Goal: Task Accomplishment & Management: Complete application form

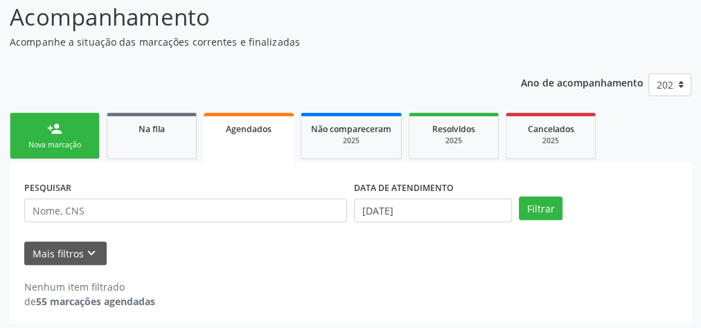
scroll to position [117, 0]
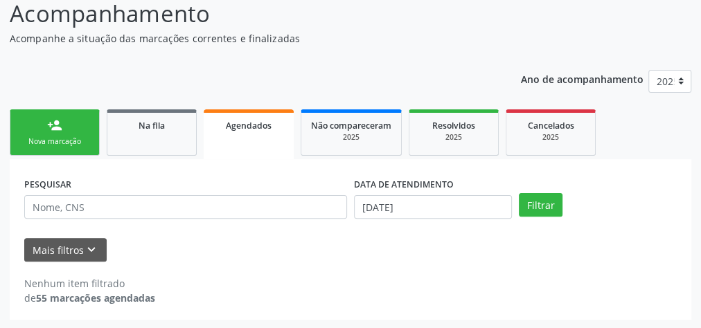
click at [81, 137] on div "Nova marcação" at bounding box center [54, 142] width 69 height 10
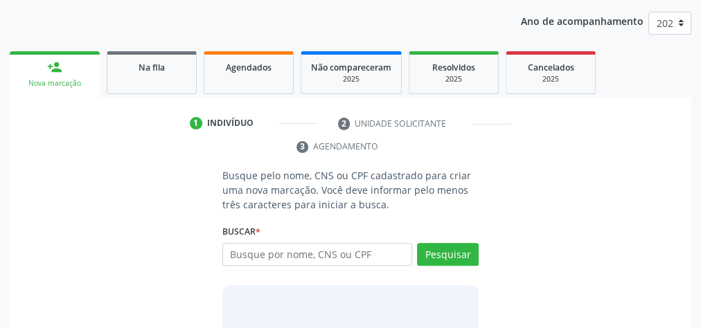
scroll to position [261, 0]
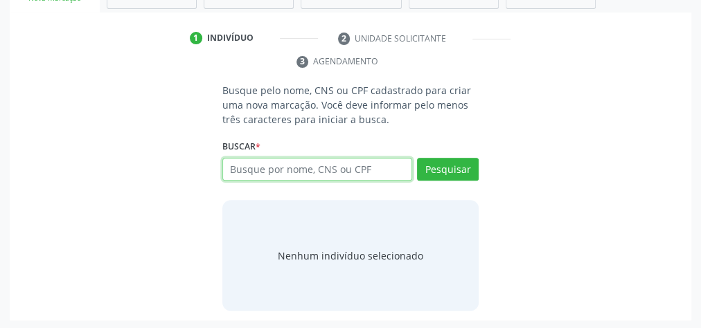
click at [340, 176] on input "text" at bounding box center [317, 170] width 190 height 24
type input "7"
type input "74678272453"
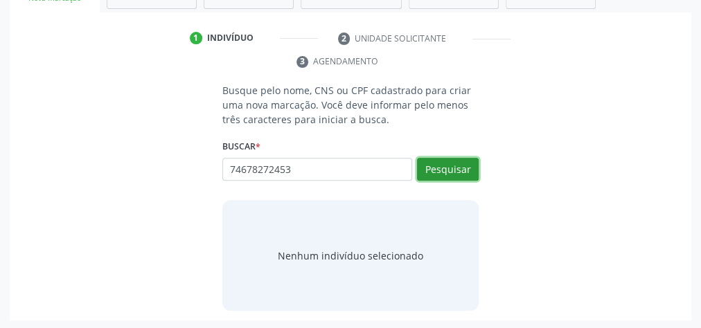
click at [467, 172] on button "Pesquisar" at bounding box center [448, 170] width 62 height 24
type input "74678272453"
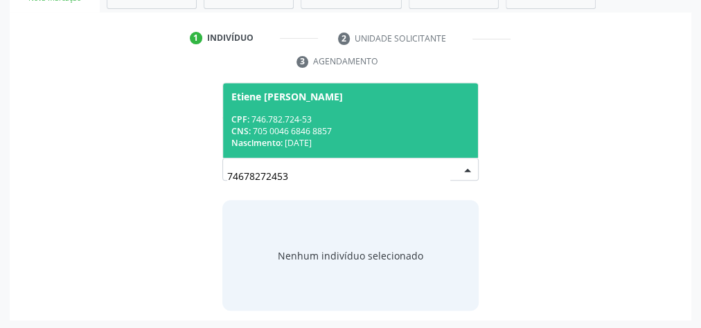
click at [405, 125] on div "CNS: 705 0046 6846 8857" at bounding box center [350, 131] width 238 height 12
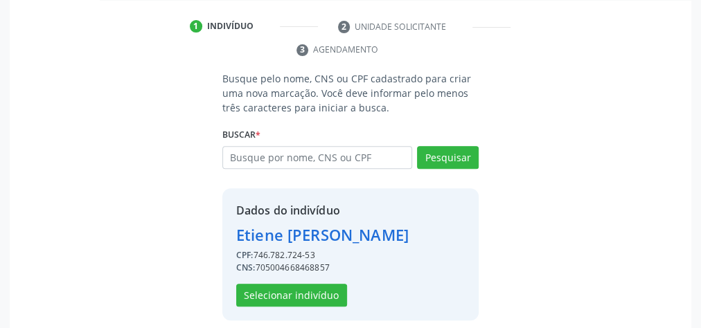
scroll to position [281, 0]
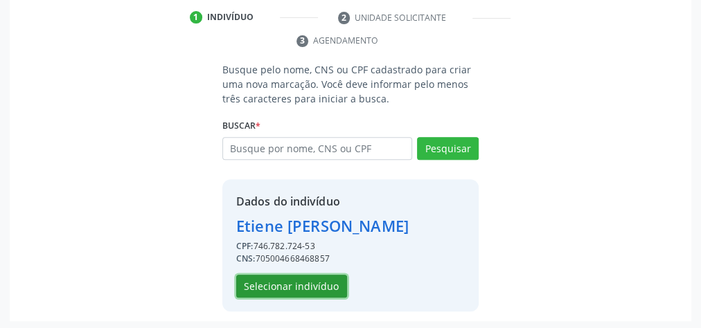
click at [329, 283] on button "Selecionar indivíduo" at bounding box center [291, 287] width 111 height 24
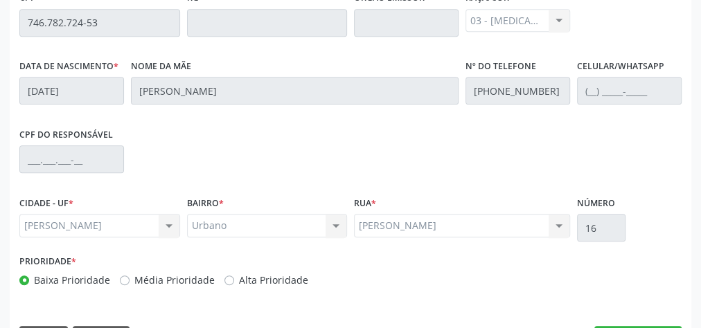
scroll to position [502, 0]
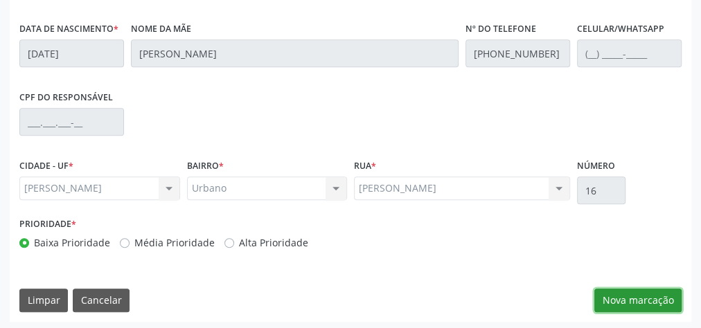
click at [620, 297] on button "Nova marcação" at bounding box center [638, 301] width 87 height 24
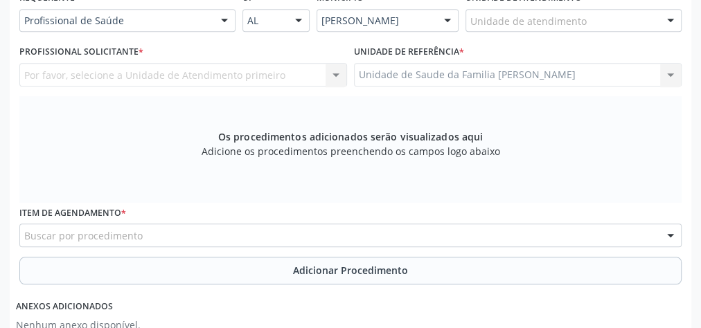
scroll to position [281, 0]
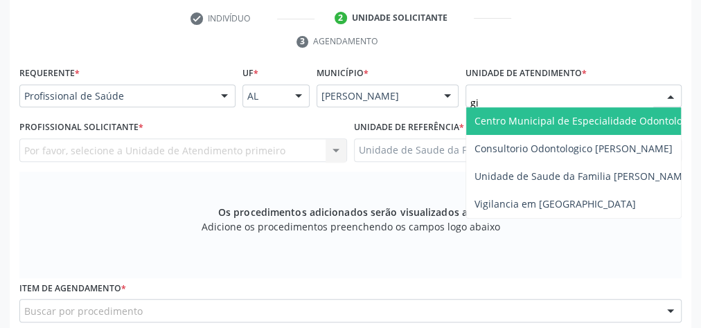
type input "gis"
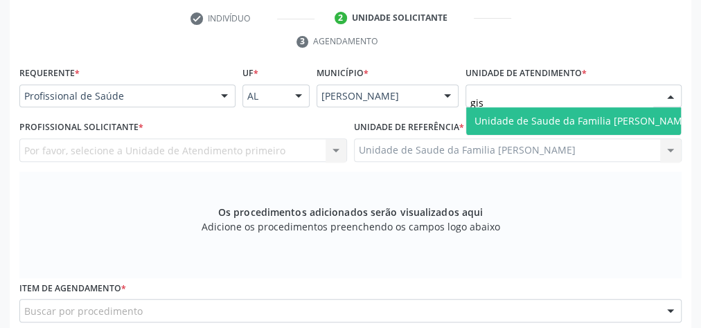
click at [577, 122] on span "Unidade de Saude da Familia [PERSON_NAME]" at bounding box center [583, 120] width 217 height 13
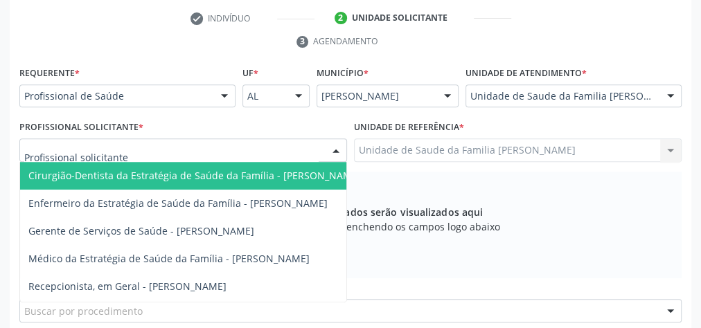
click at [339, 145] on div at bounding box center [336, 151] width 21 height 24
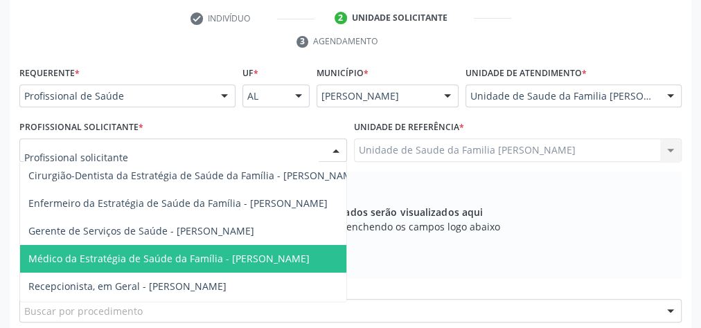
click at [281, 261] on span "Médico da Estratégia de Saúde da Família - [PERSON_NAME]" at bounding box center [168, 258] width 281 height 13
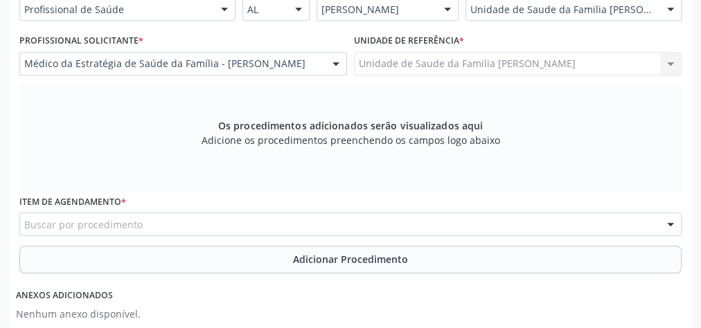
scroll to position [447, 0]
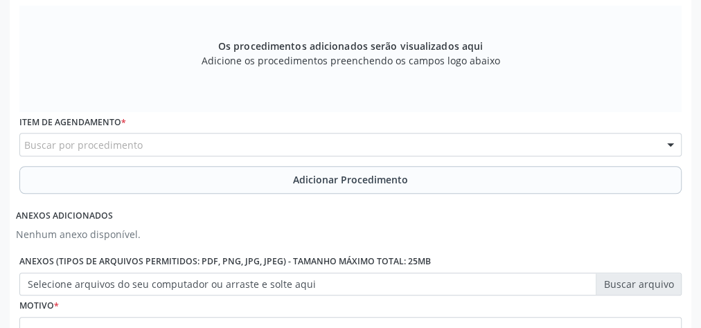
click at [385, 149] on div "Buscar por procedimento" at bounding box center [350, 145] width 662 height 24
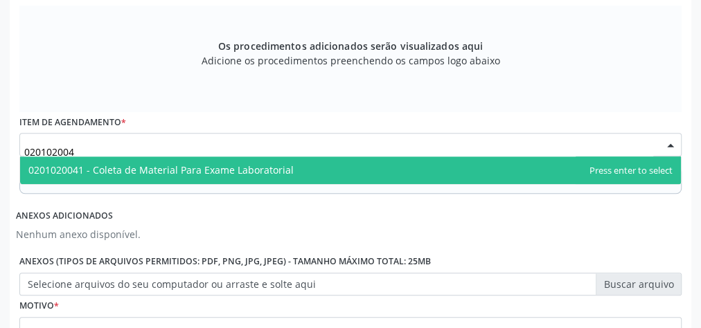
type input "0201020041"
click at [334, 157] on span "0201020041 - Coleta de Material Para Exame Laboratorial" at bounding box center [350, 171] width 661 height 28
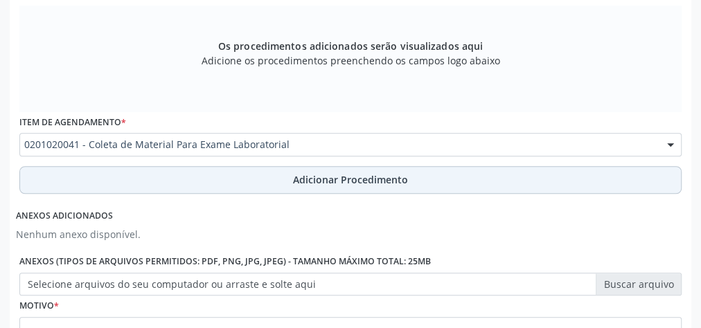
click at [350, 173] on span "Adicionar Procedimento" at bounding box center [350, 180] width 115 height 15
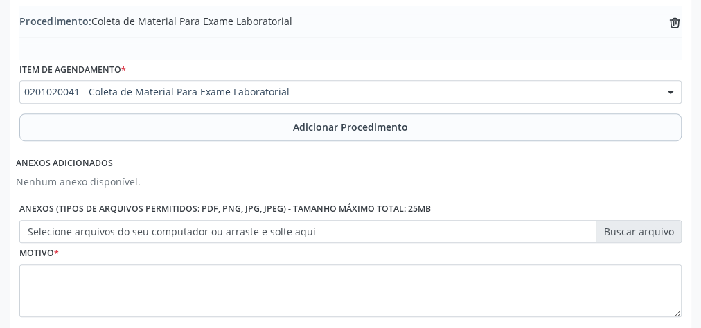
click at [652, 227] on label "Selecione arquivos do seu computador ou arraste e solte aqui" at bounding box center [350, 232] width 662 height 24
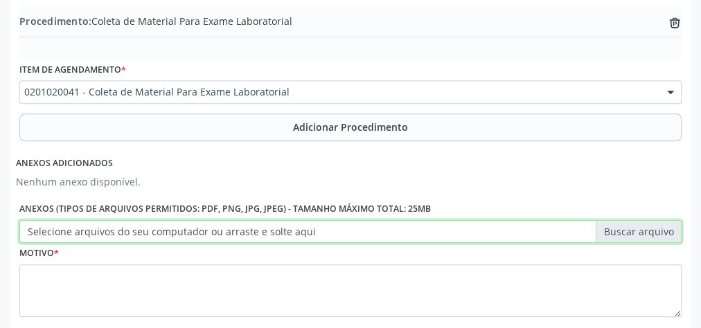
click at [652, 227] on input "Selecione arquivos do seu computador ou arraste e solte aqui" at bounding box center [350, 232] width 662 height 24
type input "C:\fakepath\lbtr.jpeg"
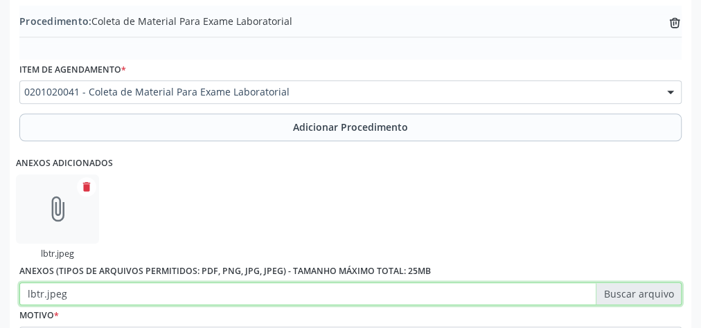
scroll to position [586, 0]
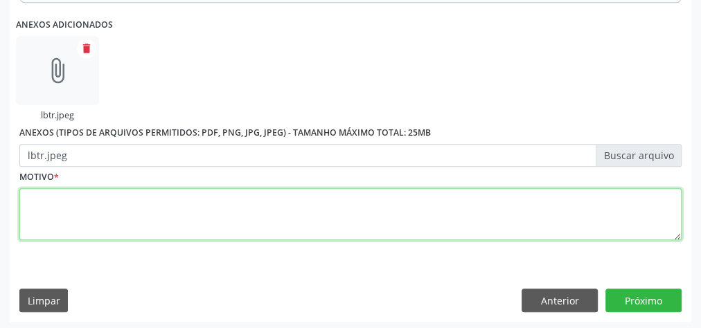
click at [322, 196] on textarea at bounding box center [350, 214] width 662 height 53
type textarea "controle"
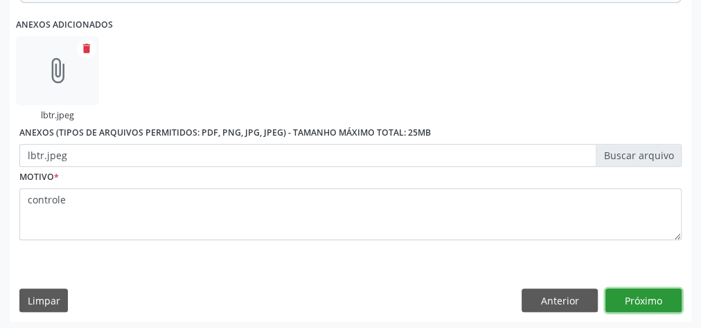
click at [659, 290] on button "Próximo" at bounding box center [644, 301] width 76 height 24
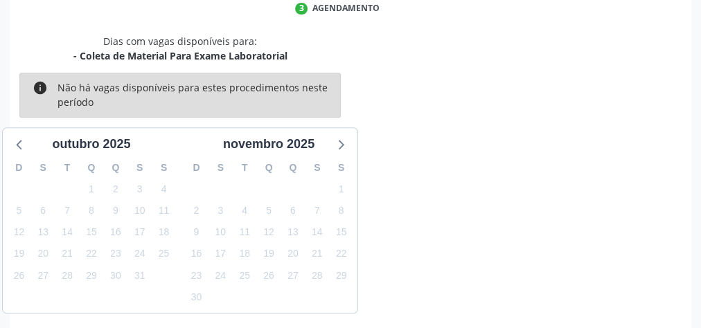
scroll to position [367, 0]
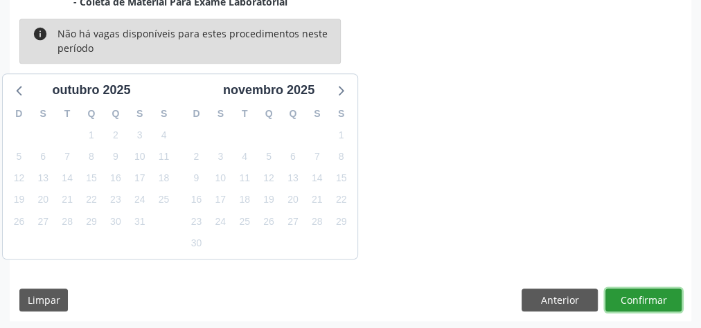
click at [667, 300] on button "Confirmar" at bounding box center [644, 301] width 76 height 24
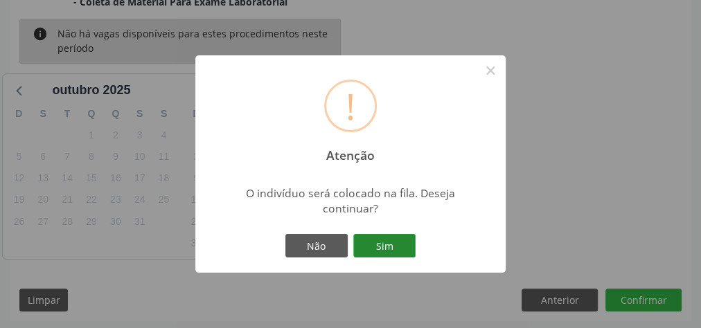
click at [393, 241] on button "Sim" at bounding box center [384, 246] width 62 height 24
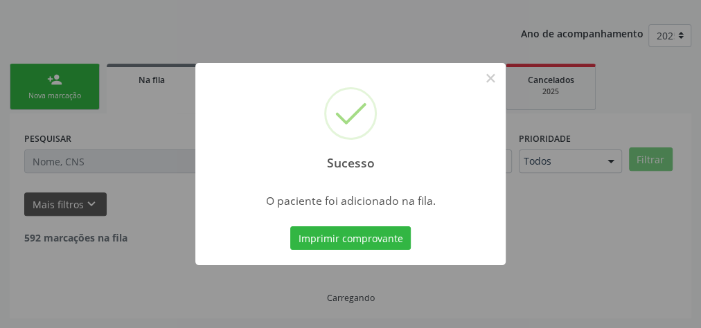
scroll to position [147, 0]
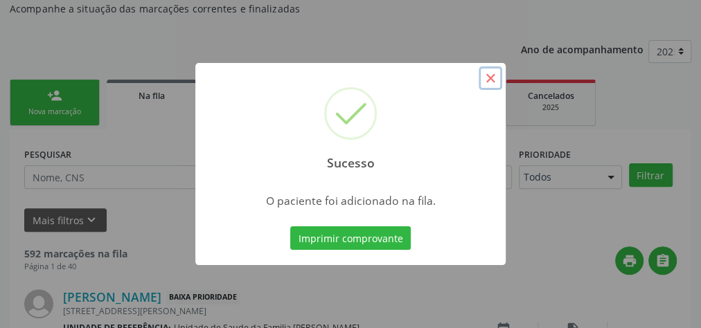
click at [486, 76] on button "×" at bounding box center [491, 79] width 24 height 24
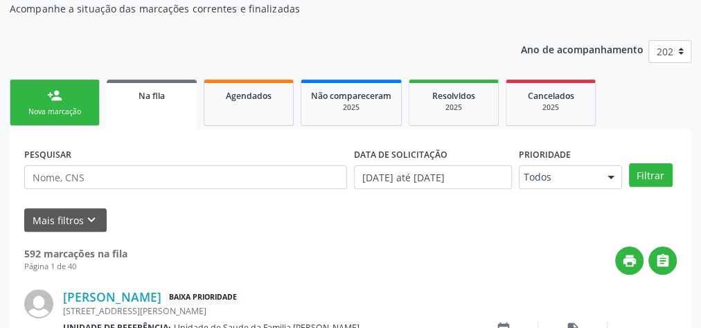
click at [78, 110] on div "Nova marcação" at bounding box center [54, 112] width 69 height 10
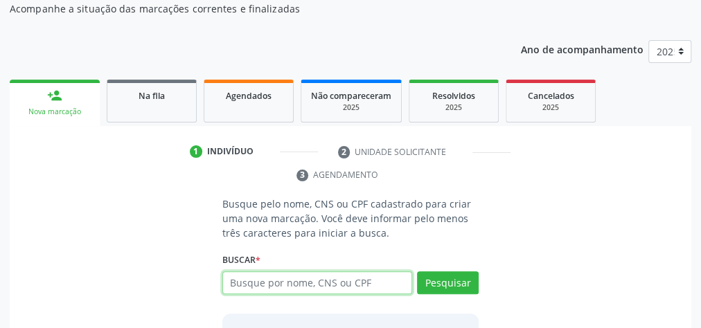
click at [340, 278] on input "text" at bounding box center [317, 284] width 190 height 24
type input "0607708417"
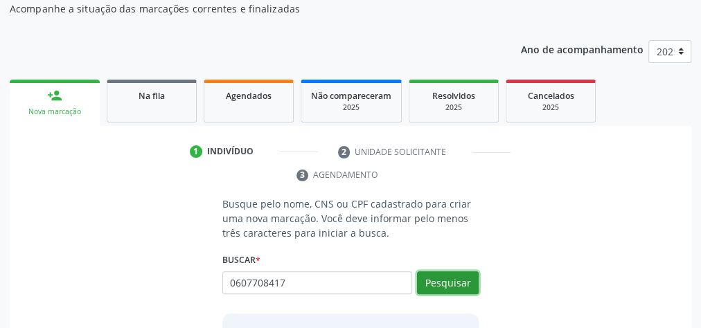
click at [466, 273] on button "Pesquisar" at bounding box center [448, 284] width 62 height 24
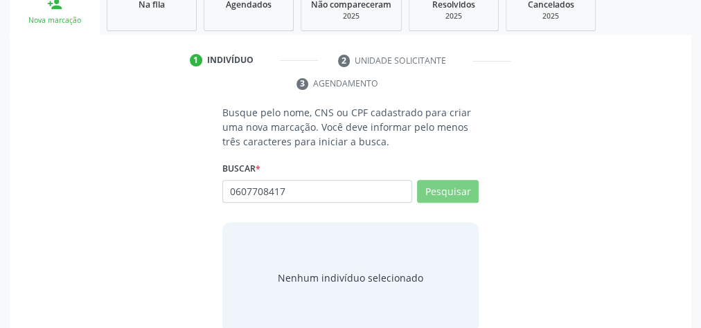
scroll to position [261, 0]
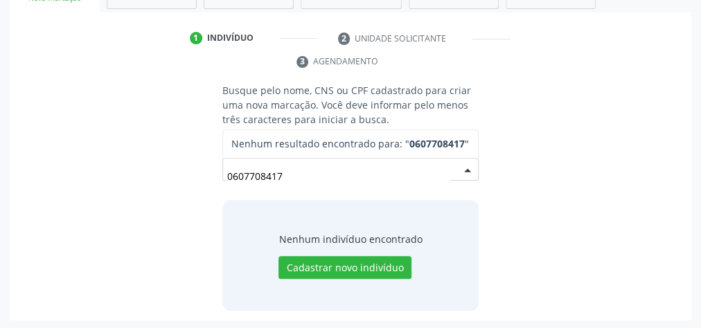
click at [352, 172] on input "0607708417" at bounding box center [338, 177] width 223 height 28
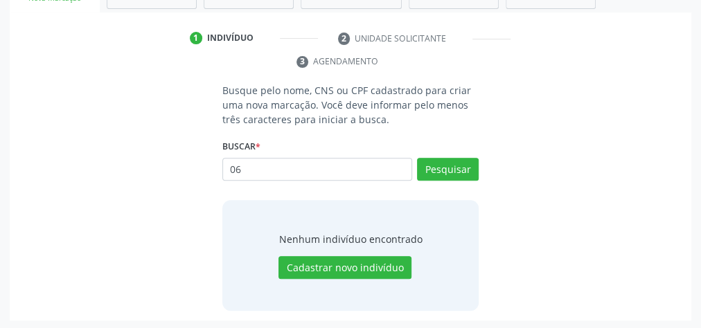
type input "0"
type input "06077084417"
click at [446, 169] on button "Pesquisar" at bounding box center [448, 170] width 62 height 24
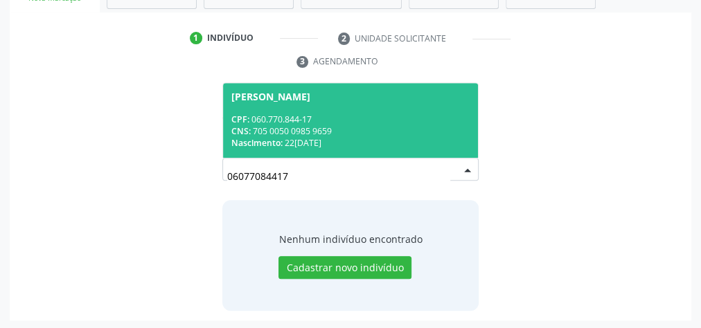
click at [410, 134] on div "CNS: 705 0050 0985 9659" at bounding box center [350, 131] width 238 height 12
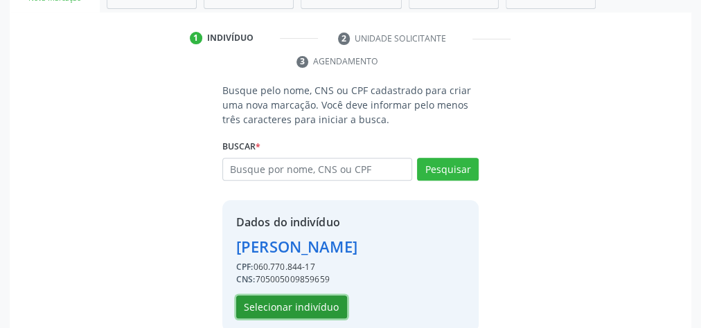
click at [304, 301] on button "Selecionar indivíduo" at bounding box center [291, 308] width 111 height 24
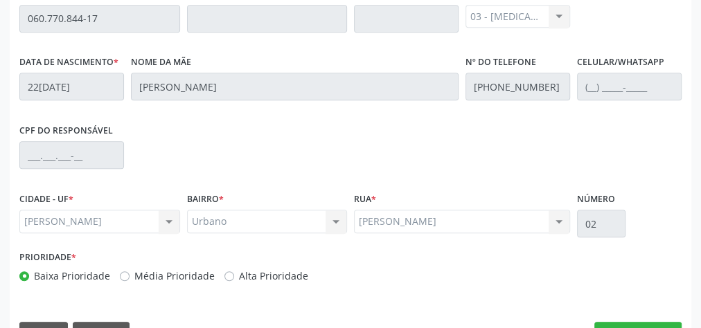
scroll to position [502, 0]
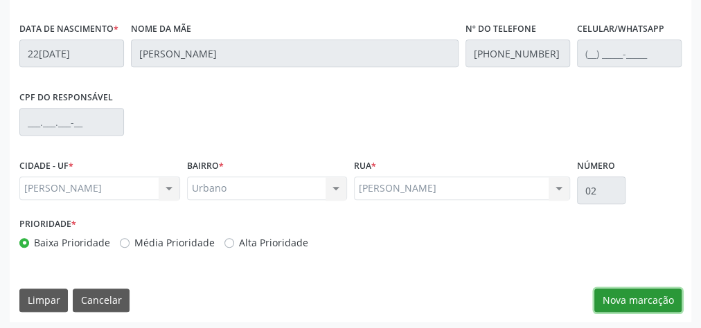
click at [635, 290] on button "Nova marcação" at bounding box center [638, 301] width 87 height 24
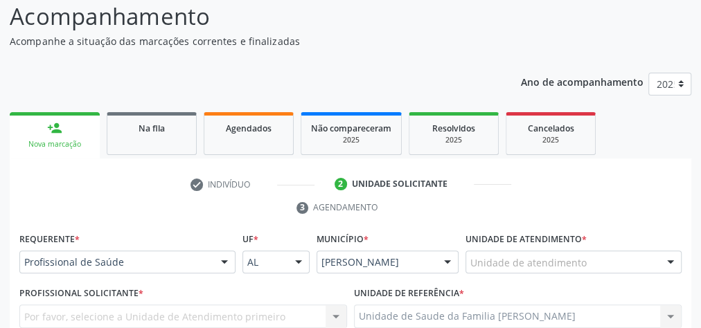
scroll to position [225, 0]
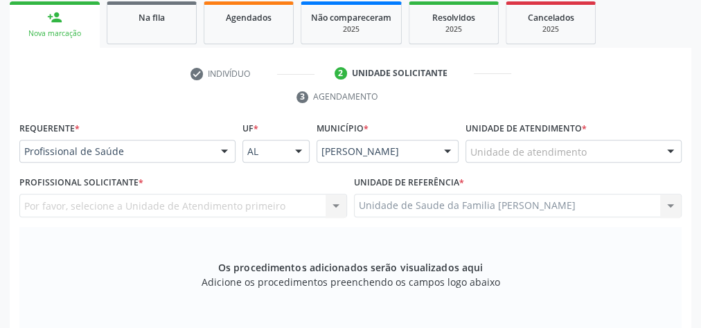
click at [630, 154] on div "Unidade de atendimento" at bounding box center [574, 152] width 216 height 24
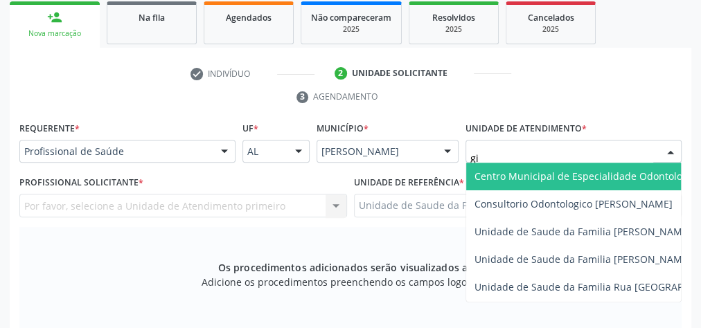
type input "gis"
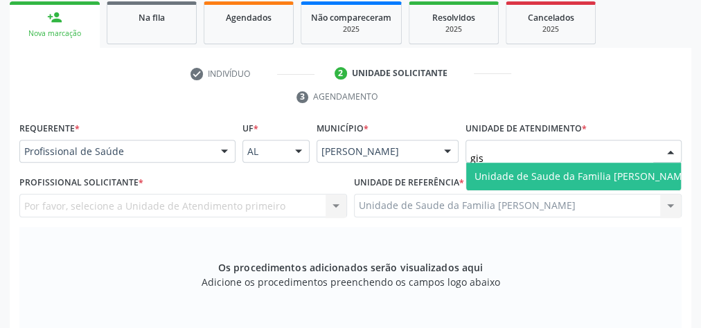
click at [536, 177] on span "Unidade de Saude da Familia [PERSON_NAME]" at bounding box center [583, 176] width 217 height 13
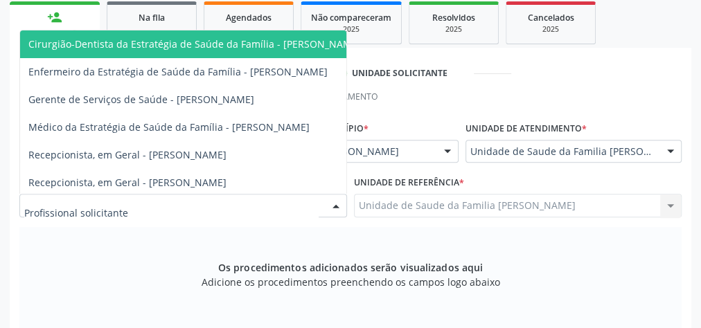
click at [333, 204] on div at bounding box center [336, 207] width 21 height 24
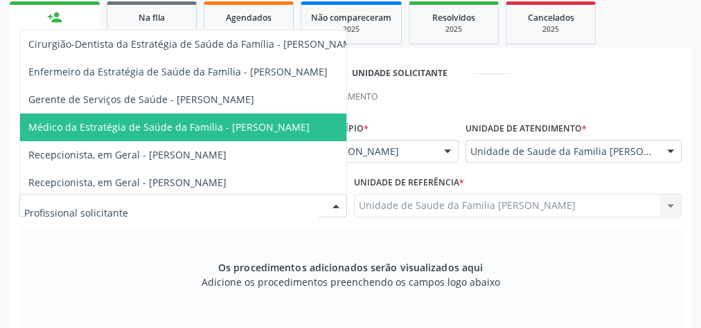
click at [284, 122] on span "Médico da Estratégia de Saúde da Família - [PERSON_NAME]" at bounding box center [168, 127] width 281 height 13
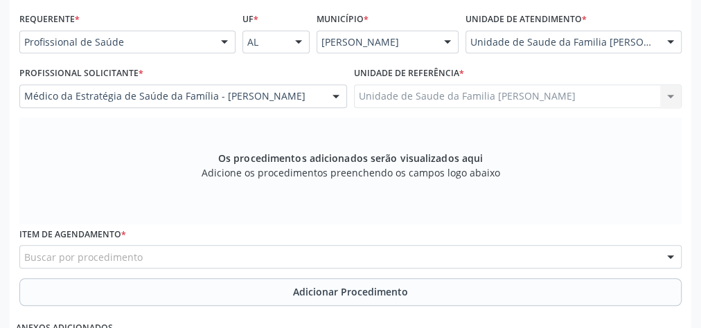
scroll to position [447, 0]
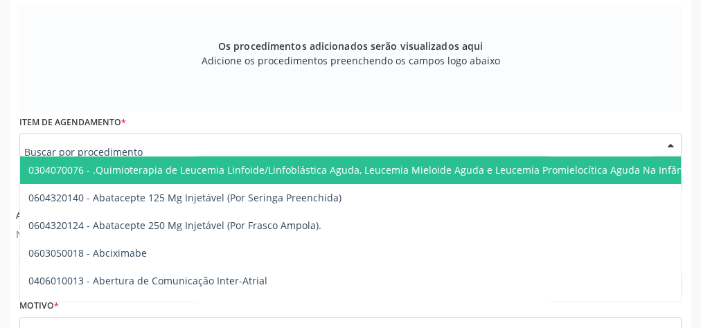
click at [305, 146] on div at bounding box center [350, 145] width 662 height 24
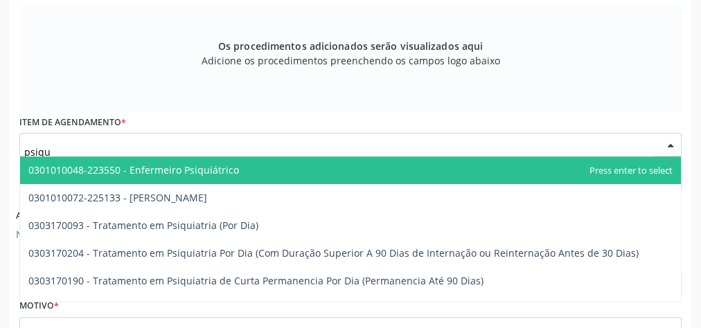
type input "psiqui"
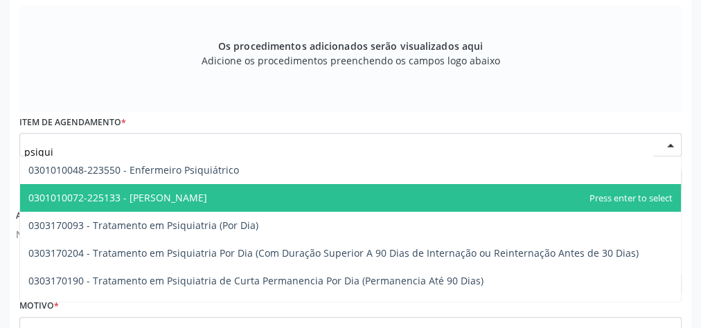
click at [177, 198] on span "0301010072-225133 - [PERSON_NAME]" at bounding box center [117, 197] width 179 height 13
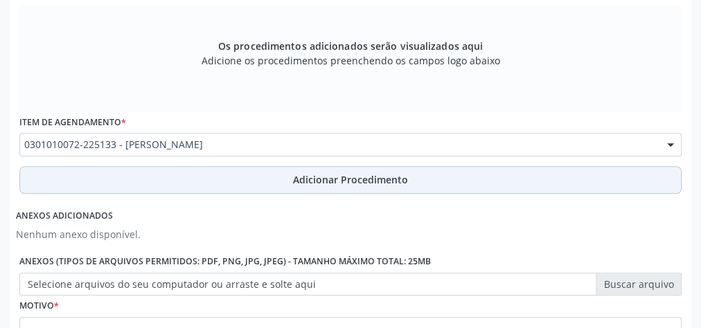
click at [370, 175] on span "Adicionar Procedimento" at bounding box center [350, 180] width 115 height 15
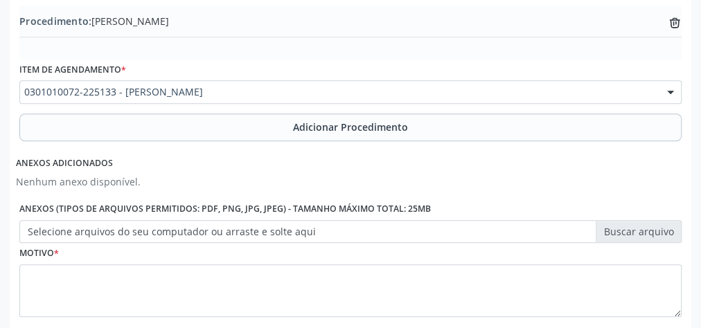
scroll to position [523, 0]
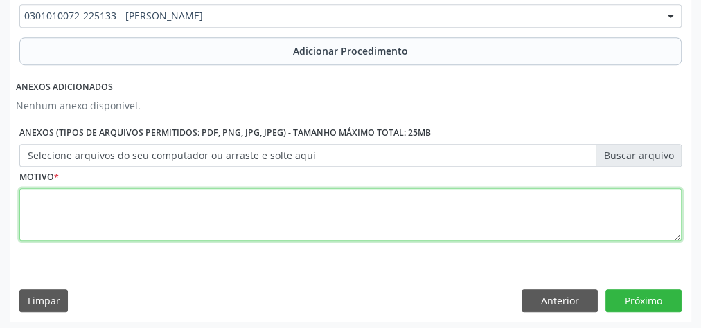
click at [301, 202] on textarea at bounding box center [350, 214] width 662 height 53
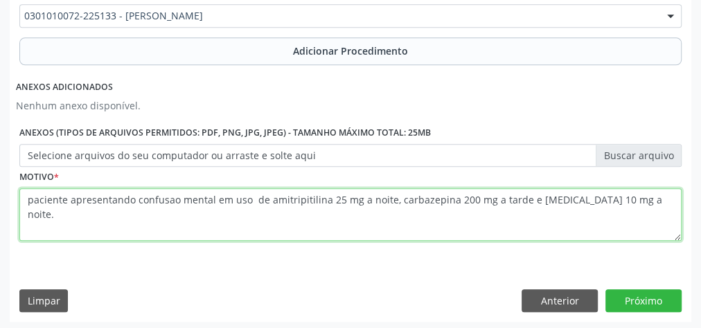
type textarea "paciente apresentando confusao mental em uso de amitripitilina 25 mg a noite, c…"
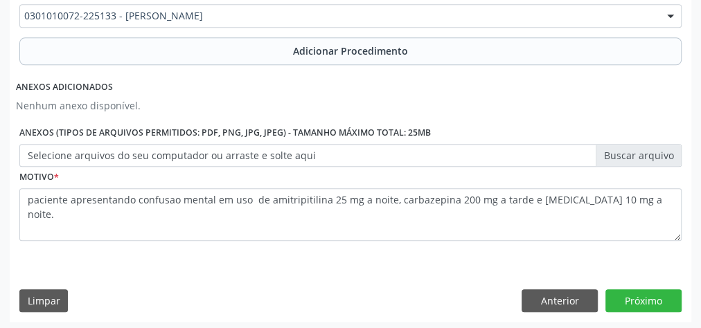
click at [638, 156] on label "Selecione arquivos do seu computador ou arraste e solte aqui" at bounding box center [350, 156] width 662 height 24
click at [638, 156] on input "Selecione arquivos do seu computador ou arraste e solte aqui" at bounding box center [350, 156] width 662 height 24
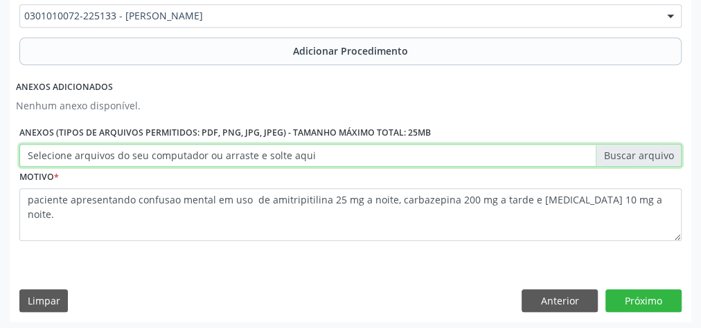
type input "C:\fakepath\psiquiatra.jpeg"
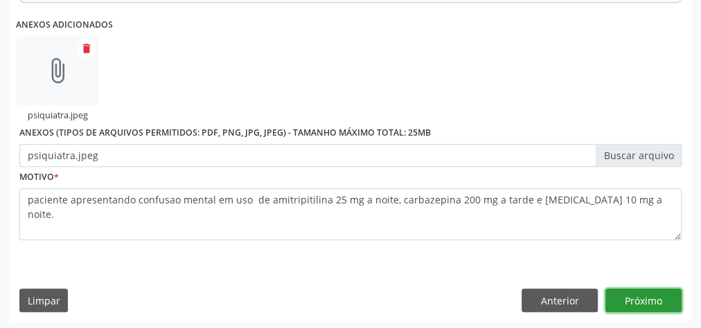
click at [657, 300] on button "Próximo" at bounding box center [644, 301] width 76 height 24
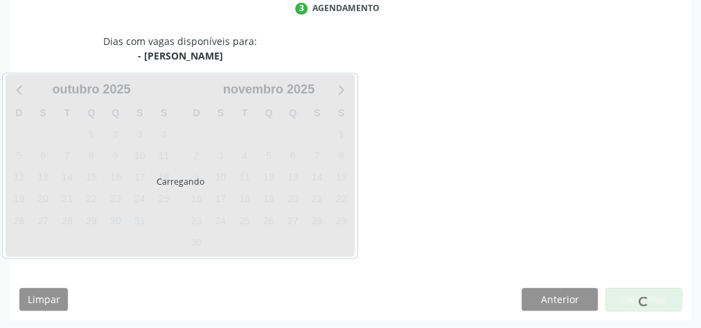
scroll to position [367, 0]
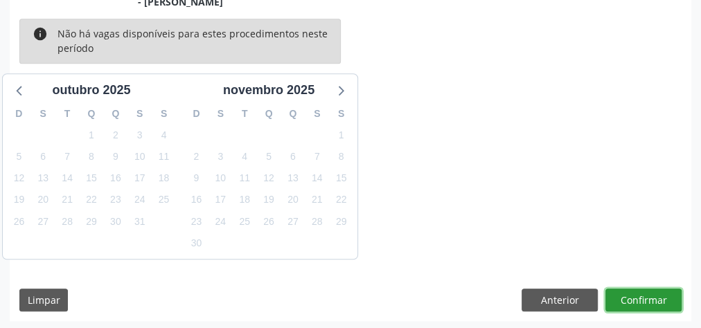
click at [657, 300] on button "Confirmar" at bounding box center [644, 301] width 76 height 24
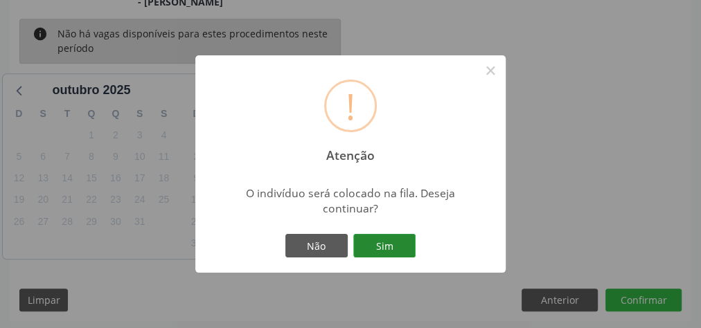
click at [403, 252] on button "Sim" at bounding box center [384, 246] width 62 height 24
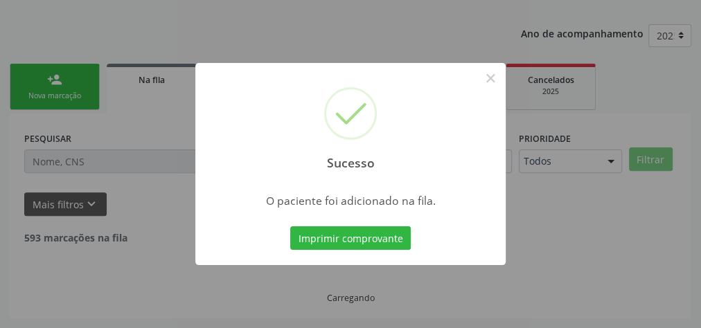
scroll to position [147, 0]
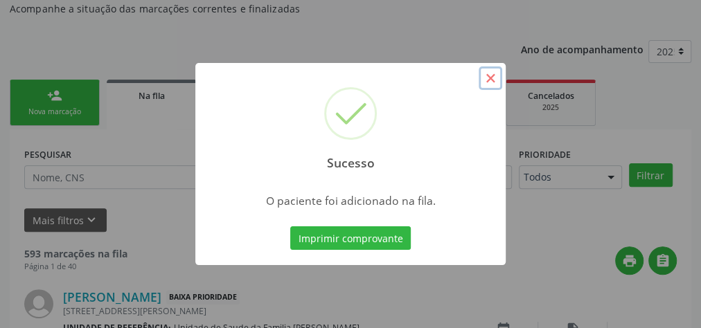
click at [495, 83] on button "×" at bounding box center [491, 79] width 24 height 24
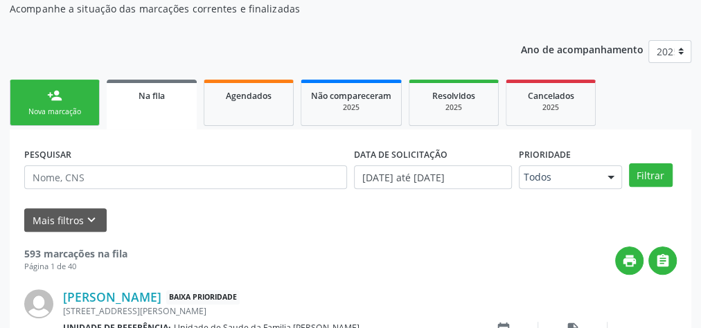
drag, startPoint x: 85, startPoint y: 92, endPoint x: 92, endPoint y: 85, distance: 10.3
click at [85, 93] on link "person_add Nova marcação" at bounding box center [55, 103] width 90 height 46
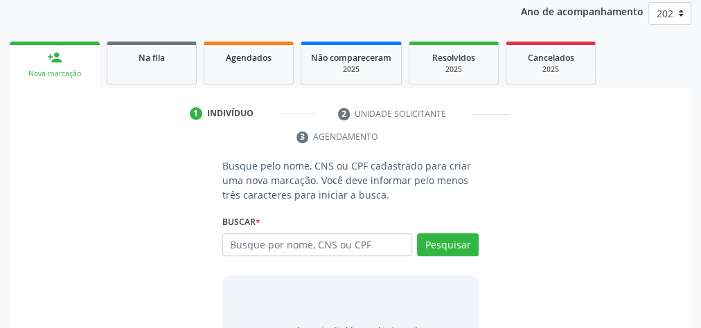
scroll to position [202, 0]
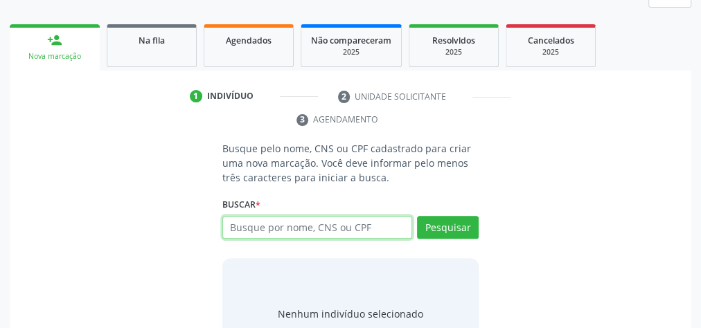
click at [367, 222] on input "text" at bounding box center [317, 228] width 190 height 24
type input "70840521224"
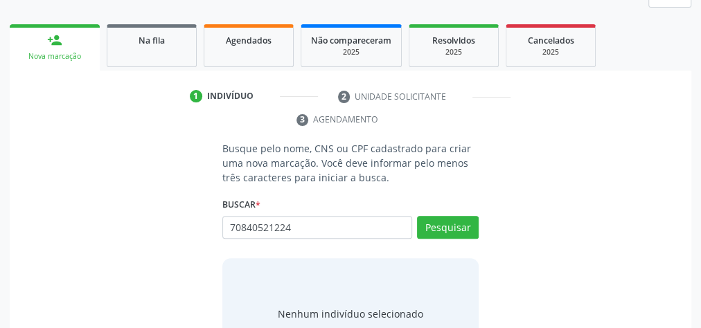
click at [488, 226] on div "Busque pelo nome, CNS ou CPF cadastrado para criar uma nova marcação. Você deve…" at bounding box center [351, 255] width 276 height 228
click at [447, 227] on button "Pesquisar" at bounding box center [448, 228] width 62 height 24
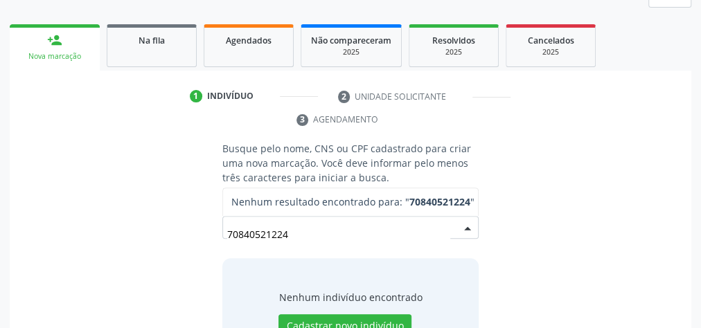
click at [331, 229] on input "70840521224" at bounding box center [338, 235] width 223 height 28
click at [313, 229] on input "70840521224" at bounding box center [338, 235] width 223 height 28
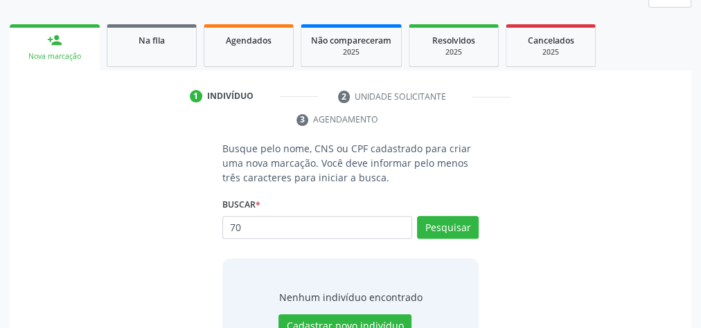
type input "7"
type input "06219656423"
click at [461, 227] on button "Pesquisar" at bounding box center [448, 228] width 62 height 24
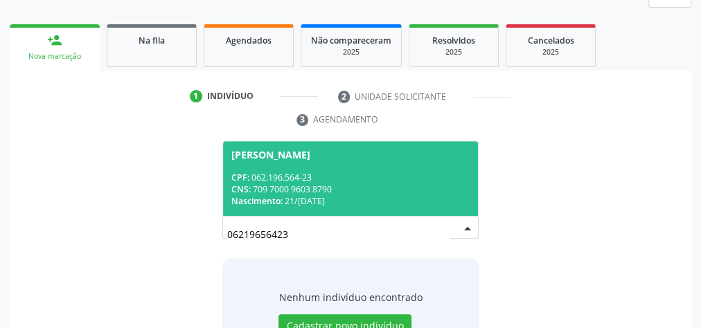
click at [398, 179] on div "CPF: 062.196.564-23" at bounding box center [350, 178] width 238 height 12
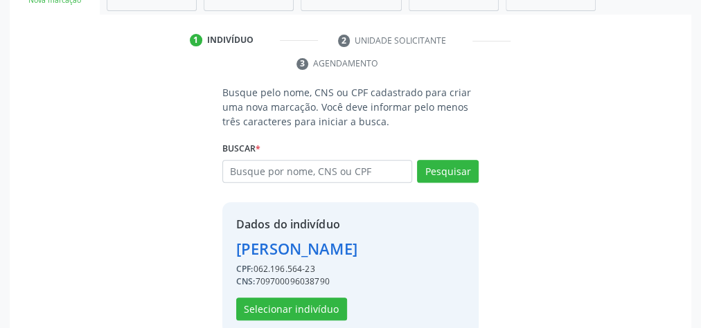
scroll to position [304, 0]
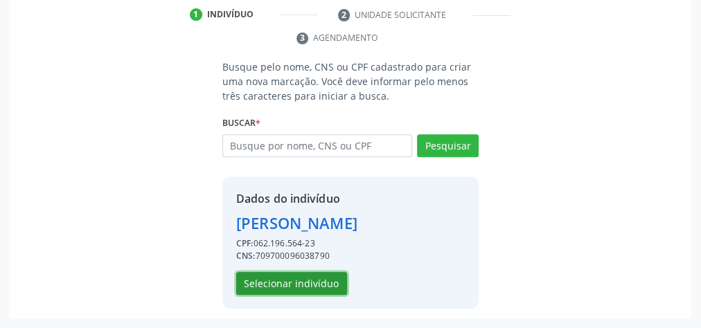
click at [311, 283] on button "Selecionar indivíduo" at bounding box center [291, 284] width 111 height 24
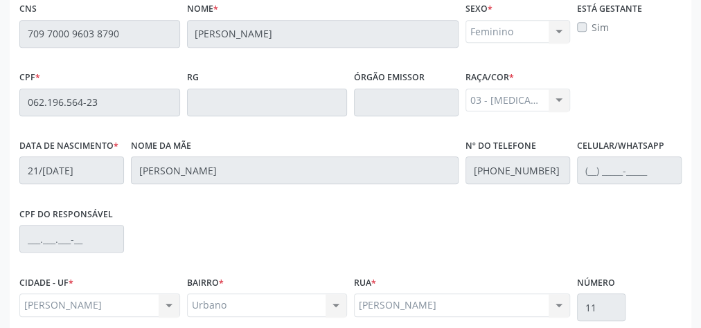
scroll to position [502, 0]
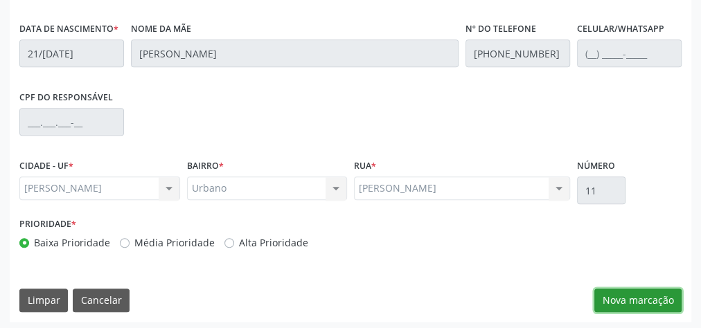
click at [624, 292] on button "Nova marcação" at bounding box center [638, 301] width 87 height 24
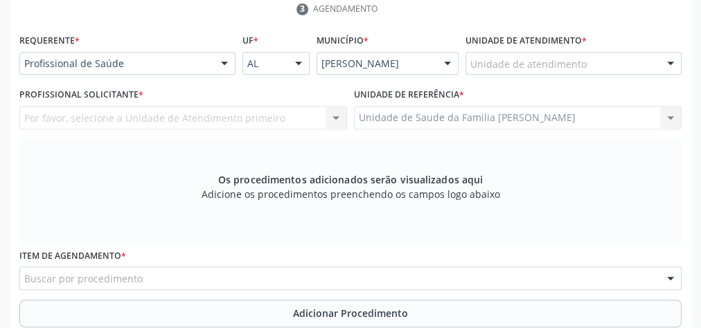
scroll to position [281, 0]
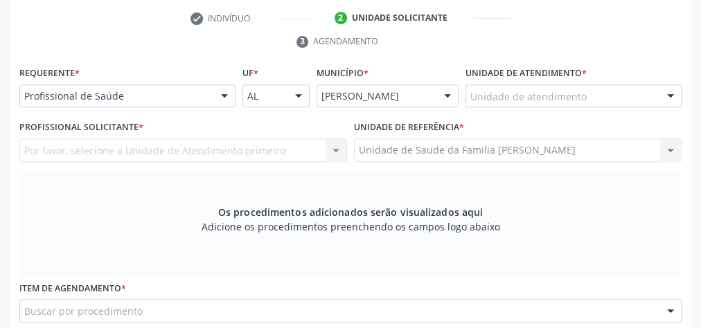
click at [637, 92] on div "Unidade de atendimento" at bounding box center [574, 97] width 216 height 24
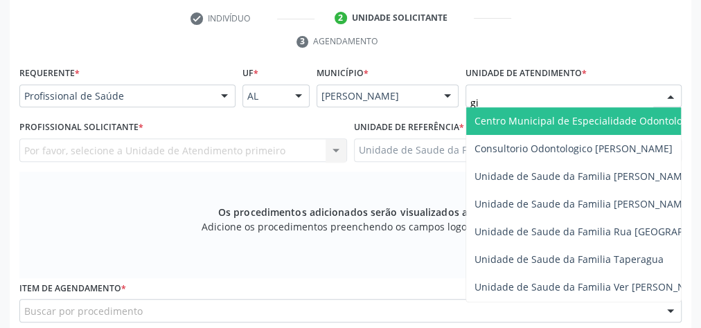
type input "gis"
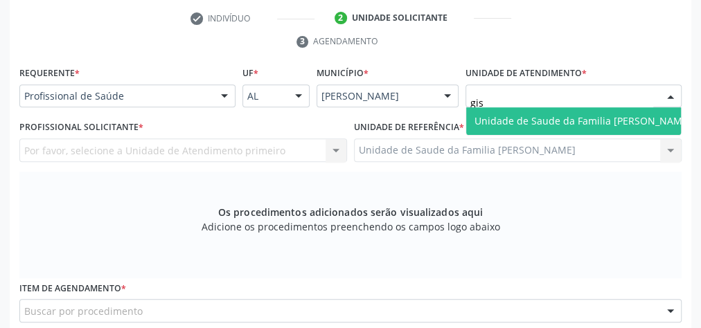
click at [639, 111] on span "Unidade de Saude da Familia [PERSON_NAME]" at bounding box center [583, 121] width 234 height 28
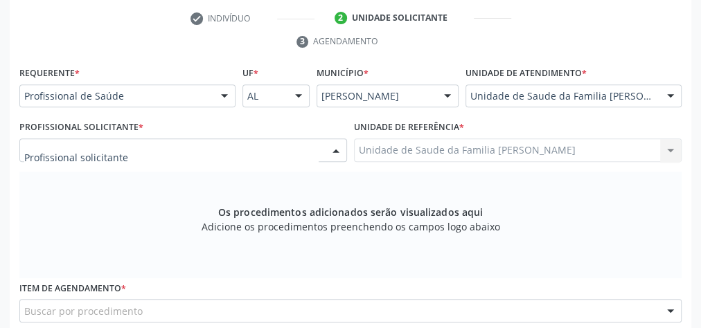
click at [335, 147] on div at bounding box center [336, 151] width 21 height 24
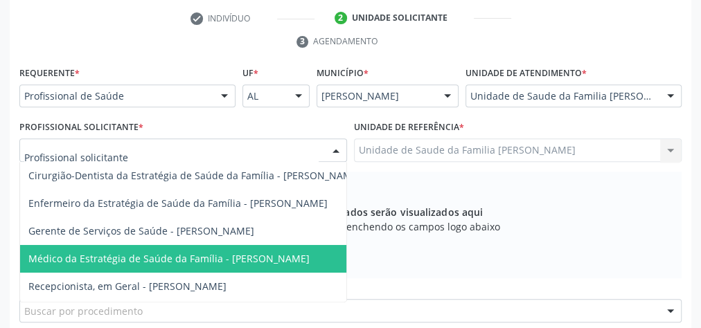
click at [231, 249] on span "Médico da Estratégia de Saúde da Família - [PERSON_NAME]" at bounding box center [194, 259] width 349 height 28
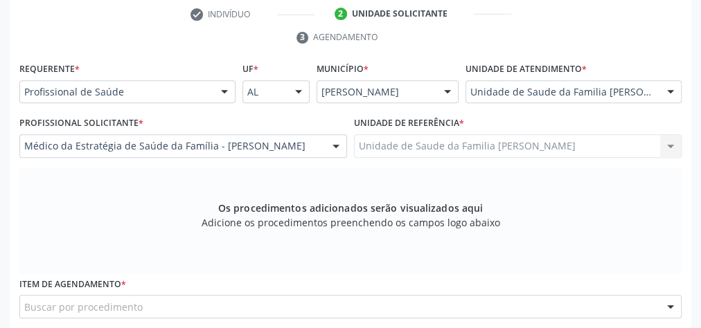
scroll to position [447, 0]
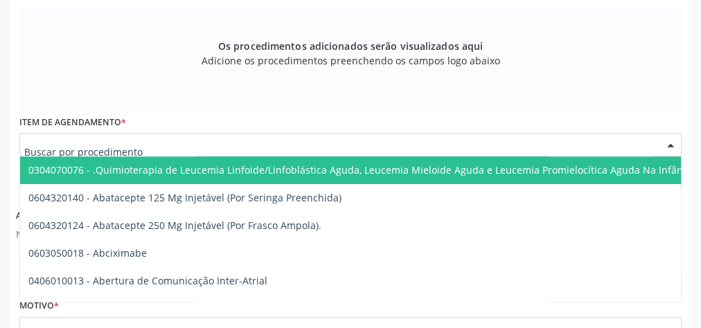
click at [380, 141] on div at bounding box center [350, 145] width 662 height 24
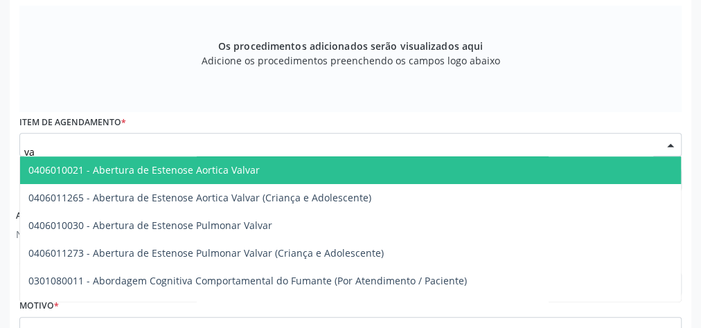
type input "v"
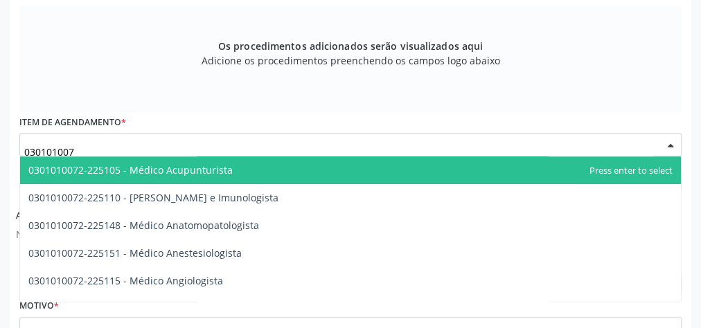
type input "0301010072"
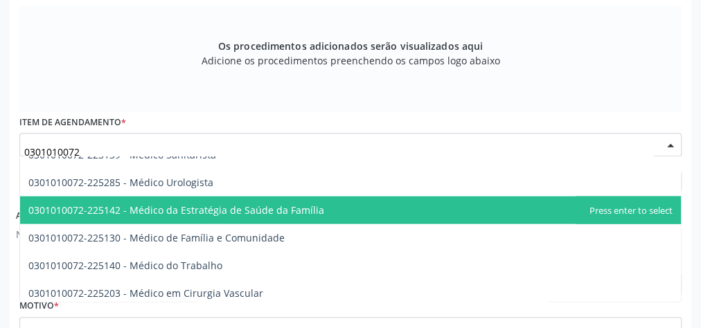
scroll to position [1608, 0]
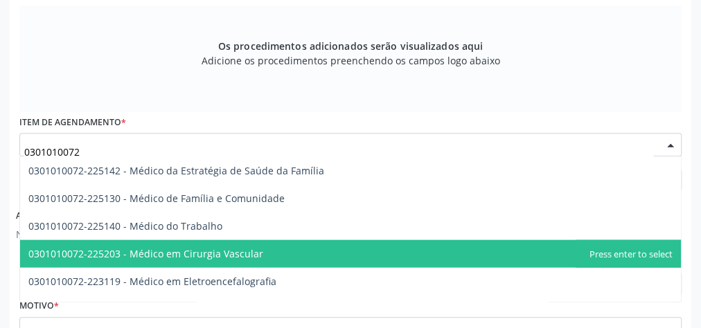
click at [223, 253] on span "0301010072-225203 - Médico em Cirurgia Vascular" at bounding box center [145, 253] width 235 height 13
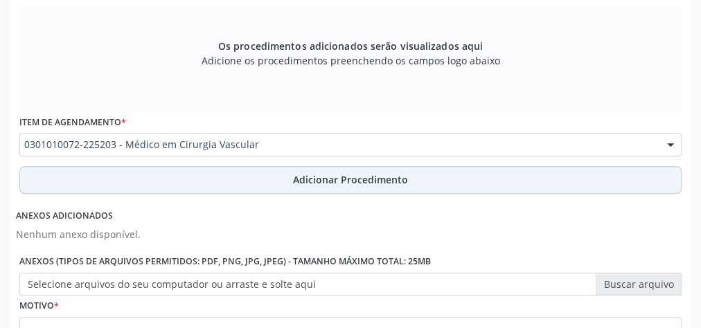
click at [388, 179] on span "Adicionar Procedimento" at bounding box center [350, 180] width 115 height 15
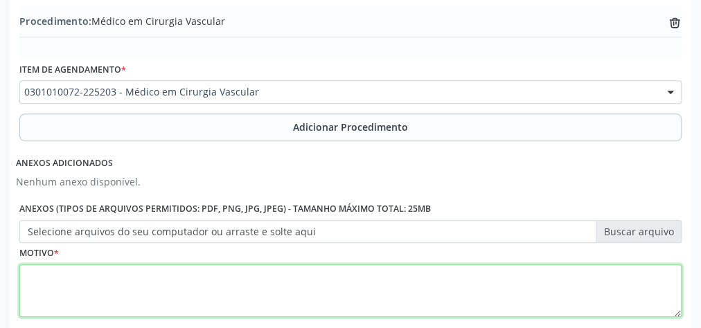
drag, startPoint x: 236, startPoint y: 293, endPoint x: 252, endPoint y: 282, distance: 19.4
click at [242, 293] on textarea at bounding box center [350, 291] width 662 height 53
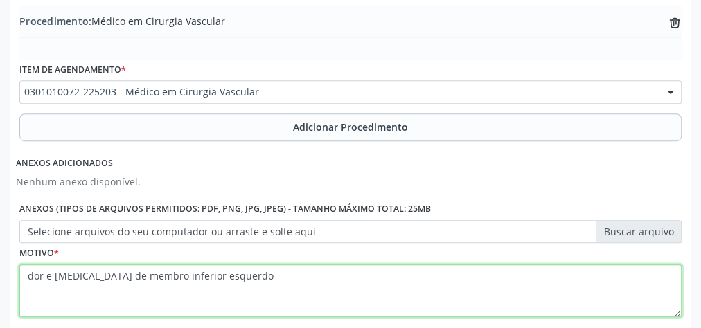
type textarea "dor e [MEDICAL_DATA] de membro inferior esquerdo"
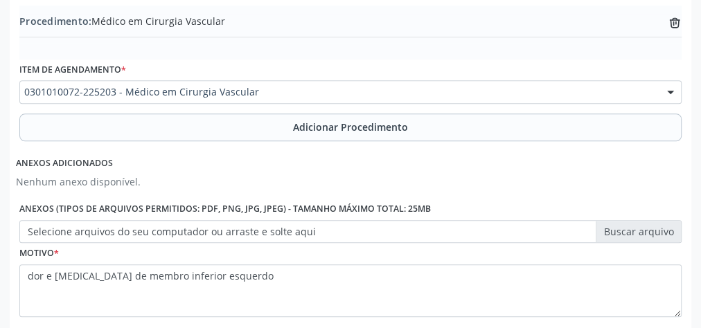
click at [651, 227] on label "Selecione arquivos do seu computador ou arraste e solte aqui" at bounding box center [350, 232] width 662 height 24
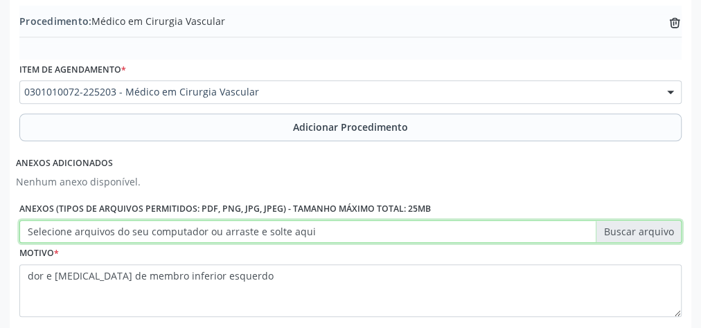
click at [651, 227] on input "Selecione arquivos do seu computador ou arraste e solte aqui" at bounding box center [350, 232] width 662 height 24
type input "C:\fakepath\vascular.jpeg"
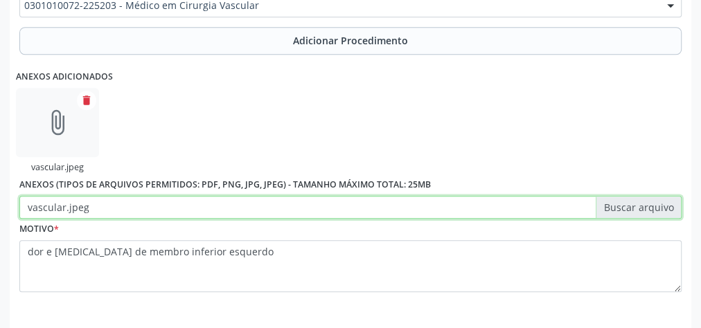
scroll to position [586, 0]
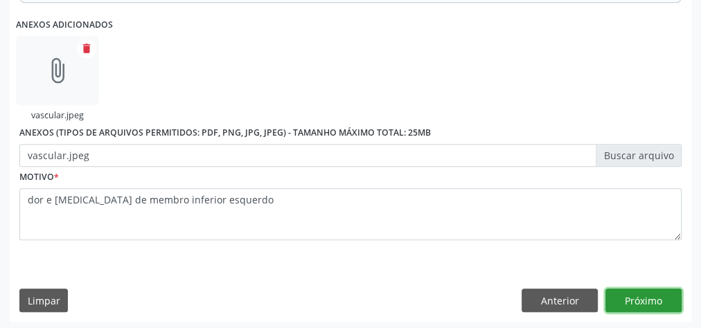
click at [626, 295] on button "Próximo" at bounding box center [644, 301] width 76 height 24
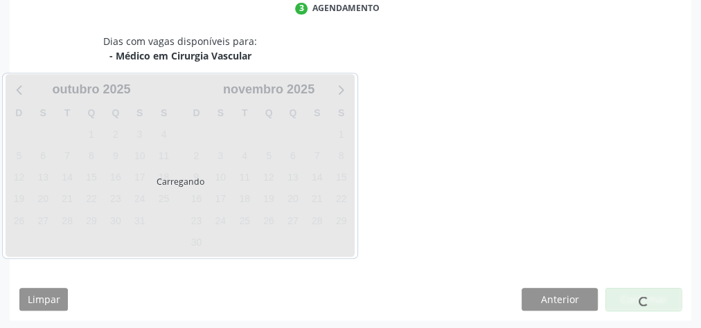
scroll to position [367, 0]
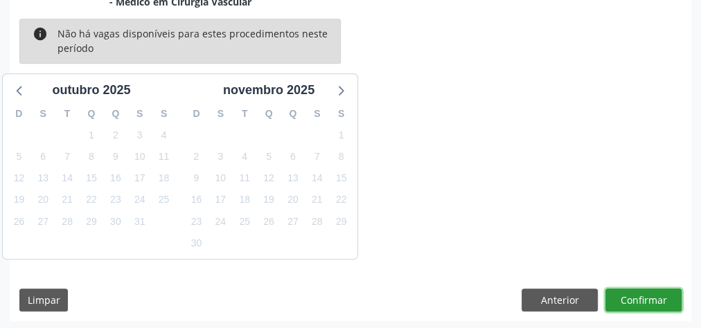
click at [626, 295] on button "Confirmar" at bounding box center [644, 301] width 76 height 24
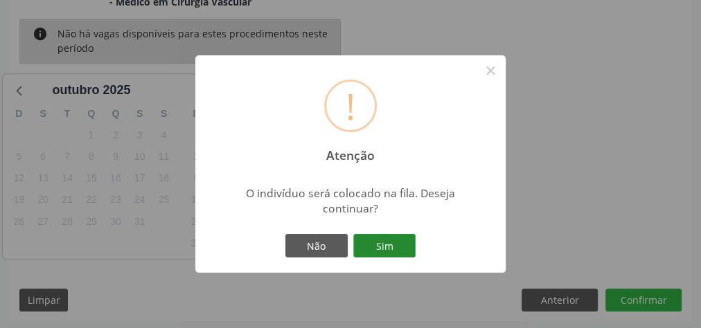
click at [412, 244] on button "Sim" at bounding box center [384, 246] width 62 height 24
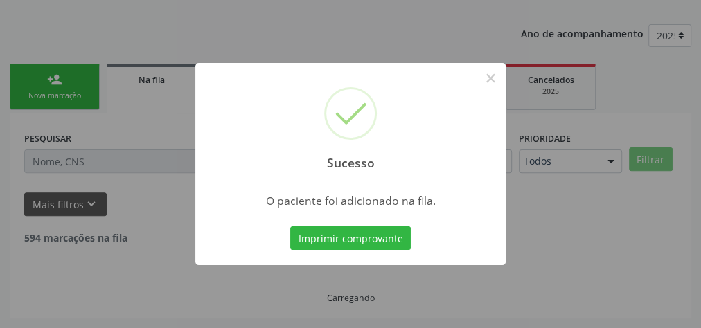
scroll to position [147, 0]
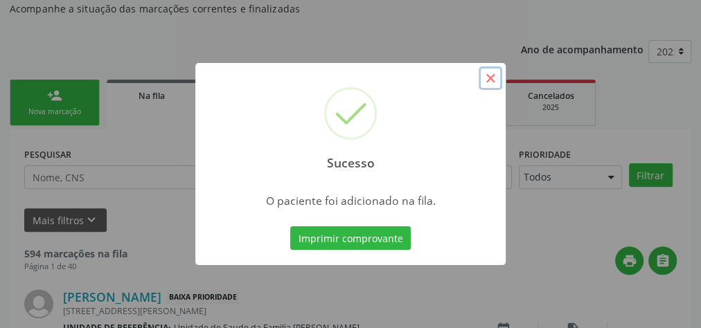
click at [485, 78] on button "×" at bounding box center [491, 79] width 24 height 24
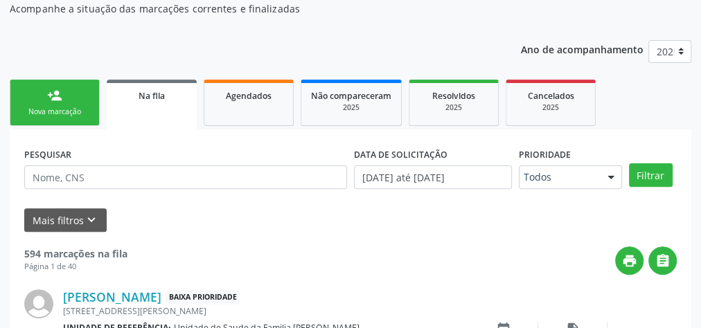
click at [85, 96] on link "person_add Nova marcação" at bounding box center [55, 103] width 90 height 46
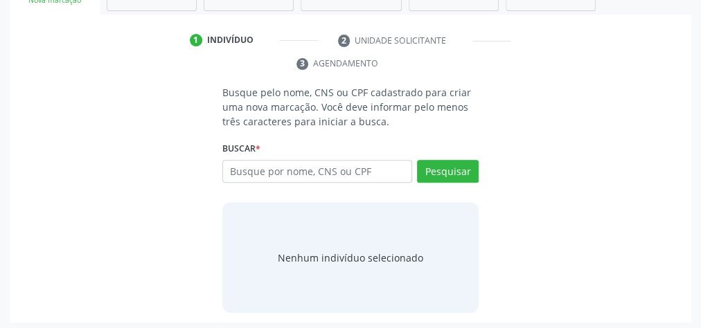
scroll to position [261, 0]
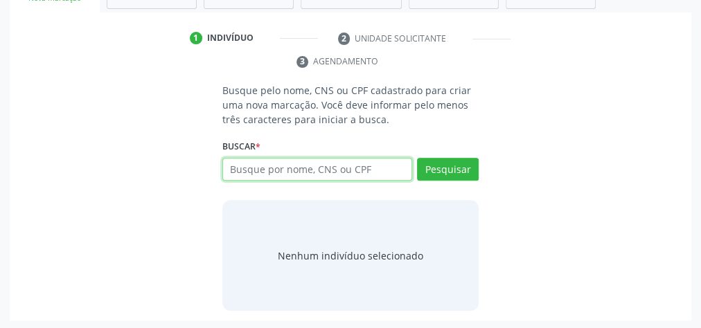
click at [319, 166] on input "text" at bounding box center [317, 170] width 190 height 24
type input "709700096038790"
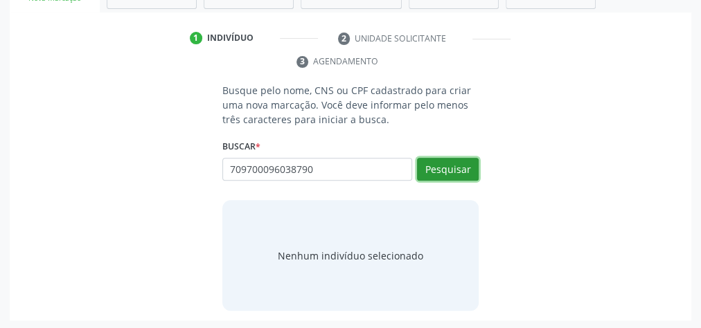
click at [462, 164] on button "Pesquisar" at bounding box center [448, 170] width 62 height 24
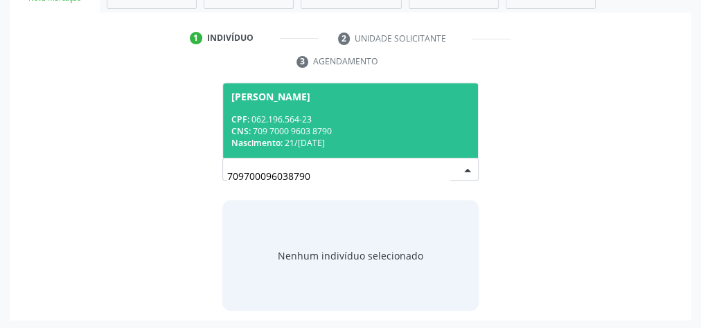
click at [408, 137] on div "Nascimento: [DATE]" at bounding box center [350, 143] width 238 height 12
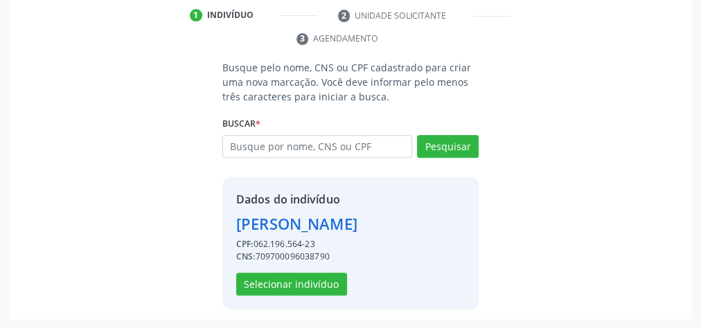
scroll to position [304, 0]
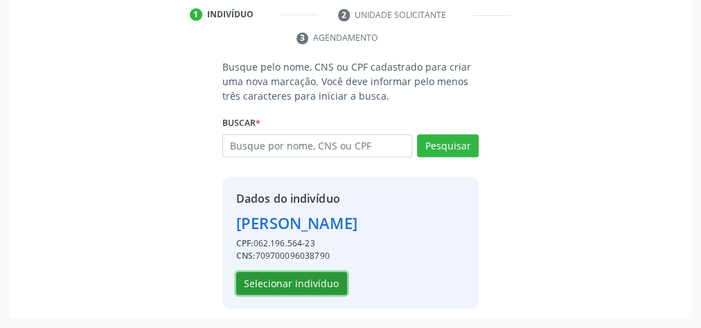
click at [279, 273] on button "Selecionar indivíduo" at bounding box center [291, 284] width 111 height 24
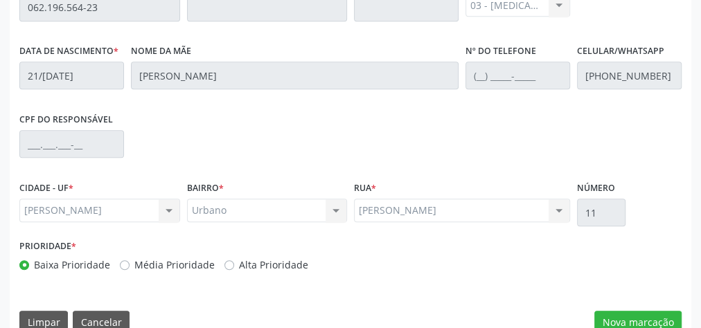
scroll to position [502, 0]
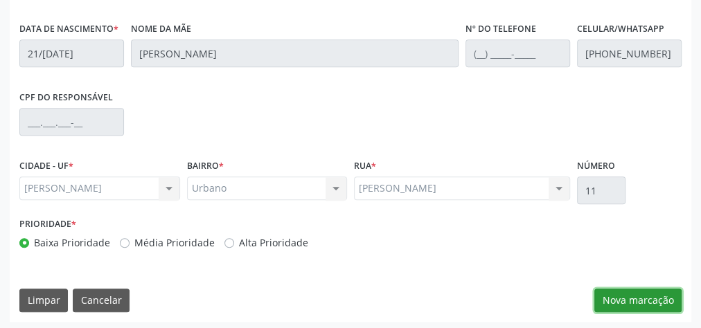
click at [640, 298] on button "Nova marcação" at bounding box center [638, 301] width 87 height 24
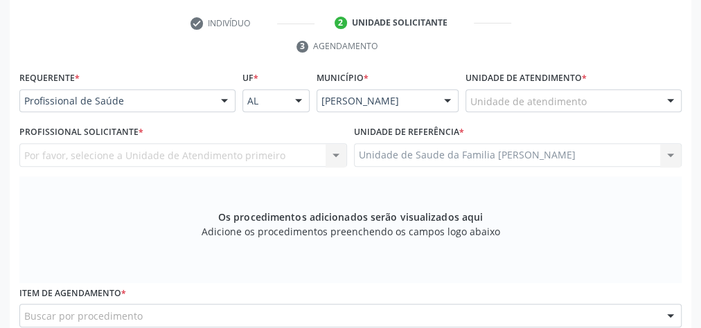
scroll to position [225, 0]
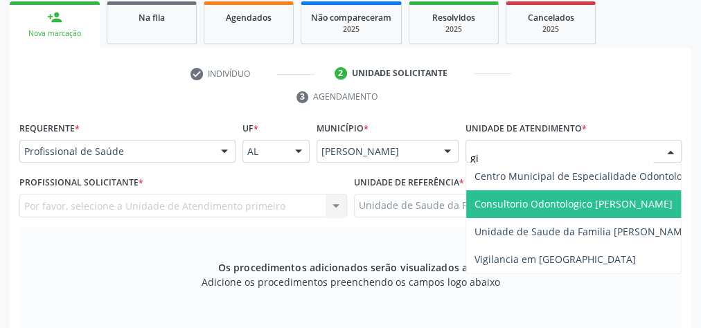
type input "gis"
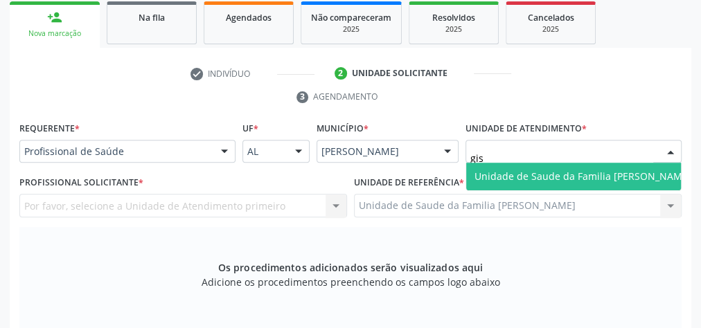
click at [522, 172] on span "Unidade de Saude da Familia [PERSON_NAME]" at bounding box center [583, 176] width 217 height 13
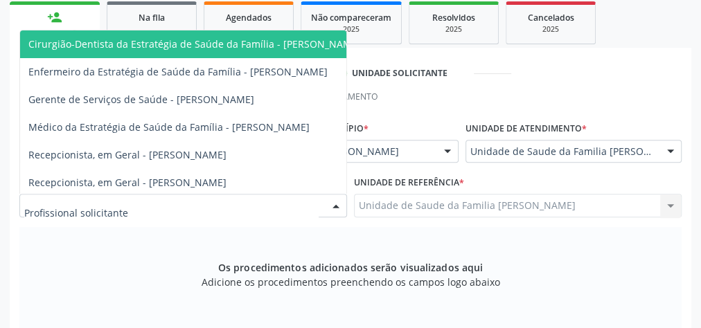
click at [338, 204] on div at bounding box center [336, 207] width 21 height 24
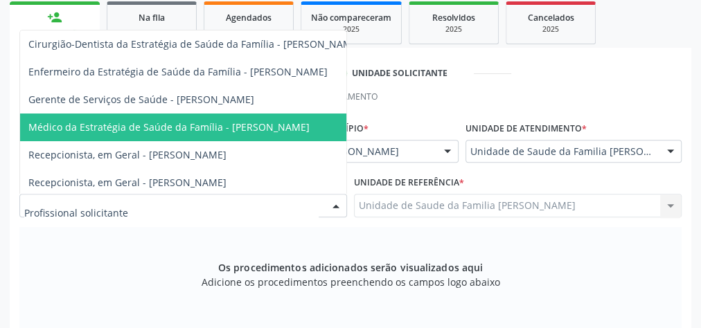
click at [295, 121] on span "Médico da Estratégia de Saúde da Família - [PERSON_NAME]" at bounding box center [168, 127] width 281 height 13
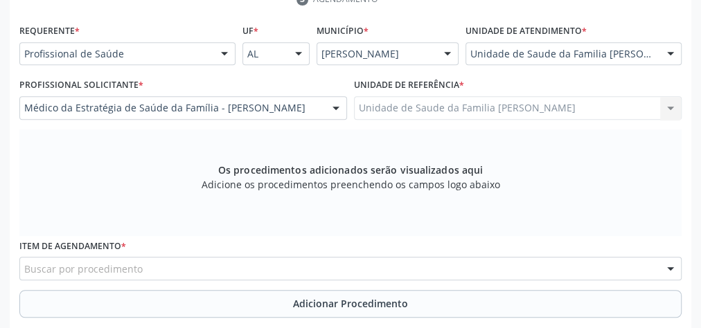
scroll to position [392, 0]
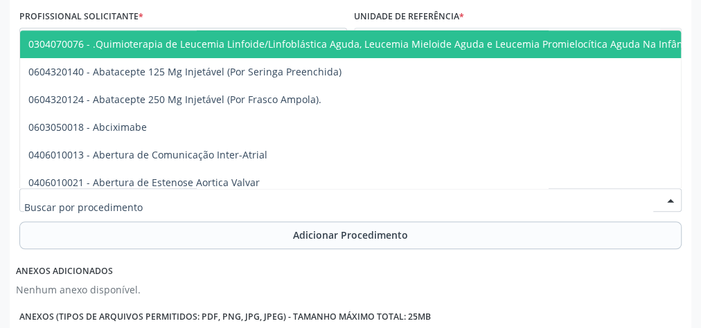
click at [328, 197] on div at bounding box center [350, 200] width 662 height 24
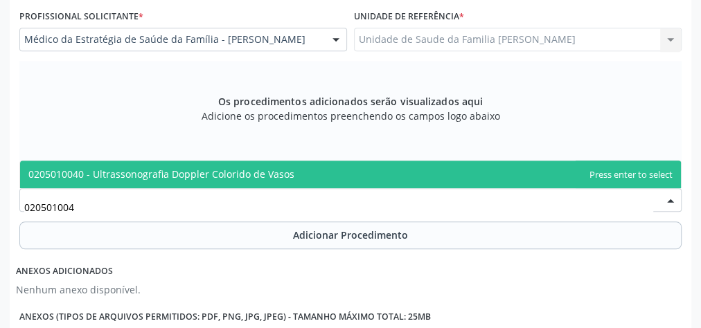
type input "0205010040"
click at [253, 176] on span "0205010040 - Ultrassonografia Doppler Colorido de Vasos" at bounding box center [161, 174] width 266 height 13
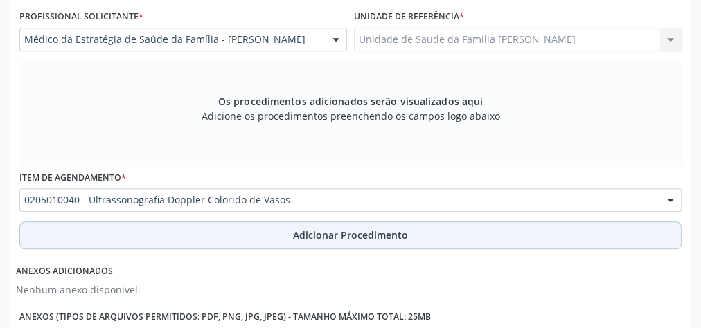
click at [366, 239] on span "Adicionar Procedimento" at bounding box center [350, 235] width 115 height 15
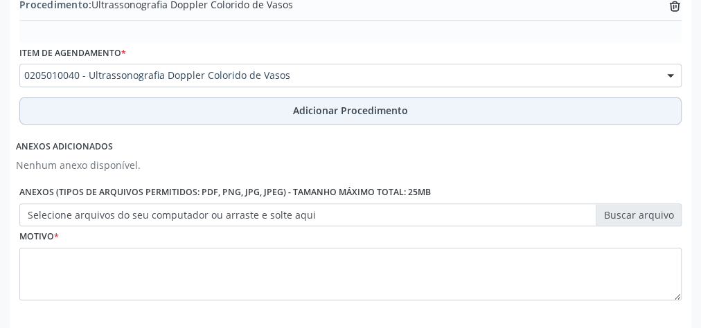
scroll to position [523, 0]
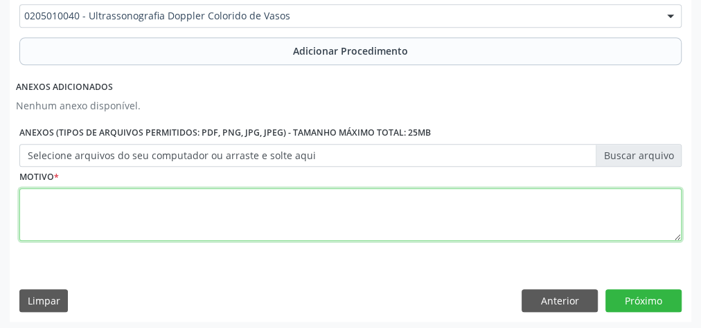
click at [366, 221] on textarea at bounding box center [350, 214] width 662 height 53
type textarea "0"
type textarea "dor em membro inferior esquerdo, [MEDICAL_DATA] + hiperipiguimentacao"
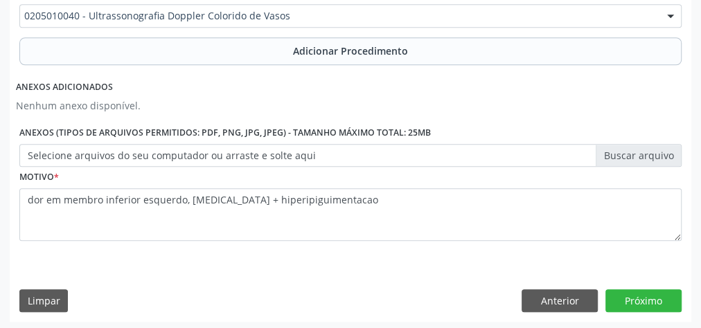
click at [650, 151] on label "Selecione arquivos do seu computador ou arraste e solte aqui" at bounding box center [350, 156] width 662 height 24
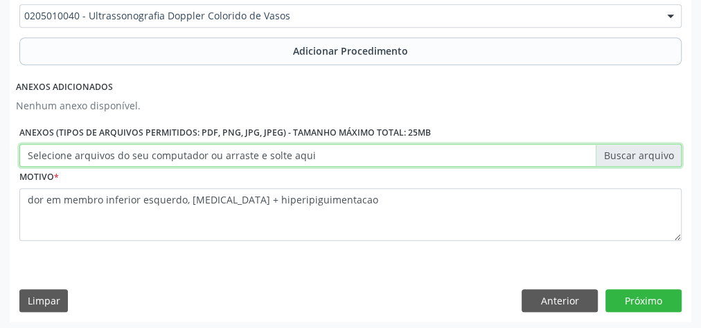
click at [650, 151] on input "Selecione arquivos do seu computador ou arraste e solte aqui" at bounding box center [350, 156] width 662 height 24
type input "C:\fakepath\doppler.jpeg"
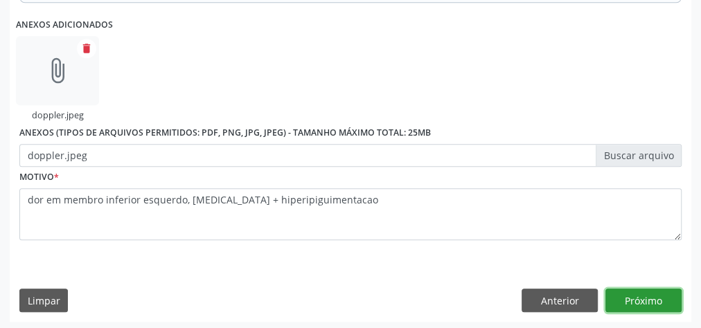
click at [648, 297] on button "Próximo" at bounding box center [644, 301] width 76 height 24
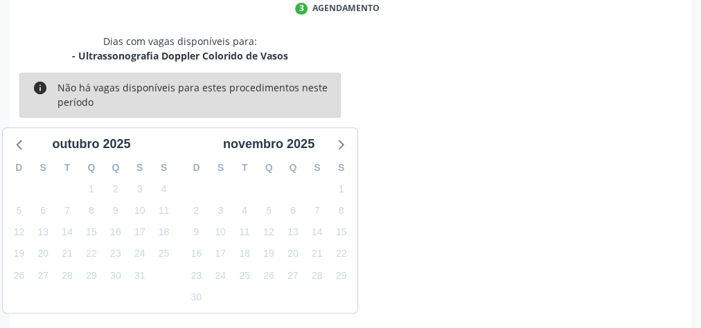
scroll to position [367, 0]
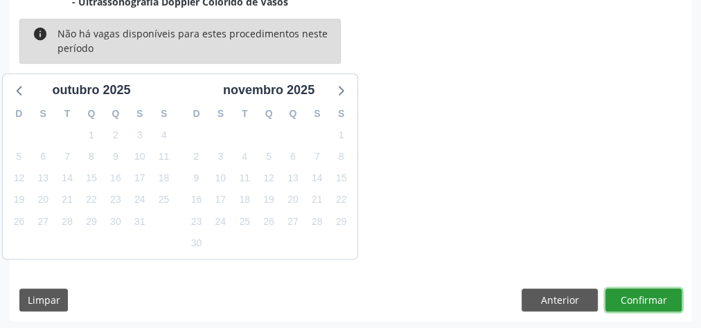
click at [648, 297] on button "Confirmar" at bounding box center [644, 301] width 76 height 24
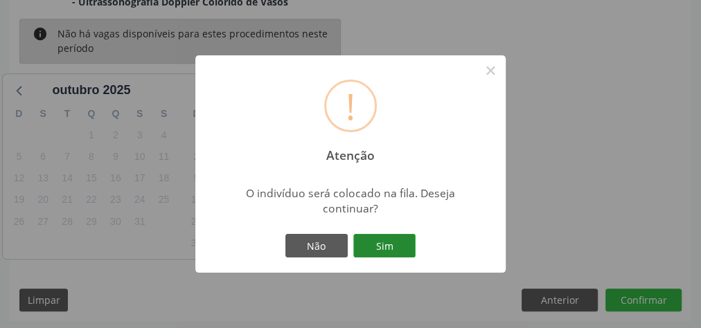
click at [398, 242] on button "Sim" at bounding box center [384, 246] width 62 height 24
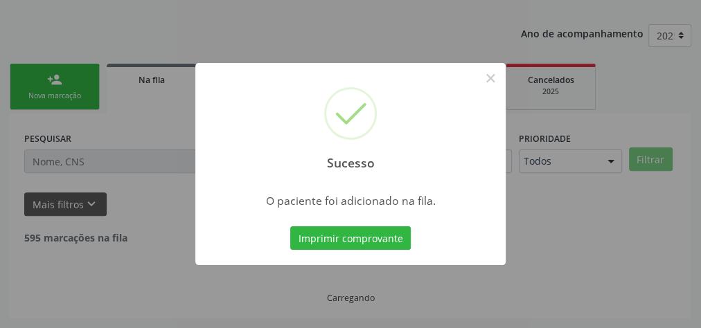
scroll to position [147, 0]
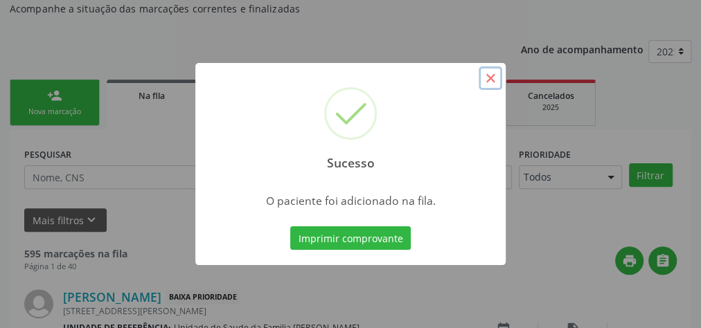
click at [495, 83] on button "×" at bounding box center [491, 79] width 24 height 24
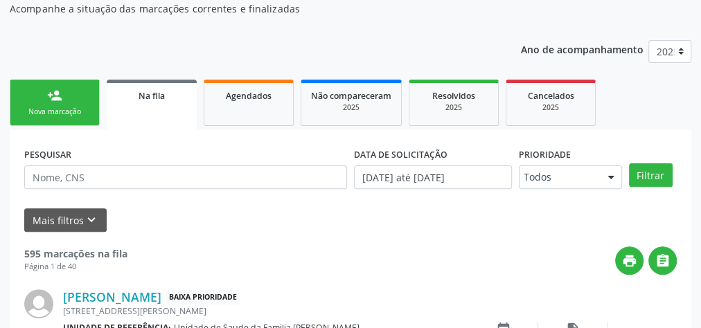
click at [53, 100] on div "person_add" at bounding box center [54, 95] width 15 height 15
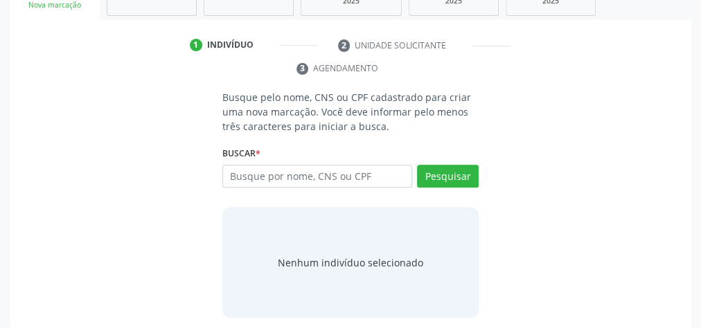
scroll to position [261, 0]
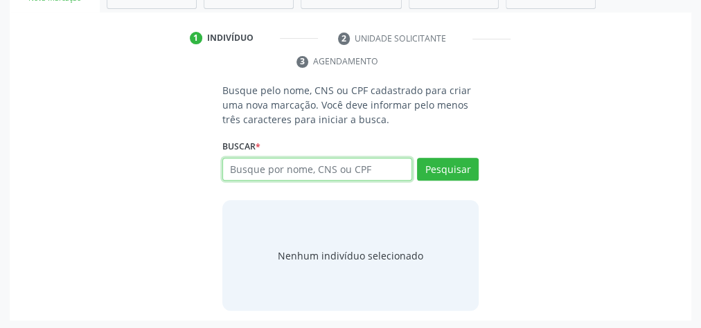
click at [400, 162] on input "text" at bounding box center [317, 170] width 190 height 24
type input "04439639402"
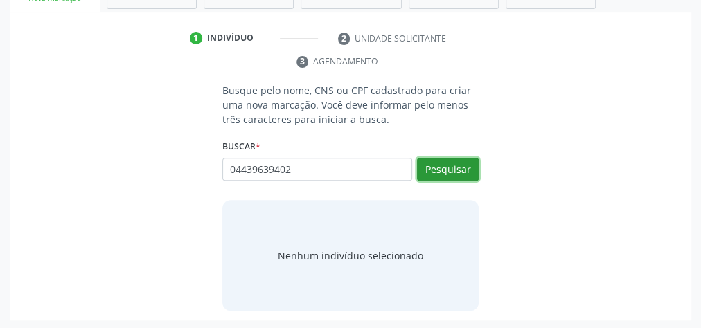
click at [452, 162] on button "Pesquisar" at bounding box center [448, 170] width 62 height 24
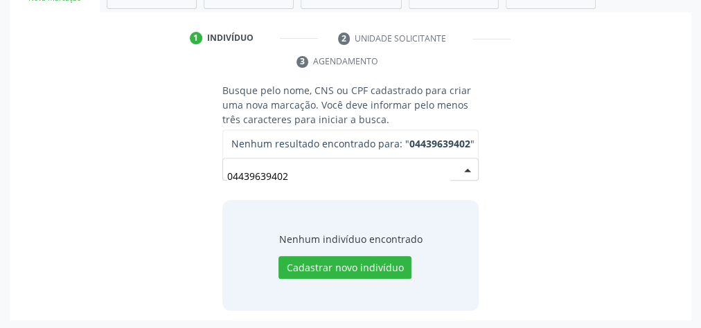
click at [331, 169] on input "04439639402" at bounding box center [338, 177] width 223 height 28
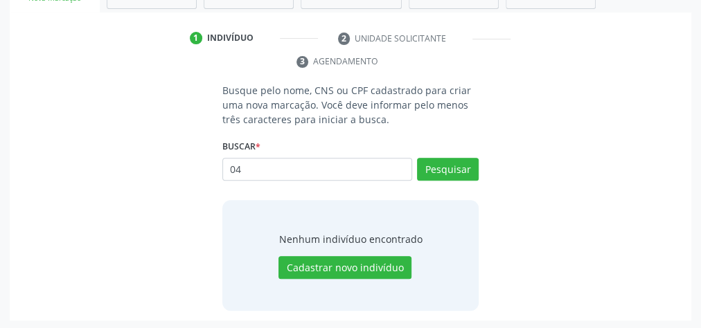
type input "0"
type input "04439639402"
click at [447, 172] on button "Pesquisar" at bounding box center [448, 170] width 62 height 24
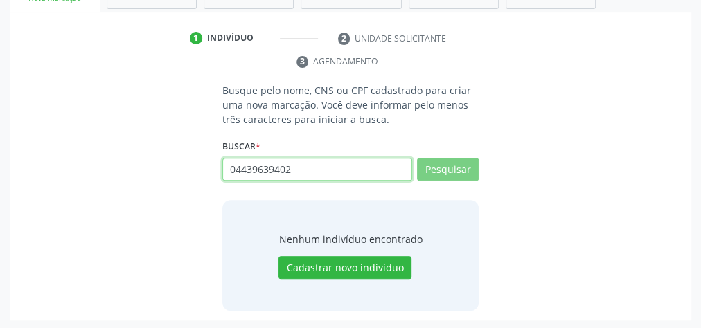
click at [346, 169] on input "04439639402" at bounding box center [317, 170] width 190 height 24
type input "0"
type input "7042082545978885"
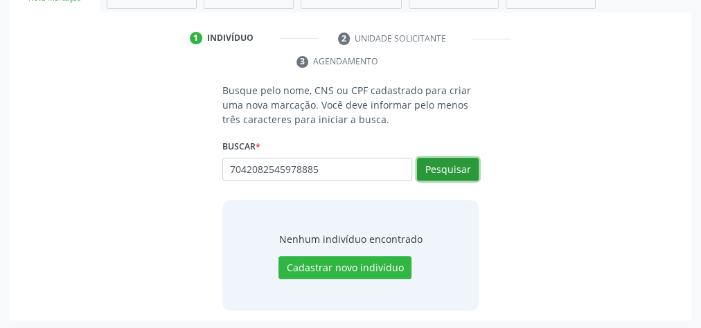
click at [448, 164] on button "Pesquisar" at bounding box center [448, 170] width 62 height 24
type input "7042082545978885"
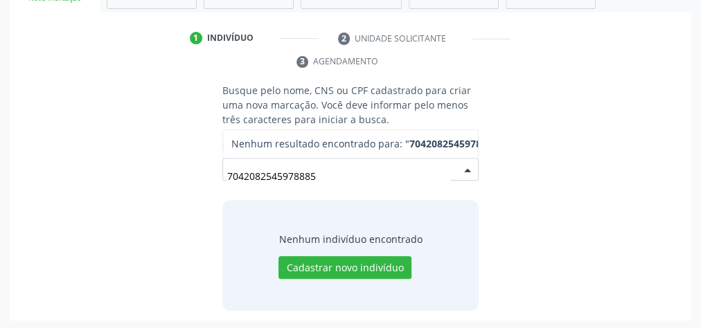
click at [362, 178] on input "7042082545978885" at bounding box center [338, 177] width 223 height 28
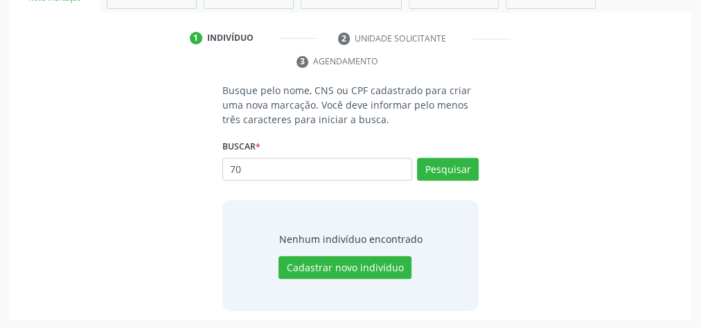
type input "7"
click at [327, 175] on input "text" at bounding box center [317, 170] width 190 height 24
type input "704208254597885"
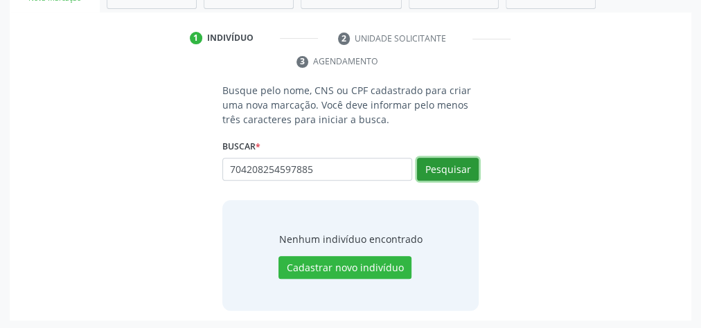
drag, startPoint x: 448, startPoint y: 166, endPoint x: 459, endPoint y: 168, distance: 11.3
click at [459, 168] on button "Pesquisar" at bounding box center [448, 170] width 62 height 24
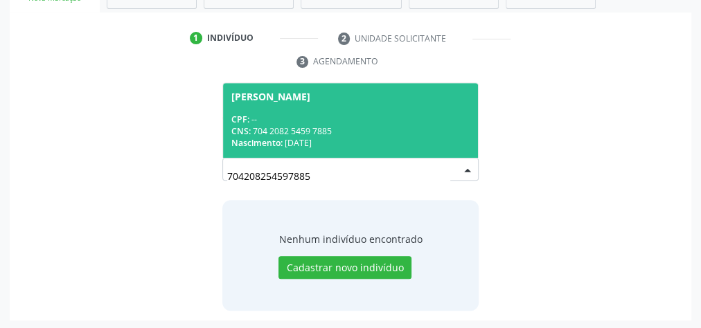
click at [391, 122] on div "CPF: --" at bounding box center [350, 120] width 238 height 12
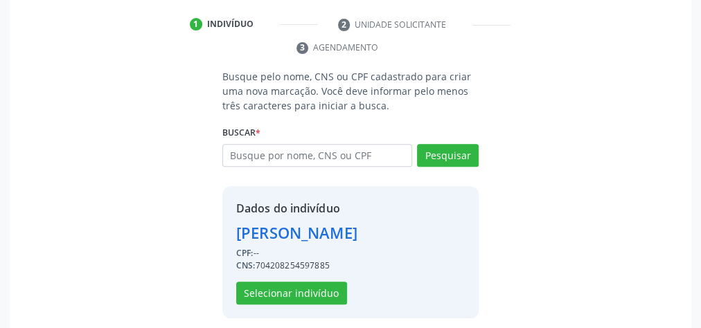
scroll to position [281, 0]
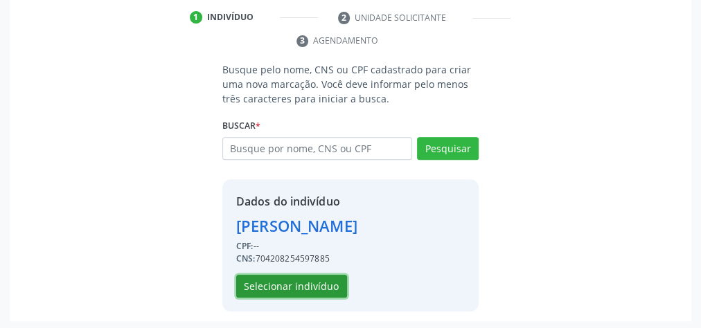
click at [320, 281] on button "Selecionar indivíduo" at bounding box center [291, 287] width 111 height 24
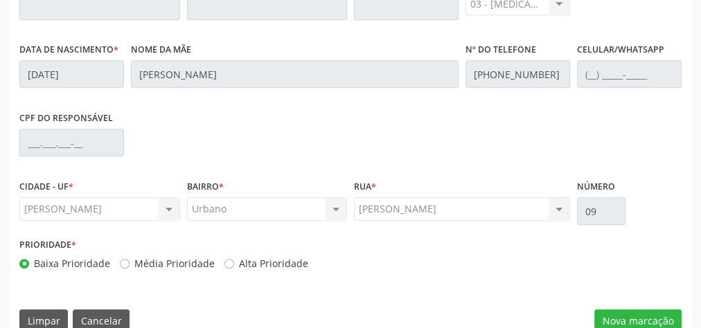
scroll to position [502, 0]
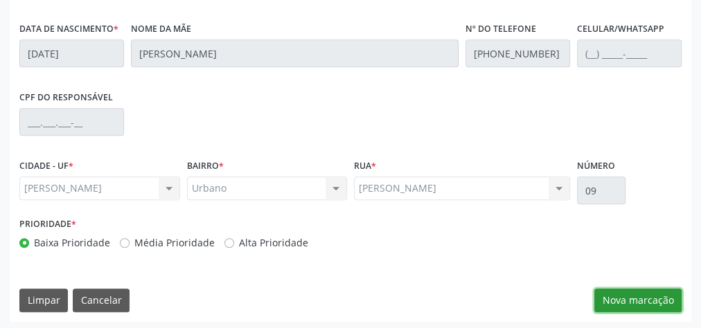
click at [629, 300] on button "Nova marcação" at bounding box center [638, 301] width 87 height 24
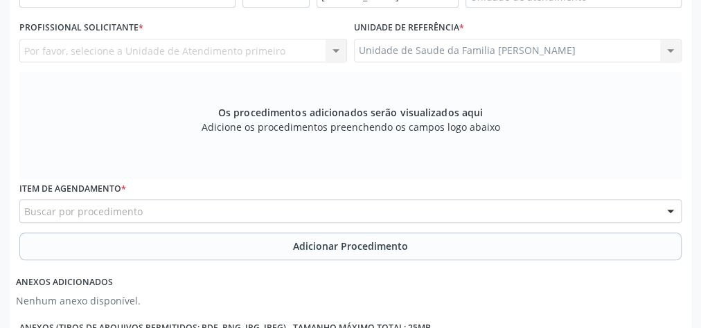
scroll to position [281, 0]
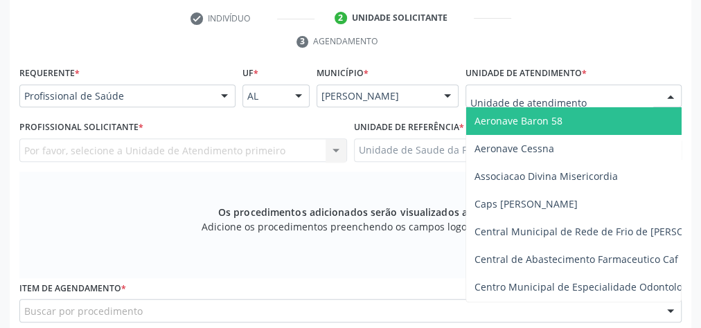
click at [624, 89] on div at bounding box center [574, 97] width 216 height 24
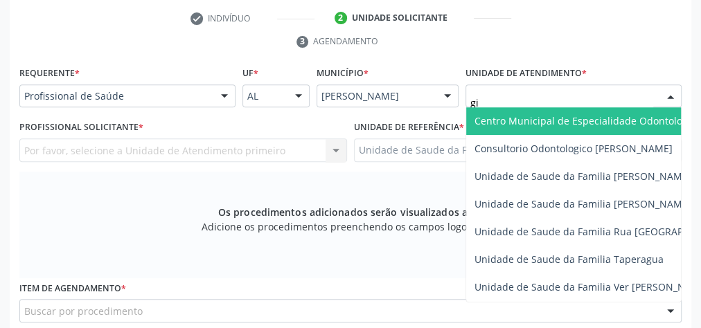
type input "gis"
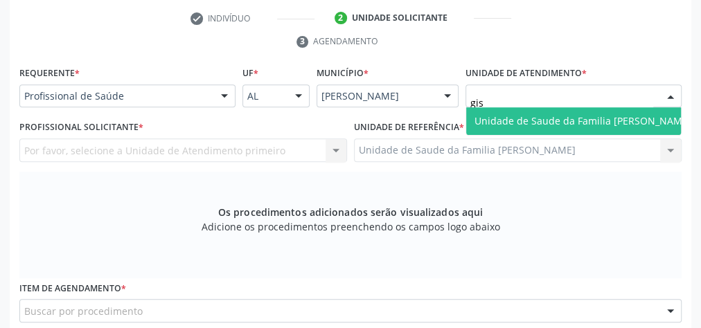
click at [633, 114] on span "Unidade de Saude da Familia [PERSON_NAME]" at bounding box center [583, 120] width 217 height 13
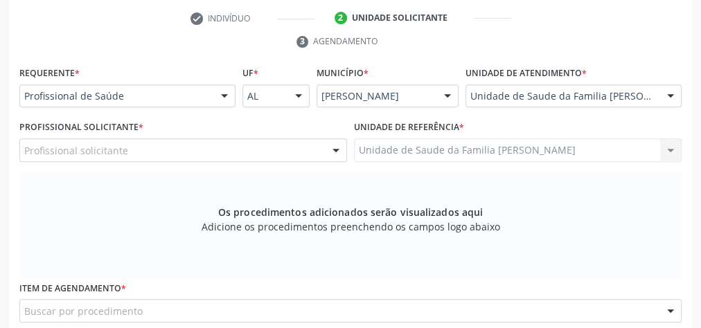
click at [332, 149] on div at bounding box center [336, 151] width 21 height 24
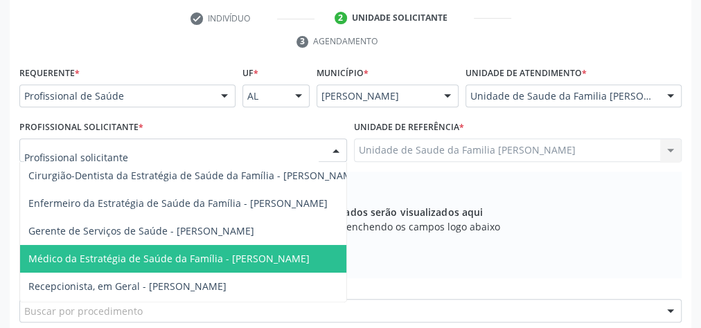
click at [276, 258] on span "Médico da Estratégia de Saúde da Família - [PERSON_NAME]" at bounding box center [168, 258] width 281 height 13
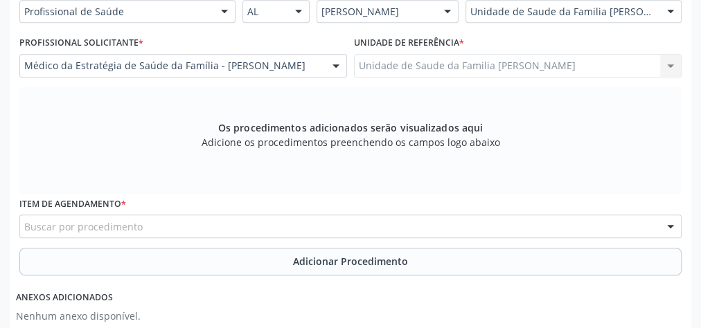
scroll to position [447, 0]
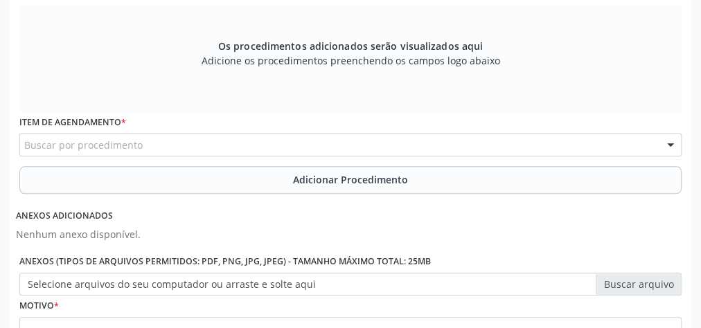
click at [428, 147] on div "Buscar por procedimento" at bounding box center [350, 145] width 662 height 24
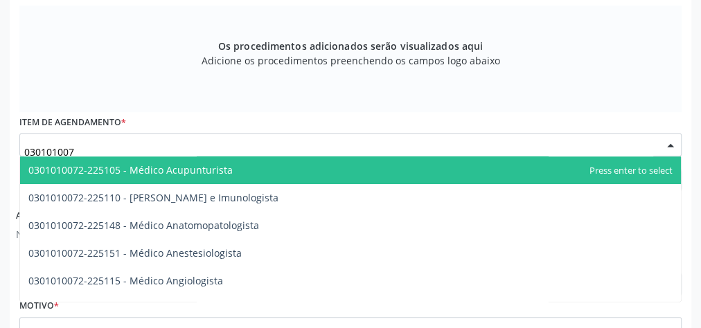
type input "0301010072"
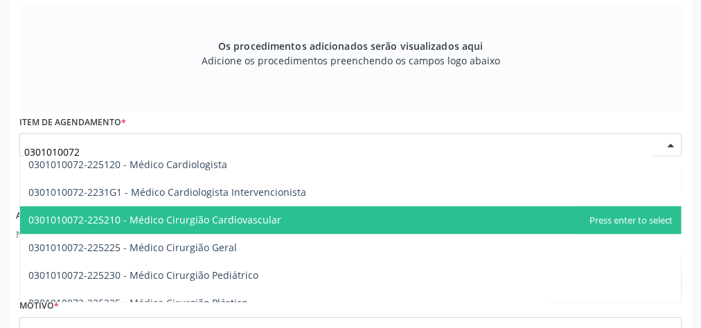
scroll to position [277, 0]
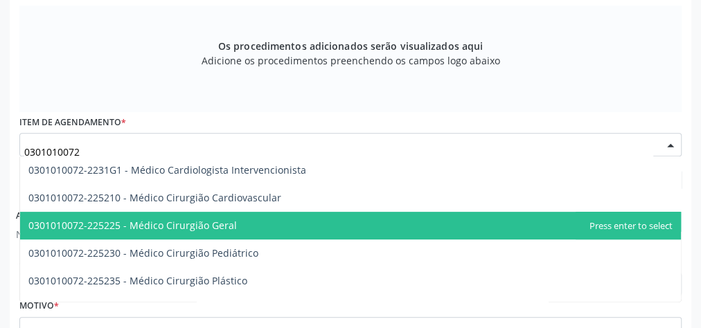
click at [234, 220] on span "0301010072-225225 - Médico Cirurgião Geral" at bounding box center [350, 226] width 661 height 28
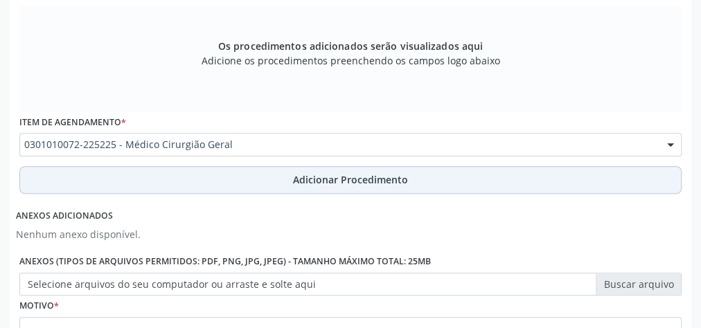
click at [356, 177] on span "Adicionar Procedimento" at bounding box center [350, 180] width 115 height 15
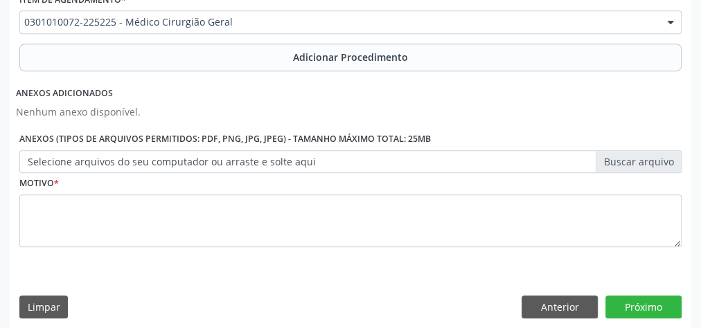
scroll to position [523, 0]
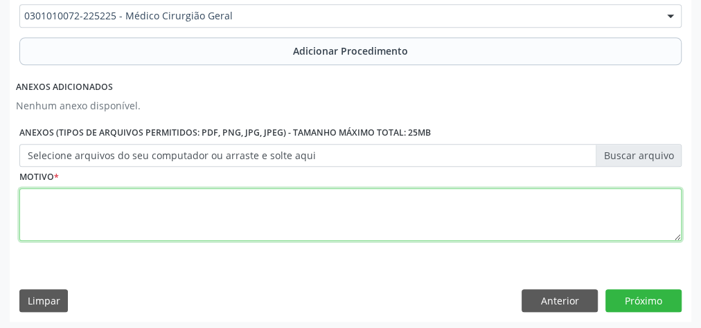
click at [315, 225] on textarea at bounding box center [350, 214] width 662 height 53
type textarea "cisto sebaceo regiao dorsal"
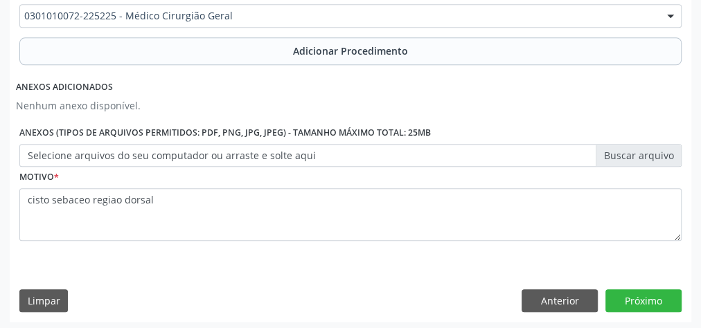
click at [638, 156] on label "Selecione arquivos do seu computador ou arraste e solte aqui" at bounding box center [350, 156] width 662 height 24
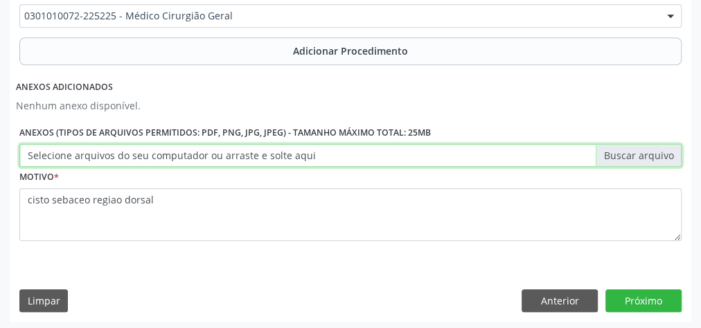
click at [638, 156] on input "Selecione arquivos do seu computador ou arraste e solte aqui" at bounding box center [350, 156] width 662 height 24
type input "C:\fakepath\cirugia.jpeg"
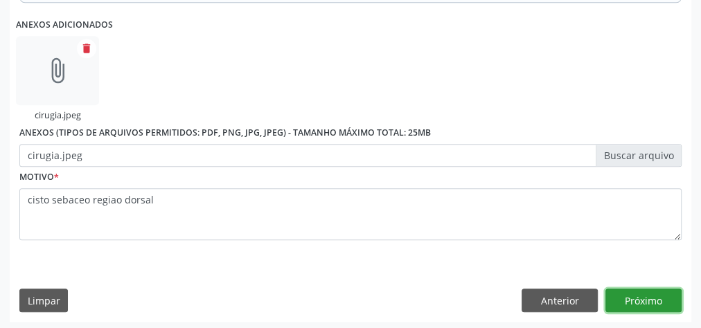
click at [658, 297] on button "Próximo" at bounding box center [644, 301] width 76 height 24
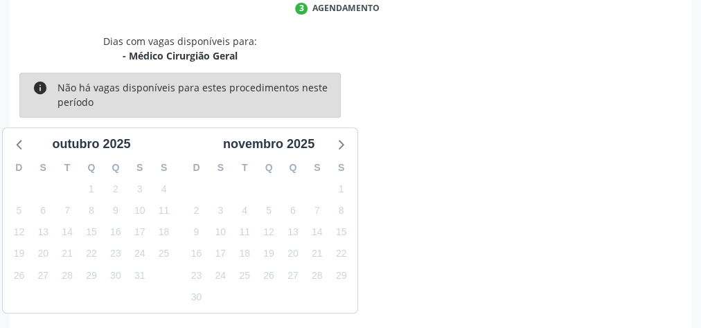
scroll to position [367, 0]
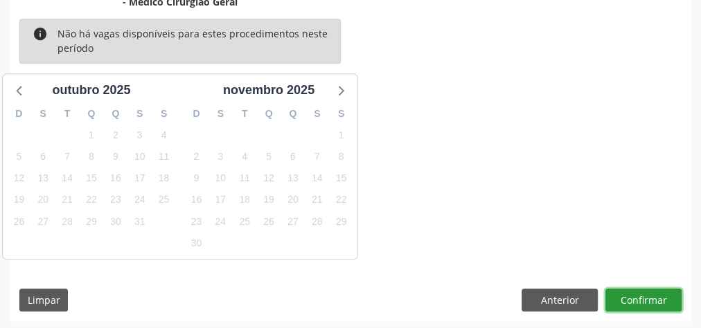
click at [658, 297] on button "Confirmar" at bounding box center [644, 301] width 76 height 24
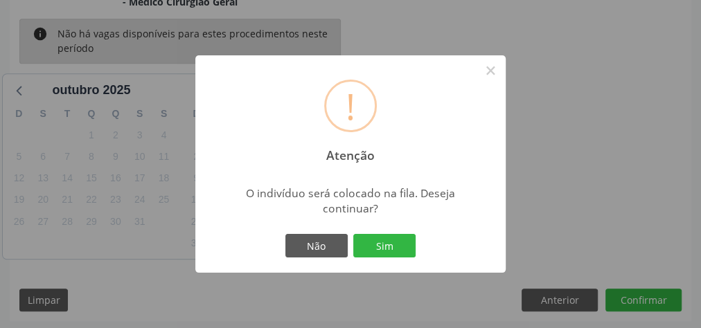
drag, startPoint x: 396, startPoint y: 247, endPoint x: 450, endPoint y: 207, distance: 67.8
click at [404, 247] on button "Sim" at bounding box center [384, 246] width 62 height 24
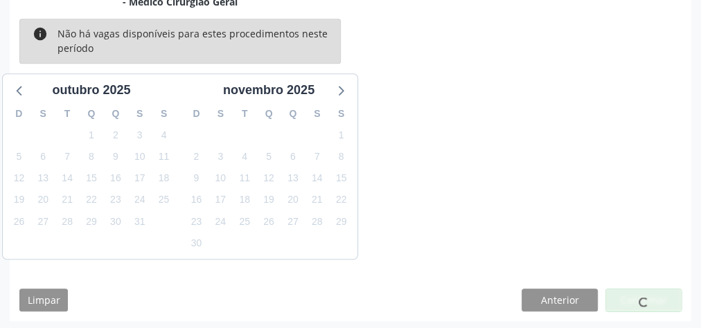
scroll to position [147, 0]
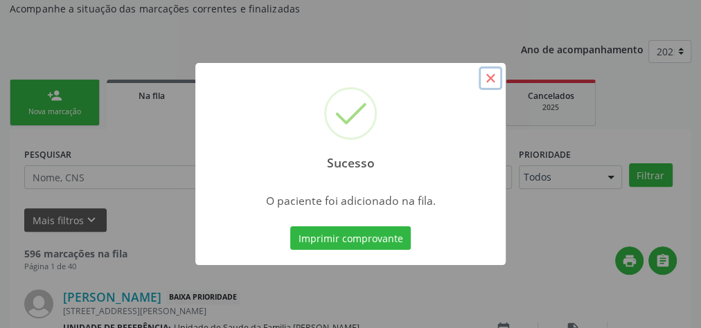
click at [491, 80] on button "×" at bounding box center [491, 79] width 24 height 24
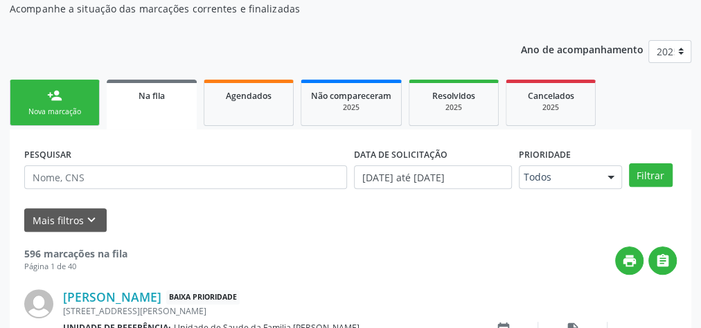
click at [72, 110] on div "Nova marcação" at bounding box center [54, 112] width 69 height 10
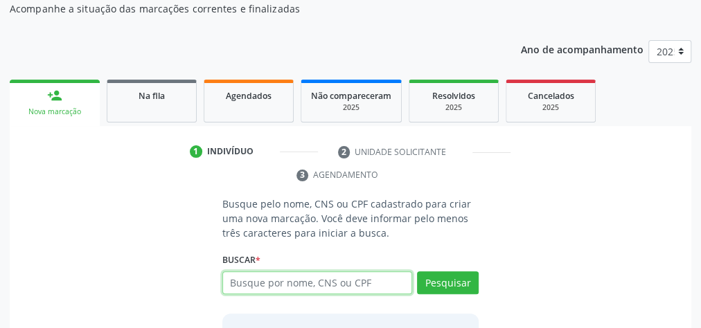
click at [358, 286] on input "text" at bounding box center [317, 284] width 190 height 24
type input "704208254597885"
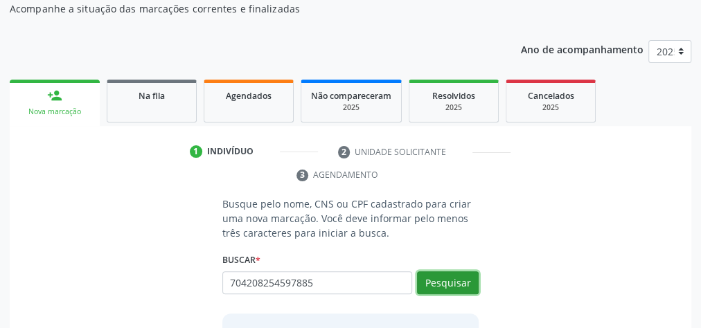
click at [453, 279] on button "Pesquisar" at bounding box center [448, 284] width 62 height 24
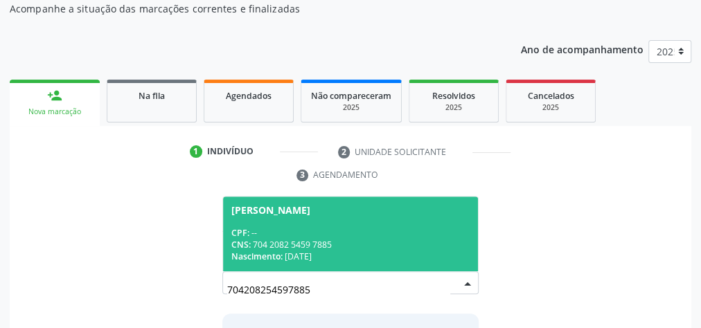
click at [413, 245] on div "CNS: 704 2082 5459 7885" at bounding box center [350, 245] width 238 height 12
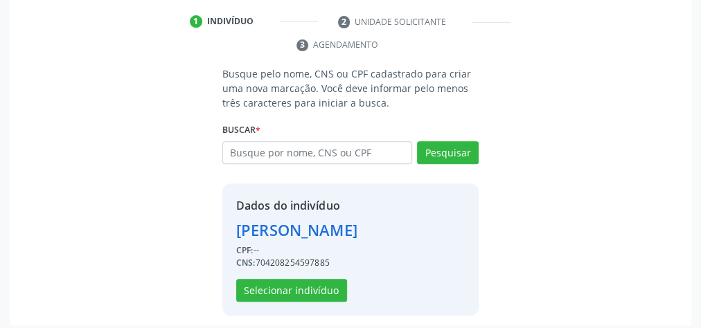
scroll to position [281, 0]
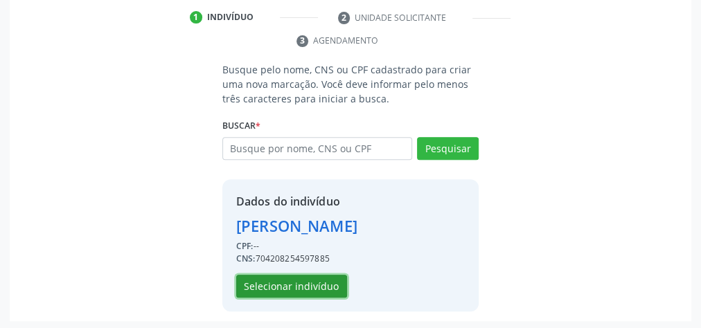
click at [319, 278] on button "Selecionar indivíduo" at bounding box center [291, 287] width 111 height 24
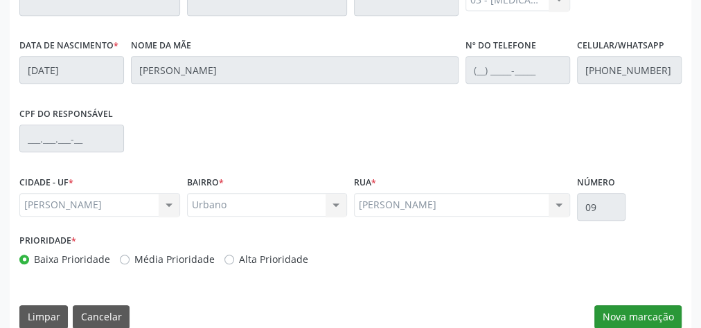
scroll to position [502, 0]
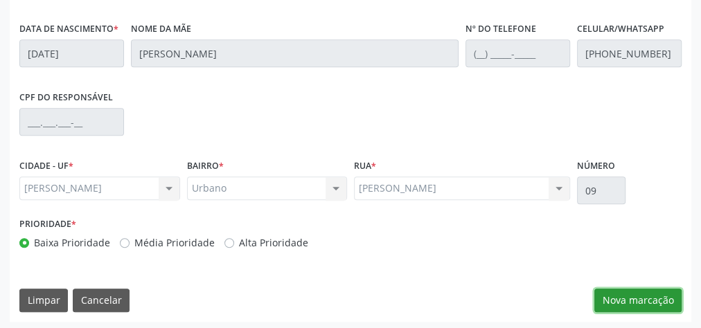
click at [652, 300] on button "Nova marcação" at bounding box center [638, 301] width 87 height 24
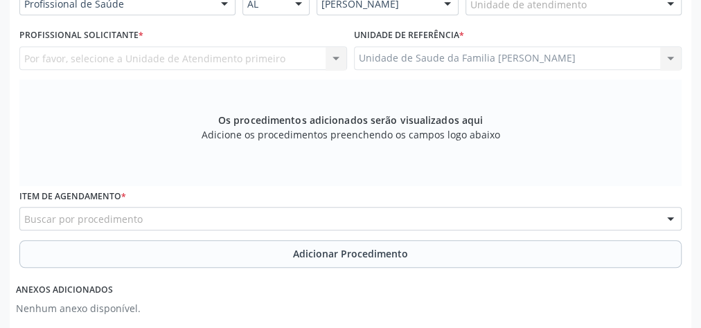
scroll to position [281, 0]
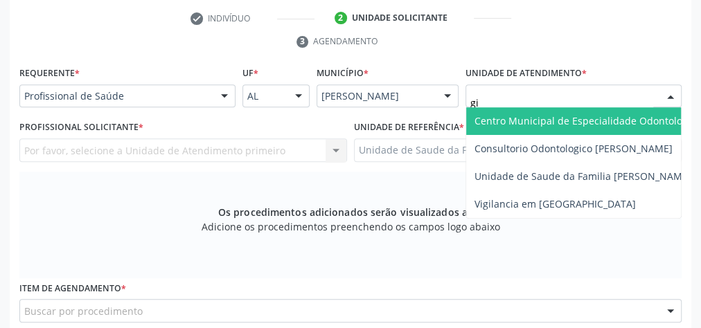
type input "gis"
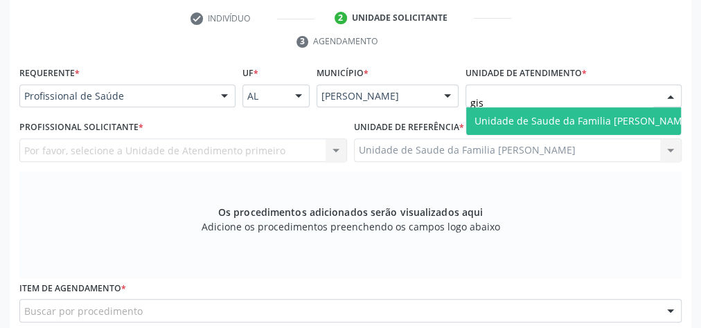
click at [567, 110] on span "Unidade de Saude da Familia [PERSON_NAME]" at bounding box center [583, 121] width 234 height 28
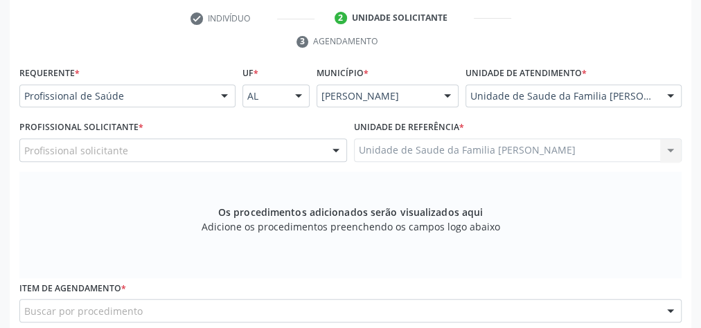
click at [331, 147] on div at bounding box center [336, 151] width 21 height 24
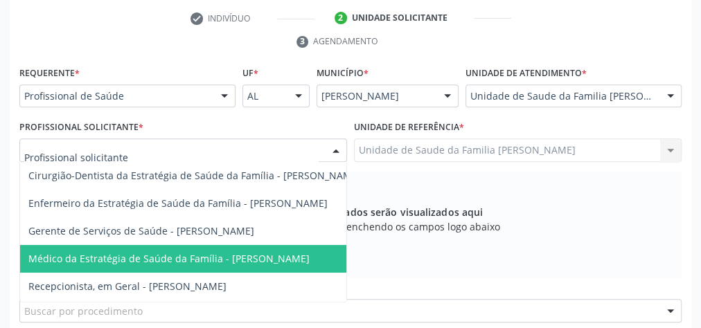
click at [272, 247] on span "Médico da Estratégia de Saúde da Família - [PERSON_NAME]" at bounding box center [194, 259] width 349 height 28
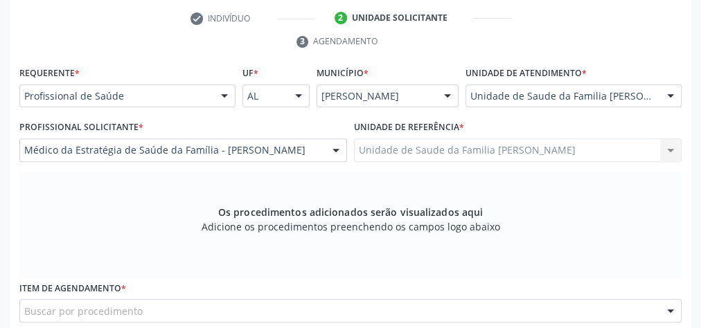
scroll to position [502, 0]
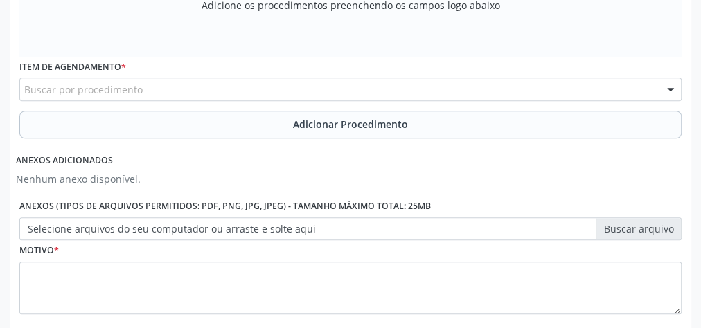
click at [291, 82] on div "Buscar por procedimento" at bounding box center [350, 90] width 662 height 24
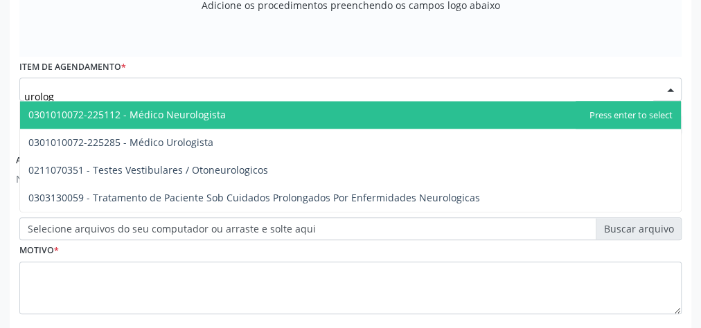
type input "urologi"
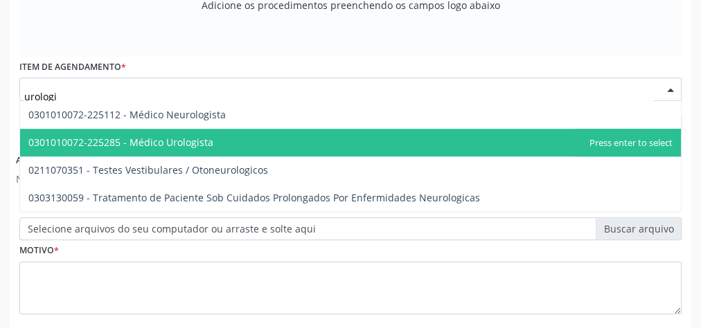
click at [200, 136] on span "0301010072-225285 - Médico Urologista" at bounding box center [120, 142] width 185 height 13
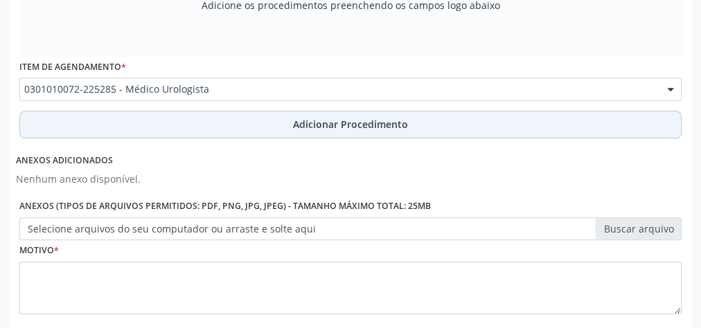
click at [305, 123] on span "Adicionar Procedimento" at bounding box center [350, 124] width 115 height 15
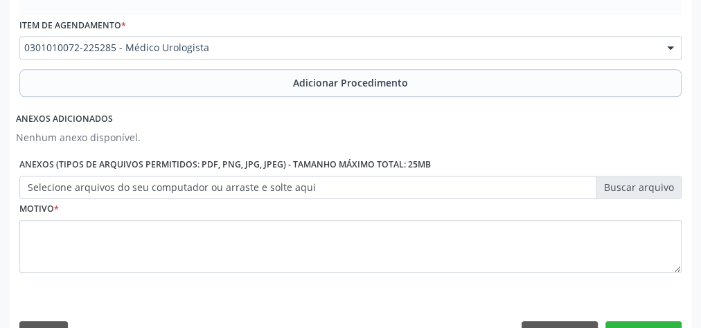
scroll to position [523, 0]
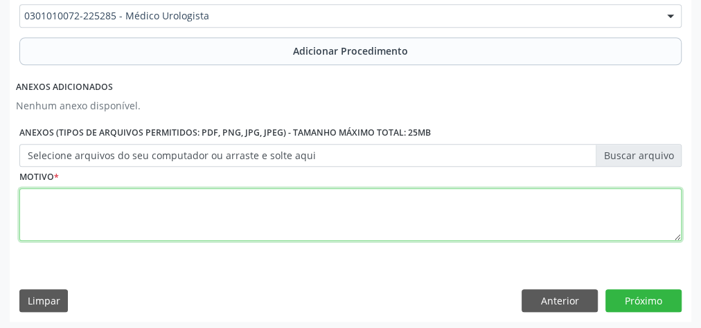
click at [255, 207] on textarea at bounding box center [350, 214] width 662 height 53
type textarea "psa alterado"
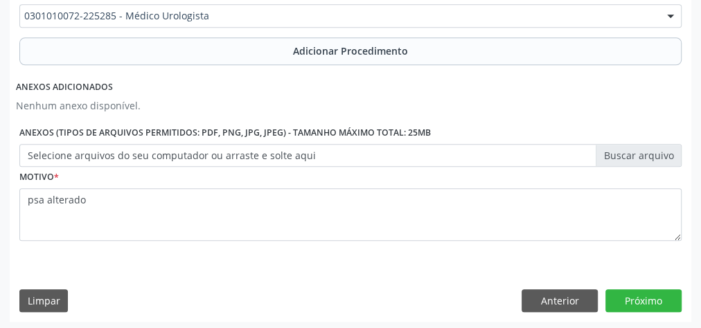
click at [649, 150] on label "Selecione arquivos do seu computador ou arraste e solte aqui" at bounding box center [350, 156] width 662 height 24
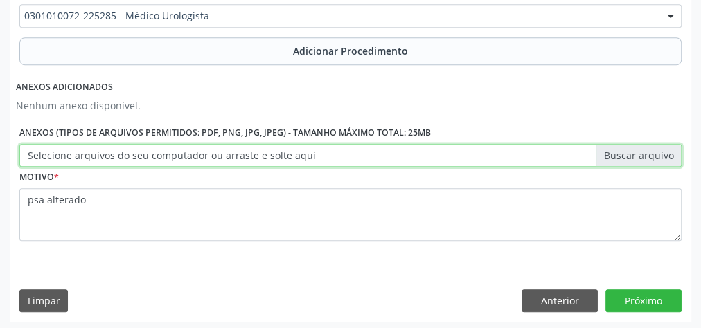
click at [649, 150] on input "Selecione arquivos do seu computador ou arraste e solte aqui" at bounding box center [350, 156] width 662 height 24
type input "C:\fakepath\urologia.jpeg"
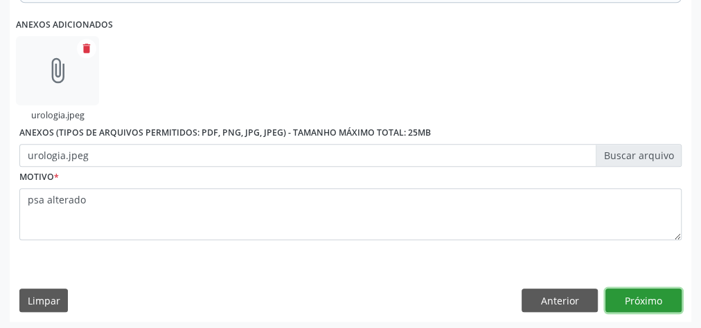
click at [656, 299] on button "Próximo" at bounding box center [644, 301] width 76 height 24
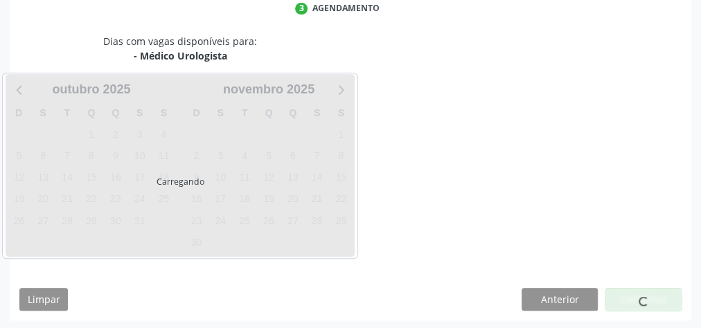
scroll to position [367, 0]
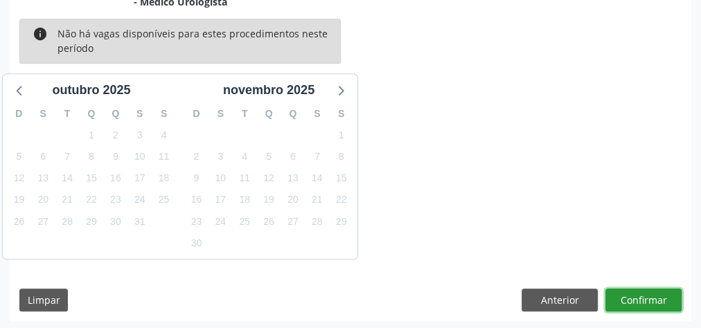
click at [656, 299] on button "Confirmar" at bounding box center [644, 301] width 76 height 24
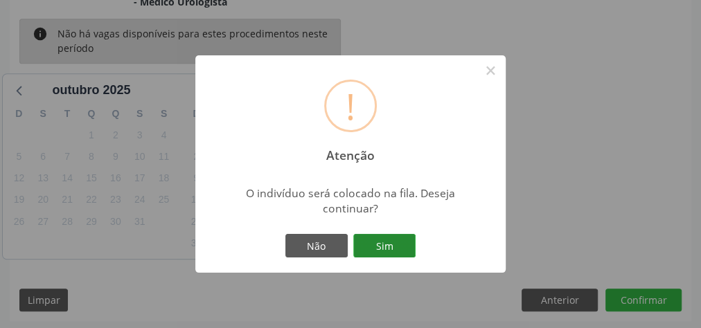
click at [389, 240] on button "Sim" at bounding box center [384, 246] width 62 height 24
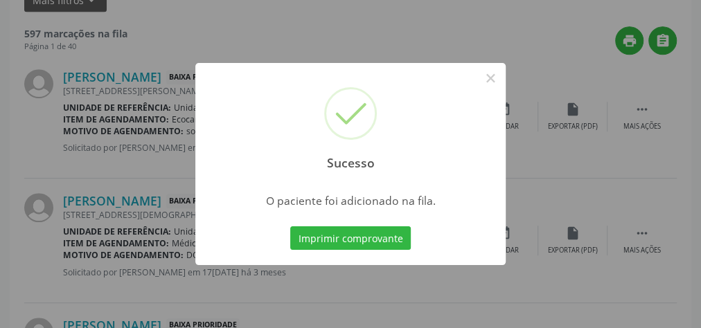
scroll to position [147, 0]
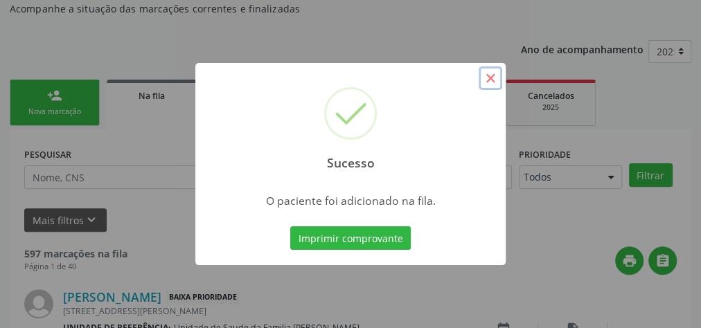
click at [490, 79] on button "×" at bounding box center [491, 79] width 24 height 24
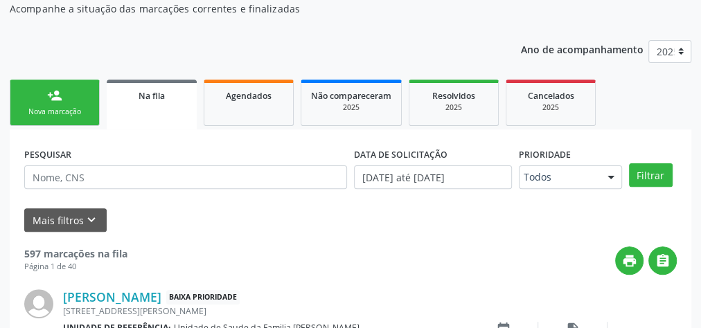
click at [83, 105] on link "person_add Nova marcação" at bounding box center [55, 103] width 90 height 46
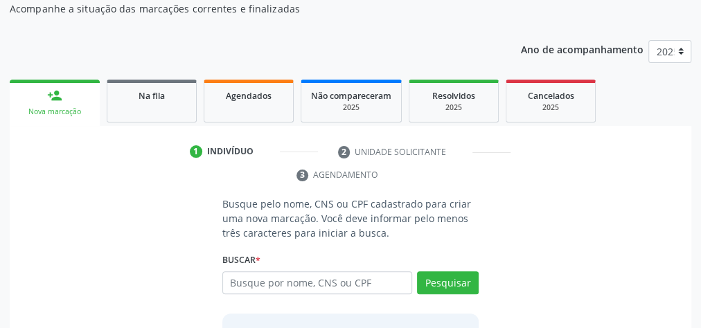
click at [403, 6] on p "Acompanhe a situação das marcações correntes e finalizadas" at bounding box center [248, 8] width 477 height 15
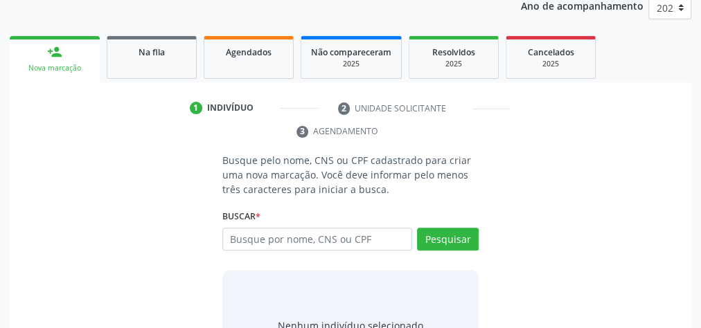
scroll to position [258, 0]
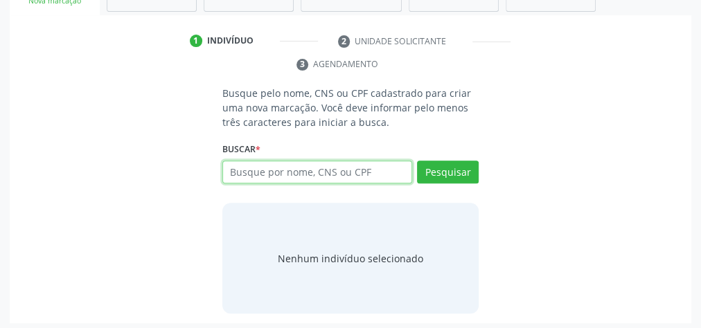
click at [412, 168] on input "text" at bounding box center [317, 173] width 190 height 24
type input "04509162430"
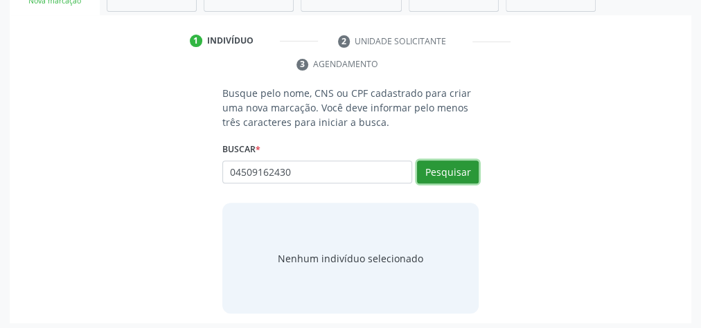
click at [447, 161] on button "Pesquisar" at bounding box center [448, 173] width 62 height 24
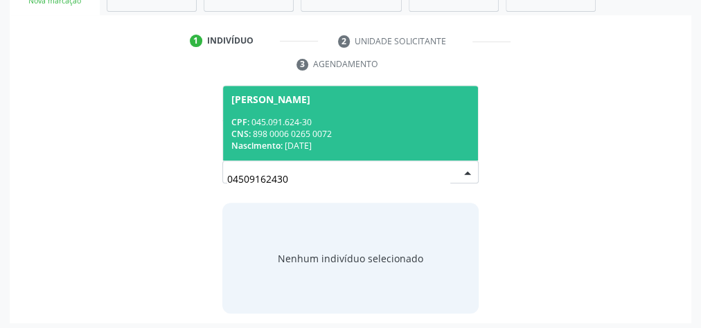
click at [447, 173] on input "04509162430" at bounding box center [338, 180] width 223 height 28
click at [412, 136] on div "CNS: 898 0006 0265 0072" at bounding box center [350, 134] width 238 height 12
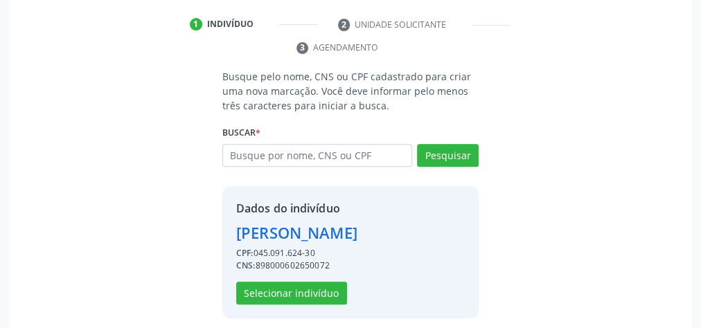
scroll to position [281, 0]
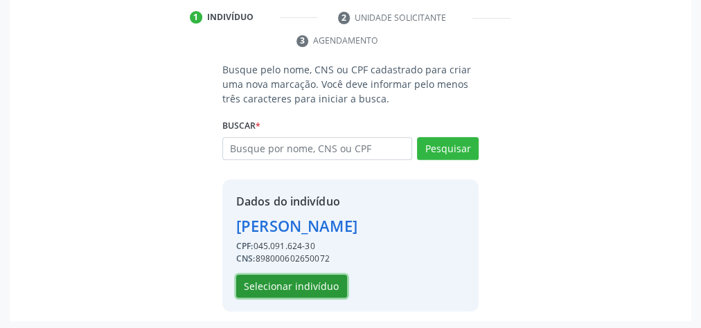
click at [317, 283] on button "Selecionar indivíduo" at bounding box center [291, 287] width 111 height 24
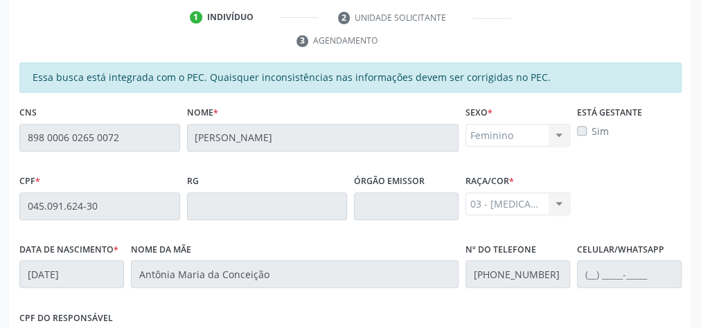
scroll to position [502, 0]
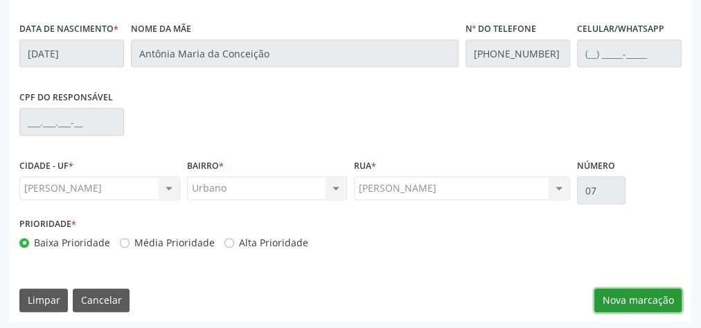
click at [638, 295] on button "Nova marcação" at bounding box center [638, 301] width 87 height 24
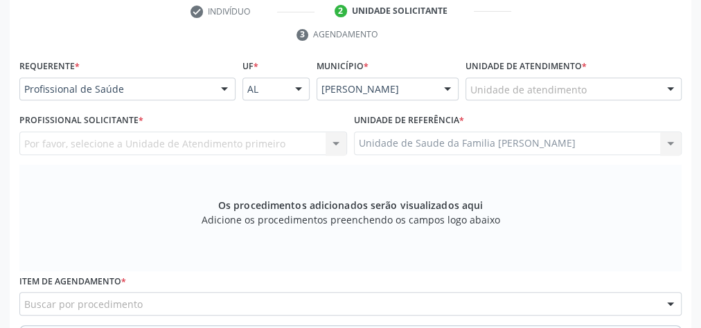
scroll to position [281, 0]
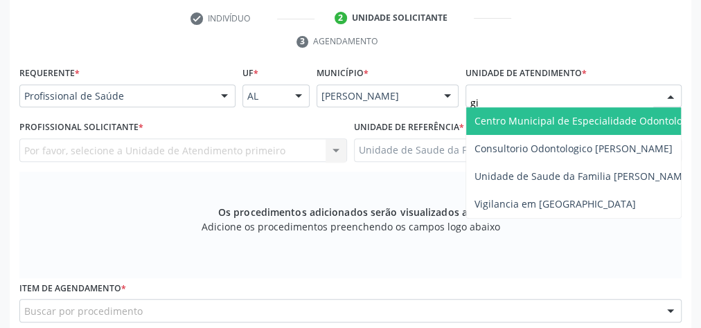
type input "gis"
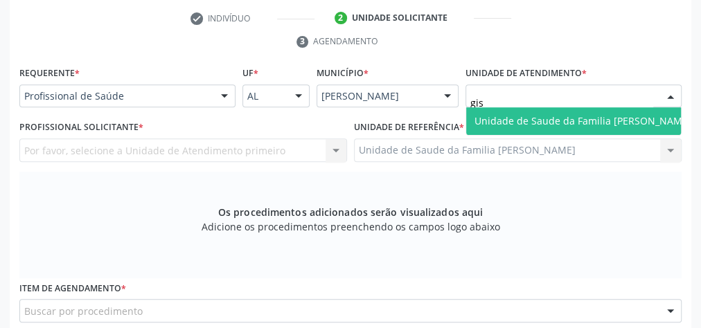
click at [577, 123] on span "Unidade de Saude da Familia [PERSON_NAME]" at bounding box center [583, 120] width 217 height 13
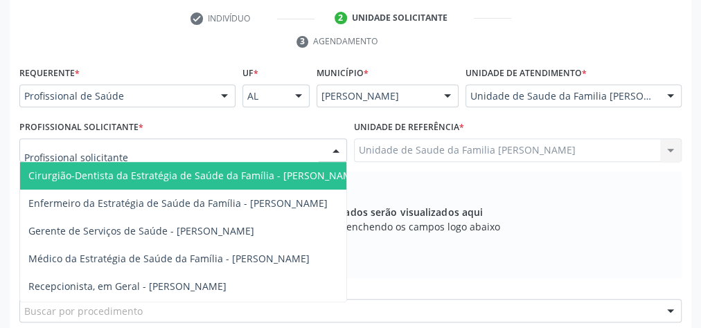
click at [337, 151] on div at bounding box center [336, 151] width 21 height 24
click at [227, 88] on div at bounding box center [224, 97] width 21 height 24
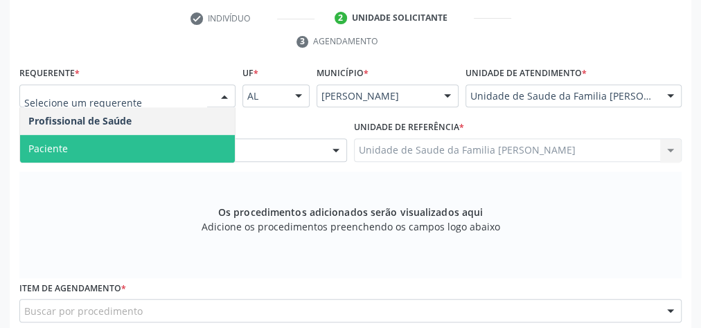
click at [118, 142] on span "Paciente" at bounding box center [127, 149] width 215 height 28
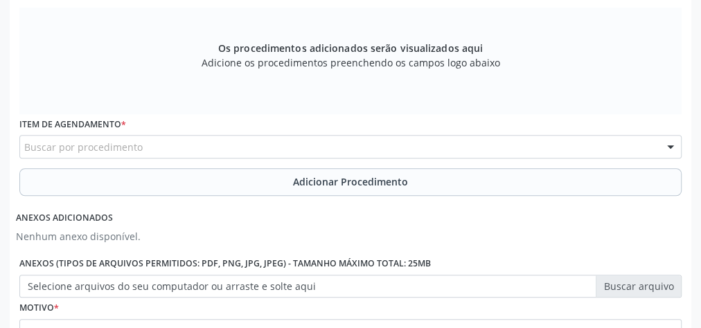
scroll to position [447, 0]
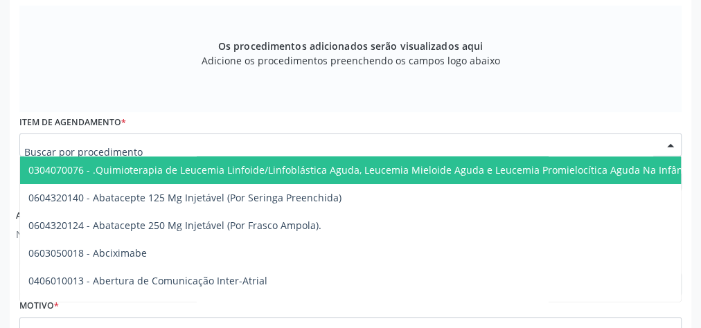
click at [254, 146] on div at bounding box center [350, 145] width 662 height 24
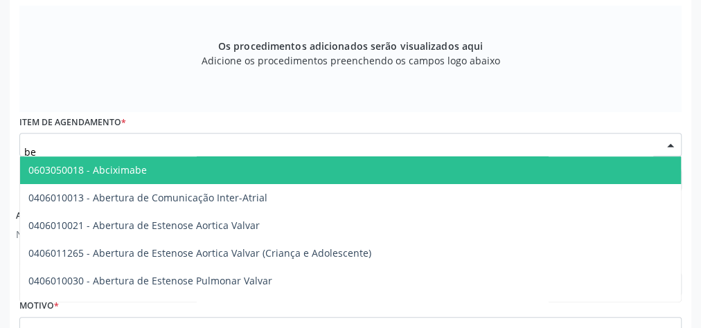
type input "b"
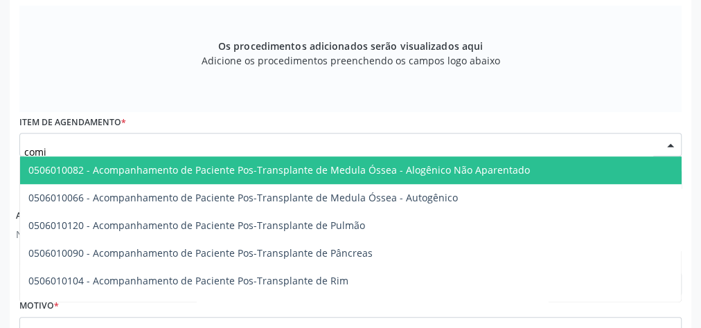
scroll to position [0, 0]
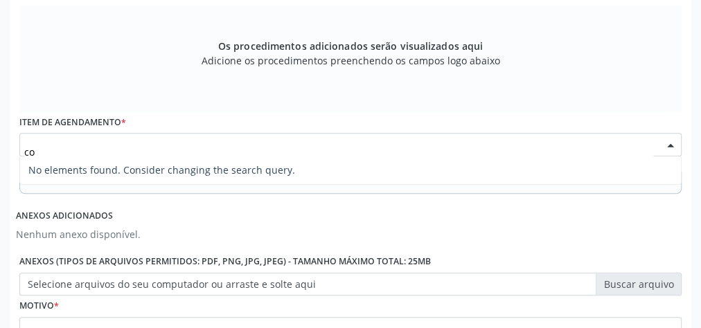
type input "c"
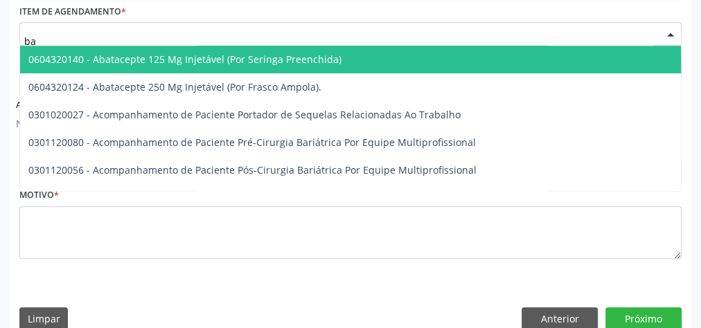
click at [101, 34] on input "ba" at bounding box center [338, 41] width 629 height 28
type input "b"
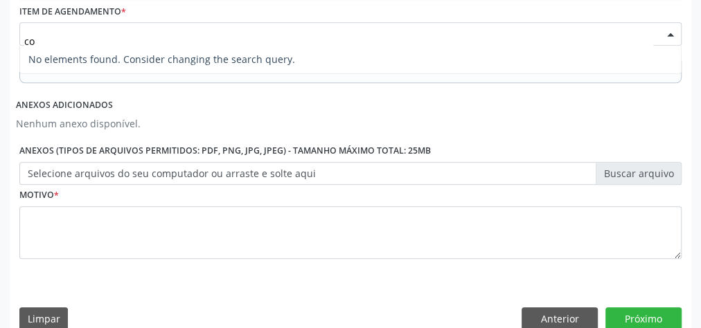
type input "c"
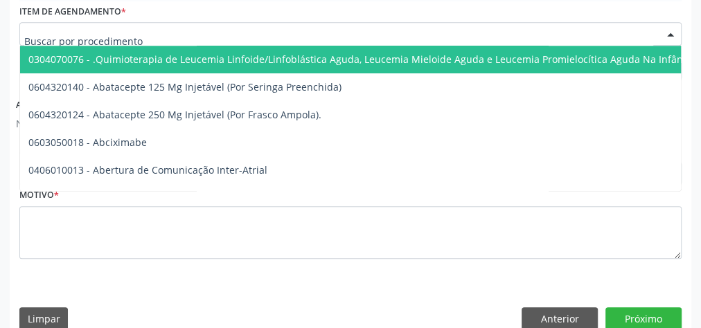
click at [106, 39] on input "text" at bounding box center [338, 41] width 629 height 28
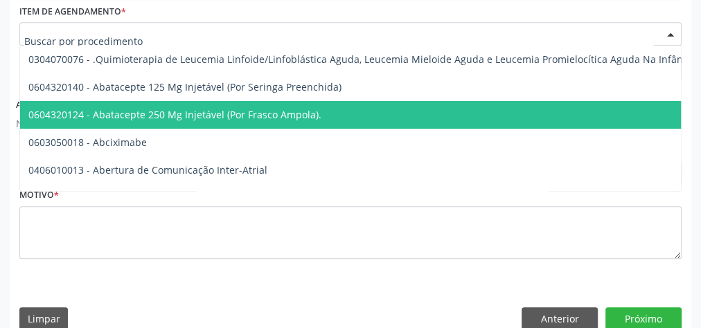
click at [78, 31] on input "text" at bounding box center [338, 41] width 629 height 28
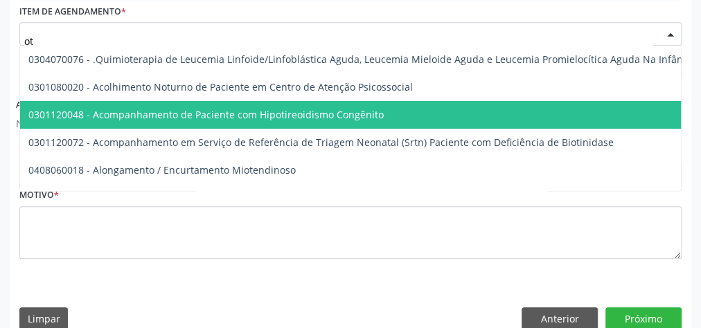
type input "o"
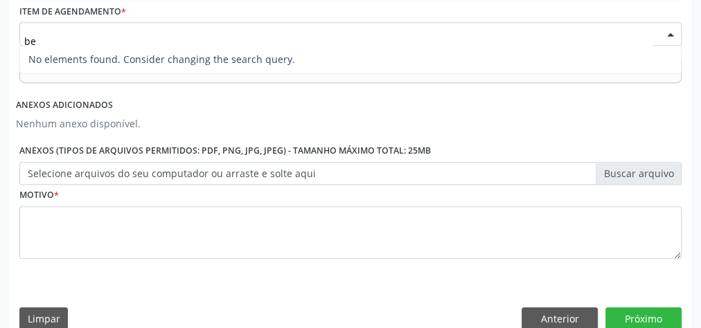
type input "b"
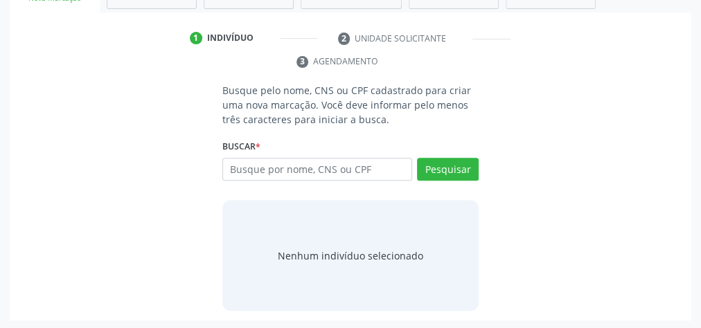
scroll to position [261, 0]
click at [656, 60] on ul "1 Indivíduo 2 Unidade solicitante 3 Agendamento" at bounding box center [351, 50] width 682 height 46
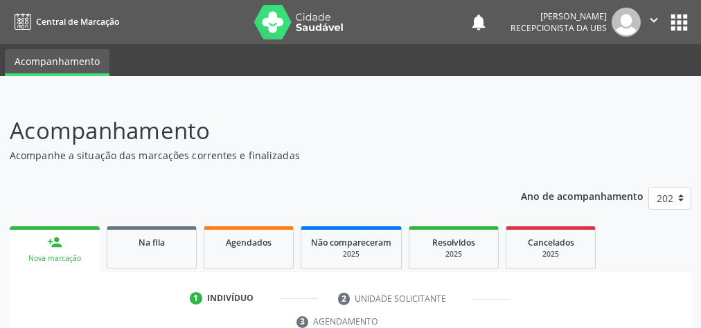
scroll to position [261, 0]
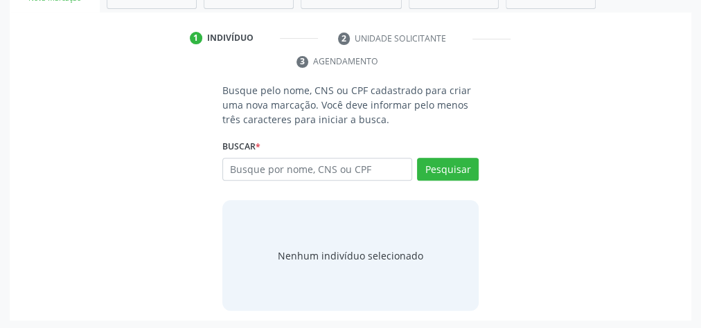
click at [361, 153] on div "Buscar * Busque por nome, CNS ou CPF Nenhum resultado encontrado para: " " Digi…" at bounding box center [350, 164] width 256 height 54
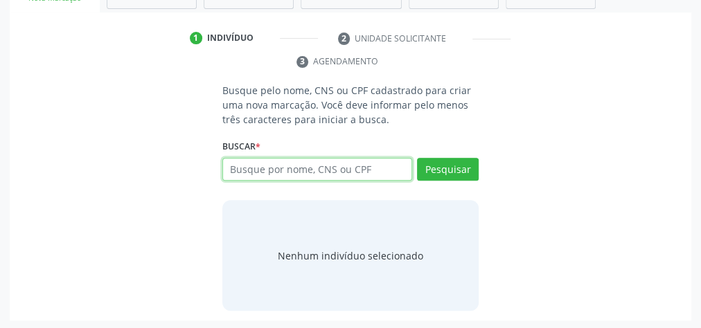
click at [361, 160] on input "text" at bounding box center [317, 170] width 190 height 24
type input "04439639402"
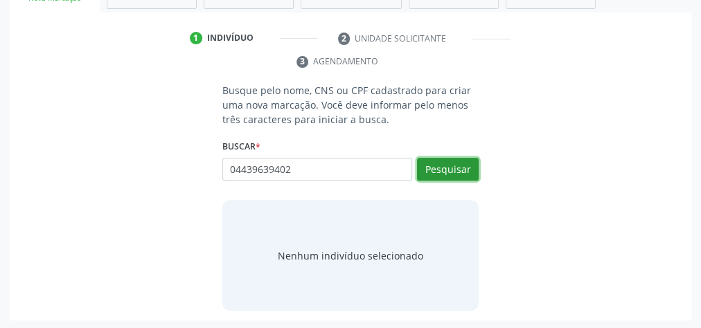
click at [468, 170] on button "Pesquisar" at bounding box center [448, 170] width 62 height 24
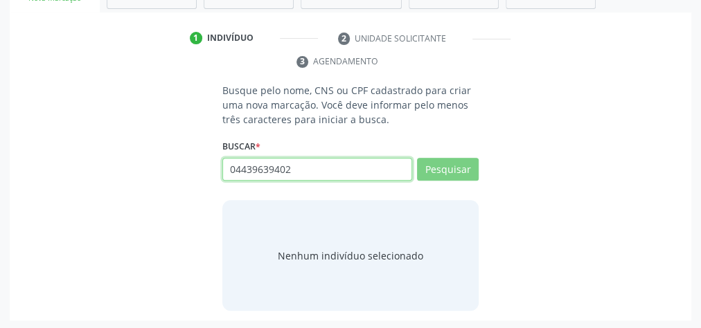
click at [344, 160] on input "04439639402" at bounding box center [317, 170] width 190 height 24
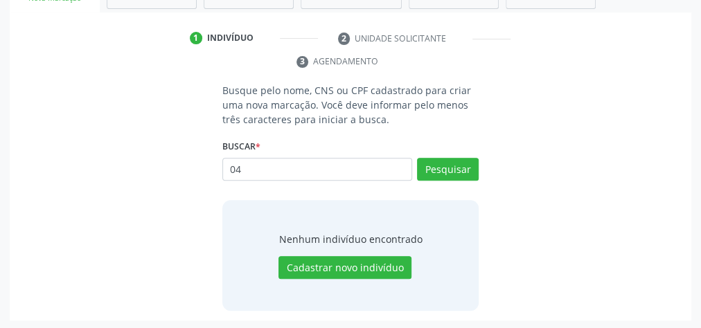
type input "0"
type input "04439639402"
click at [476, 167] on button "Pesquisar" at bounding box center [448, 170] width 62 height 24
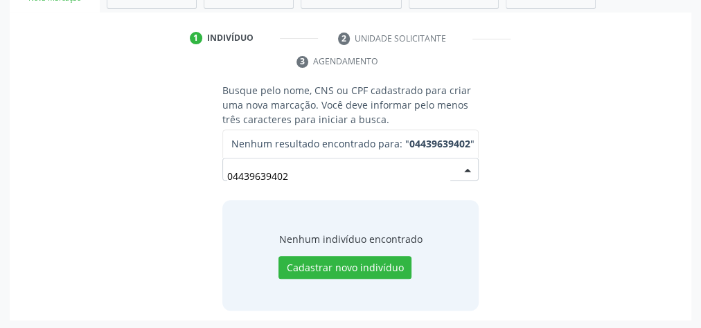
click at [371, 186] on input "04439639402" at bounding box center [338, 177] width 223 height 28
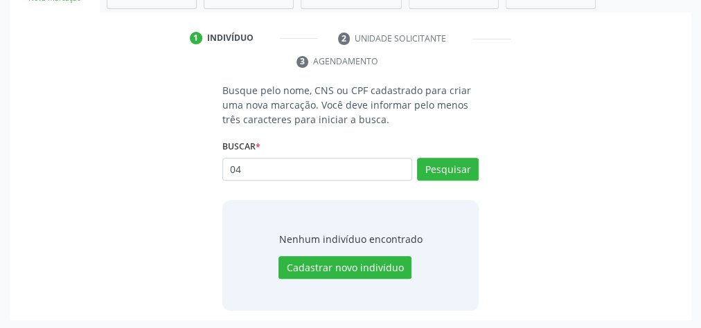
type input "0"
type input "704208254597885"
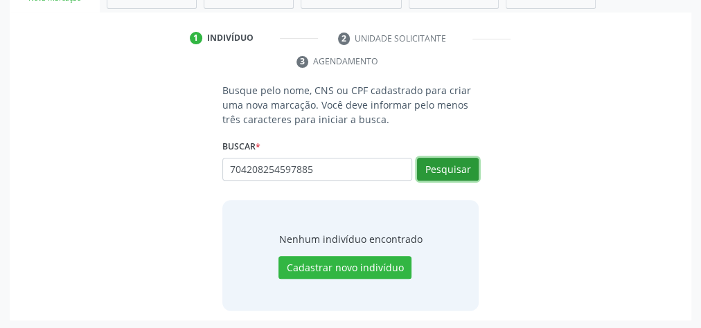
click at [442, 165] on button "Pesquisar" at bounding box center [448, 170] width 62 height 24
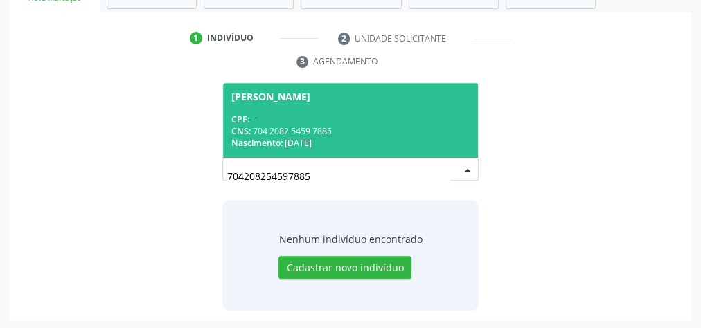
click at [412, 127] on div "CNS: 704 2082 5459 7885" at bounding box center [350, 131] width 238 height 12
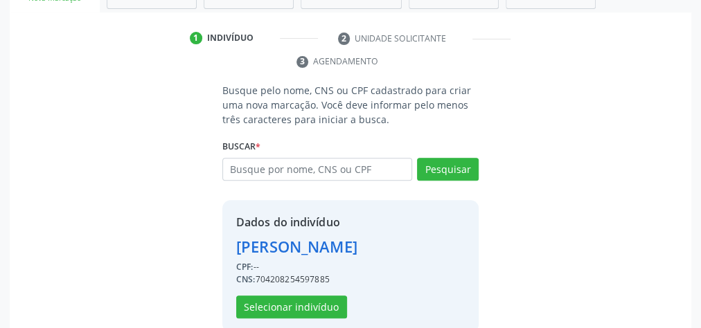
scroll to position [281, 0]
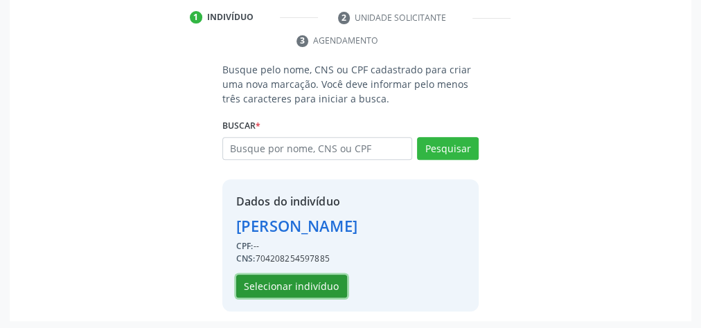
click at [317, 275] on button "Selecionar indivíduo" at bounding box center [291, 287] width 111 height 24
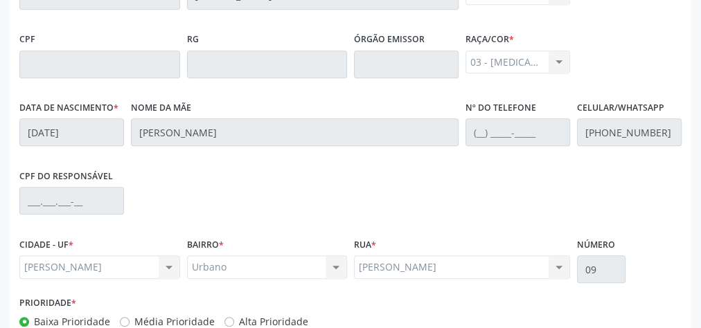
scroll to position [502, 0]
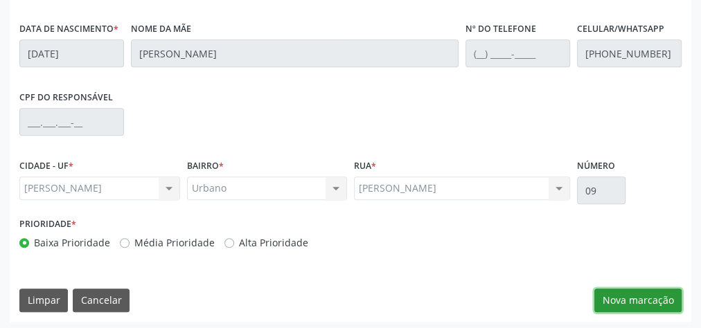
click at [636, 301] on button "Nova marcação" at bounding box center [638, 301] width 87 height 24
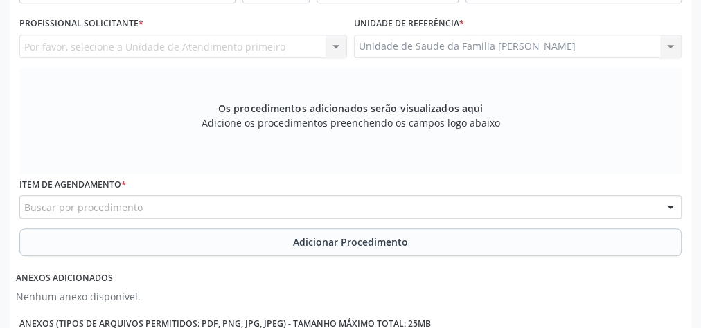
scroll to position [336, 0]
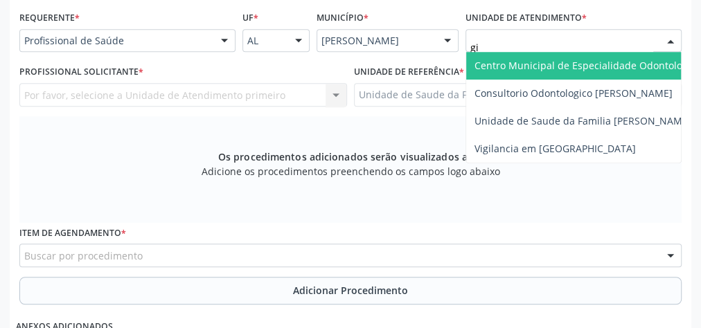
type input "gis"
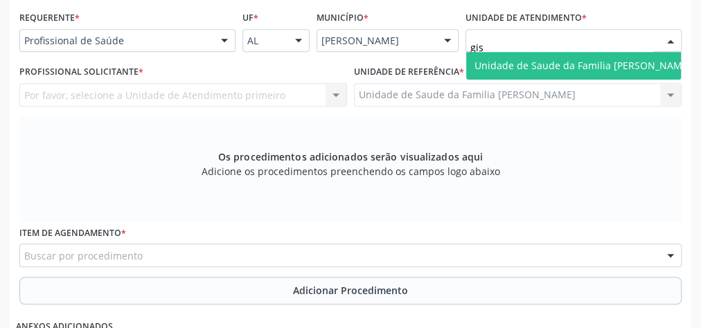
click at [520, 68] on span "Unidade de Saude da Familia [PERSON_NAME]" at bounding box center [583, 65] width 217 height 13
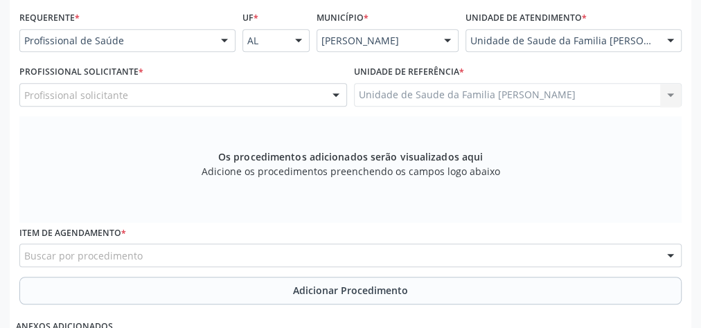
click at [333, 94] on div at bounding box center [336, 96] width 21 height 24
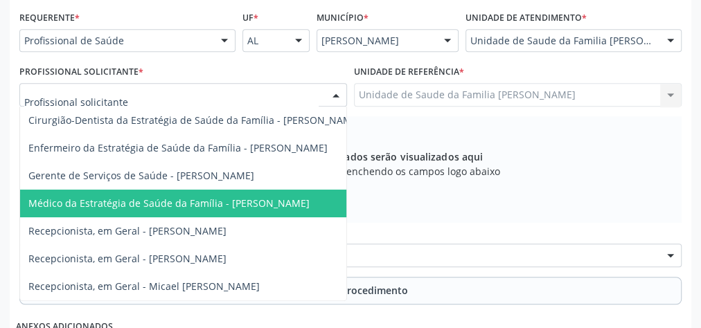
click at [304, 200] on span "Médico da Estratégia de Saúde da Família - [PERSON_NAME]" at bounding box center [168, 203] width 281 height 13
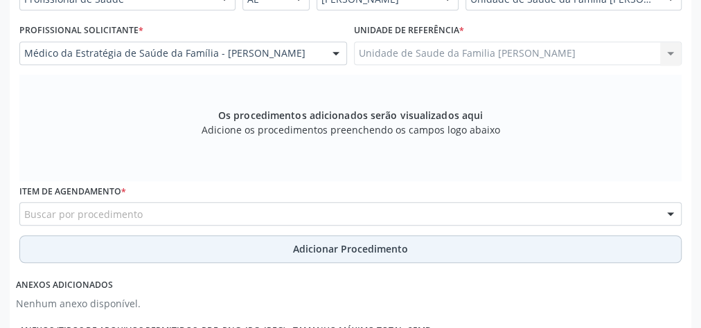
scroll to position [447, 0]
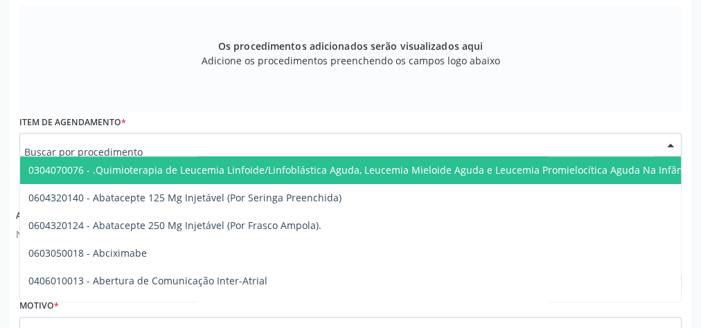
click at [307, 139] on div at bounding box center [350, 145] width 662 height 24
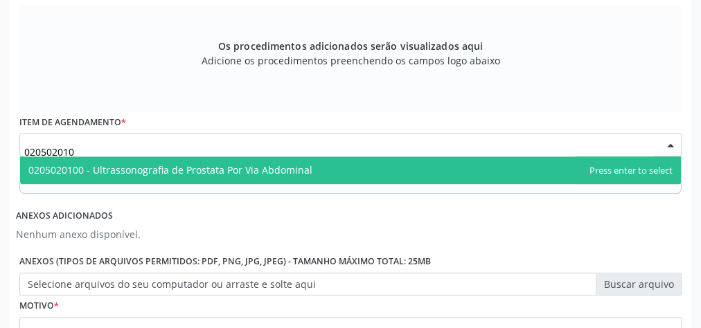
type input "0205020100"
click at [294, 179] on span "0205020100 - Ultrassonografia de Prostata Por Via Abdominal" at bounding box center [350, 171] width 661 height 28
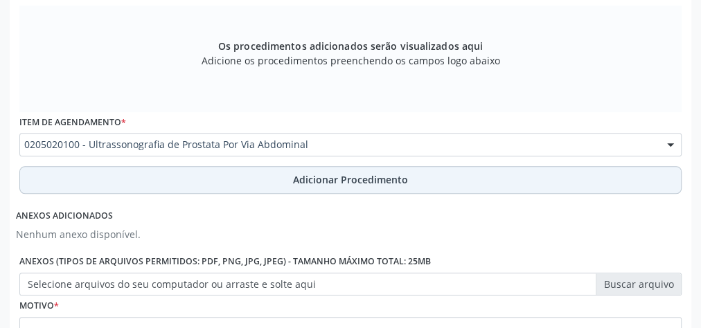
click at [333, 184] on span "Adicionar Procedimento" at bounding box center [350, 180] width 115 height 15
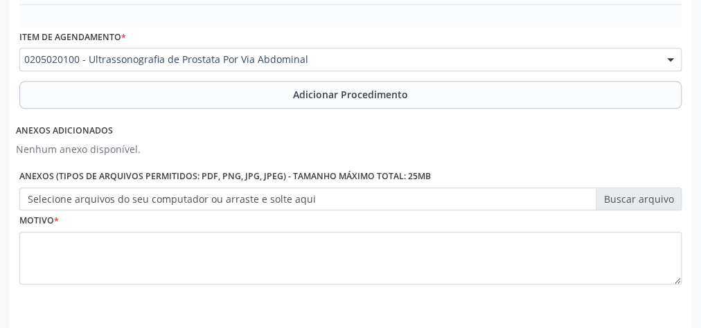
scroll to position [523, 0]
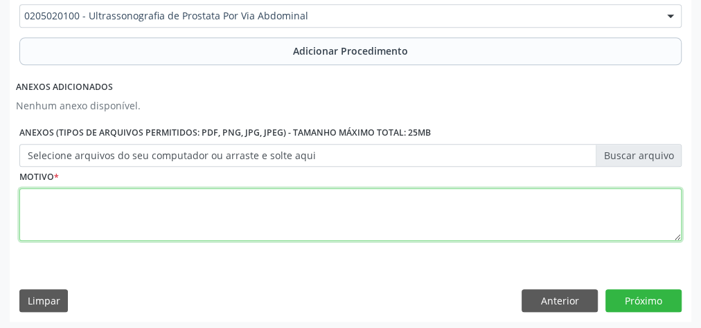
click at [266, 220] on textarea at bounding box center [350, 214] width 662 height 53
click at [42, 199] on textarea "psabalterado" at bounding box center [350, 214] width 662 height 53
click at [51, 200] on textarea "psa balterado" at bounding box center [350, 214] width 662 height 53
type textarea "psa alterado"
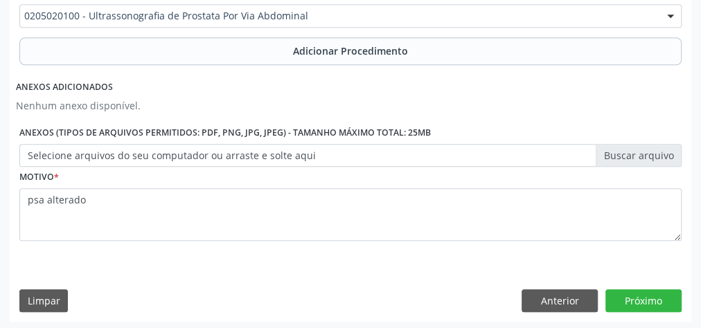
click at [644, 151] on label "Selecione arquivos do seu computador ou arraste e solte aqui" at bounding box center [350, 156] width 662 height 24
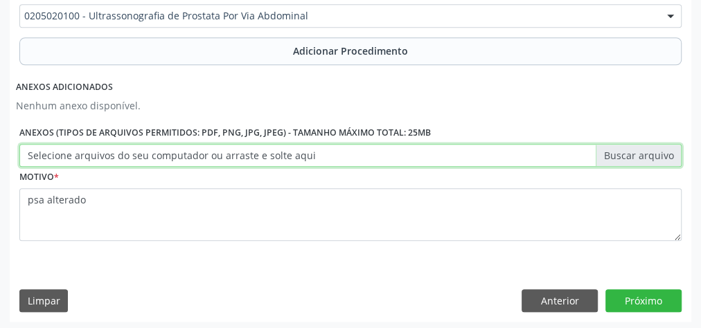
click at [644, 151] on input "Selecione arquivos do seu computador ou arraste e solte aqui" at bounding box center [350, 156] width 662 height 24
type input "C:\fakepath\abdominal.jpeg"
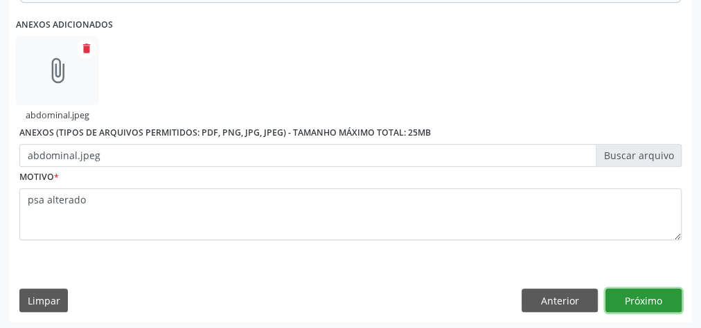
click at [651, 292] on button "Próximo" at bounding box center [644, 301] width 76 height 24
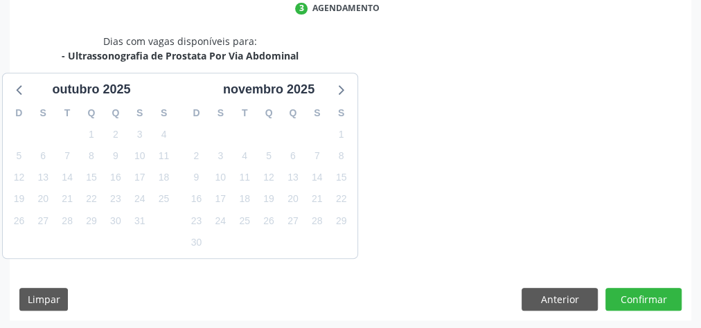
scroll to position [367, 0]
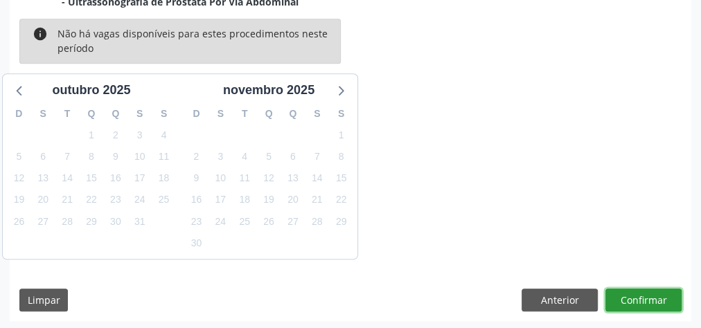
click at [645, 295] on button "Confirmar" at bounding box center [644, 301] width 76 height 24
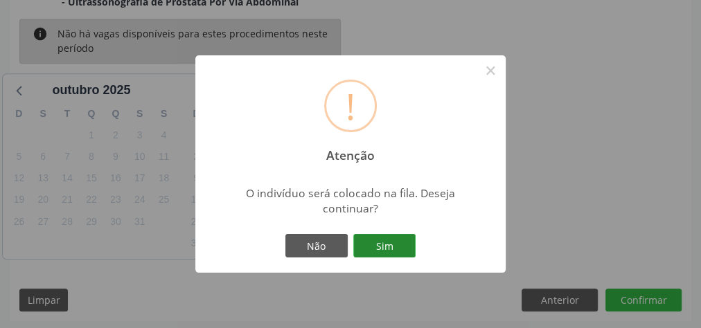
click at [406, 244] on button "Sim" at bounding box center [384, 246] width 62 height 24
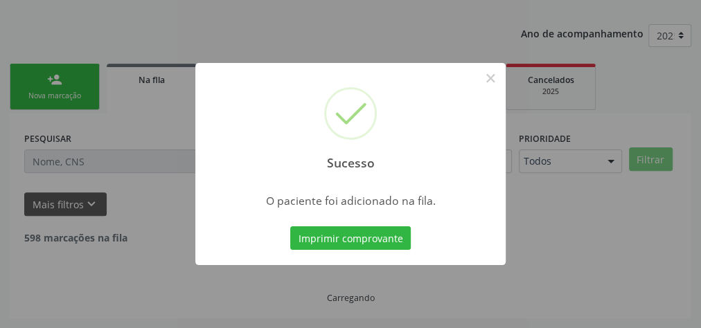
scroll to position [147, 0]
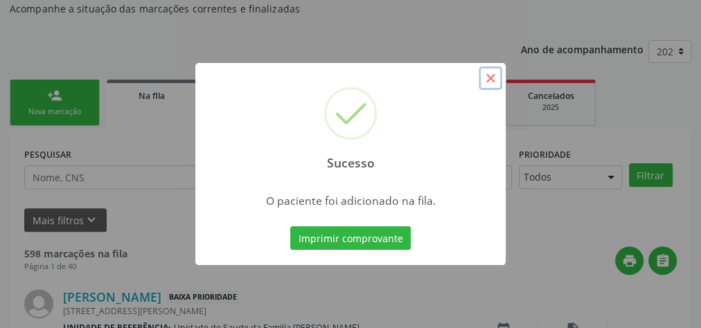
click at [493, 78] on button "×" at bounding box center [491, 79] width 24 height 24
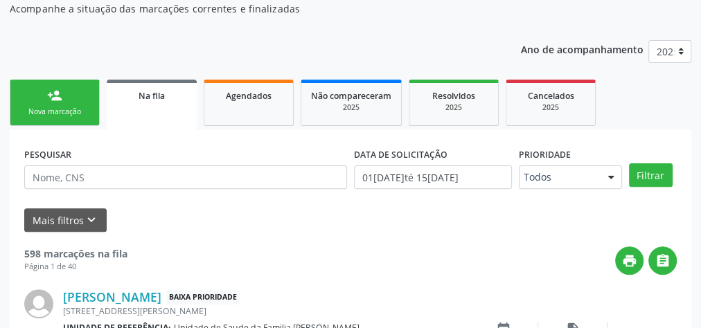
click at [72, 108] on div "Nova marcação" at bounding box center [54, 112] width 69 height 10
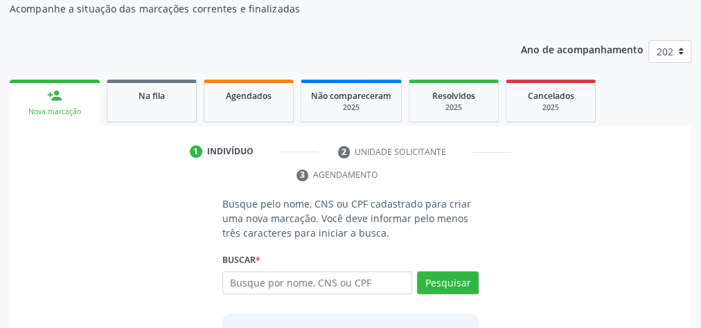
click at [446, 33] on div "Ano de acompanhamento 2025 person_add Nova marcação Na fila Agendados Não compa…" at bounding box center [351, 232] width 682 height 405
click at [276, 284] on input "text" at bounding box center [317, 284] width 190 height 24
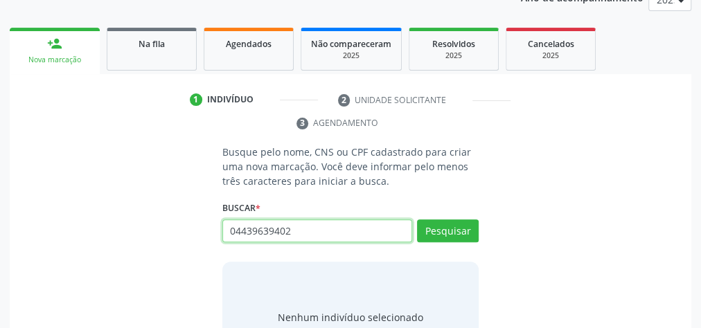
scroll to position [261, 0]
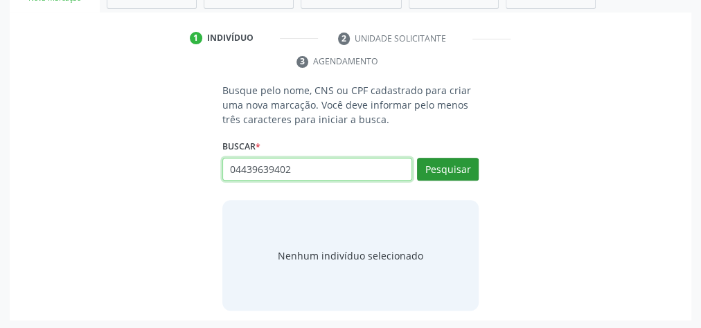
type input "04439639402"
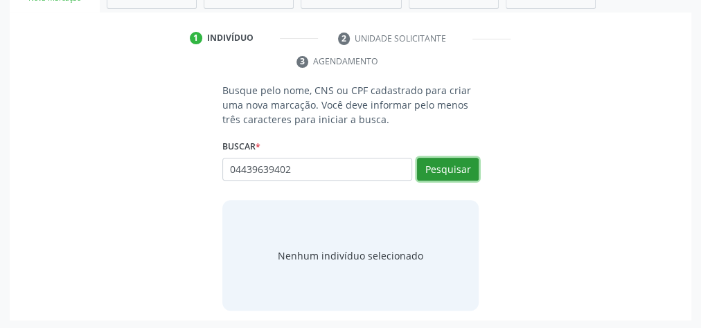
click at [462, 172] on button "Pesquisar" at bounding box center [448, 170] width 62 height 24
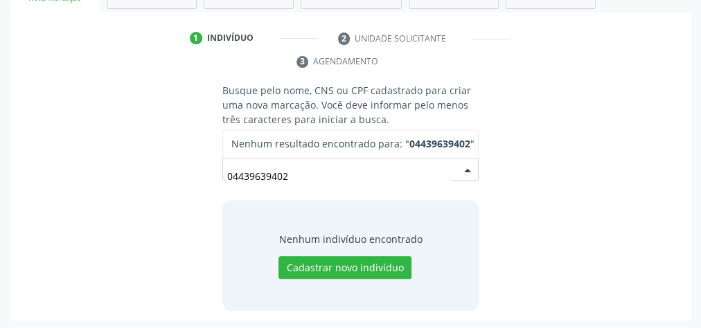
click at [378, 168] on input "04439639402" at bounding box center [338, 177] width 223 height 28
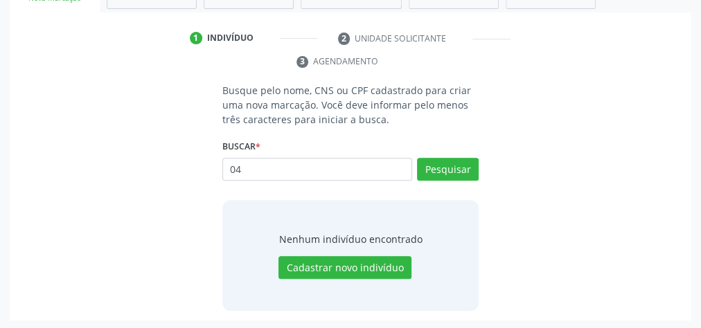
type input "0"
type input "04439639402"
click at [445, 172] on button "Pesquisar" at bounding box center [448, 170] width 62 height 24
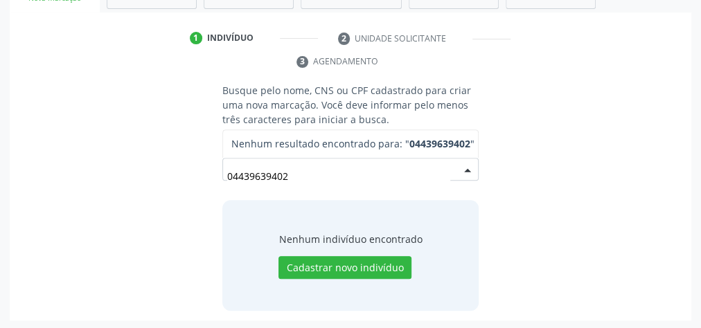
click at [386, 170] on input "04439639402" at bounding box center [338, 177] width 223 height 28
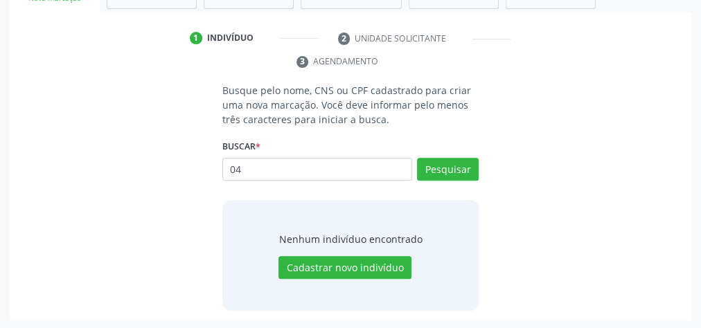
type input "0"
type input "704208254597885"
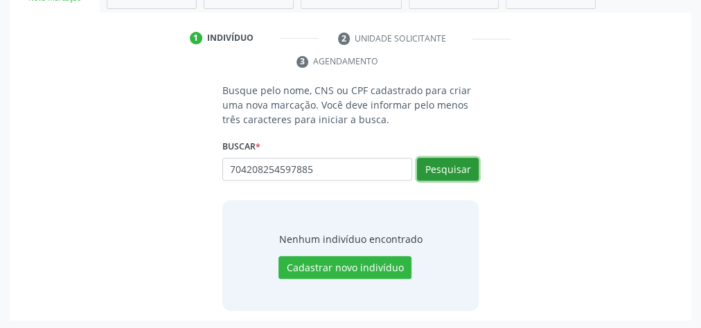
click at [452, 162] on button "Pesquisar" at bounding box center [448, 170] width 62 height 24
type input "704208254597885"
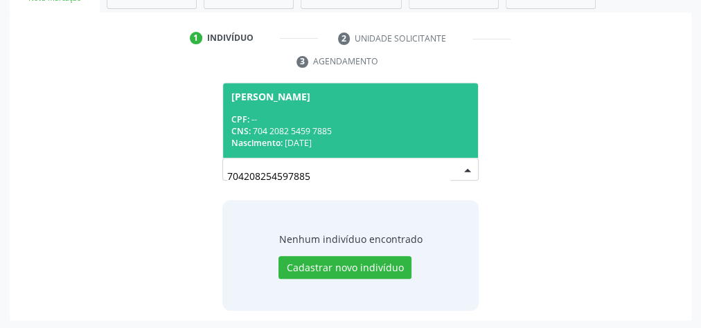
click at [374, 121] on div "CPF: --" at bounding box center [350, 120] width 238 height 12
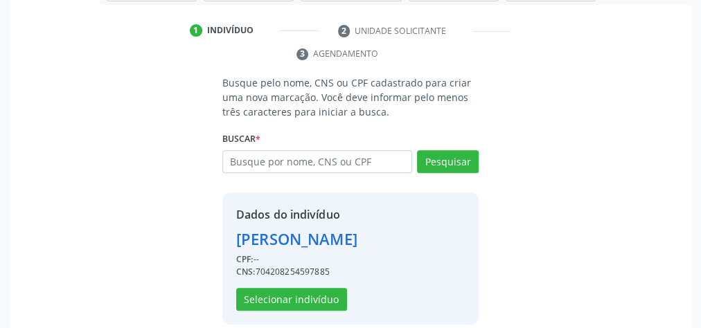
scroll to position [281, 0]
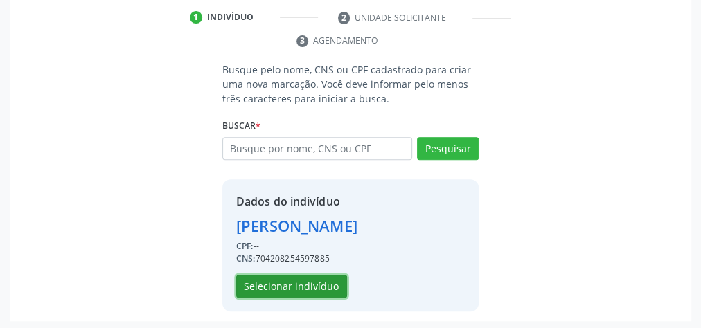
click at [315, 286] on button "Selecionar indivíduo" at bounding box center [291, 287] width 111 height 24
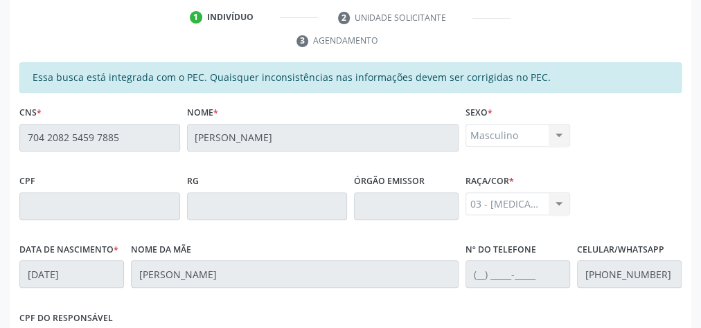
scroll to position [502, 0]
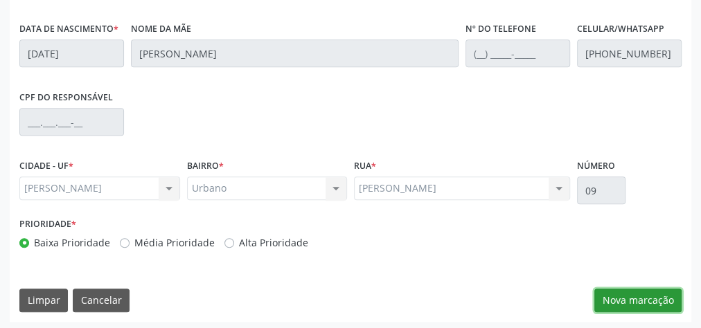
click at [640, 299] on button "Nova marcação" at bounding box center [638, 301] width 87 height 24
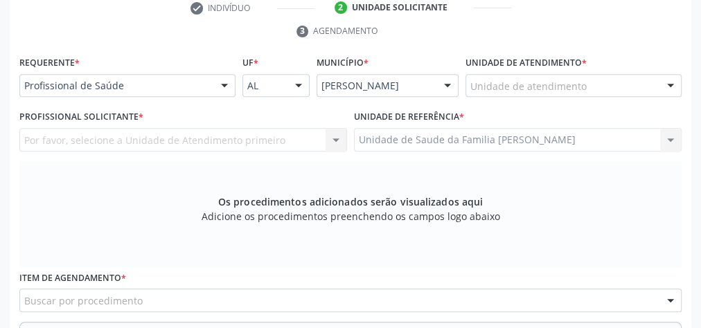
scroll to position [281, 0]
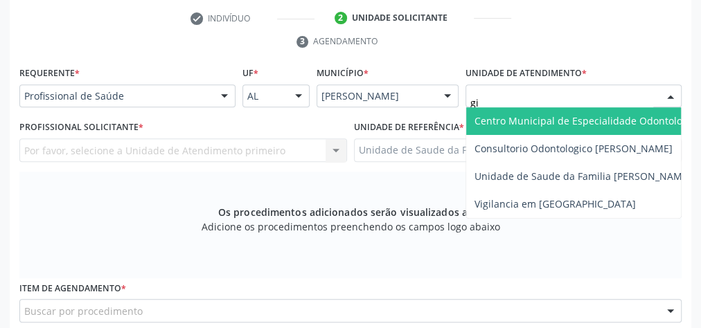
type input "gis"
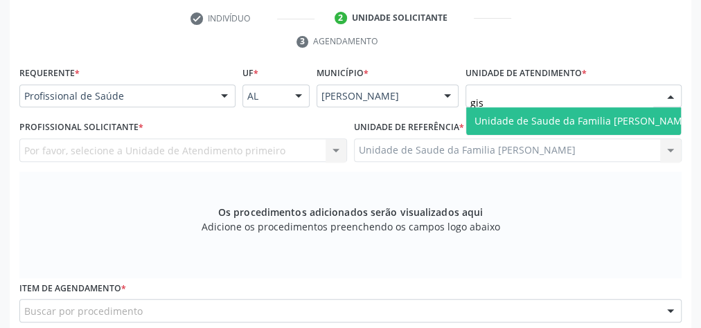
drag, startPoint x: 563, startPoint y: 114, endPoint x: 599, endPoint y: 97, distance: 40.3
click at [591, 101] on div "gis Unidade de Saude da Familia Gislene Matheus Nenhum resultado encontrado par…" at bounding box center [574, 97] width 216 height 24
click at [582, 115] on span "Unidade de Saude da Familia [PERSON_NAME]" at bounding box center [583, 120] width 217 height 13
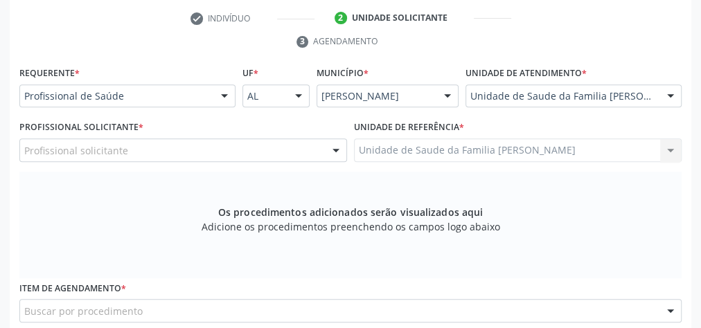
click at [335, 150] on div at bounding box center [336, 151] width 21 height 24
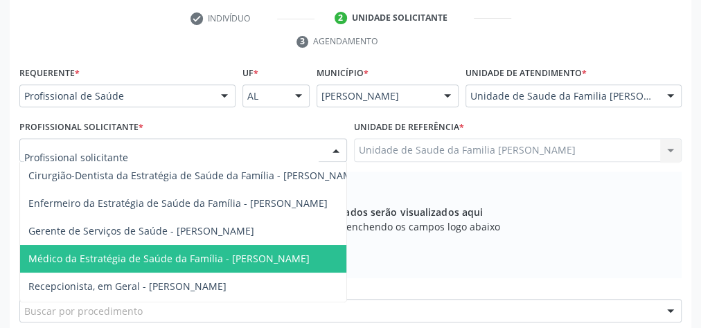
click at [297, 248] on span "Médico da Estratégia de Saúde da Família - [PERSON_NAME]" at bounding box center [194, 259] width 349 height 28
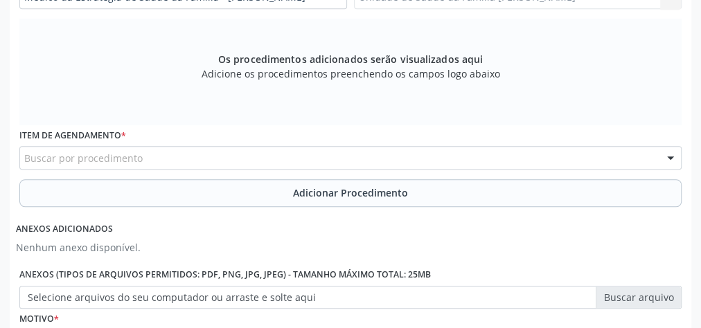
scroll to position [447, 0]
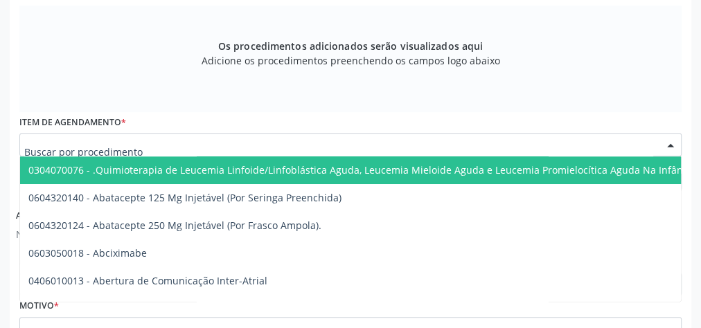
click at [326, 141] on div at bounding box center [350, 145] width 662 height 24
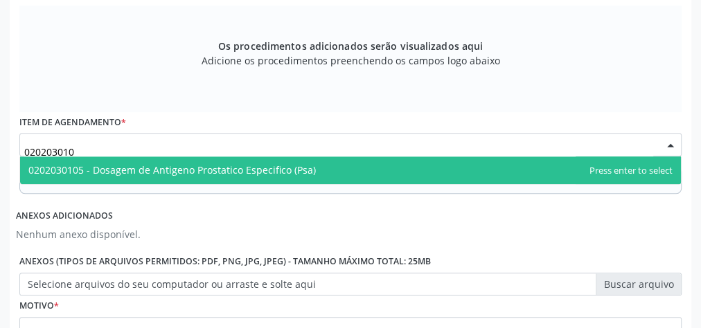
type input "0202030105"
click at [272, 168] on span "0202030105 - Dosagem de Antigeno Prostatico Especifico (Psa)" at bounding box center [172, 170] width 288 height 13
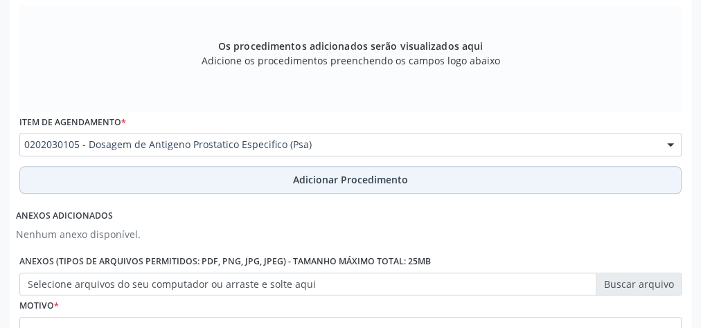
click at [314, 181] on span "Adicionar Procedimento" at bounding box center [350, 180] width 115 height 15
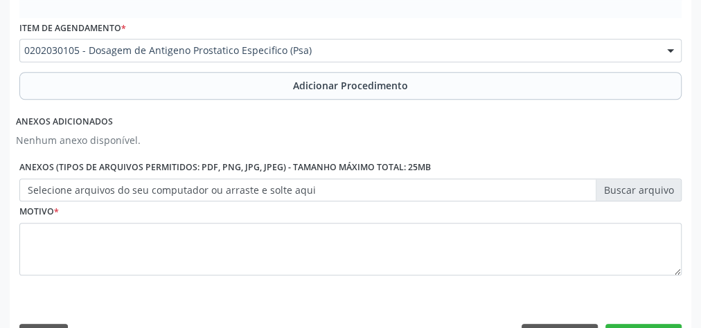
scroll to position [523, 0]
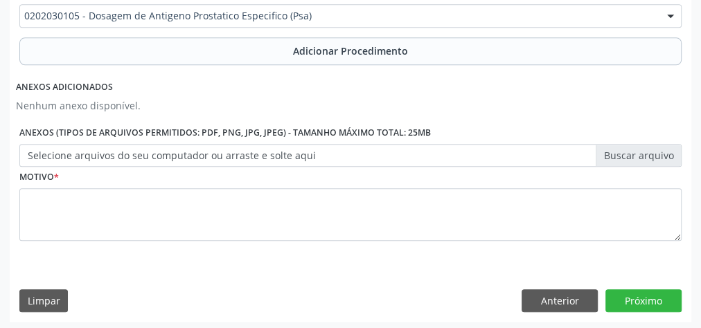
click at [317, 182] on div "Motivo *" at bounding box center [350, 203] width 662 height 73
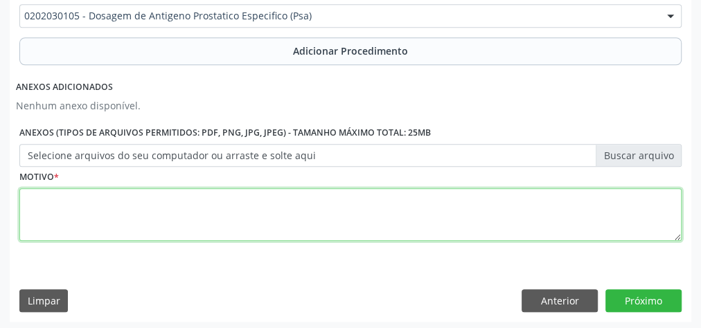
click at [317, 197] on textarea at bounding box center [350, 214] width 662 height 53
type textarea "psa alterado em maio, 25 revaliacao, continuidade de investigado"
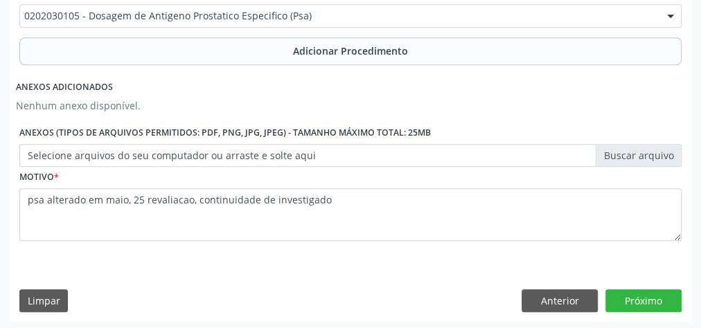
click at [628, 159] on label "Selecione arquivos do seu computador ou arraste e solte aqui" at bounding box center [350, 156] width 662 height 24
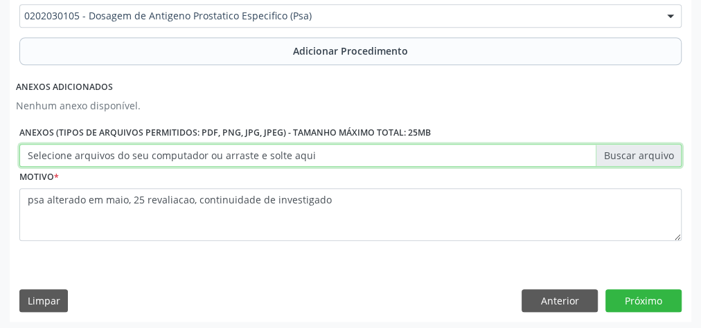
click at [628, 159] on input "Selecione arquivos do seu computador ou arraste e solte aqui" at bounding box center [350, 156] width 662 height 24
type input "C:\fakepath\psa.jpeg"
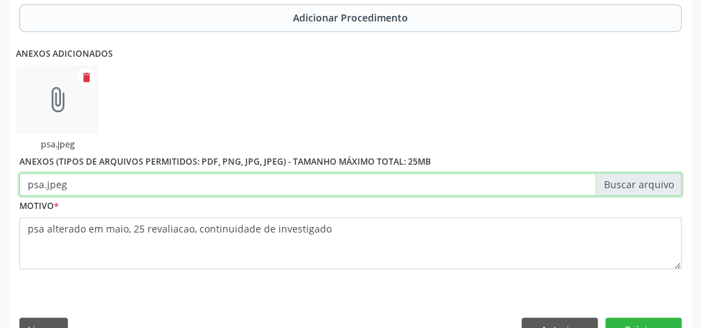
scroll to position [586, 0]
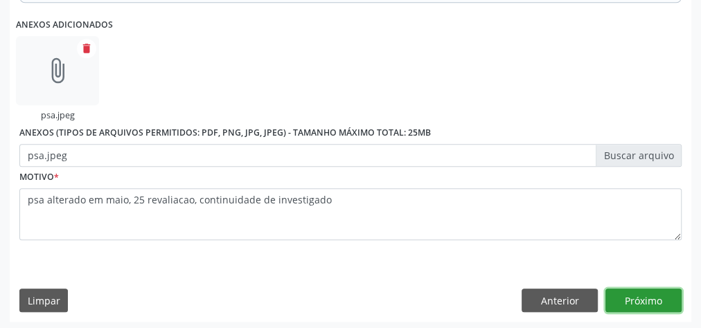
click at [631, 289] on button "Próximo" at bounding box center [644, 301] width 76 height 24
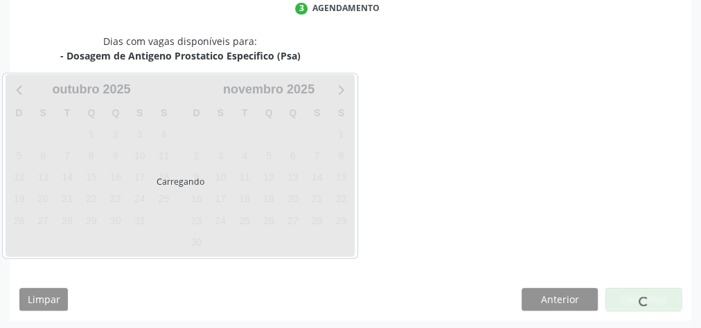
scroll to position [367, 0]
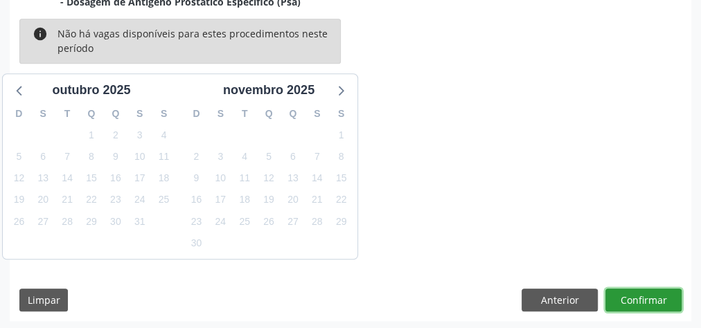
click at [632, 294] on button "Confirmar" at bounding box center [644, 301] width 76 height 24
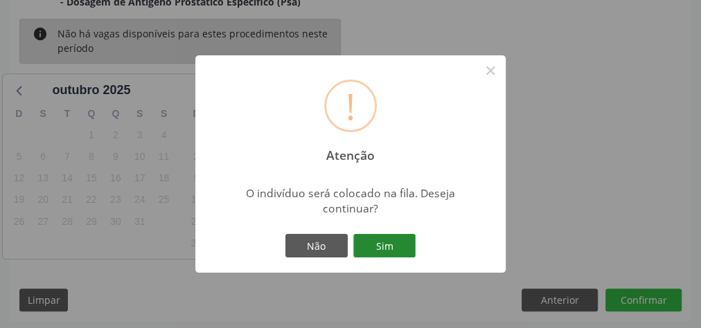
click at [389, 253] on button "Sim" at bounding box center [384, 246] width 62 height 24
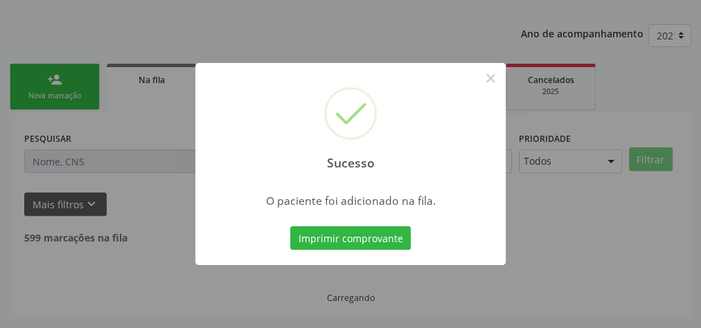
scroll to position [147, 0]
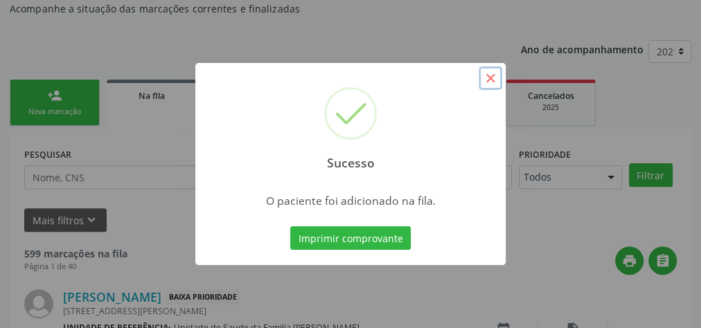
click at [488, 85] on button "×" at bounding box center [491, 79] width 24 height 24
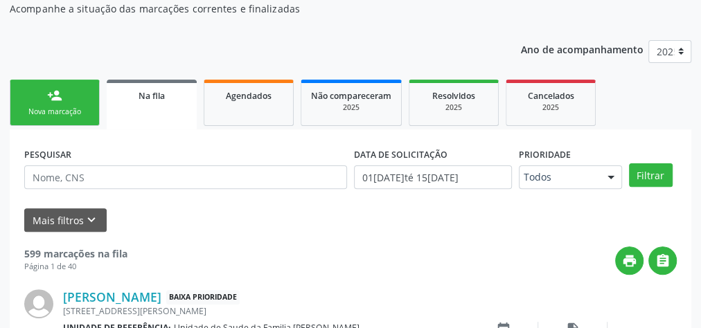
click at [60, 109] on div "Nova marcação" at bounding box center [54, 112] width 69 height 10
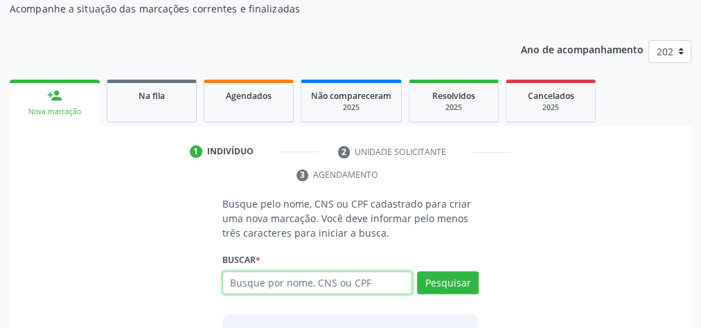
click at [273, 286] on input "text" at bounding box center [317, 284] width 190 height 24
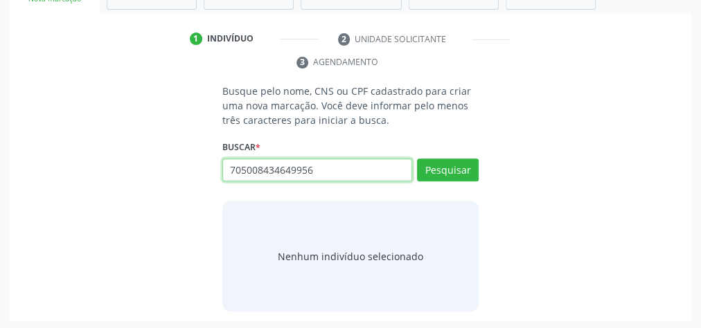
scroll to position [261, 0]
type input "705008434649956"
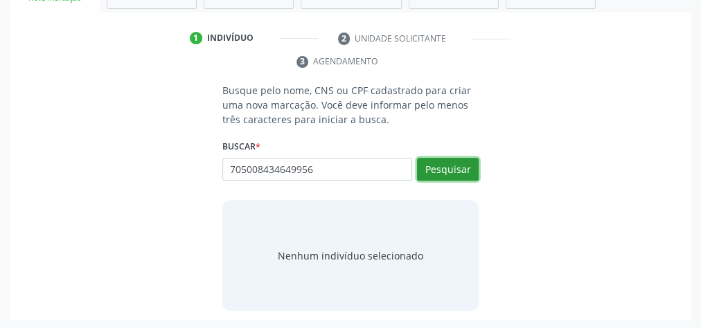
click at [448, 168] on button "Pesquisar" at bounding box center [448, 170] width 62 height 24
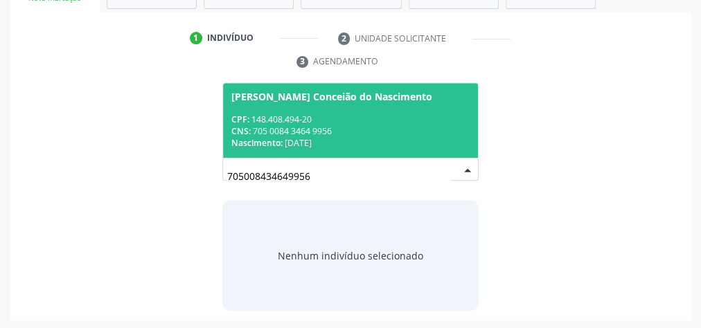
click at [366, 121] on div "CPF: 148.408.494-20" at bounding box center [350, 120] width 238 height 12
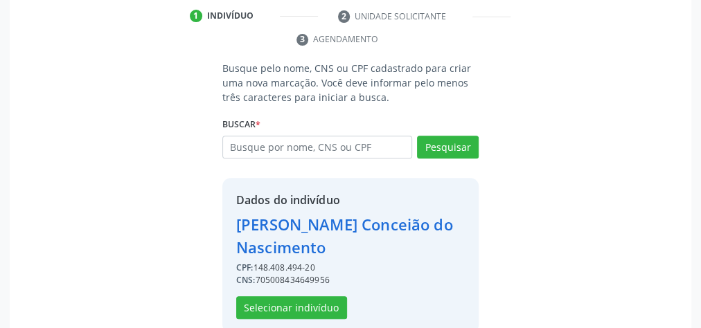
scroll to position [304, 0]
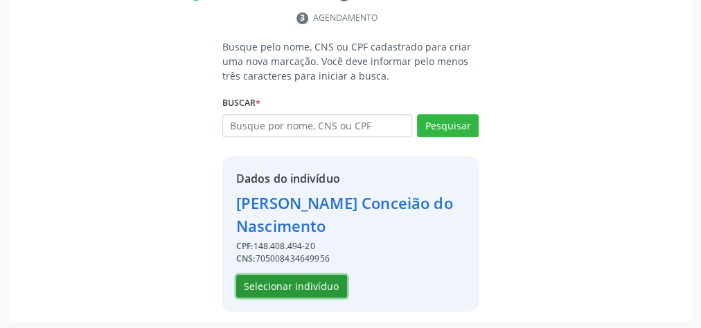
click at [322, 280] on button "Selecionar indivíduo" at bounding box center [291, 287] width 111 height 24
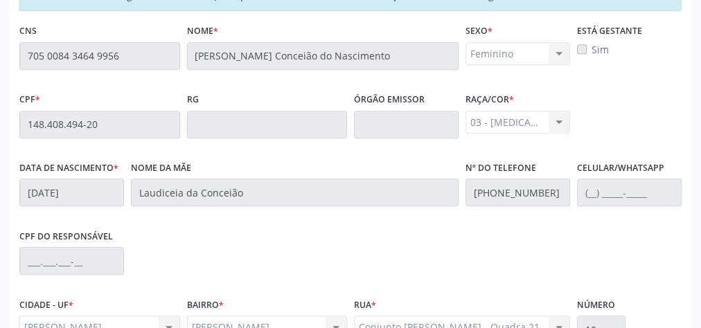
scroll to position [502, 0]
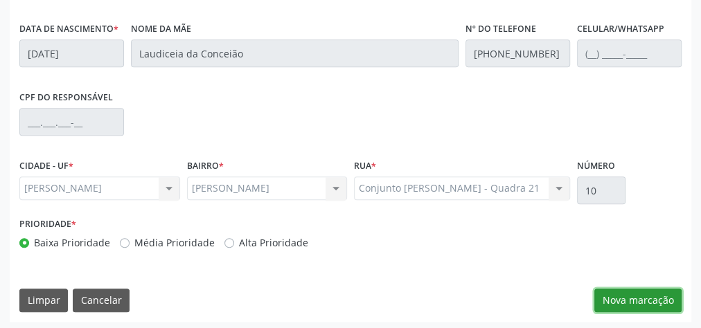
click at [649, 297] on button "Nova marcação" at bounding box center [638, 301] width 87 height 24
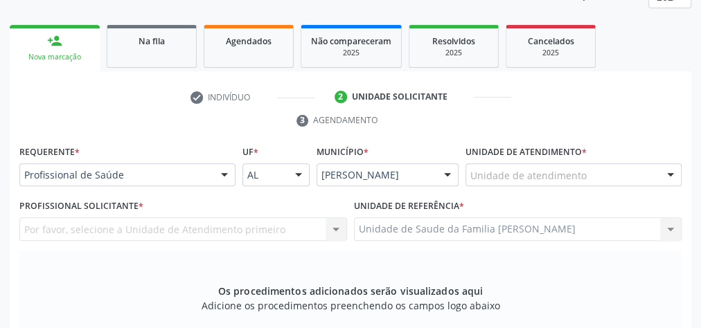
scroll to position [170, 0]
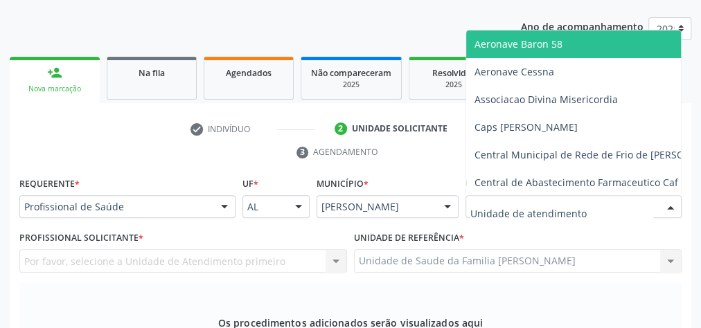
click at [662, 209] on div at bounding box center [670, 208] width 21 height 24
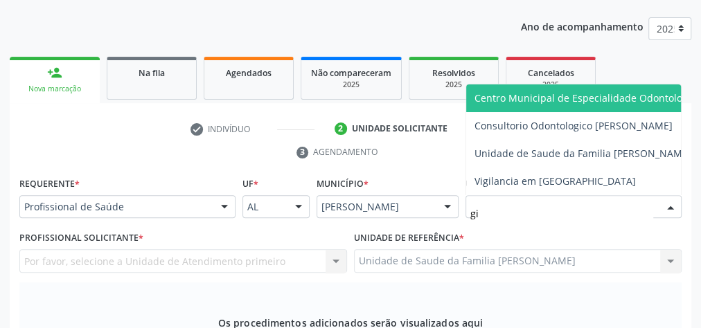
type input "gis"
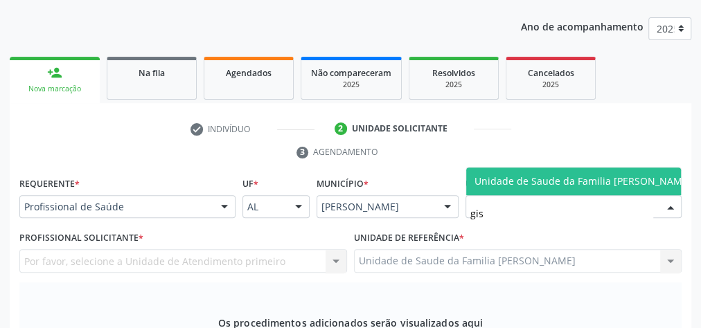
click at [610, 168] on span "Unidade de Saude da Familia [PERSON_NAME]" at bounding box center [583, 182] width 234 height 28
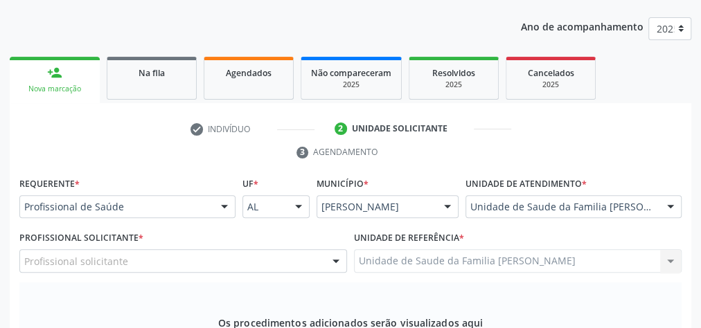
click at [337, 258] on div at bounding box center [336, 262] width 21 height 24
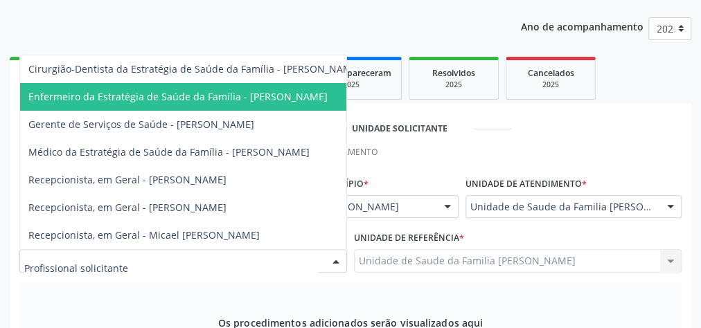
click at [272, 92] on span "Enfermeiro da Estratégia de Saúde da Família - [PERSON_NAME]" at bounding box center [177, 96] width 299 height 13
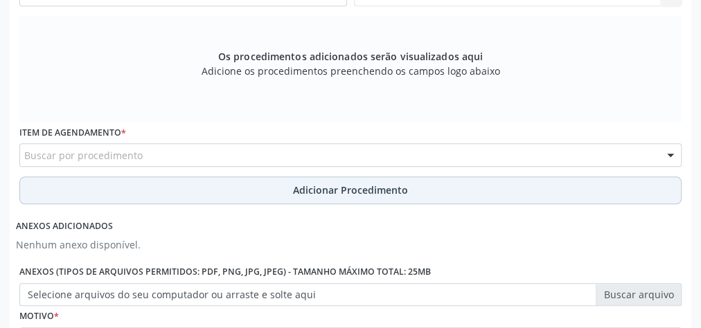
scroll to position [447, 0]
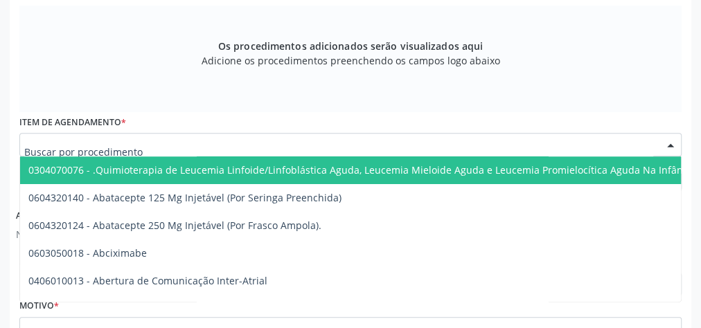
click at [279, 146] on div at bounding box center [350, 145] width 662 height 24
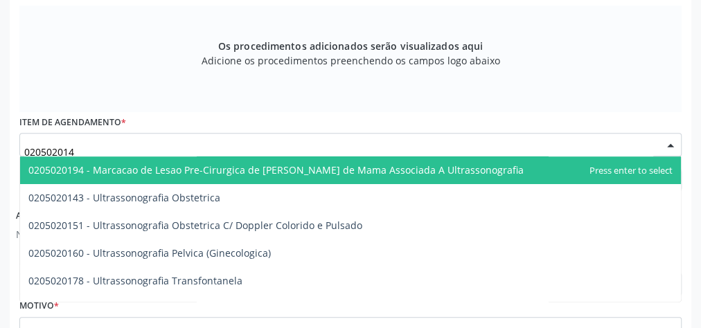
type input "0205020143"
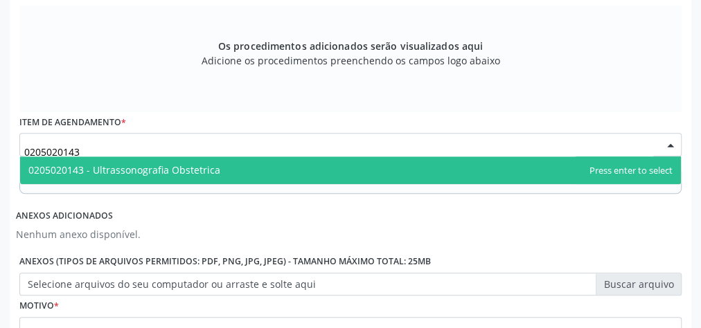
click at [206, 166] on span "0205020143 - Ultrassonografia Obstetrica" at bounding box center [124, 170] width 192 height 13
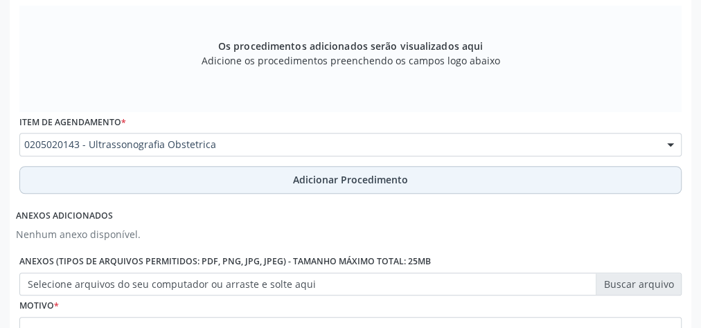
click at [384, 176] on span "Adicionar Procedimento" at bounding box center [350, 180] width 115 height 15
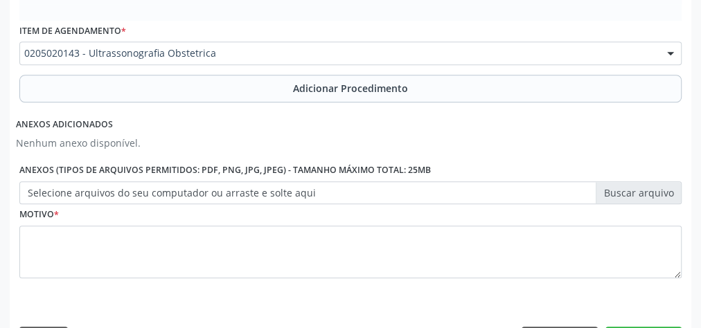
scroll to position [523, 0]
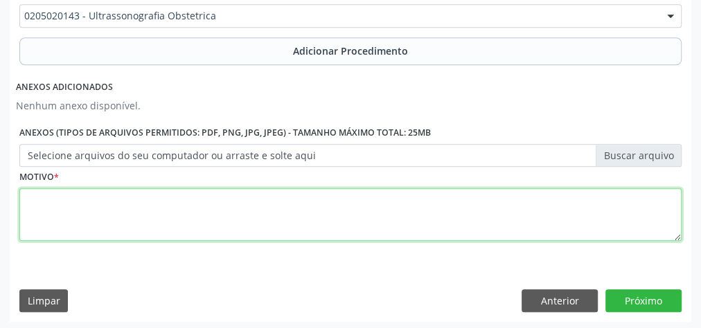
click at [324, 218] on textarea at bounding box center [350, 214] width 662 height 53
type textarea "pre natal"
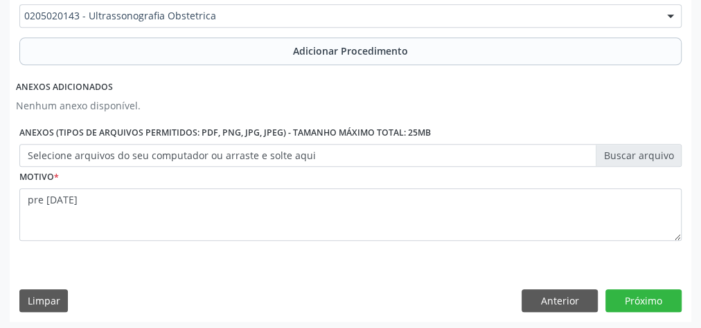
click at [644, 156] on label "Selecione arquivos do seu computador ou arraste e solte aqui" at bounding box center [350, 156] width 662 height 24
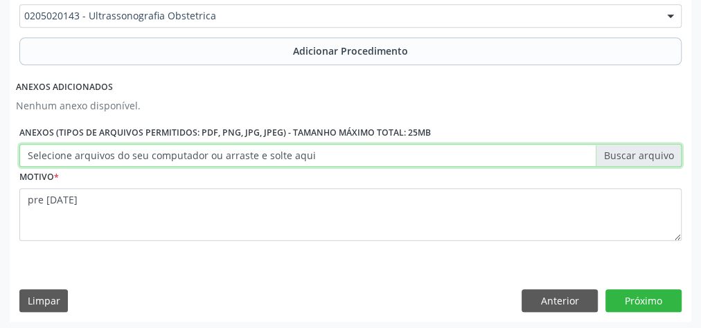
click at [644, 156] on input "Selecione arquivos do seu computador ou arraste e solte aqui" at bounding box center [350, 156] width 662 height 24
type input "C:\fakepath\obstreta.jpeg"
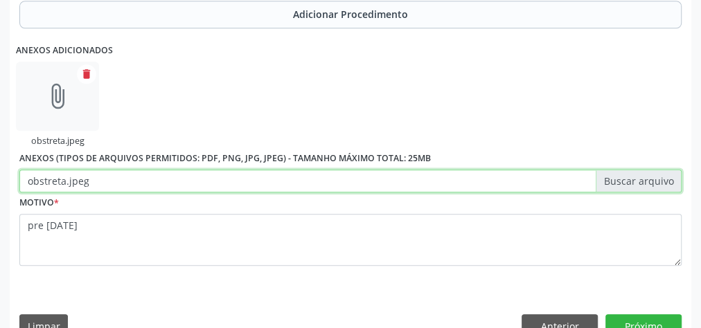
scroll to position [586, 0]
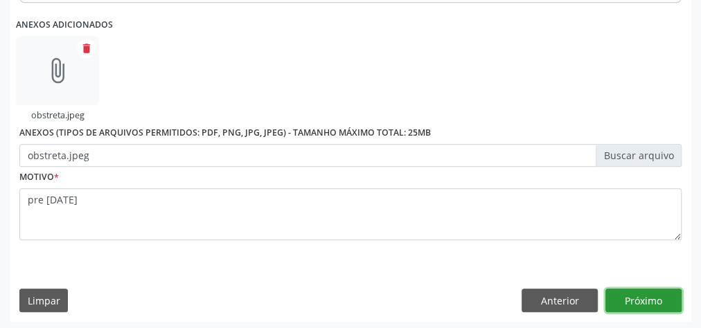
click at [660, 301] on button "Próximo" at bounding box center [644, 301] width 76 height 24
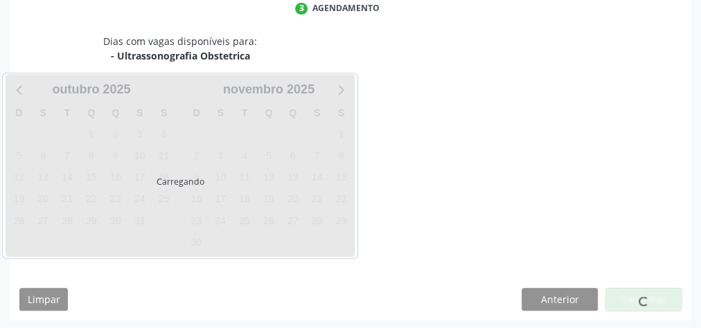
scroll to position [367, 0]
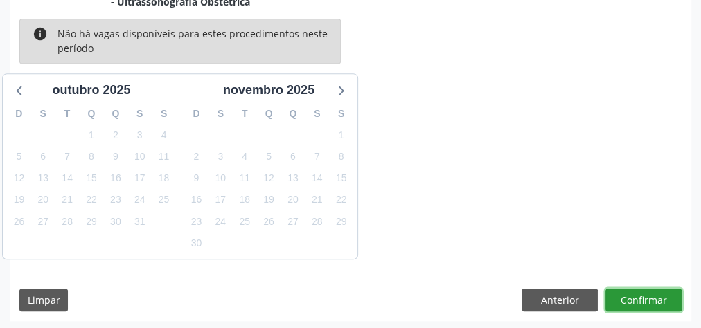
click at [660, 301] on button "Confirmar" at bounding box center [644, 301] width 76 height 24
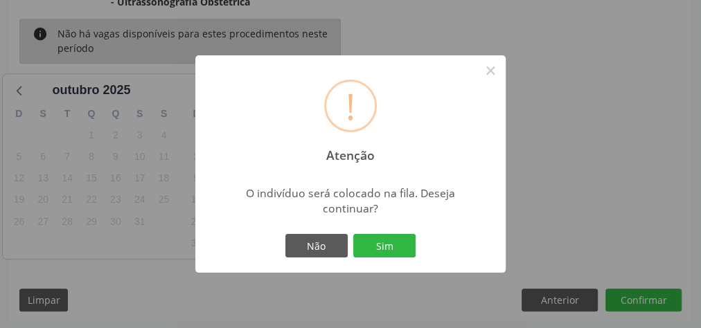
click at [400, 233] on div "Não Sim" at bounding box center [350, 245] width 137 height 29
click at [403, 247] on button "Sim" at bounding box center [384, 246] width 62 height 24
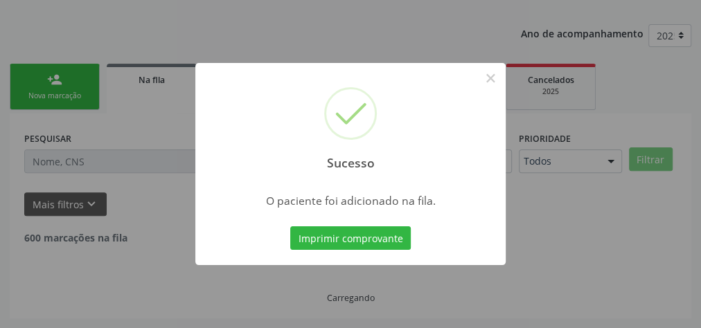
scroll to position [147, 0]
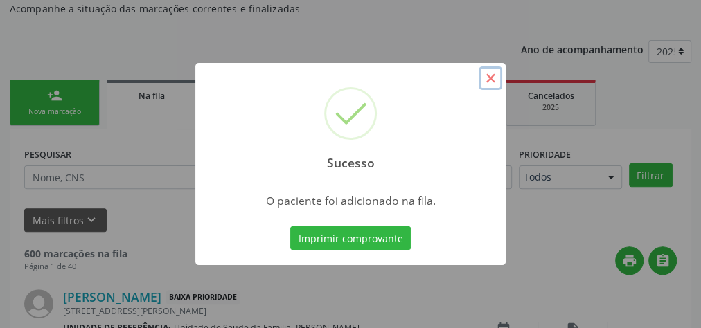
click at [491, 80] on button "×" at bounding box center [491, 79] width 24 height 24
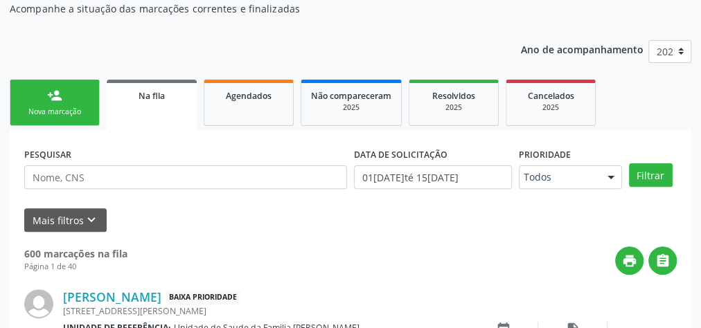
click at [78, 107] on div "Nova marcação" at bounding box center [54, 112] width 69 height 10
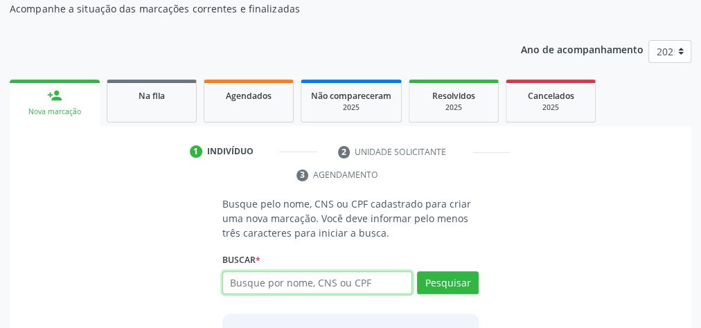
click at [294, 283] on input "text" at bounding box center [317, 284] width 190 height 24
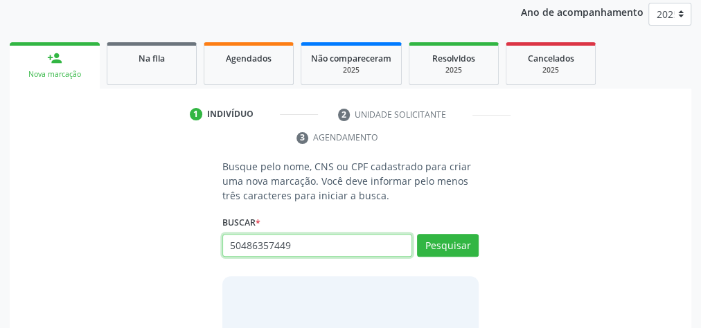
scroll to position [261, 0]
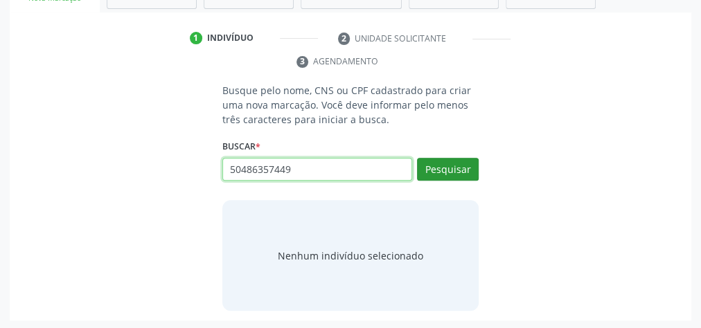
type input "50486357449"
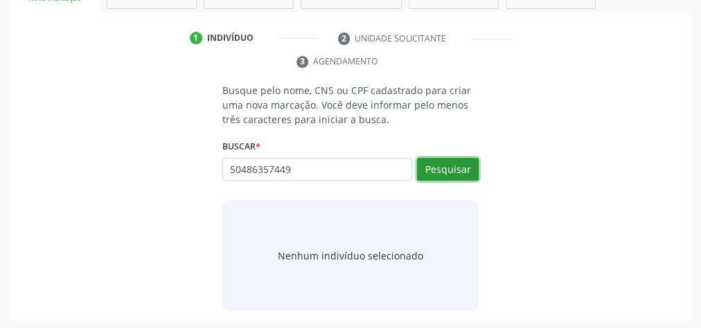
click at [477, 166] on button "Pesquisar" at bounding box center [448, 170] width 62 height 24
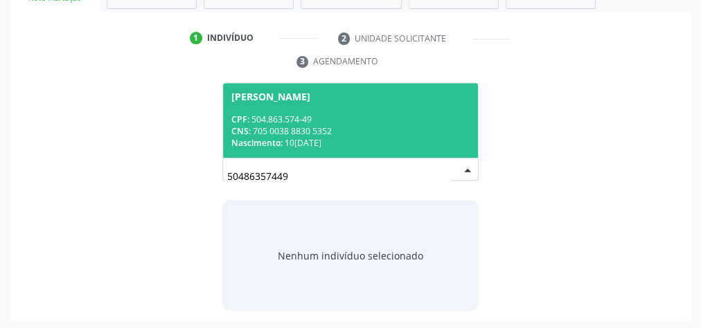
click at [327, 121] on div "CPF: 504.863.574-49" at bounding box center [350, 120] width 238 height 12
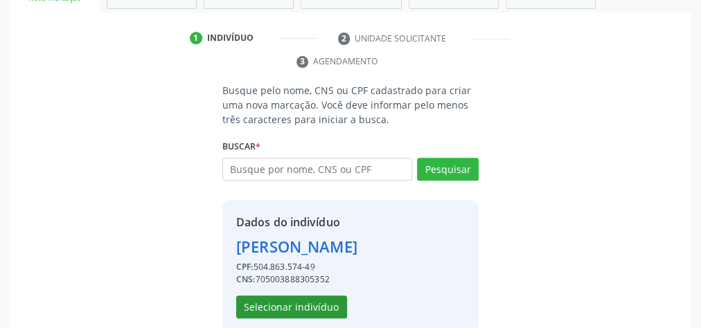
scroll to position [281, 0]
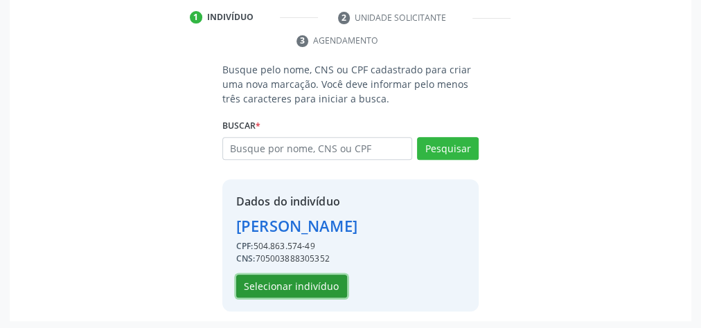
click at [315, 290] on button "Selecionar indivíduo" at bounding box center [291, 287] width 111 height 24
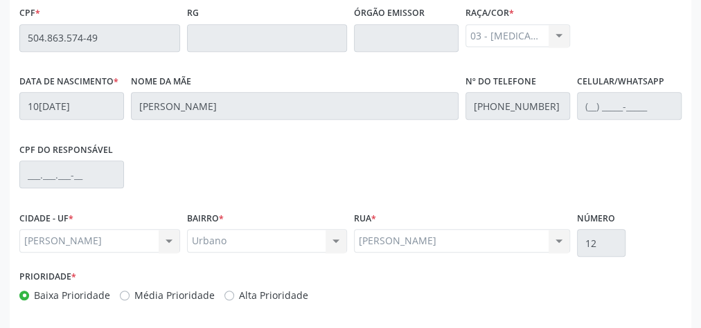
scroll to position [502, 0]
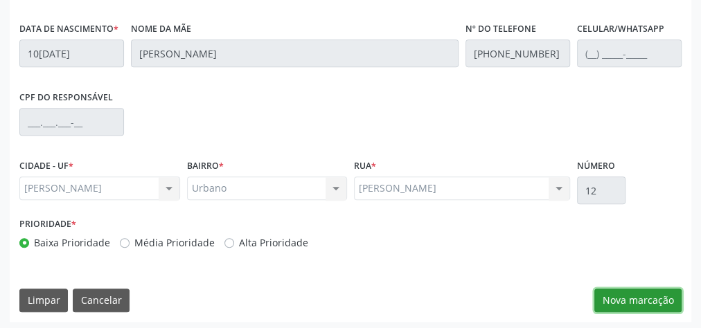
click at [629, 289] on button "Nova marcação" at bounding box center [638, 301] width 87 height 24
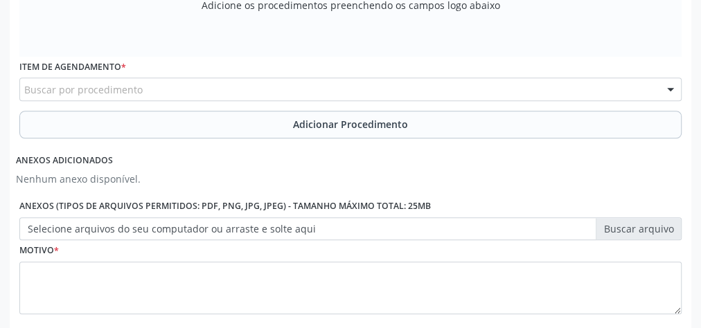
scroll to position [281, 0]
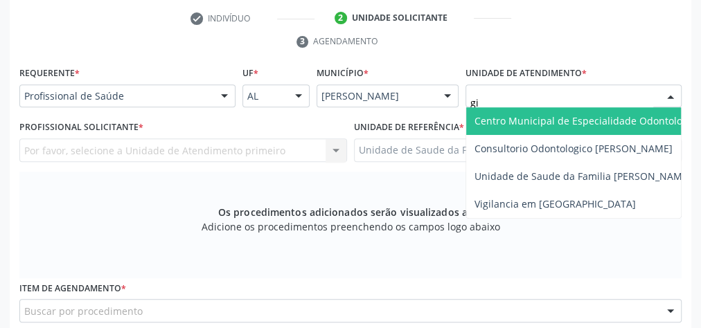
type input "gis"
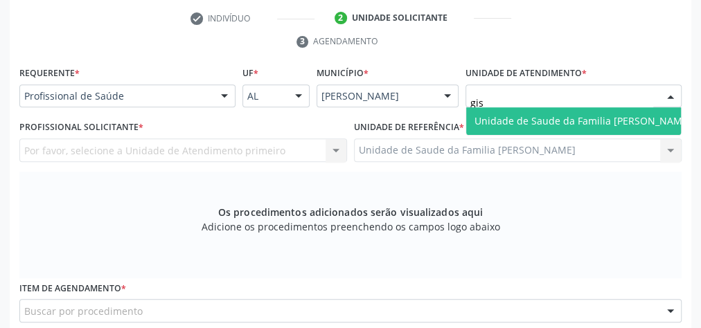
click at [592, 123] on span "Unidade de Saude da Familia [PERSON_NAME]" at bounding box center [583, 120] width 217 height 13
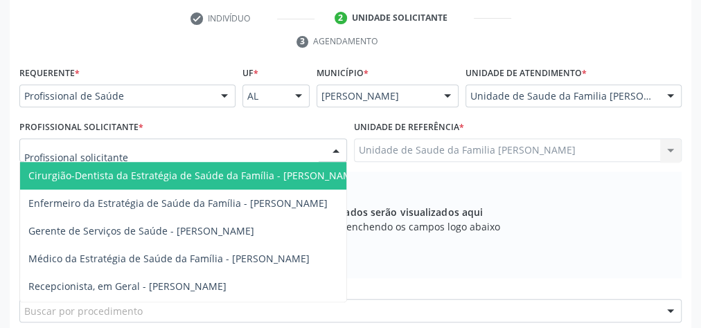
click at [341, 147] on div at bounding box center [336, 151] width 21 height 24
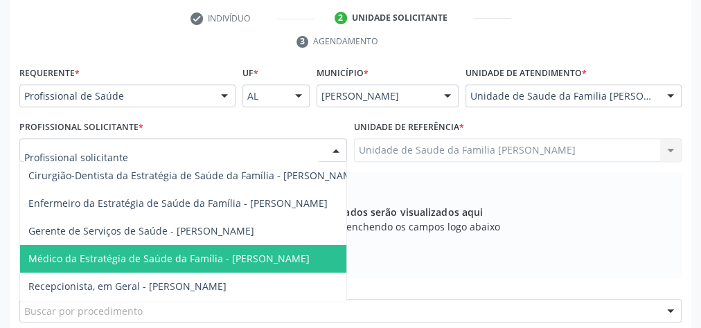
click at [225, 252] on span "Médico da Estratégia de Saúde da Família - [PERSON_NAME]" at bounding box center [168, 258] width 281 height 13
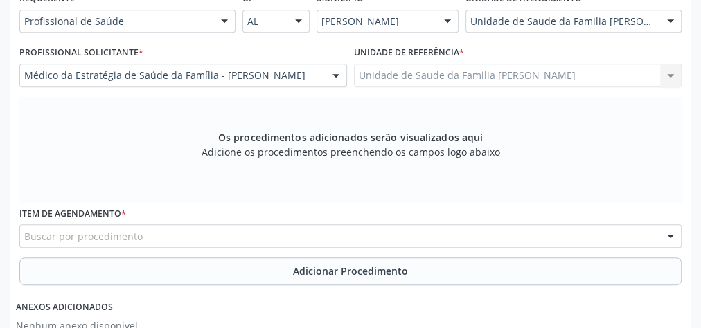
scroll to position [392, 0]
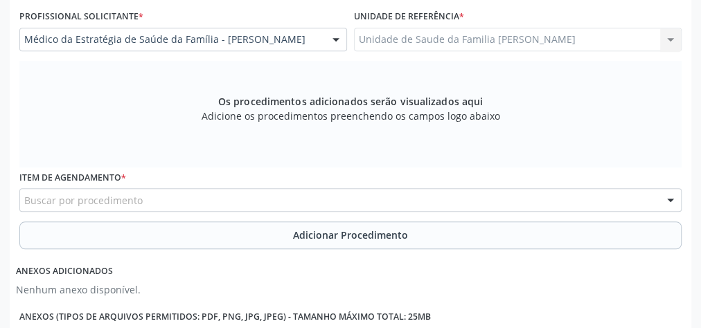
click at [279, 194] on div "Buscar por procedimento" at bounding box center [350, 200] width 662 height 24
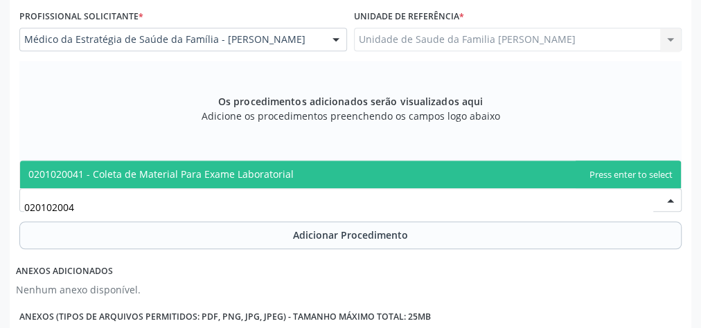
type input "0201020041"
click at [209, 171] on span "0201020041 - Coleta de Material Para Exame Laboratorial" at bounding box center [160, 174] width 265 height 13
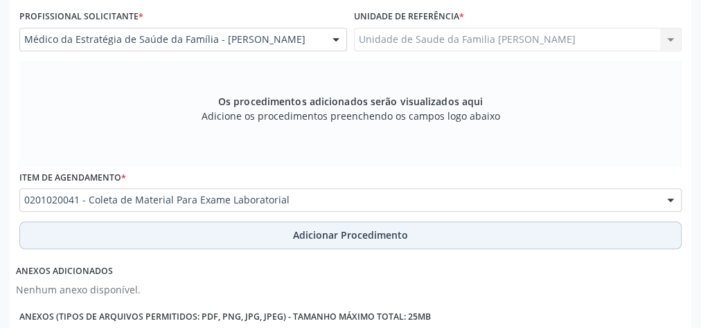
click at [388, 228] on span "Adicionar Procedimento" at bounding box center [350, 235] width 115 height 15
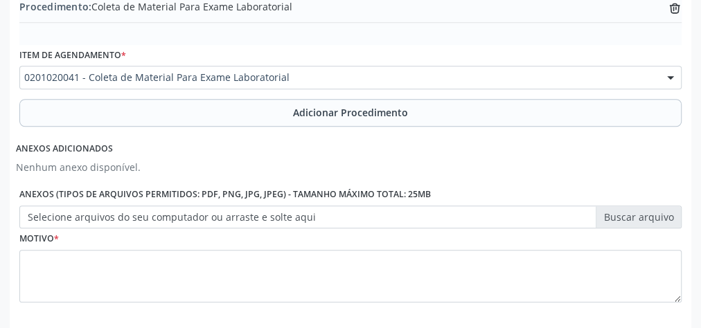
scroll to position [523, 0]
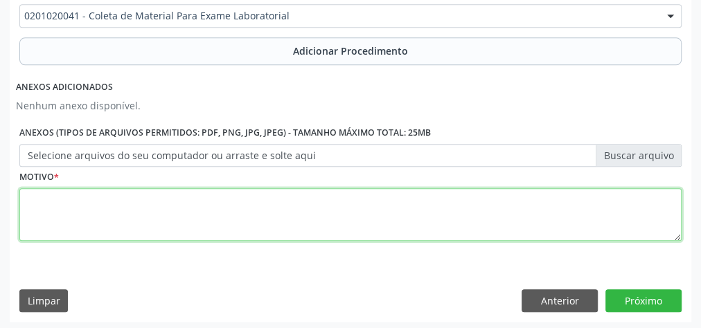
click at [367, 219] on textarea at bounding box center [350, 214] width 662 height 53
type textarea "paciente ha muitos anos sem avaliacao, historia de pre diabetes"
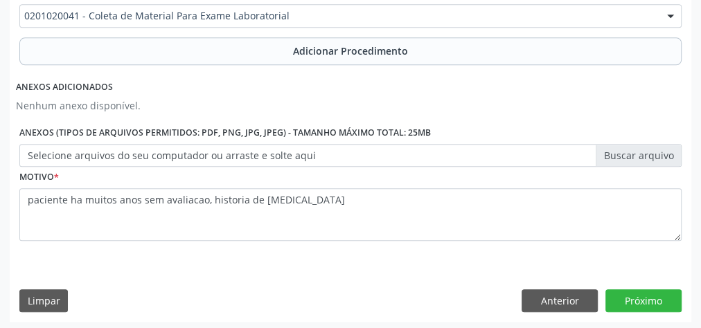
click at [666, 150] on label "Selecione arquivos do seu computador ou arraste e solte aqui" at bounding box center [350, 156] width 662 height 24
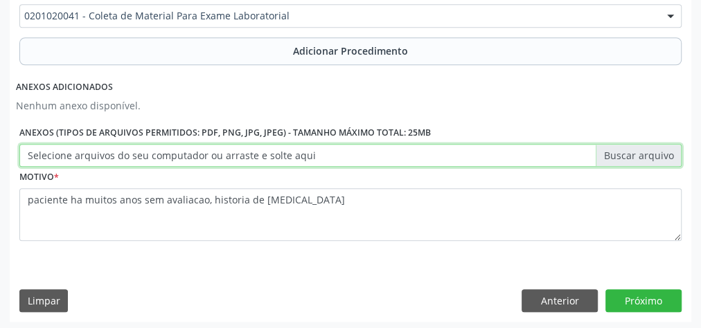
click at [666, 150] on input "Selecione arquivos do seu computador ou arraste e solte aqui" at bounding box center [350, 156] width 662 height 24
type input "C:\fakepath\lbt.jpeg"
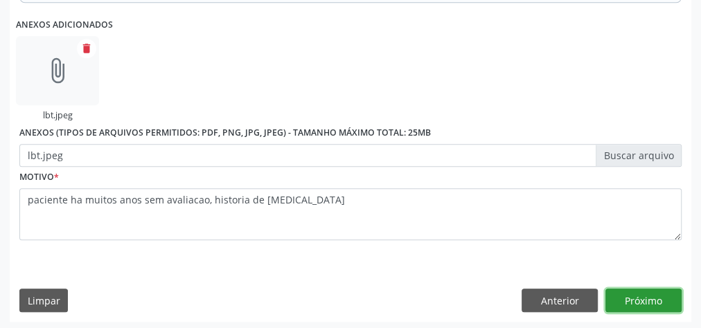
click at [665, 292] on button "Próximo" at bounding box center [644, 301] width 76 height 24
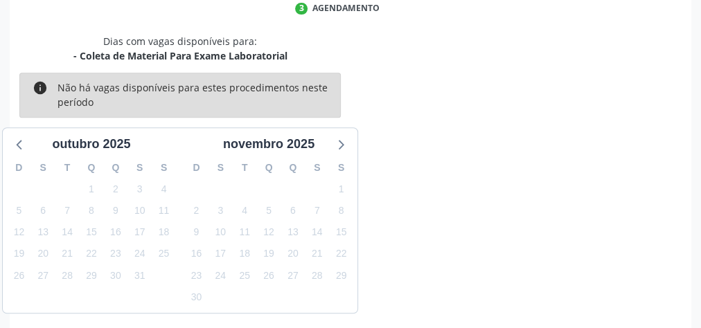
scroll to position [367, 0]
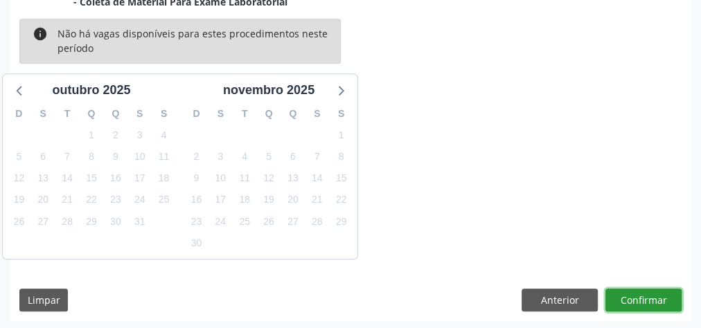
click at [655, 294] on button "Confirmar" at bounding box center [644, 301] width 76 height 24
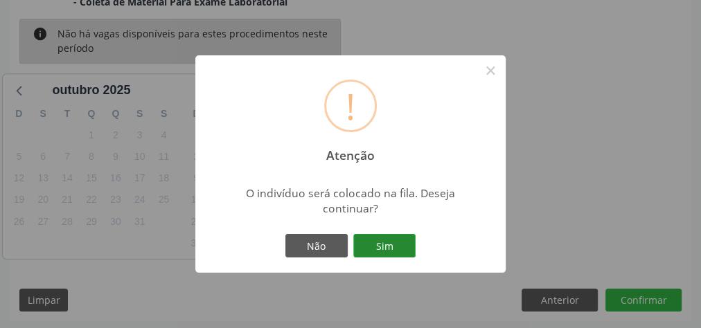
click at [386, 235] on button "Sim" at bounding box center [384, 246] width 62 height 24
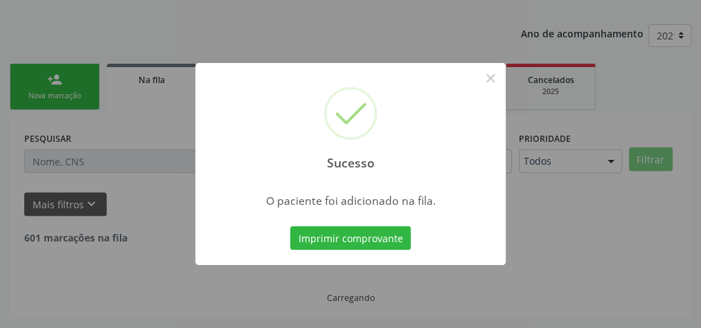
scroll to position [147, 0]
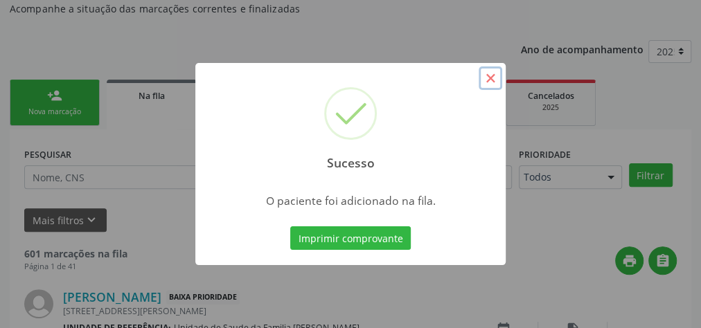
click at [489, 78] on button "×" at bounding box center [491, 79] width 24 height 24
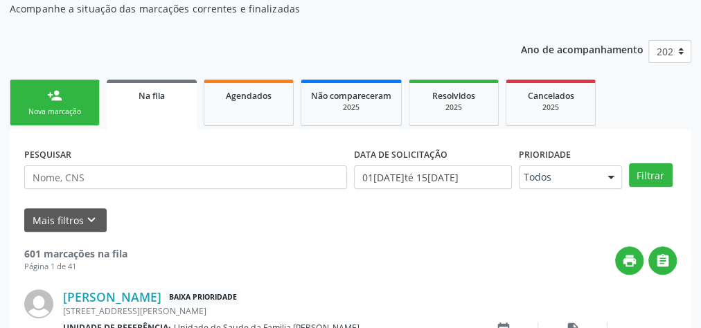
click at [75, 116] on div "Nova marcação" at bounding box center [54, 112] width 69 height 10
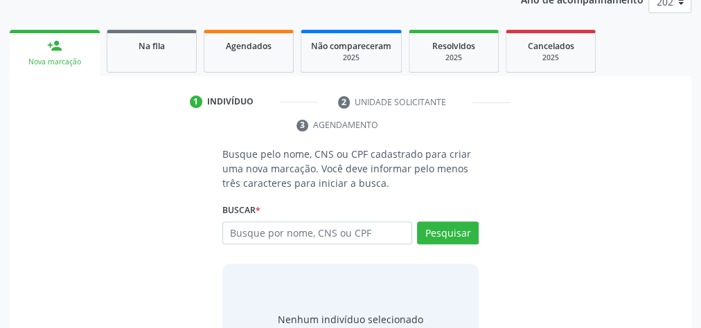
scroll to position [261, 0]
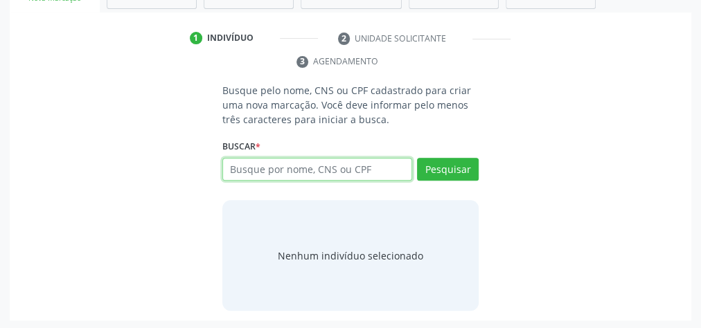
click at [358, 173] on input "text" at bounding box center [317, 170] width 190 height 24
type input "01455235431"
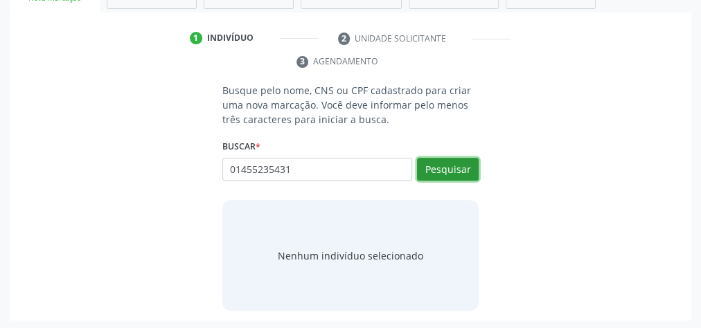
click at [482, 171] on div "Busque pelo nome, CNS ou CPF cadastrado para criar uma nova marcação. Você deve…" at bounding box center [351, 197] width 276 height 228
click at [453, 166] on button "Pesquisar" at bounding box center [448, 170] width 62 height 24
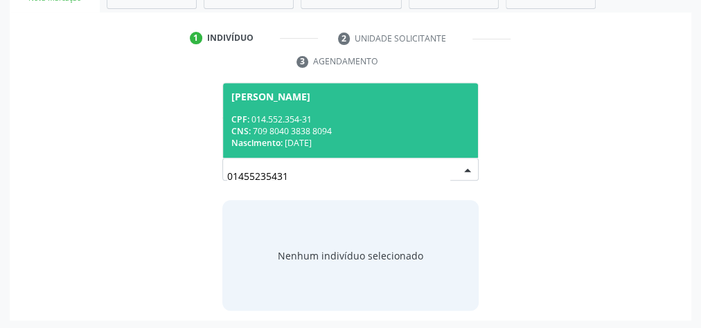
click at [379, 134] on div "CNS: 709 8040 3838 8094" at bounding box center [350, 131] width 238 height 12
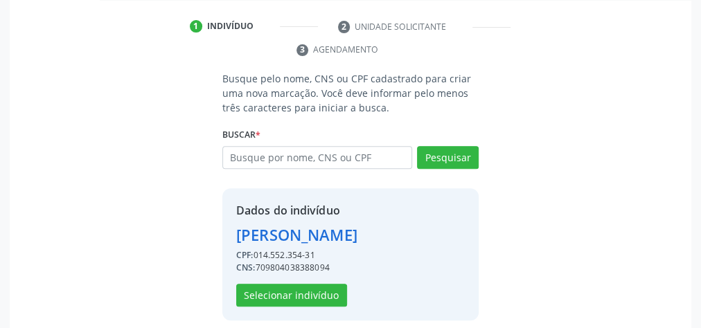
scroll to position [281, 0]
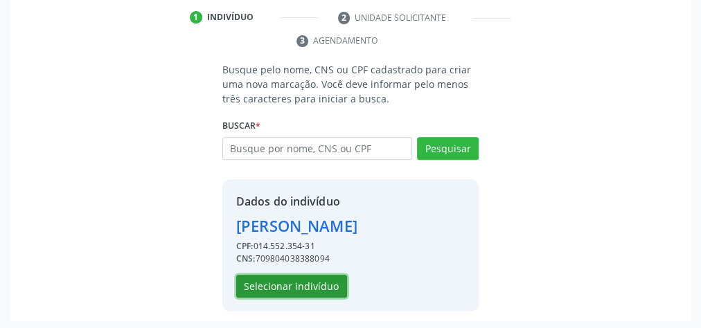
click at [326, 284] on button "Selecionar indivíduo" at bounding box center [291, 287] width 111 height 24
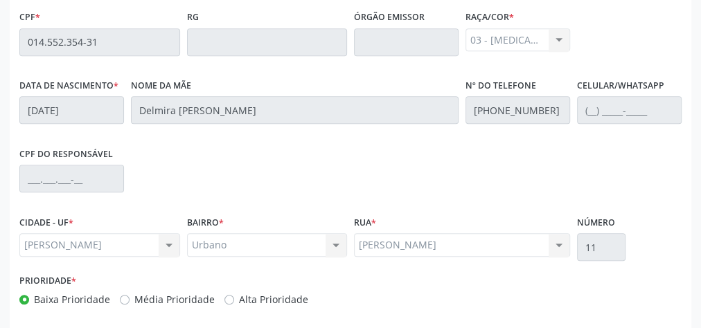
scroll to position [502, 0]
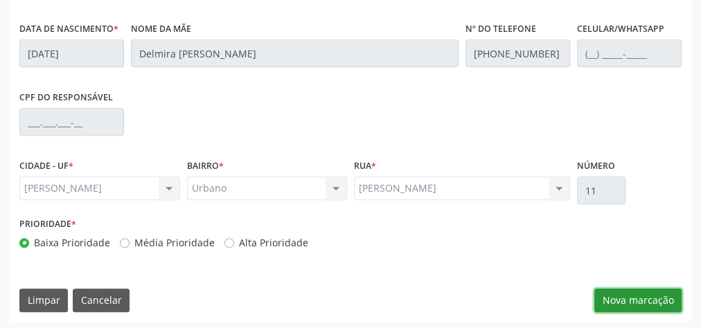
click at [647, 299] on button "Nova marcação" at bounding box center [638, 301] width 87 height 24
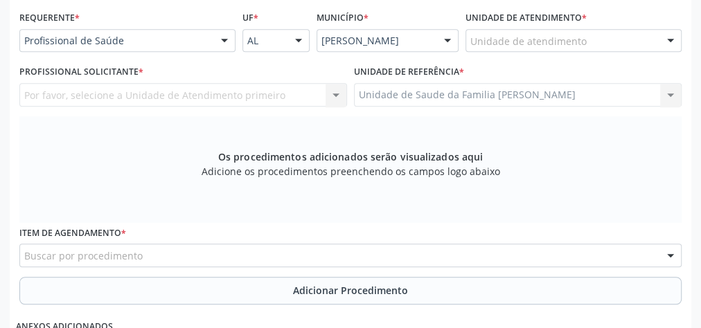
scroll to position [225, 0]
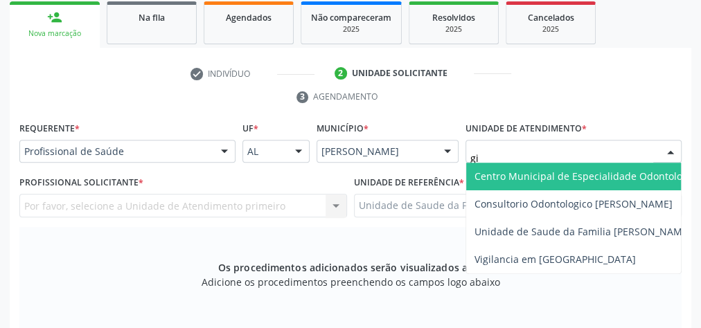
type input "gis"
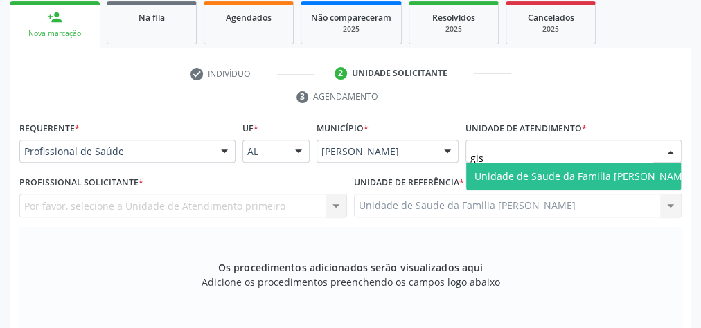
click at [576, 174] on span "Unidade de Saude da Familia [PERSON_NAME]" at bounding box center [583, 176] width 217 height 13
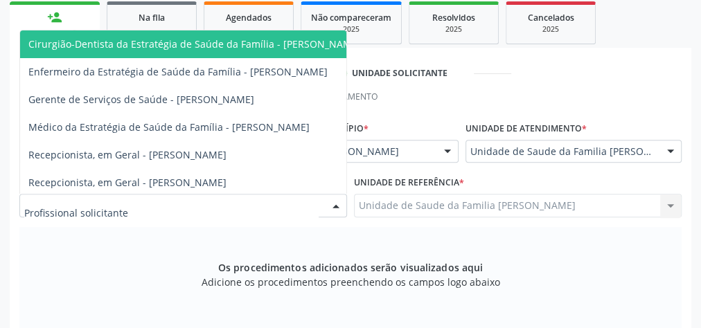
click at [340, 203] on div at bounding box center [336, 207] width 21 height 24
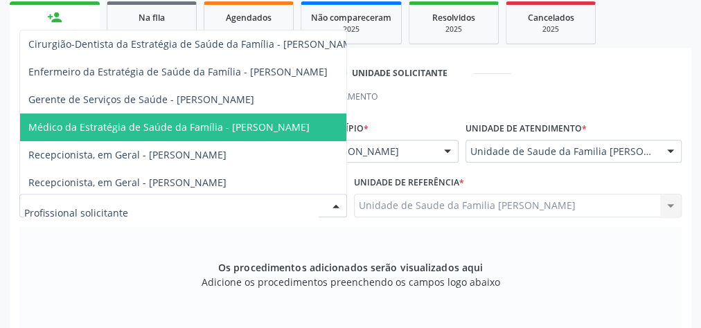
click at [306, 129] on span "Médico da Estratégia de Saúde da Família - [PERSON_NAME]" at bounding box center [194, 128] width 349 height 28
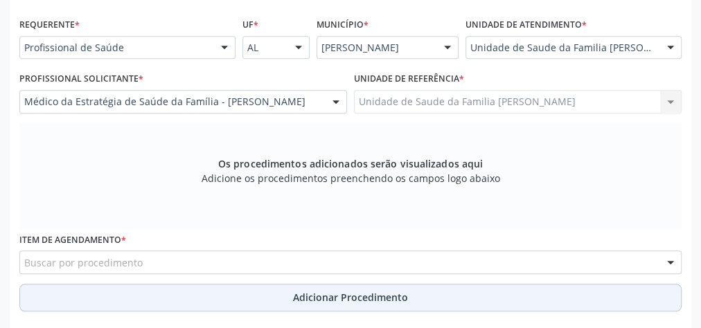
scroll to position [447, 0]
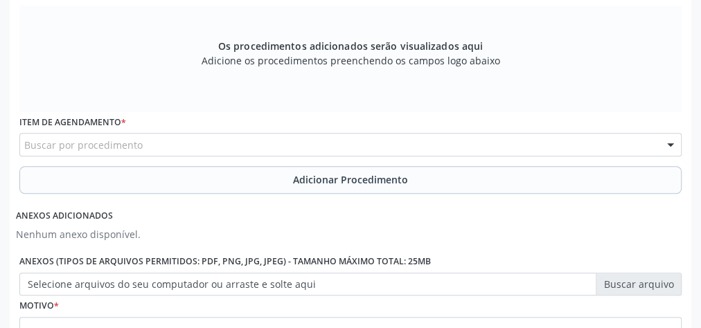
click at [325, 144] on div "Buscar por procedimento" at bounding box center [350, 145] width 662 height 24
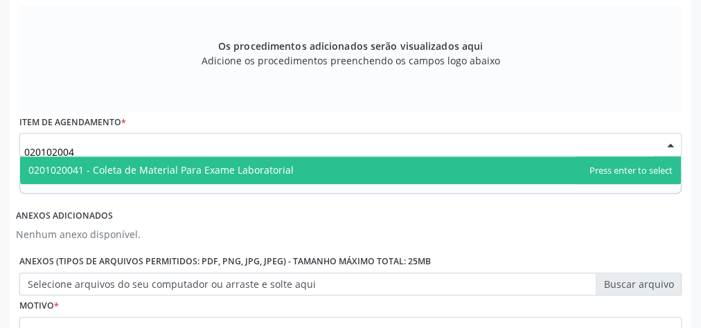
type input "0201020041"
click at [279, 168] on span "0201020041 - Coleta de Material Para Exame Laboratorial" at bounding box center [160, 170] width 265 height 13
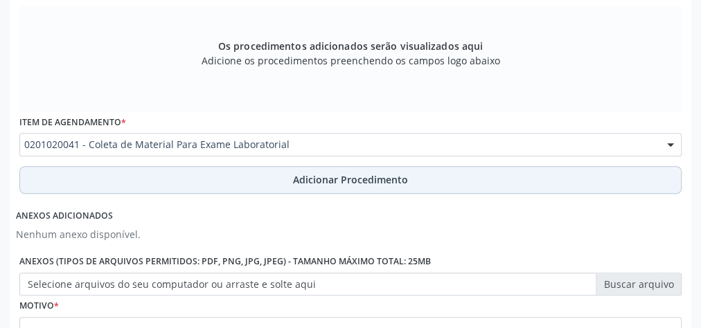
click at [329, 173] on span "Adicionar Procedimento" at bounding box center [350, 180] width 115 height 15
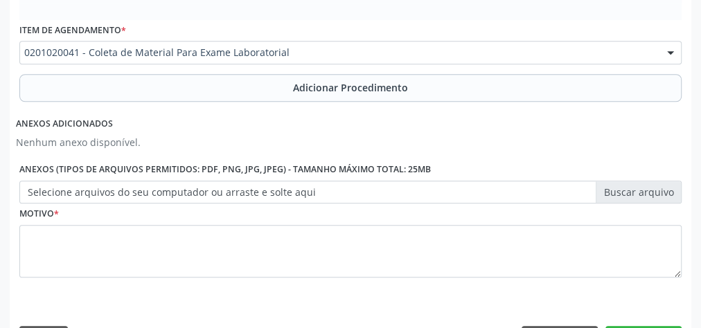
scroll to position [523, 0]
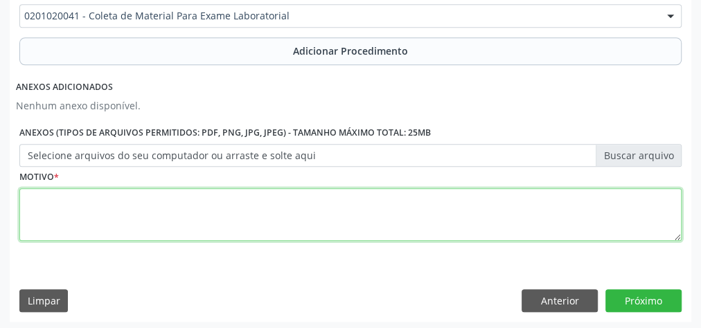
click at [333, 222] on textarea at bounding box center [350, 214] width 662 height 53
type textarea "avaliacao clinica, paciente hipertenso, domiciliado"
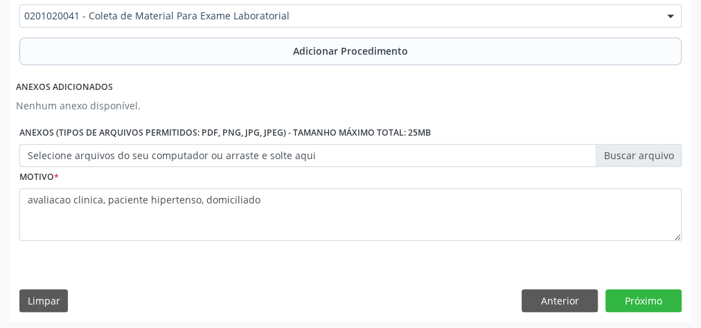
click at [618, 154] on label "Selecione arquivos do seu computador ou arraste e solte aqui" at bounding box center [350, 156] width 662 height 24
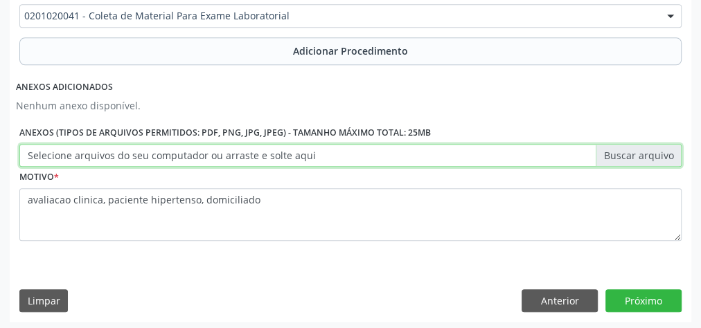
click at [618, 154] on input "Selecione arquivos do seu computador ou arraste e solte aqui" at bounding box center [350, 156] width 662 height 24
type input "C:\fakepath\lbtr.jpeg"
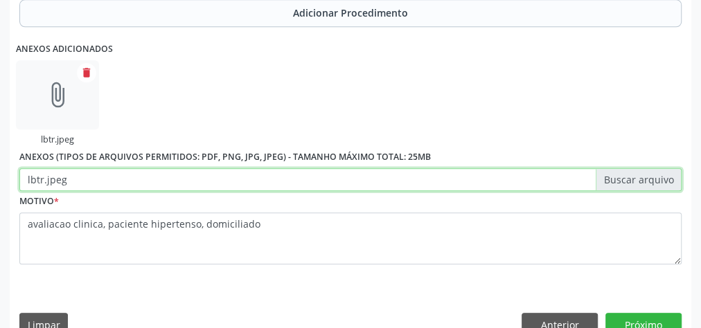
scroll to position [586, 0]
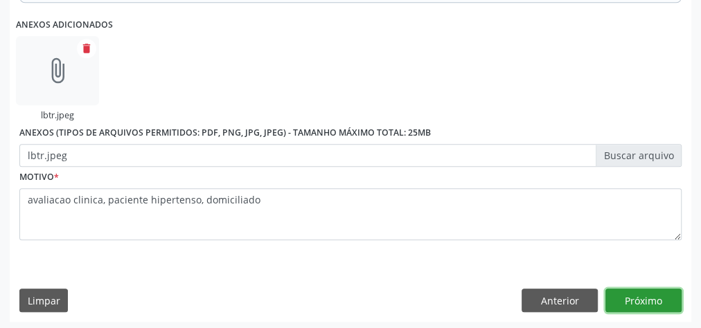
click at [634, 297] on button "Próximo" at bounding box center [644, 301] width 76 height 24
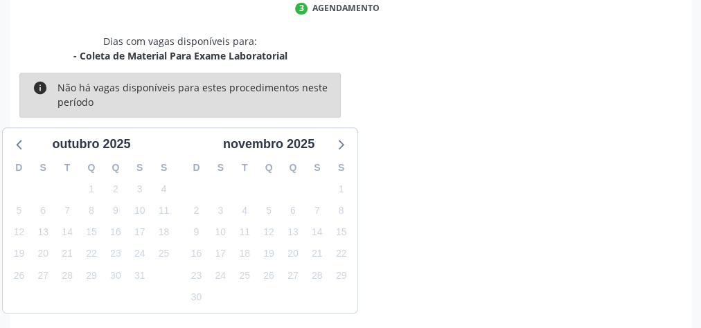
scroll to position [367, 0]
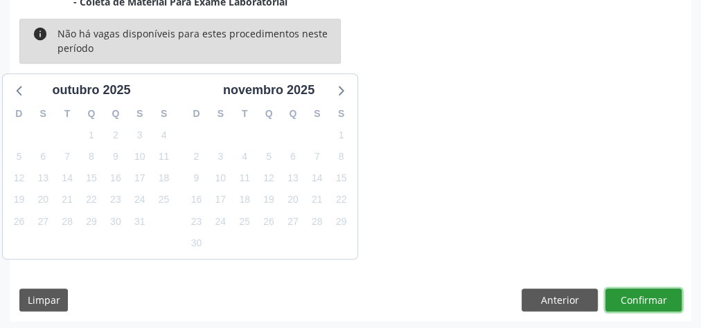
click at [634, 297] on button "Confirmar" at bounding box center [644, 301] width 76 height 24
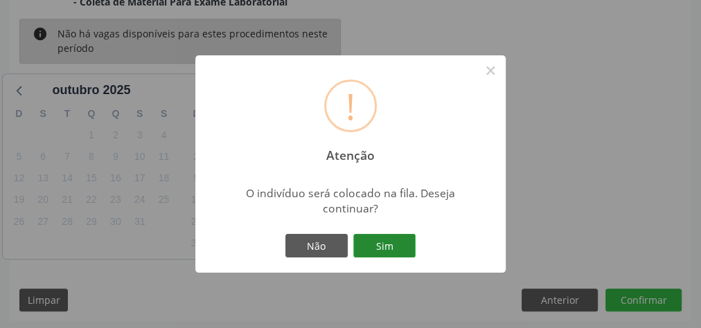
click at [403, 248] on button "Sim" at bounding box center [384, 246] width 62 height 24
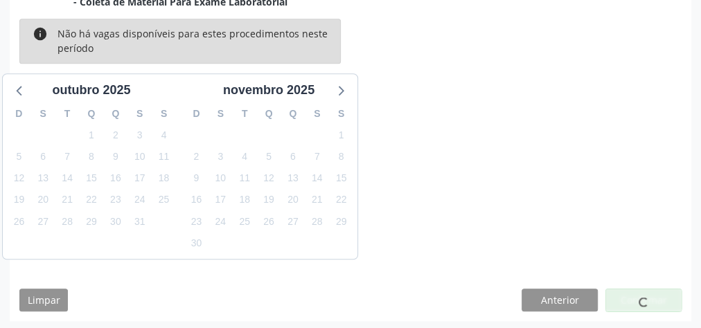
scroll to position [147, 0]
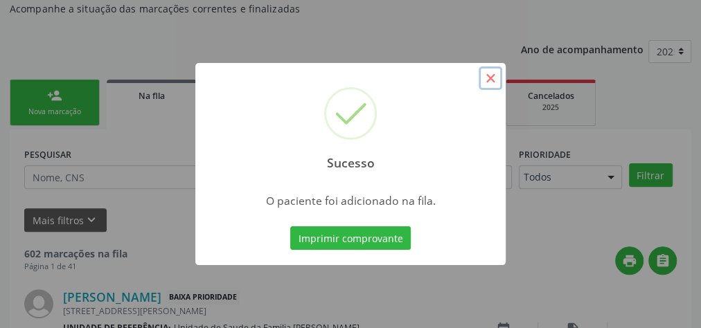
click at [498, 79] on button "×" at bounding box center [491, 79] width 24 height 24
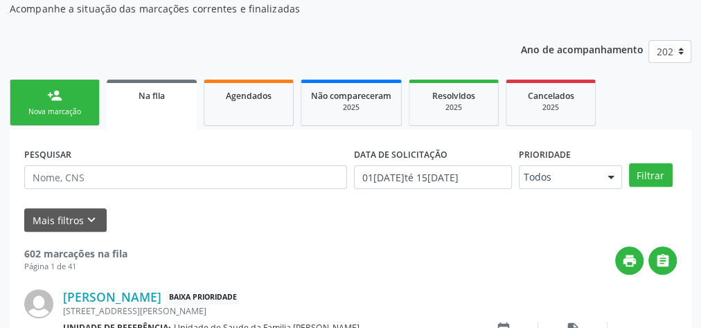
click at [60, 125] on link "person_add Nova marcação" at bounding box center [55, 103] width 90 height 46
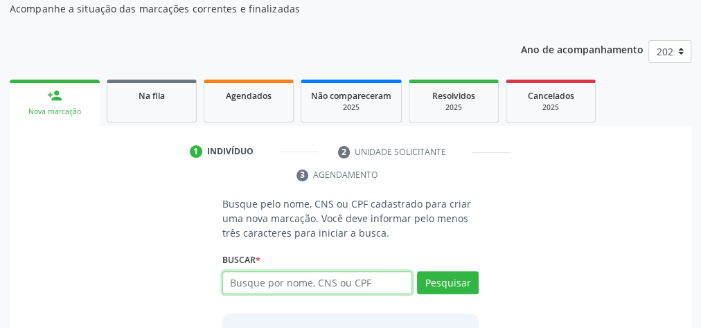
click at [368, 284] on input "text" at bounding box center [317, 284] width 190 height 24
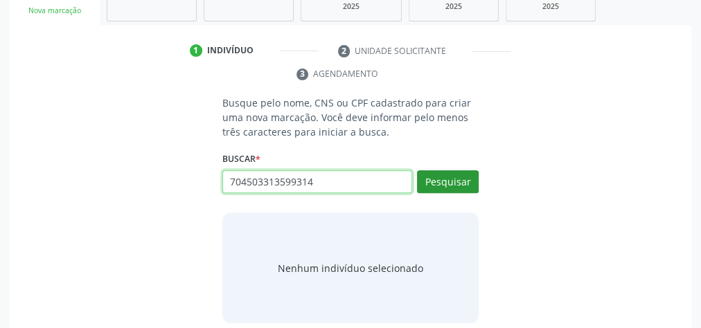
scroll to position [258, 0]
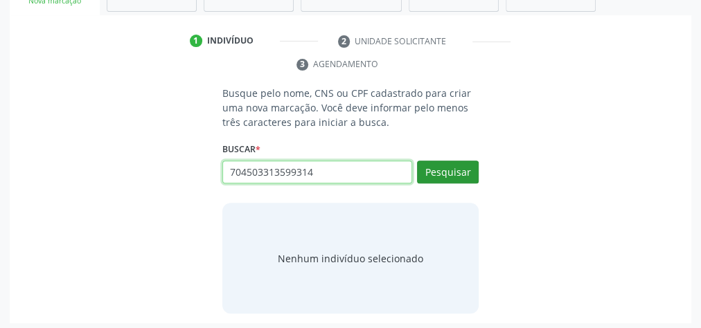
type input "704503313599314"
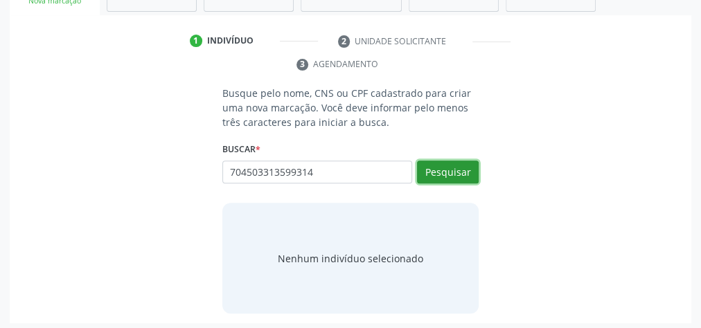
click at [455, 172] on button "Pesquisar" at bounding box center [448, 173] width 62 height 24
type input "704503313599314"
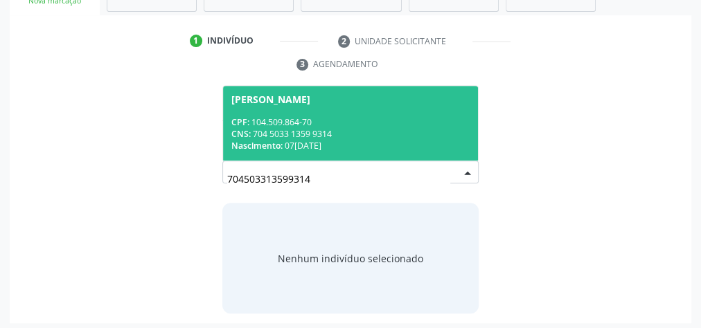
click at [325, 130] on div "CNS: 704 5033 1359 9314" at bounding box center [350, 134] width 238 height 12
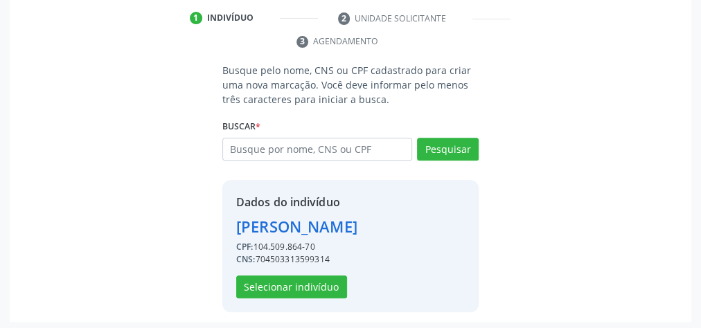
scroll to position [281, 0]
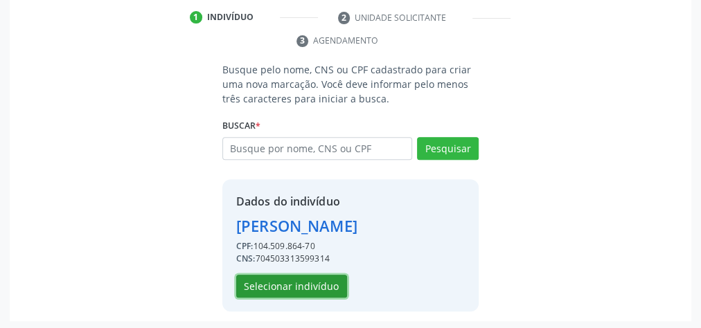
click at [306, 289] on button "Selecionar indivíduo" at bounding box center [291, 287] width 111 height 24
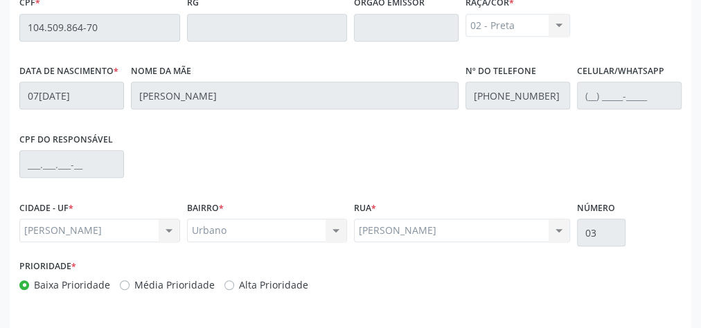
scroll to position [502, 0]
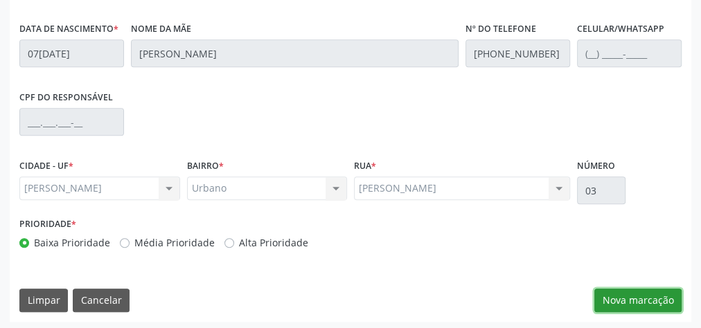
click at [639, 295] on button "Nova marcação" at bounding box center [638, 301] width 87 height 24
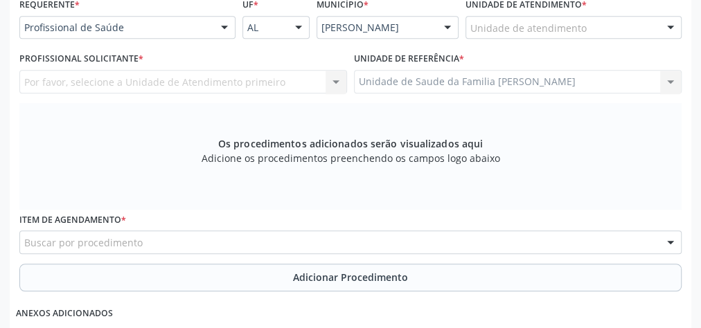
scroll to position [281, 0]
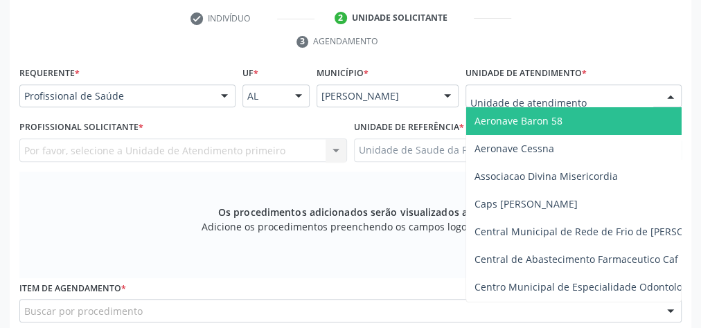
type input "b"
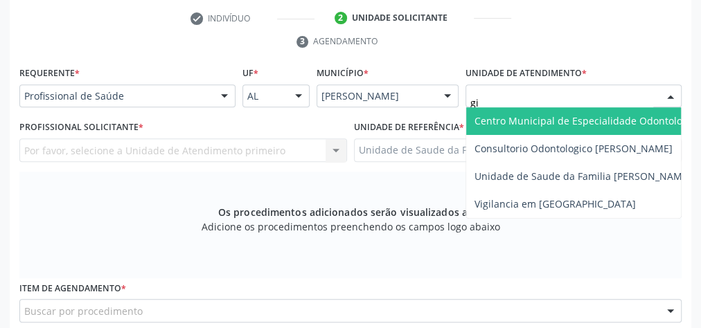
type input "gis"
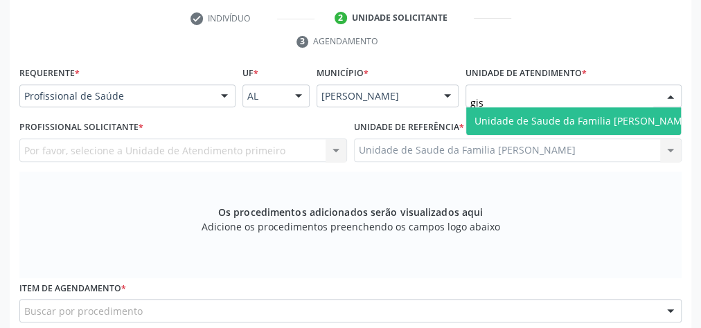
click at [586, 116] on span "Unidade de Saude da Familia [PERSON_NAME]" at bounding box center [583, 120] width 217 height 13
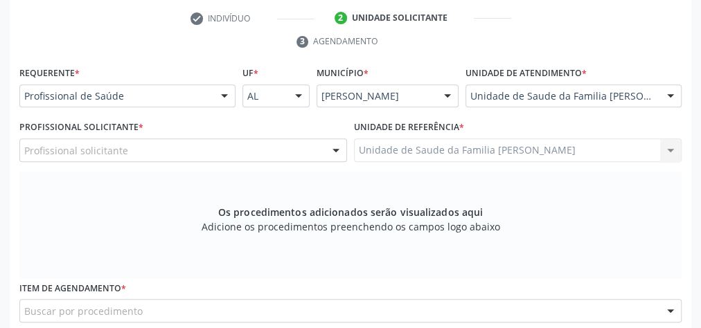
click at [337, 155] on div at bounding box center [336, 151] width 21 height 24
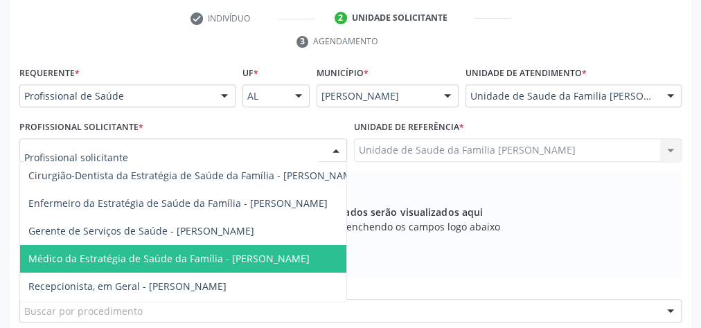
click at [306, 252] on span "Médico da Estratégia de Saúde da Família - [PERSON_NAME]" at bounding box center [194, 259] width 349 height 28
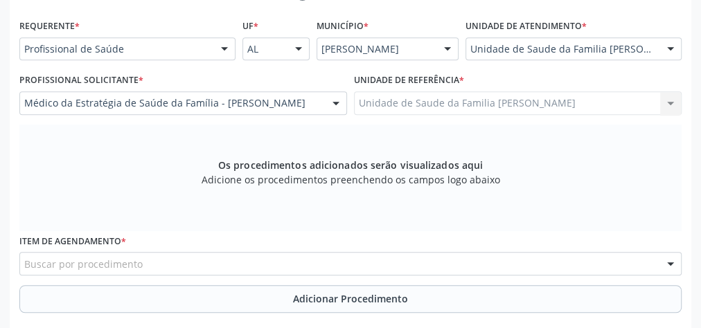
scroll to position [447, 0]
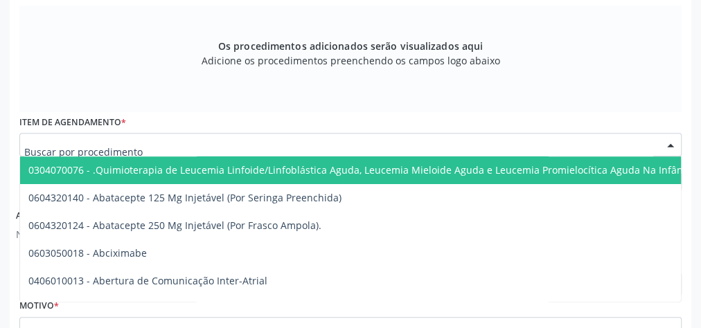
click at [288, 145] on div at bounding box center [350, 145] width 662 height 24
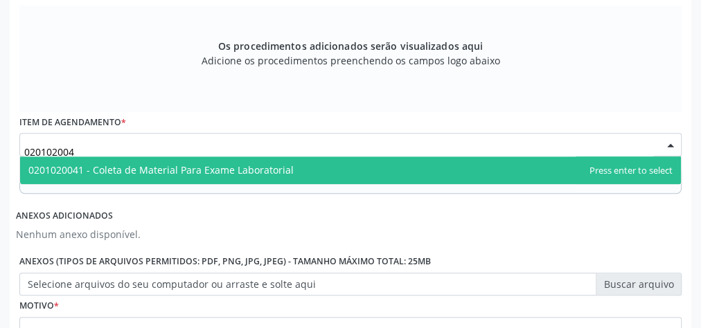
type input "0201020041"
click at [180, 161] on span "0201020041 - Coleta de Material Para Exame Laboratorial" at bounding box center [350, 171] width 661 height 28
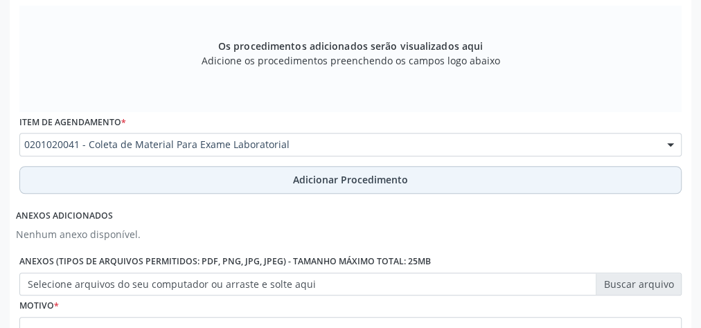
click at [317, 168] on button "Adicionar Procedimento" at bounding box center [350, 180] width 662 height 28
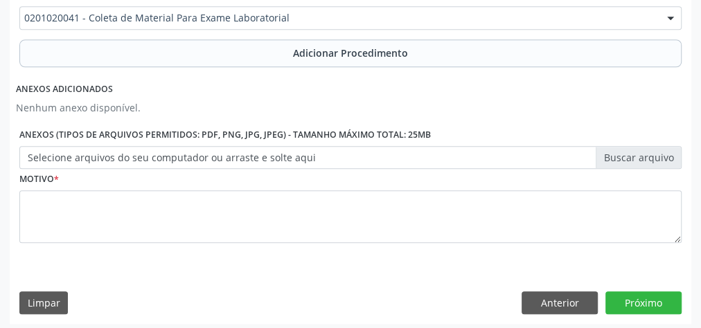
scroll to position [523, 0]
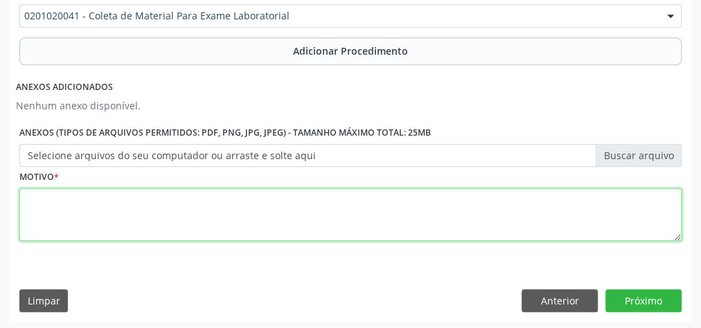
click at [307, 223] on textarea at bounding box center [350, 214] width 662 height 53
type textarea "avaliacao clinica , has"
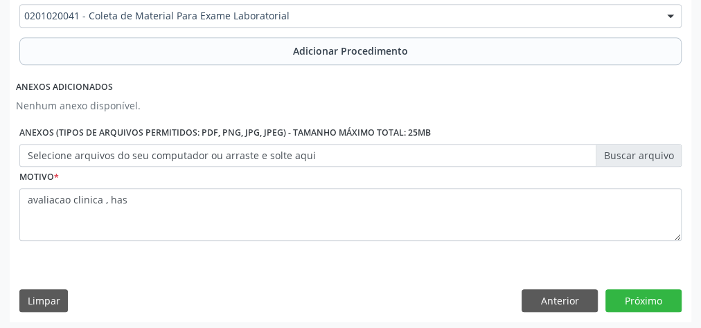
click at [653, 149] on label "Selecione arquivos do seu computador ou arraste e solte aqui" at bounding box center [350, 156] width 662 height 24
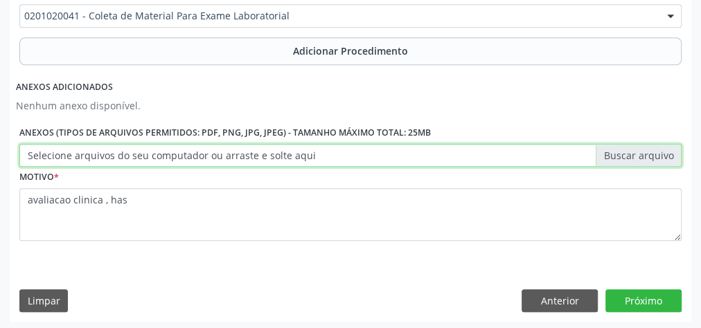
click at [653, 149] on input "Selecione arquivos do seu computador ou arraste e solte aqui" at bounding box center [350, 156] width 662 height 24
type input "C:\fakepath\lbtr1.jpeg"
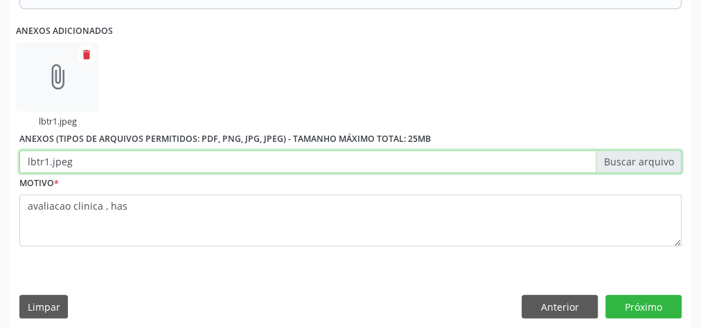
scroll to position [586, 0]
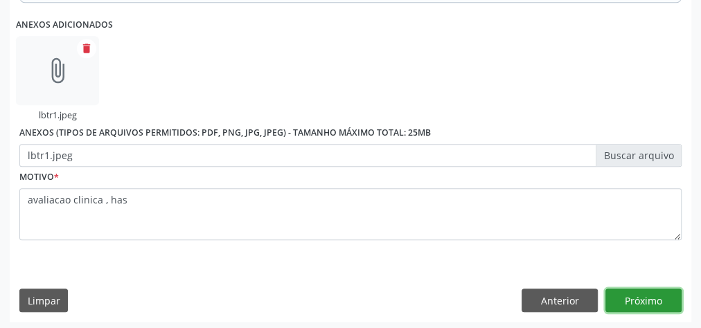
click at [640, 289] on button "Próximo" at bounding box center [644, 301] width 76 height 24
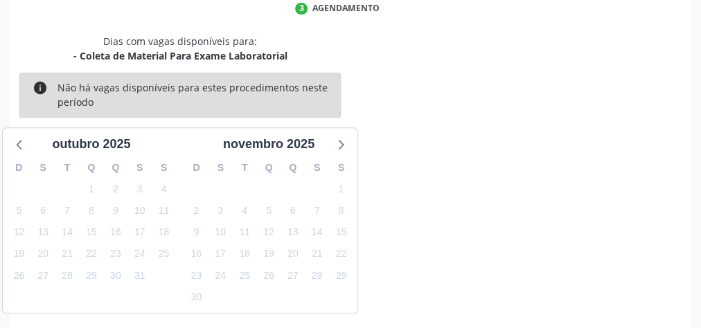
scroll to position [367, 0]
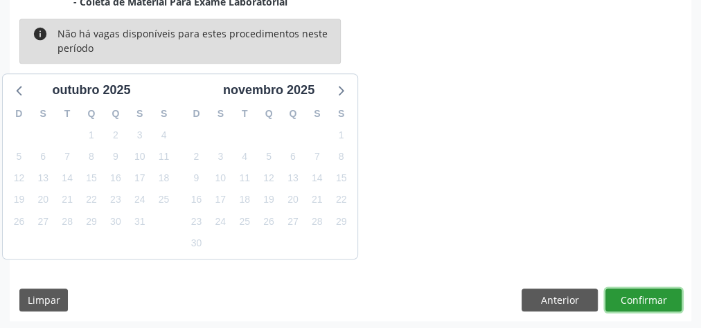
click at [640, 292] on button "Confirmar" at bounding box center [644, 301] width 76 height 24
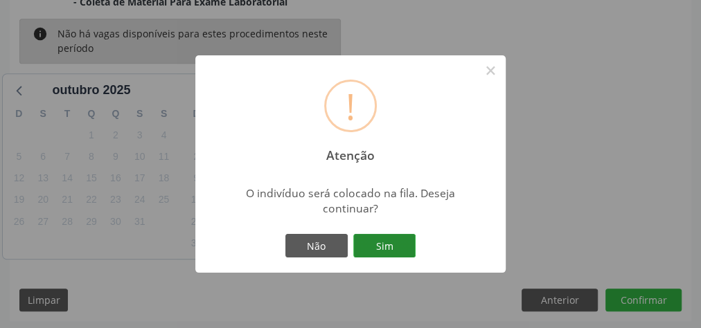
click at [394, 250] on button "Sim" at bounding box center [384, 246] width 62 height 24
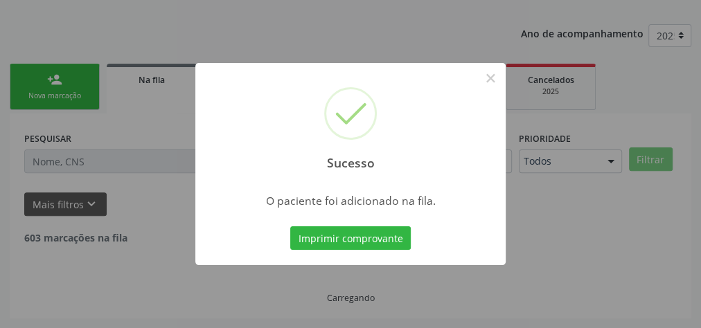
scroll to position [147, 0]
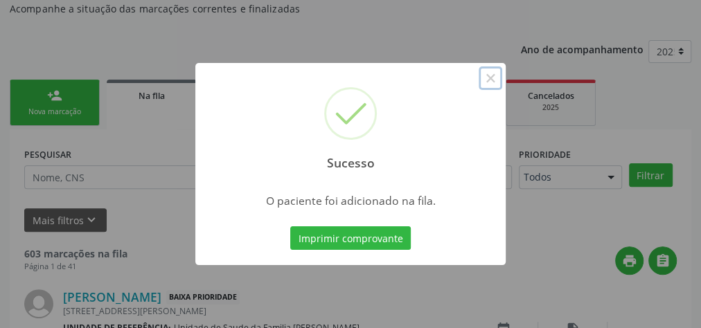
drag, startPoint x: 490, startPoint y: 80, endPoint x: 423, endPoint y: 103, distance: 70.8
click at [488, 82] on button "×" at bounding box center [491, 79] width 24 height 24
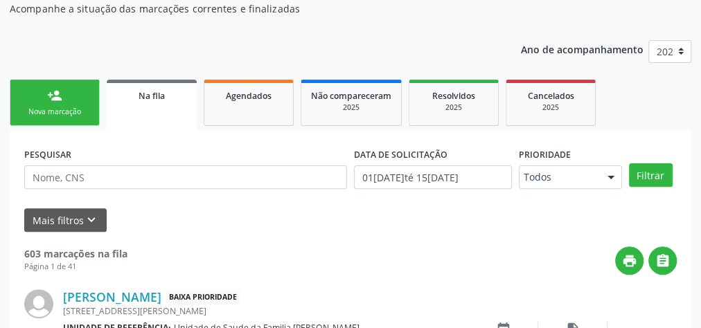
click at [64, 110] on div "Nova marcação" at bounding box center [54, 112] width 69 height 10
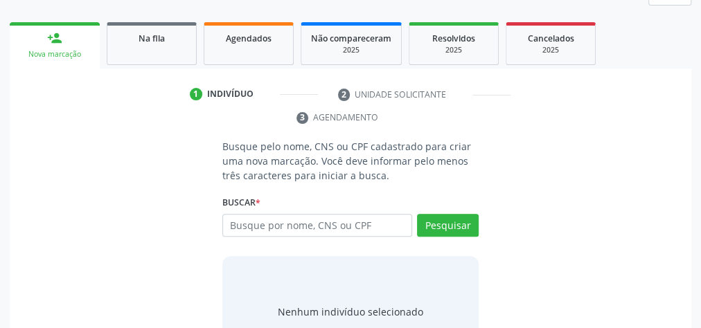
scroll to position [261, 0]
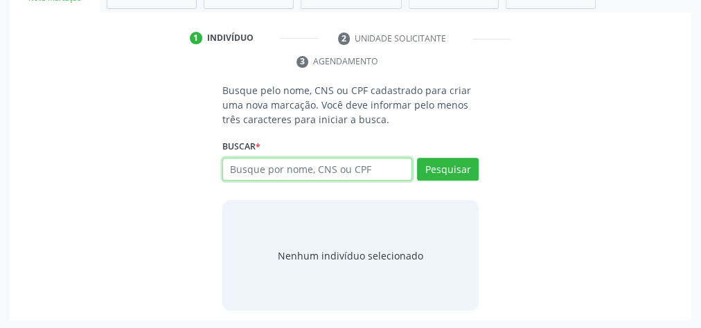
click at [314, 166] on input "text" at bounding box center [317, 170] width 190 height 24
type input "89800410874589"
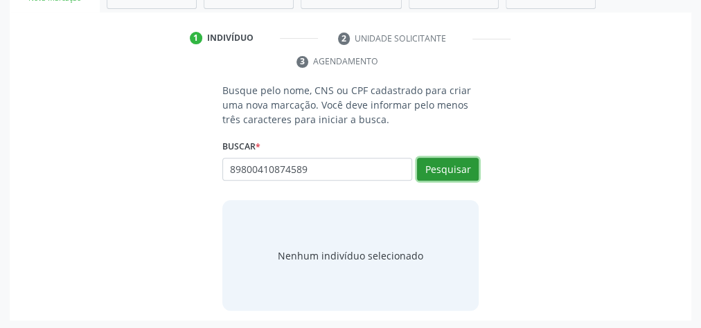
click at [451, 170] on button "Pesquisar" at bounding box center [448, 170] width 62 height 24
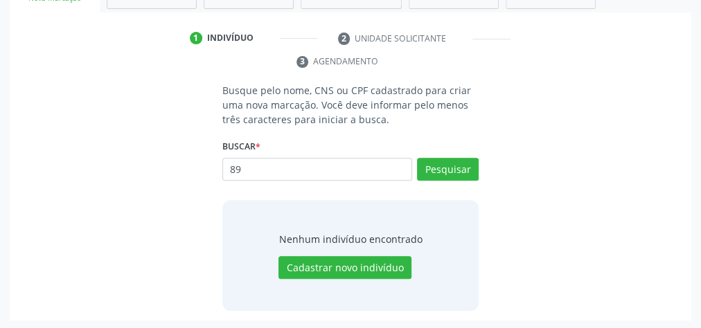
type input "8"
type input "7"
type input "702001852727986"
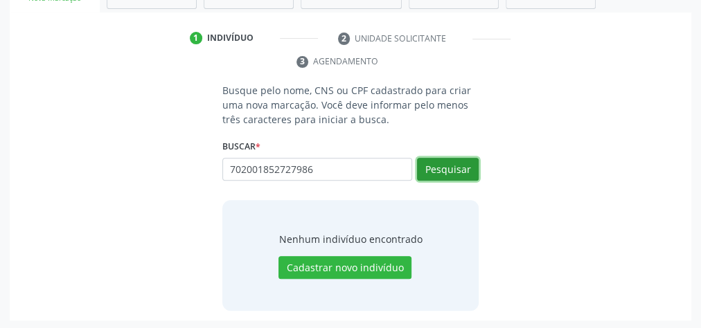
click at [453, 170] on button "Pesquisar" at bounding box center [448, 170] width 62 height 24
type input "702001852727986"
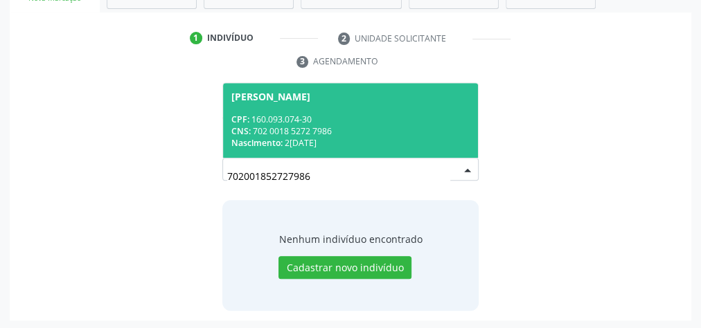
click at [379, 107] on span "João Lucas da Silva Fernandes CPF: 160.093.074-30 CNS: 702 0018 5272 7986 Nasci…" at bounding box center [350, 120] width 255 height 74
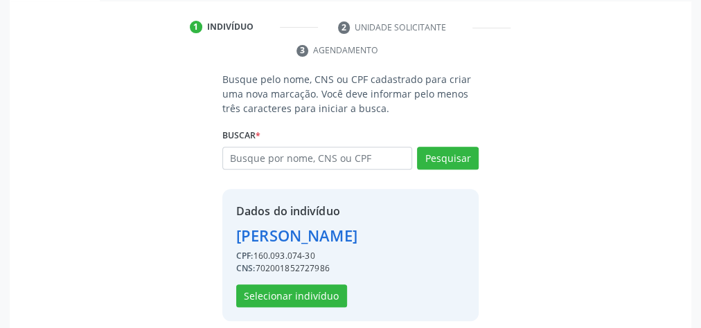
scroll to position [281, 0]
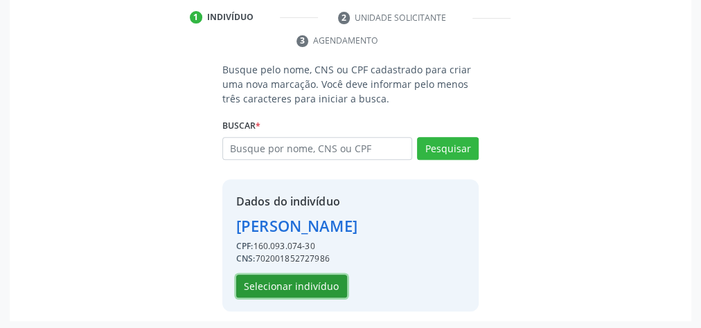
click at [313, 277] on button "Selecionar indivíduo" at bounding box center [291, 287] width 111 height 24
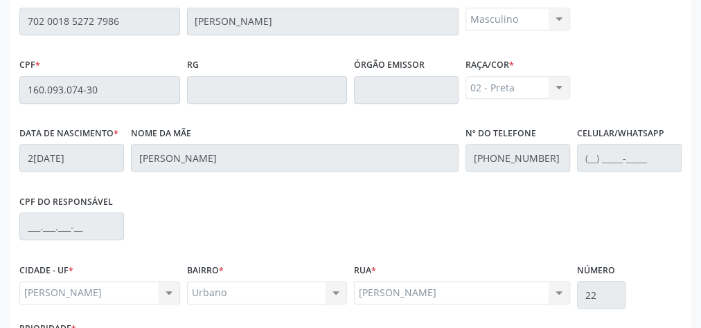
scroll to position [502, 0]
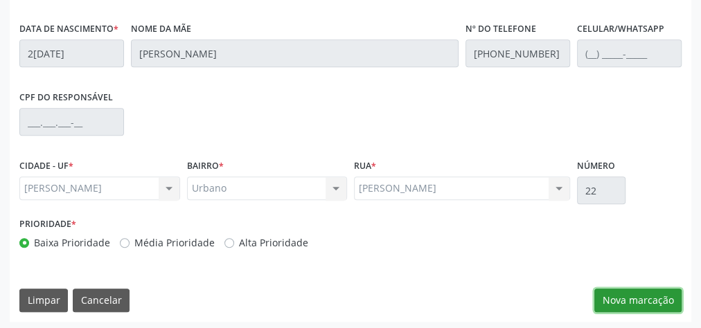
click at [638, 295] on button "Nova marcação" at bounding box center [638, 301] width 87 height 24
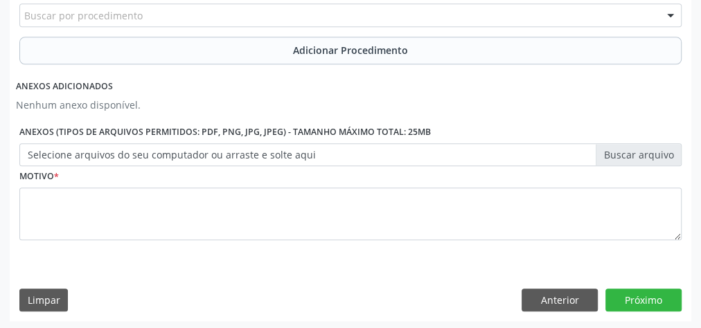
scroll to position [577, 0]
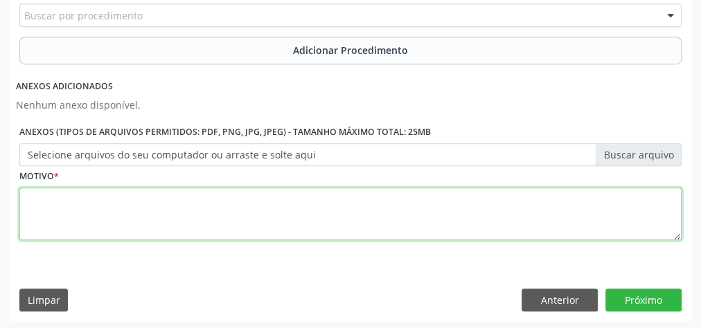
click at [368, 213] on textarea at bounding box center [350, 214] width 662 height 53
type textarea "avaliacao"
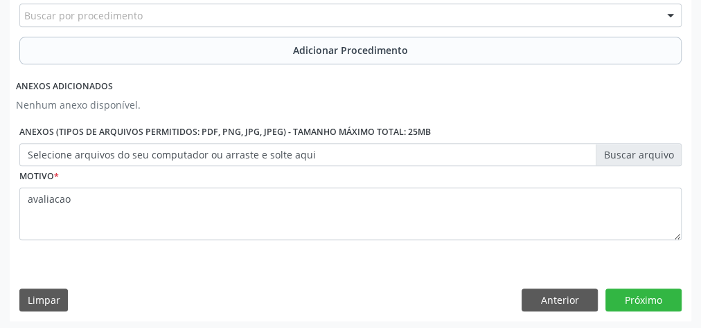
click at [631, 146] on label "Selecione arquivos do seu computador ou arraste e solte aqui" at bounding box center [350, 155] width 662 height 24
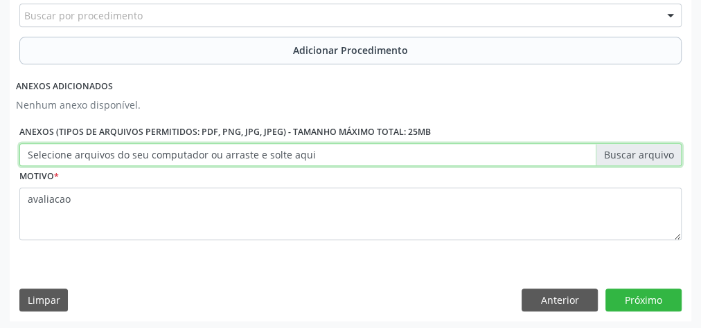
click at [631, 146] on input "Selecione arquivos do seu computador ou arraste e solte aqui" at bounding box center [350, 155] width 662 height 24
type input "C:\fakepath\lb.jpeg"
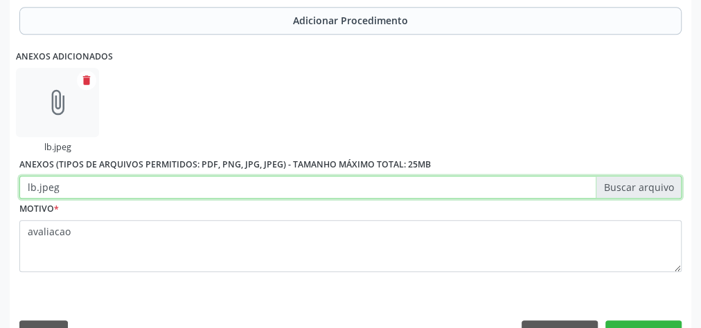
scroll to position [639, 0]
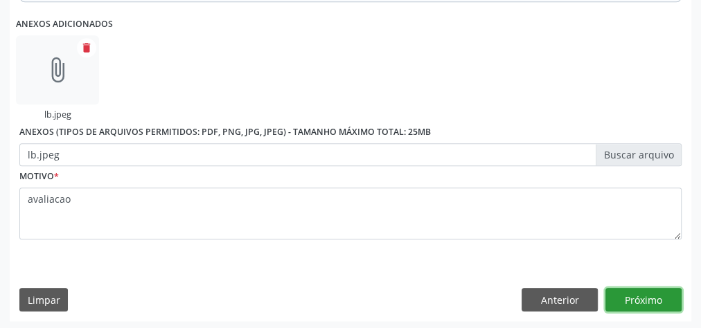
click at [646, 288] on button "Próximo" at bounding box center [644, 300] width 76 height 24
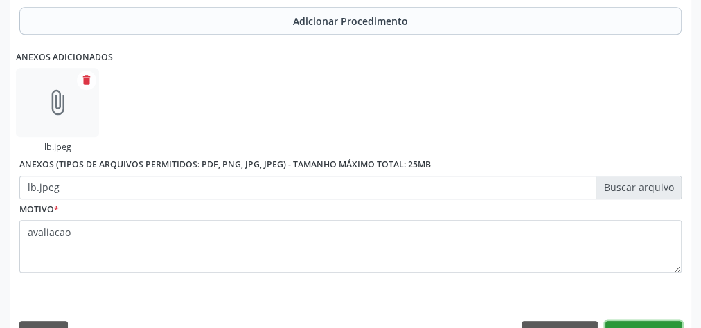
scroll to position [671, 0]
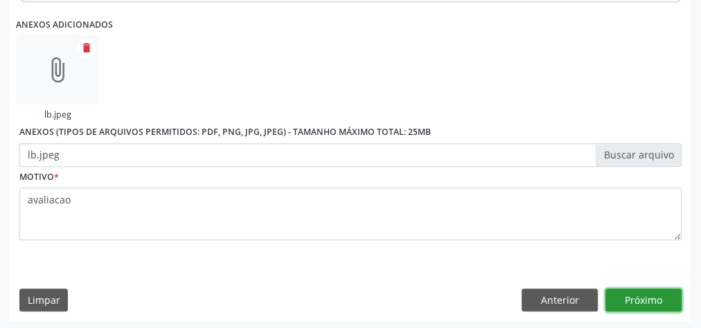
click at [649, 296] on button "Próximo" at bounding box center [644, 301] width 76 height 24
click at [640, 289] on button "Próximo" at bounding box center [644, 301] width 76 height 24
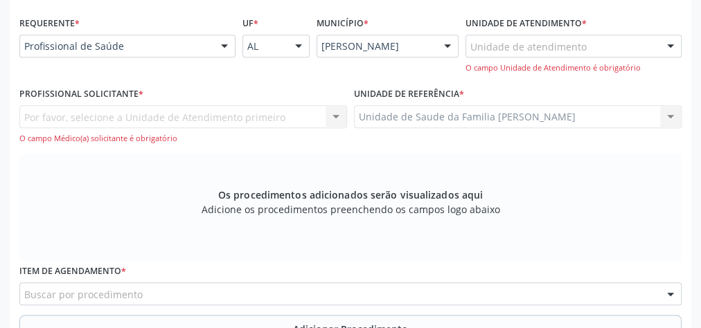
scroll to position [283, 0]
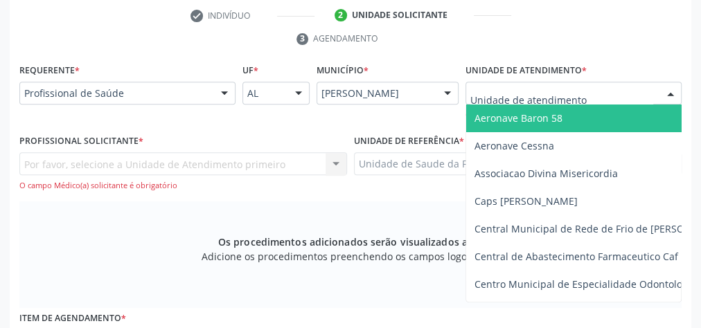
click at [634, 97] on div at bounding box center [574, 94] width 216 height 24
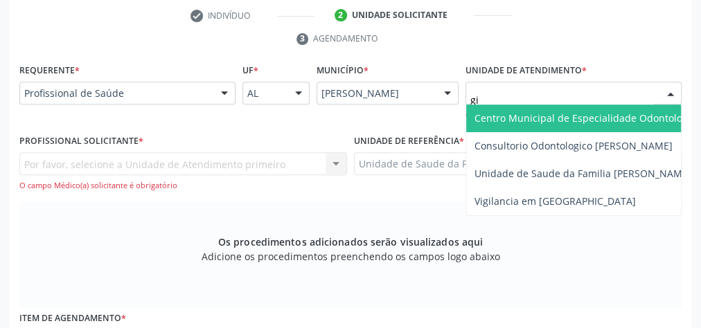
type input "gis"
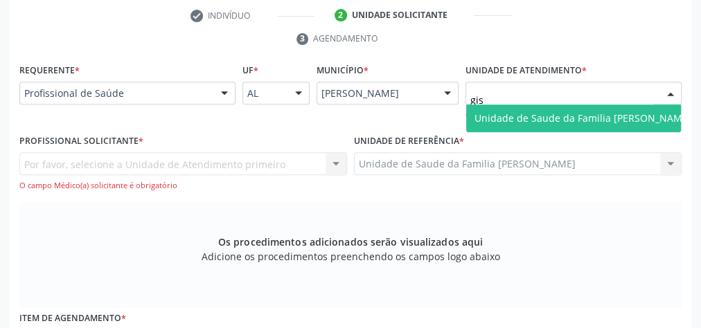
click at [617, 112] on span "Unidade de Saude da Familia [PERSON_NAME]" at bounding box center [583, 118] width 217 height 13
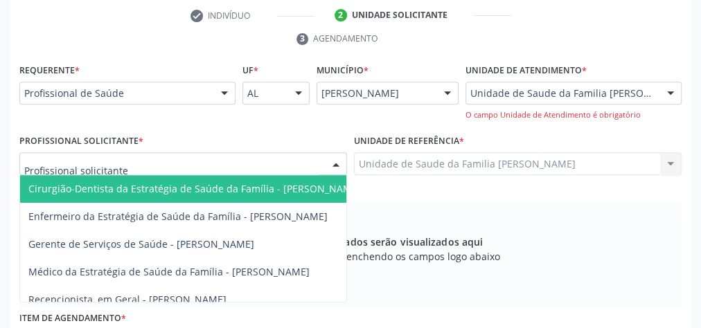
click at [342, 166] on div at bounding box center [336, 165] width 21 height 24
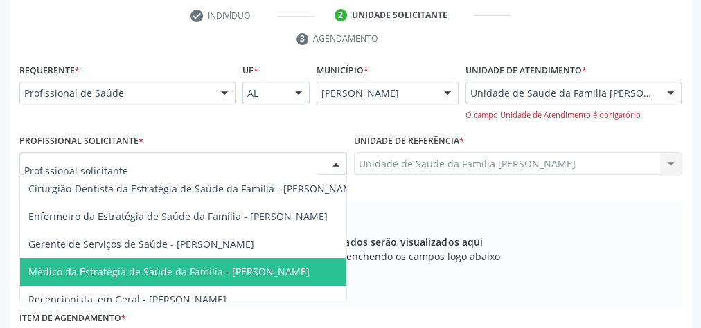
click at [287, 275] on span "Médico da Estratégia de Saúde da Família - [PERSON_NAME]" at bounding box center [168, 271] width 281 height 13
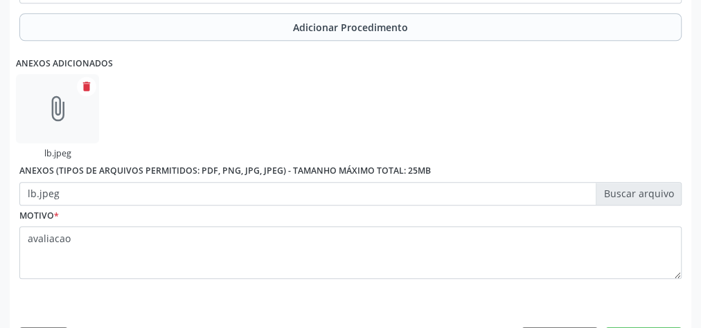
scroll to position [671, 0]
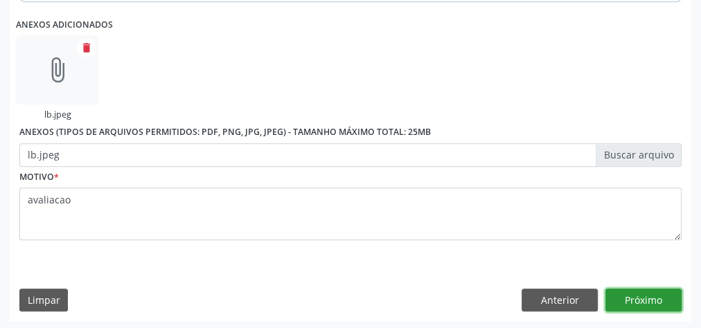
click at [628, 289] on button "Próximo" at bounding box center [644, 301] width 76 height 24
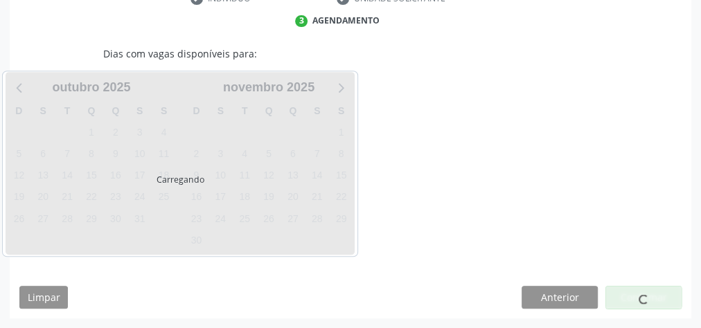
scroll to position [299, 0]
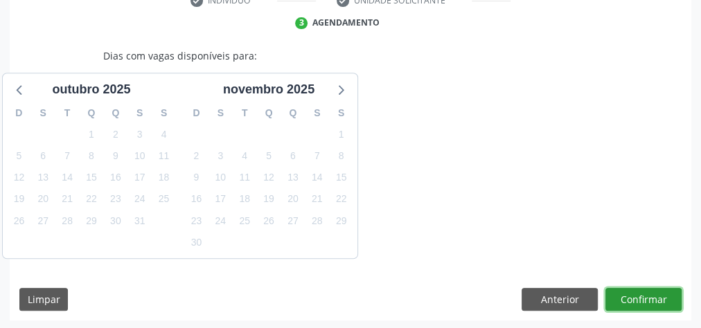
click at [633, 301] on button "Confirmar" at bounding box center [644, 300] width 76 height 24
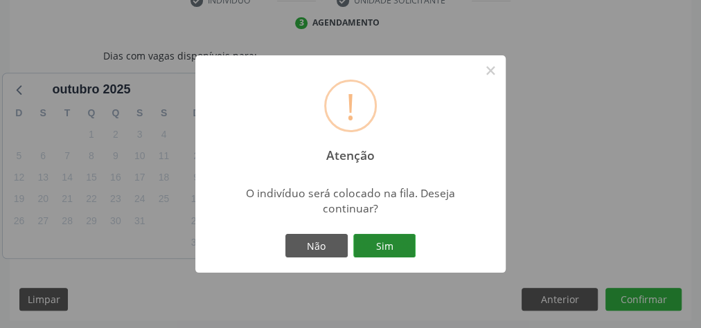
click at [397, 252] on button "Sim" at bounding box center [384, 246] width 62 height 24
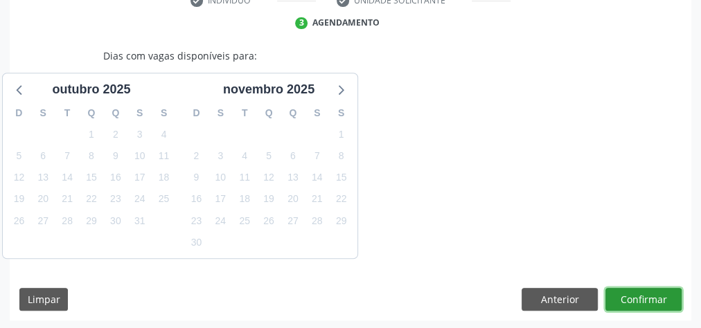
click at [638, 297] on button "Confirmar" at bounding box center [644, 300] width 76 height 24
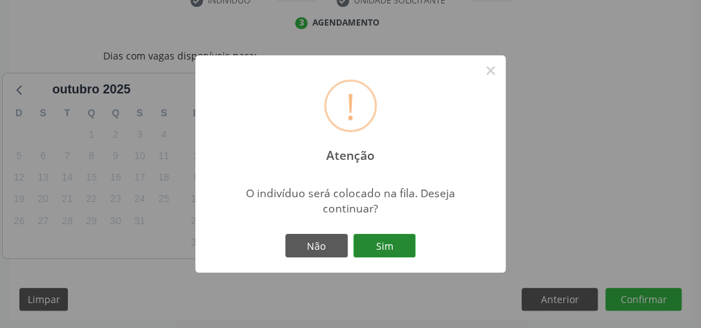
click at [366, 249] on button "Sim" at bounding box center [384, 246] width 62 height 24
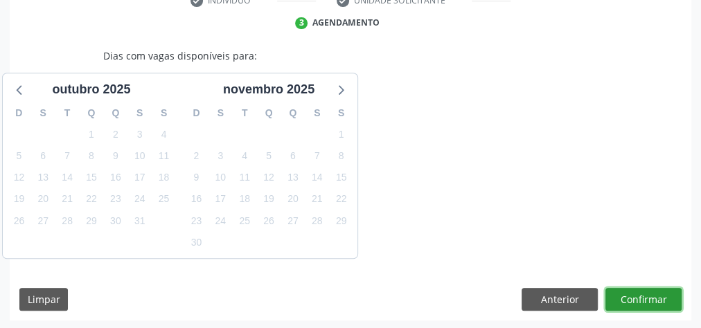
click at [654, 298] on button "Confirmar" at bounding box center [644, 300] width 76 height 24
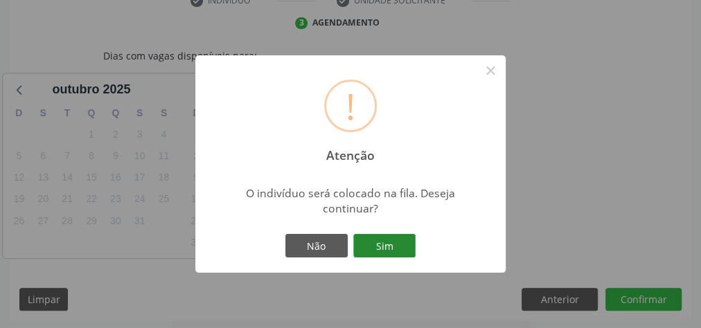
click at [394, 241] on button "Sim" at bounding box center [384, 246] width 62 height 24
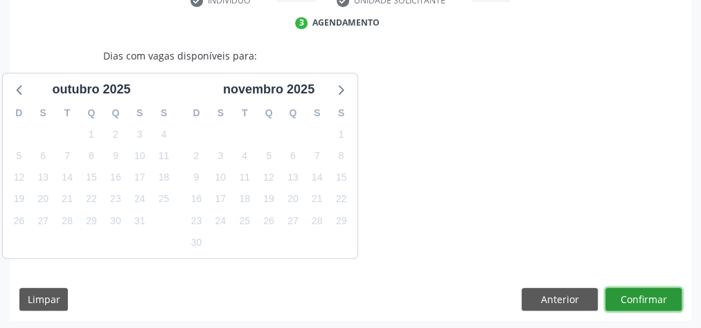
click at [633, 293] on button "Confirmar" at bounding box center [644, 300] width 76 height 24
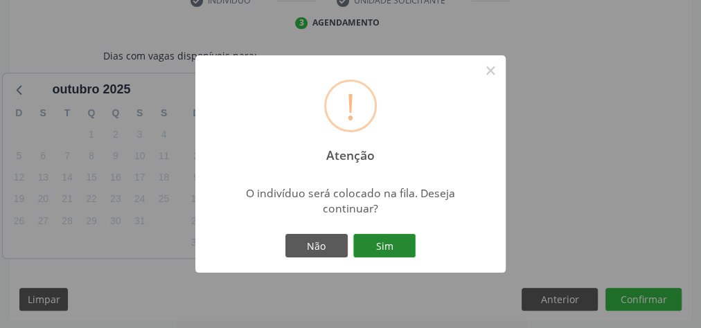
click at [401, 244] on button "Sim" at bounding box center [384, 246] width 62 height 24
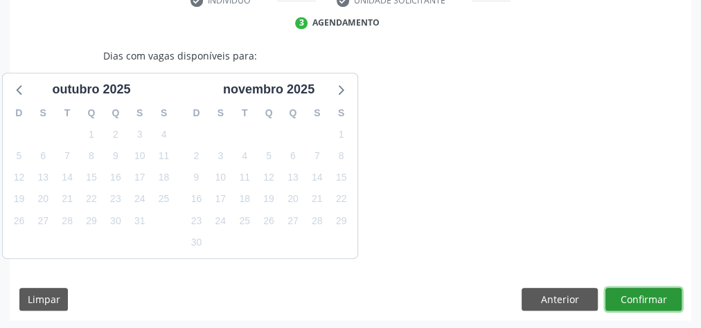
click at [615, 305] on button "Confirmar" at bounding box center [644, 300] width 76 height 24
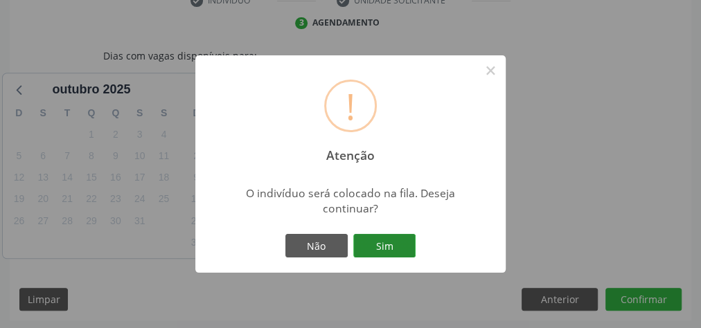
click at [396, 243] on button "Sim" at bounding box center [384, 246] width 62 height 24
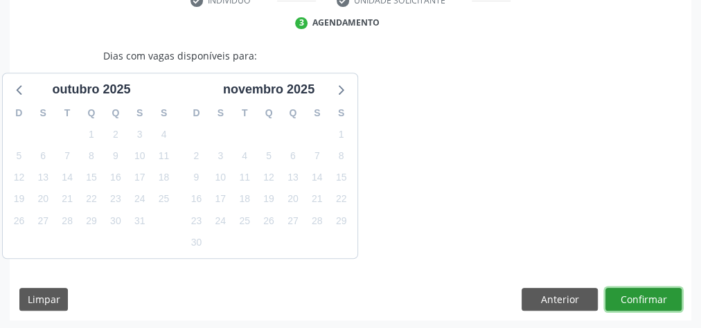
click at [649, 304] on button "Confirmar" at bounding box center [644, 300] width 76 height 24
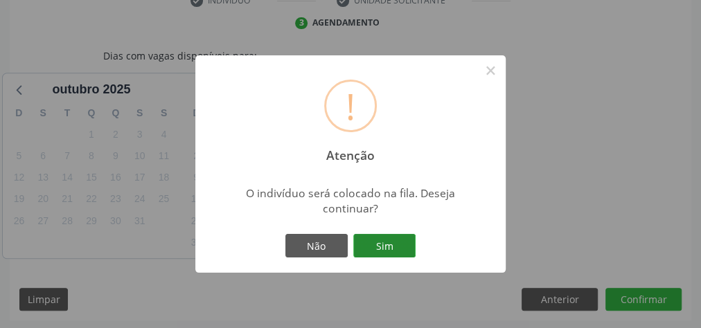
click at [400, 247] on button "Sim" at bounding box center [384, 246] width 62 height 24
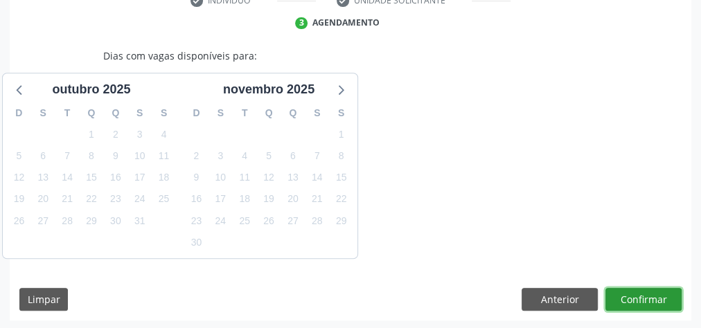
click at [670, 290] on button "Confirmar" at bounding box center [644, 300] width 76 height 24
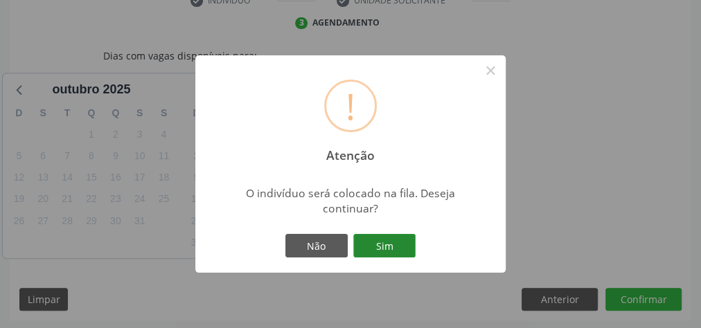
click at [376, 251] on button "Sim" at bounding box center [384, 246] width 62 height 24
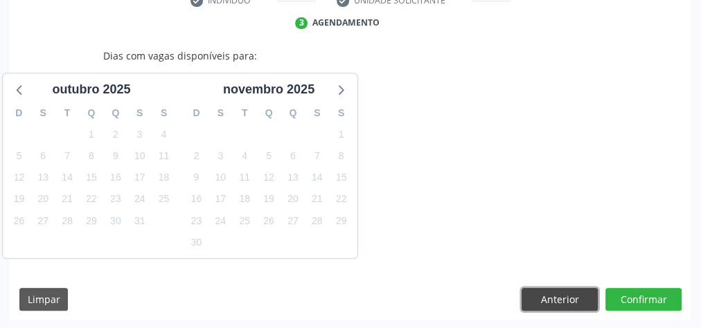
click at [564, 300] on button "Anterior" at bounding box center [560, 300] width 76 height 24
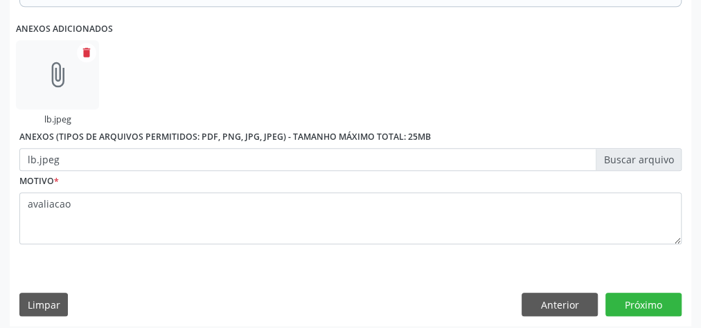
scroll to position [639, 0]
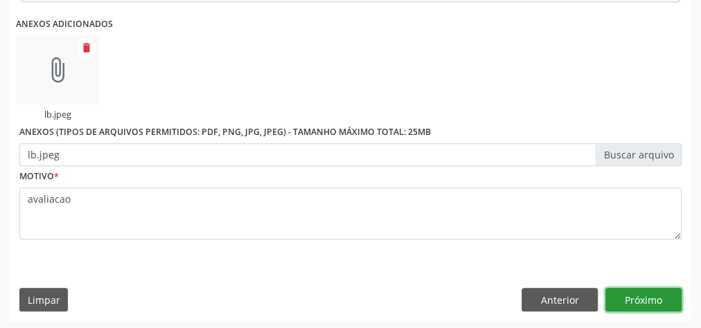
click at [652, 308] on button "Próximo" at bounding box center [644, 300] width 76 height 24
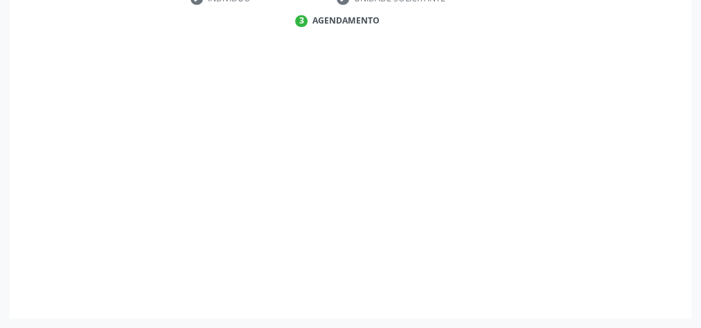
scroll to position [299, 0]
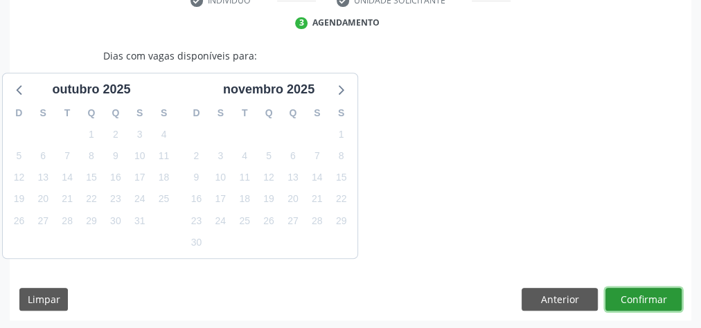
click at [623, 299] on button "Confirmar" at bounding box center [644, 300] width 76 height 24
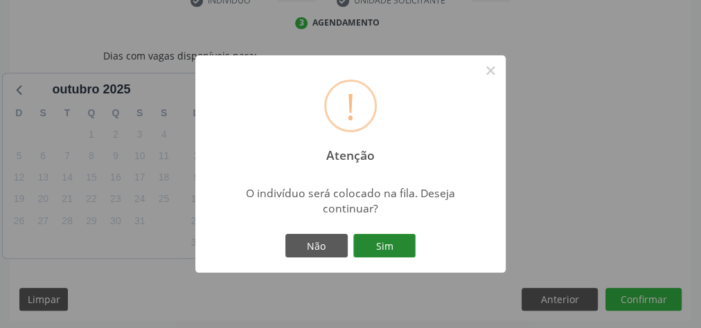
click at [398, 241] on button "Sim" at bounding box center [384, 246] width 62 height 24
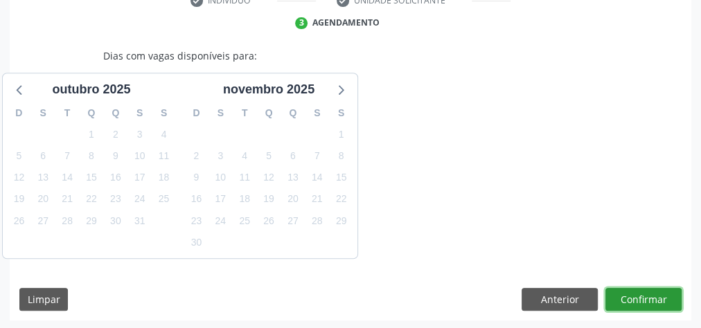
click at [651, 290] on button "Confirmar" at bounding box center [644, 300] width 76 height 24
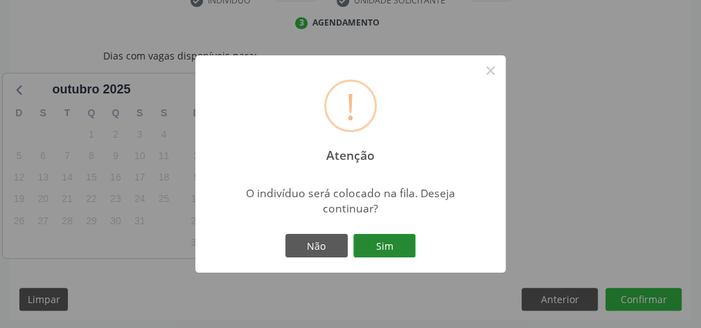
click at [399, 247] on button "Sim" at bounding box center [384, 246] width 62 height 24
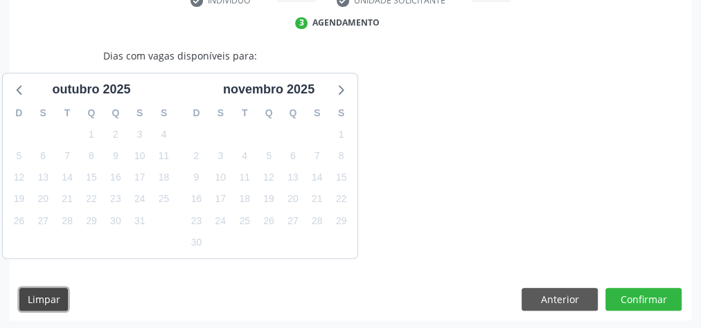
click at [50, 304] on button "Limpar" at bounding box center [43, 300] width 49 height 24
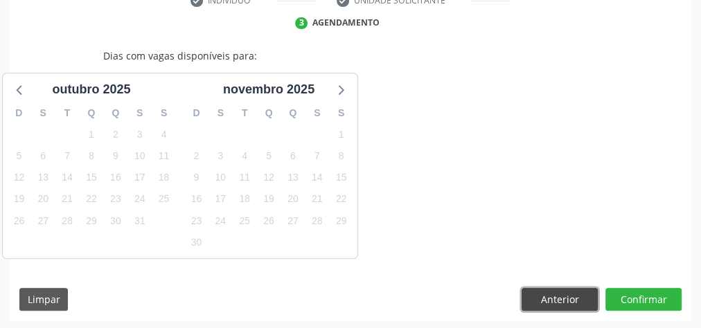
click at [563, 298] on button "Anterior" at bounding box center [560, 300] width 76 height 24
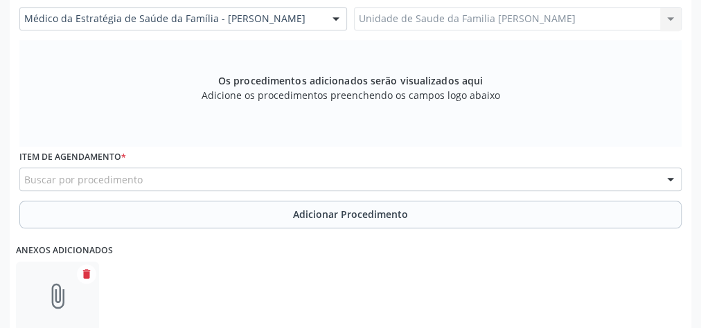
scroll to position [410, 0]
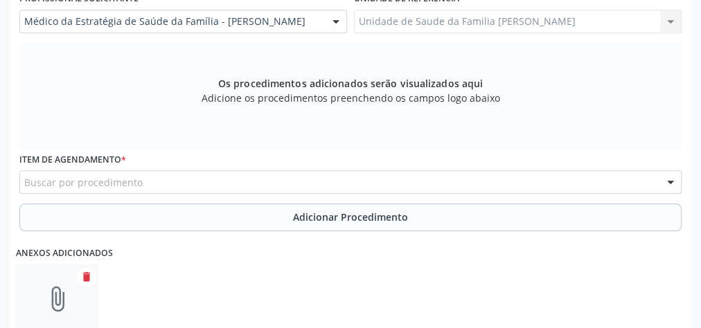
click at [491, 177] on div "Buscar por procedimento" at bounding box center [350, 182] width 662 height 24
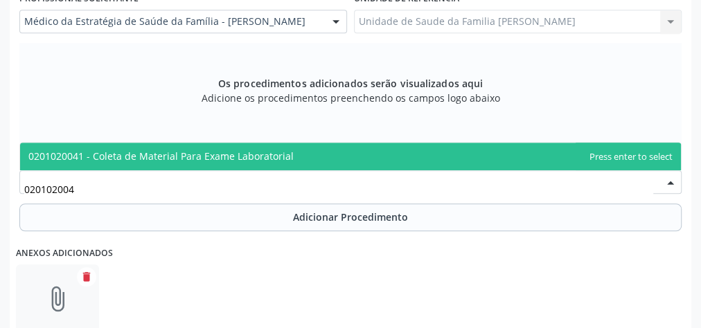
type input "0201020041"
click at [290, 155] on span "0201020041 - Coleta de Material Para Exame Laboratorial" at bounding box center [350, 157] width 661 height 28
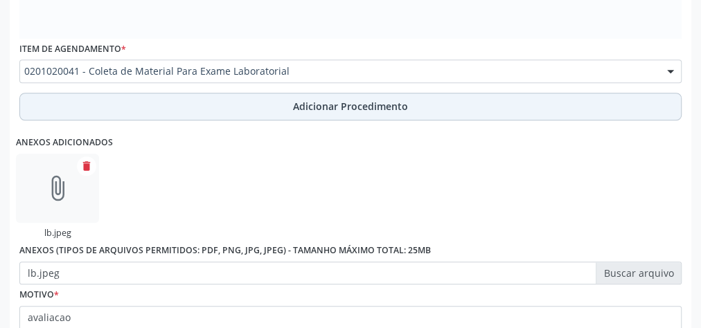
click at [366, 104] on span "Adicionar Procedimento" at bounding box center [350, 106] width 115 height 15
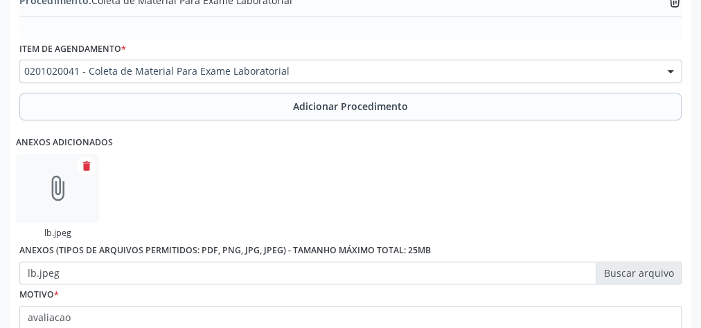
scroll to position [586, 0]
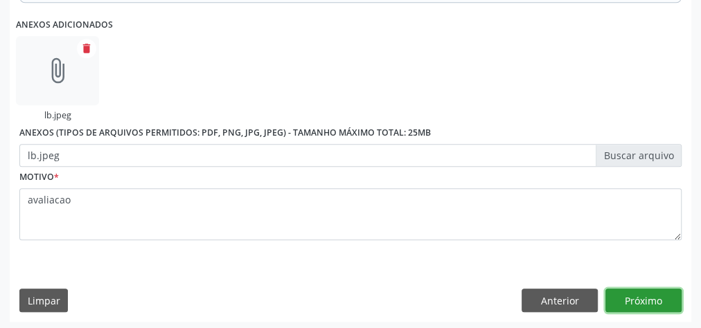
click at [639, 289] on button "Próximo" at bounding box center [644, 301] width 76 height 24
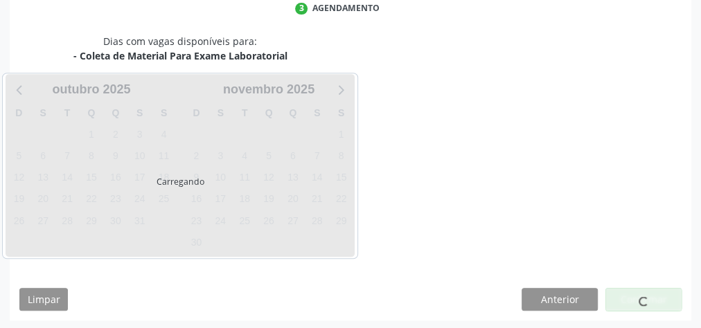
scroll to position [367, 0]
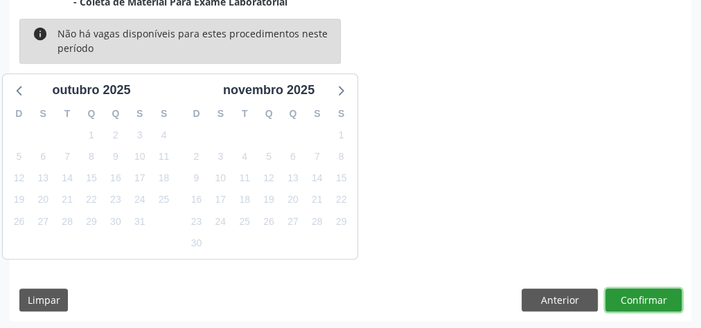
click at [630, 291] on button "Confirmar" at bounding box center [644, 301] width 76 height 24
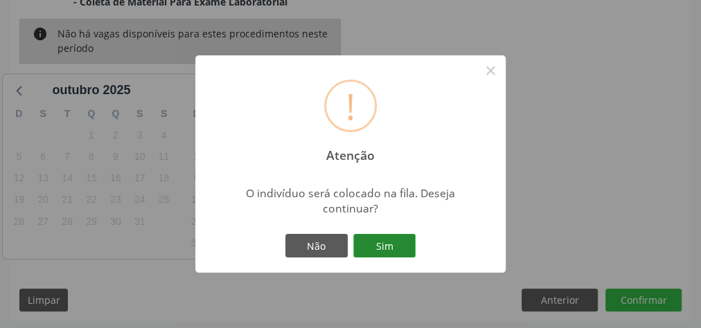
click at [389, 239] on button "Sim" at bounding box center [384, 246] width 62 height 24
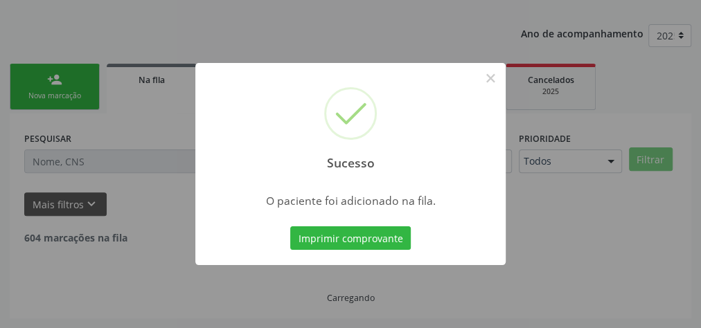
scroll to position [147, 0]
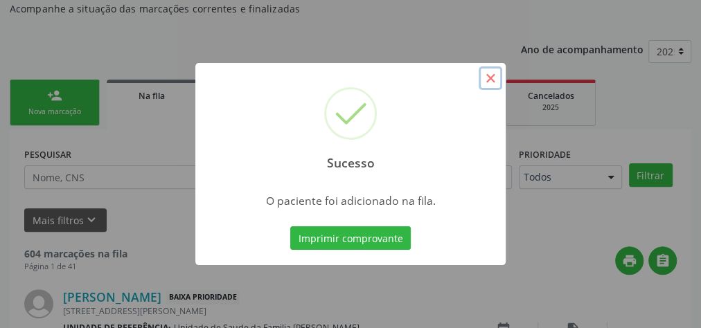
click at [497, 82] on button "×" at bounding box center [491, 79] width 24 height 24
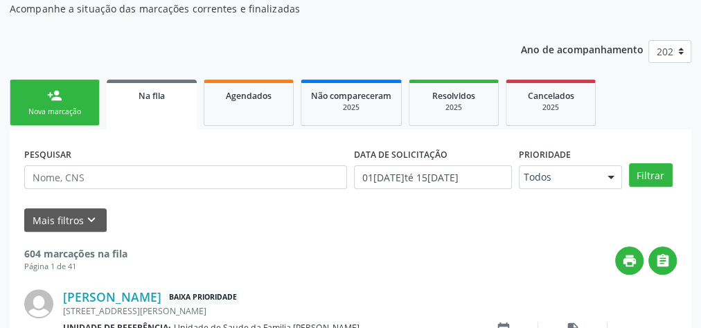
click at [49, 108] on div "Nova marcação" at bounding box center [54, 112] width 69 height 10
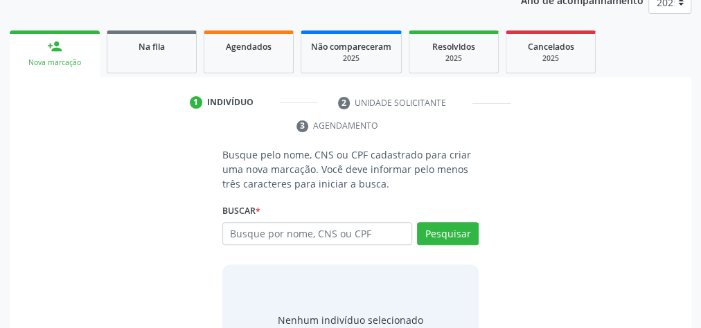
scroll to position [258, 0]
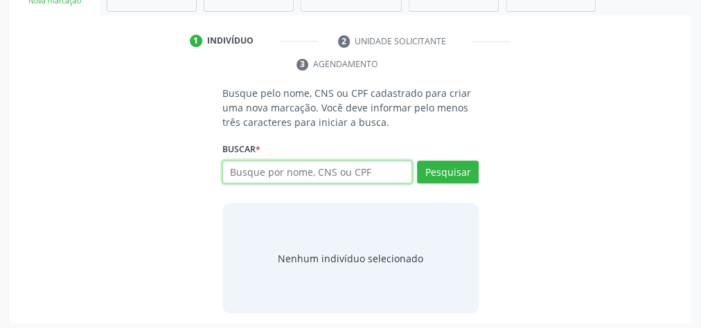
click at [362, 164] on input "text" at bounding box center [317, 173] width 190 height 24
type input "700406480942141"
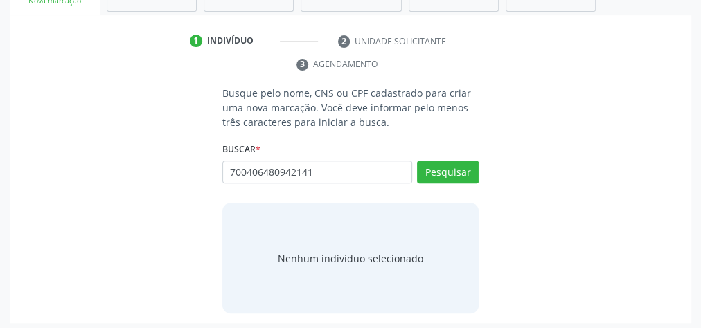
click at [453, 155] on div "Buscar * Busque por nome, CNS ou CPF Nenhum resultado encontrado para: " " Não …" at bounding box center [350, 166] width 256 height 54
click at [455, 169] on button "Pesquisar" at bounding box center [448, 173] width 62 height 24
type input "700406480942141"
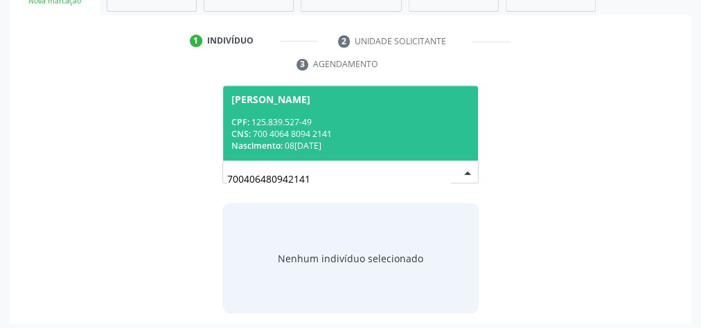
click at [412, 130] on div "CNS: 700 4064 8094 2141" at bounding box center [350, 134] width 238 height 12
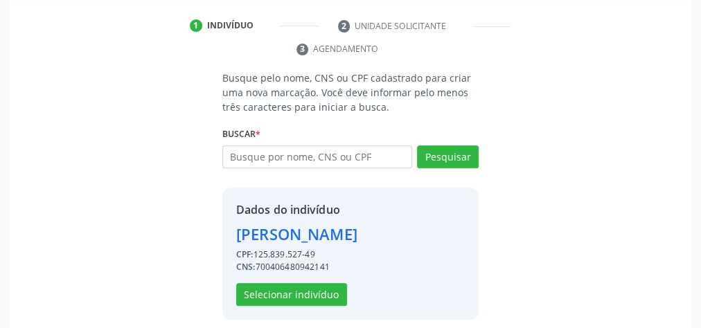
scroll to position [281, 0]
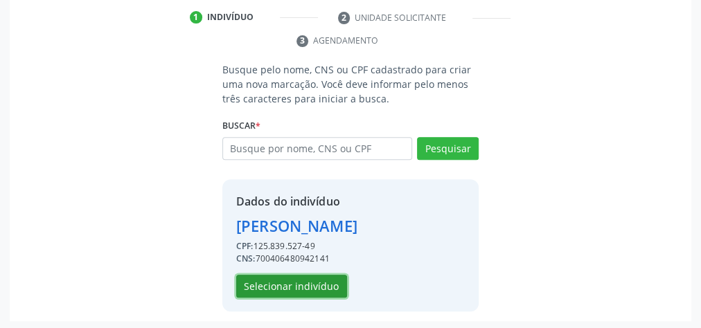
click at [299, 288] on button "Selecionar indivíduo" at bounding box center [291, 287] width 111 height 24
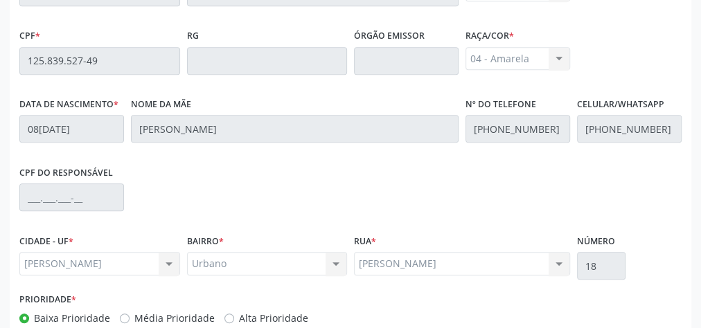
scroll to position [502, 0]
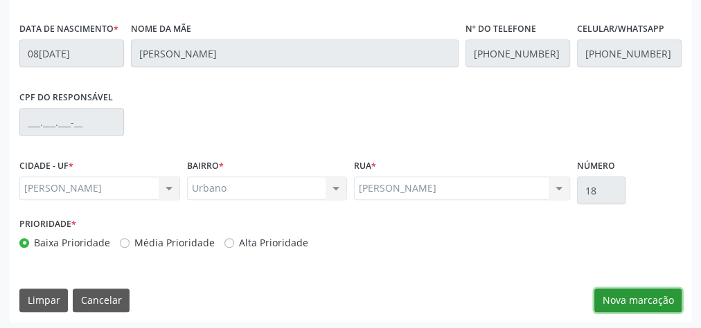
click at [628, 297] on button "Nova marcação" at bounding box center [638, 301] width 87 height 24
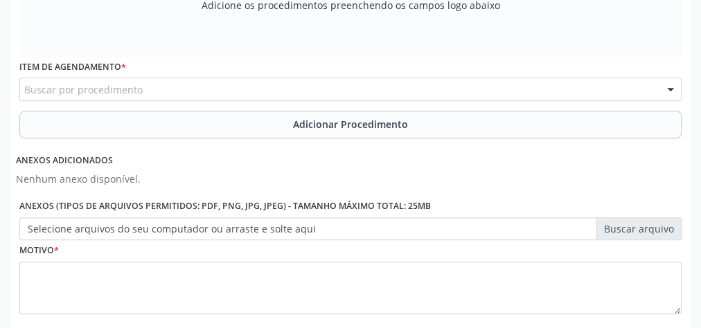
scroll to position [281, 0]
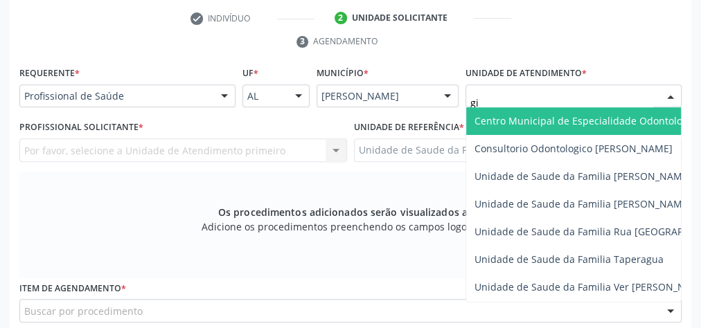
type input "gis"
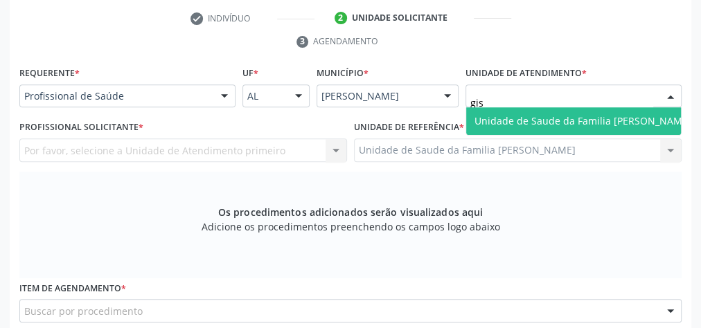
click at [541, 121] on span "Unidade de Saude da Familia [PERSON_NAME]" at bounding box center [583, 120] width 217 height 13
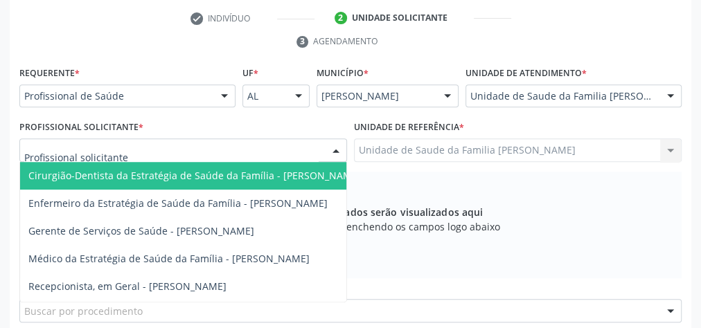
click at [341, 145] on div at bounding box center [336, 151] width 21 height 24
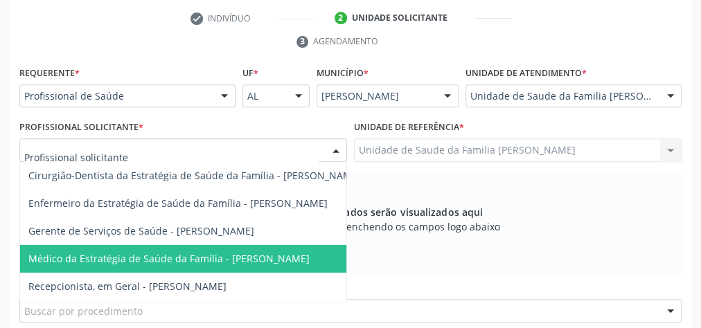
click at [284, 260] on span "Médico da Estratégia de Saúde da Família - [PERSON_NAME]" at bounding box center [168, 258] width 281 height 13
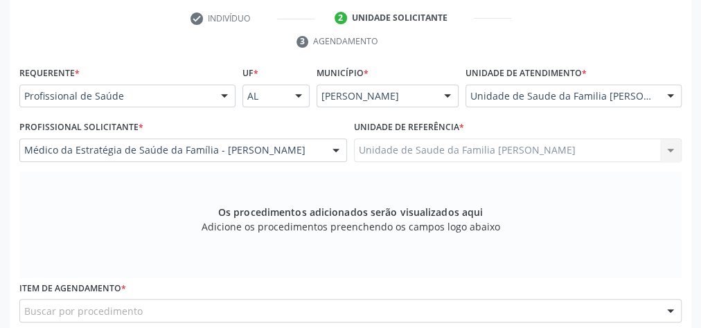
scroll to position [558, 0]
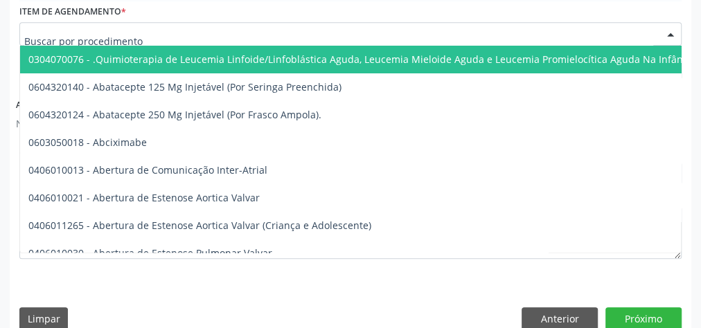
click at [329, 23] on div at bounding box center [350, 34] width 662 height 24
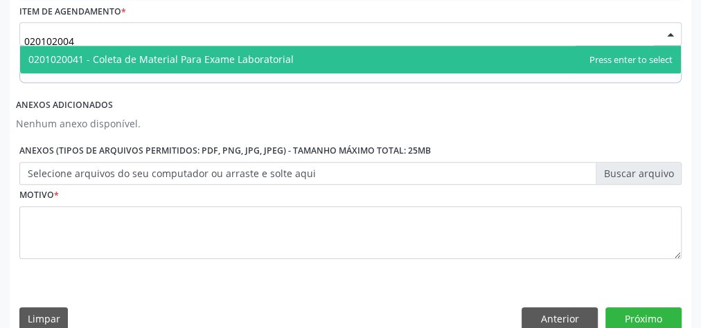
type input "0201020041"
click at [272, 58] on span "0201020041 - Coleta de Material Para Exame Laboratorial" at bounding box center [160, 59] width 265 height 13
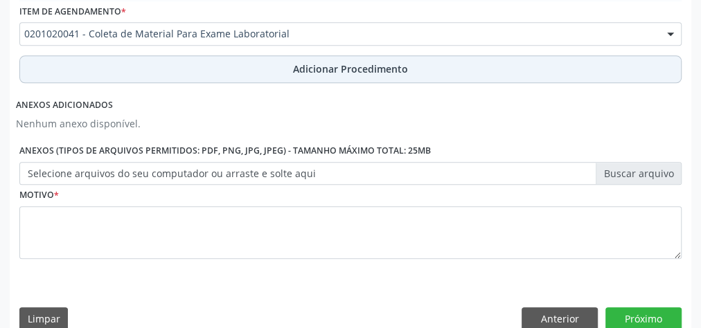
click at [342, 68] on span "Adicionar Procedimento" at bounding box center [350, 69] width 115 height 15
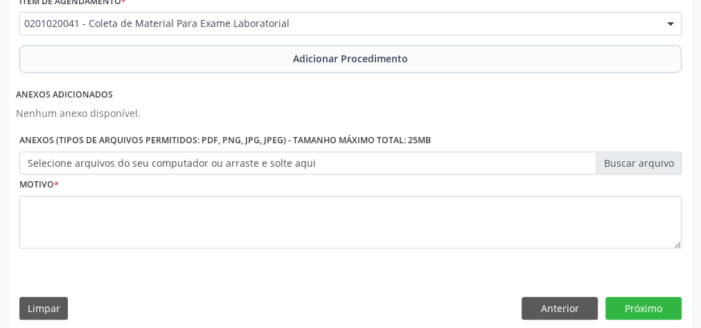
scroll to position [523, 0]
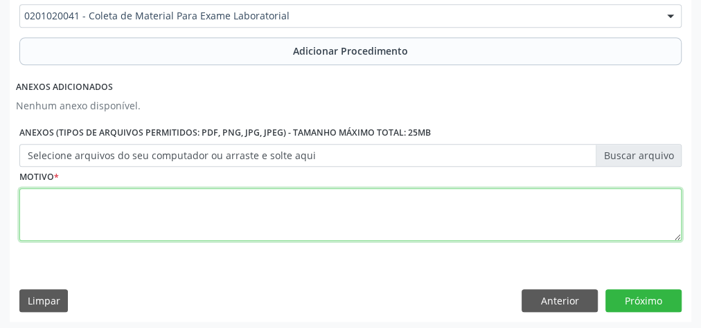
click at [270, 222] on textarea at bounding box center [350, 214] width 662 height 53
type textarea "edema de MMII dispneia"
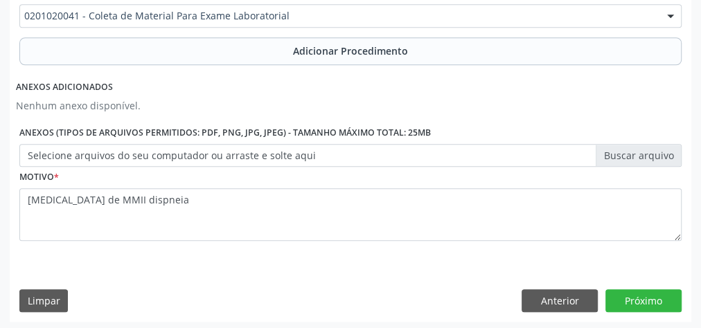
click at [646, 157] on label "Selecione arquivos do seu computador ou arraste e solte aqui" at bounding box center [350, 156] width 662 height 24
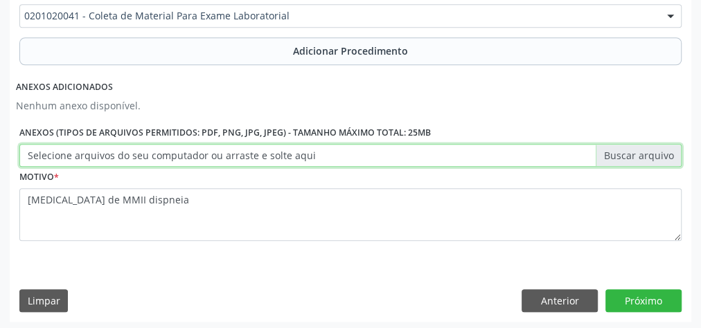
click at [646, 157] on input "Selecione arquivos do seu computador ou arraste e solte aqui" at bounding box center [350, 156] width 662 height 24
type input "C:\fakepath\lbratorio.jpeg"
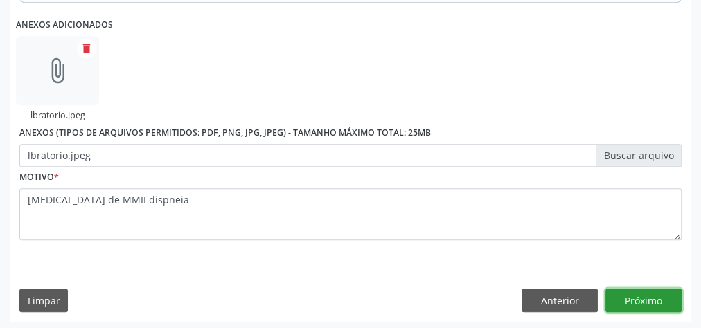
click at [651, 295] on button "Próximo" at bounding box center [644, 301] width 76 height 24
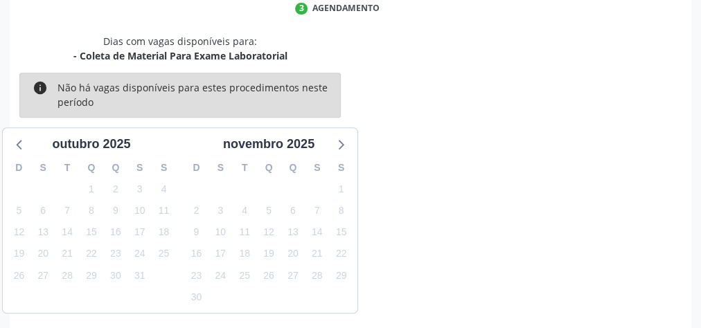
scroll to position [367, 0]
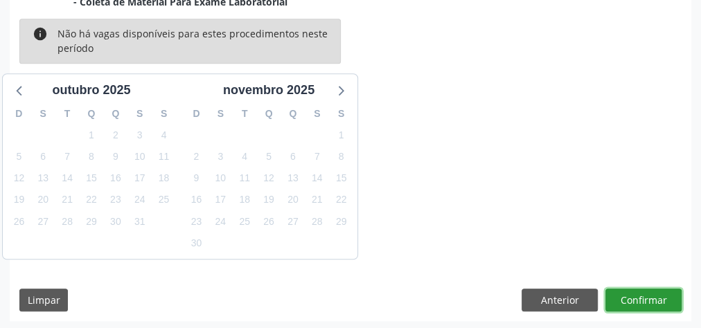
click at [651, 295] on button "Confirmar" at bounding box center [644, 301] width 76 height 24
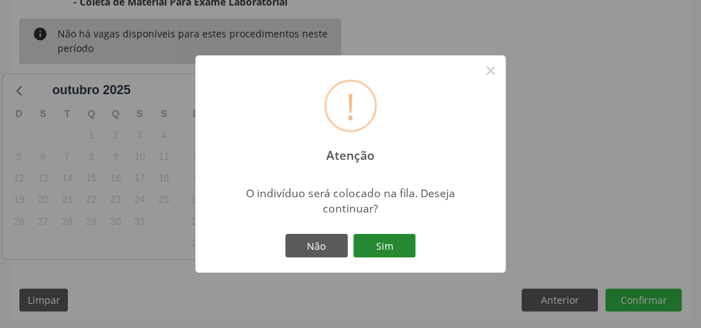
click at [407, 240] on button "Sim" at bounding box center [384, 246] width 62 height 24
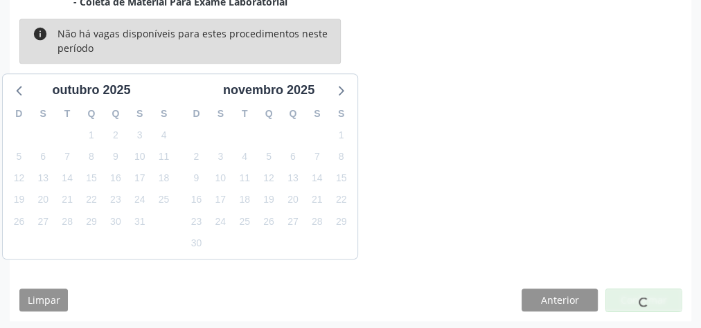
scroll to position [147, 0]
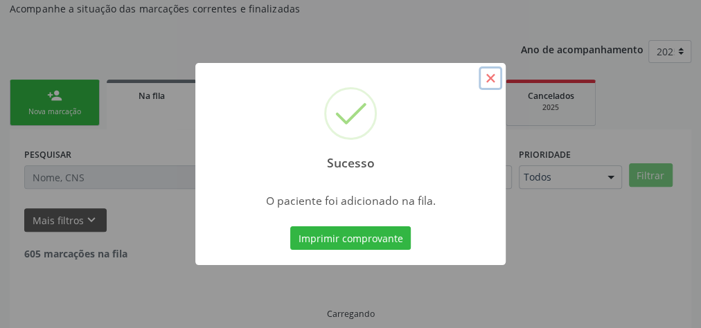
click at [491, 82] on button "×" at bounding box center [491, 79] width 24 height 24
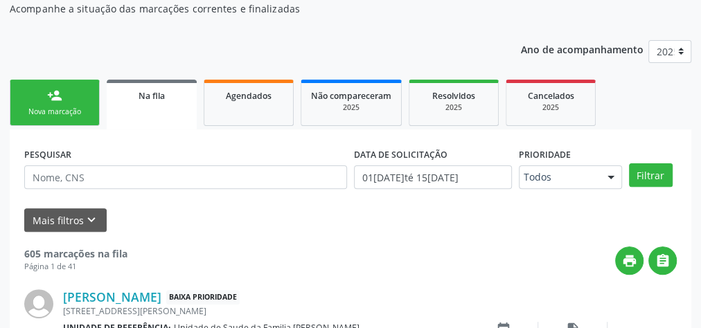
click at [93, 109] on link "person_add Nova marcação" at bounding box center [55, 103] width 90 height 46
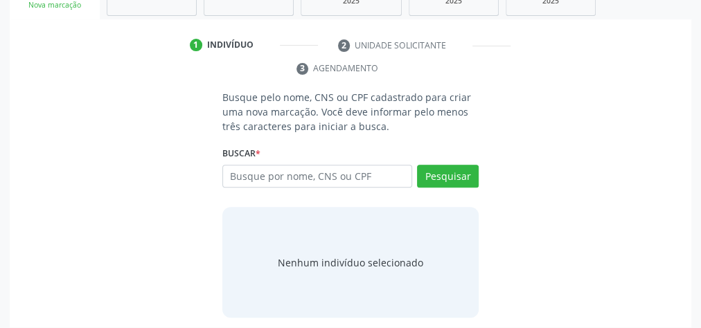
scroll to position [261, 0]
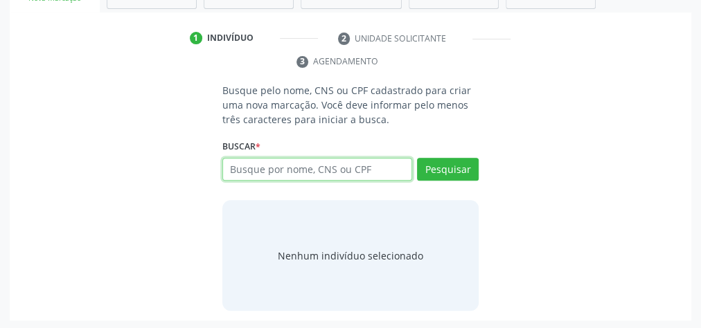
click at [341, 178] on input "text" at bounding box center [317, 170] width 190 height 24
type input "7004080942141"
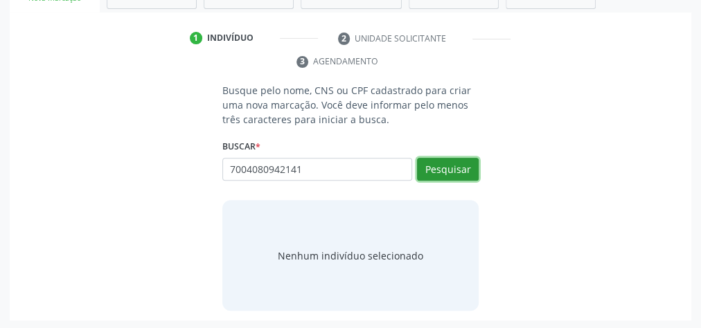
click at [453, 171] on button "Pesquisar" at bounding box center [448, 170] width 62 height 24
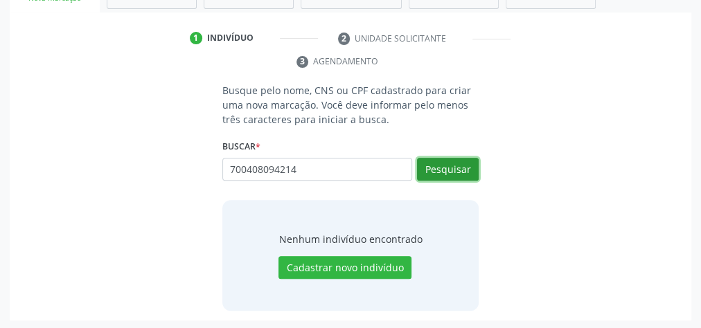
click at [464, 166] on button "Pesquisar" at bounding box center [448, 170] width 62 height 24
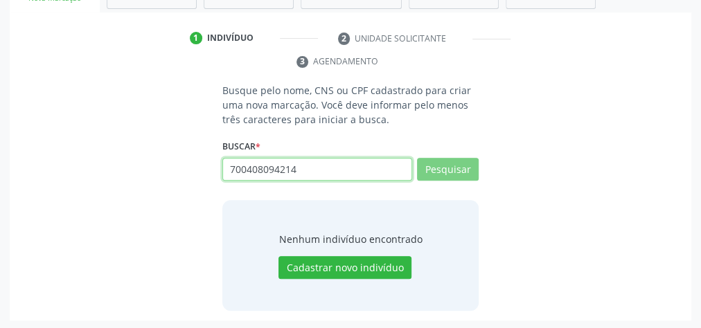
click at [391, 161] on input "700408094214" at bounding box center [317, 170] width 190 height 24
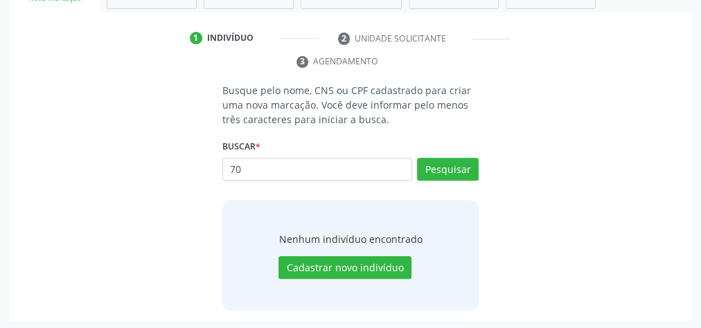
type input "7"
type input "700406480942141"
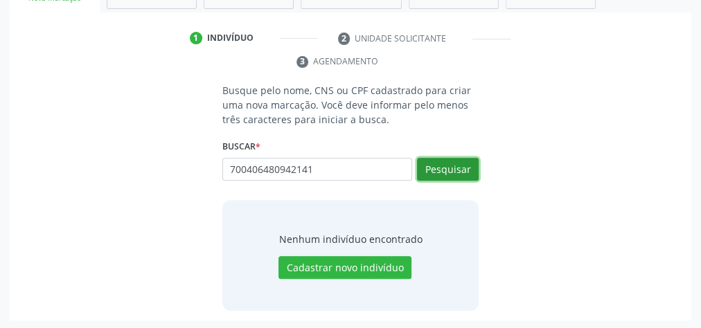
click at [454, 173] on button "Pesquisar" at bounding box center [448, 170] width 62 height 24
type input "700406480942141"
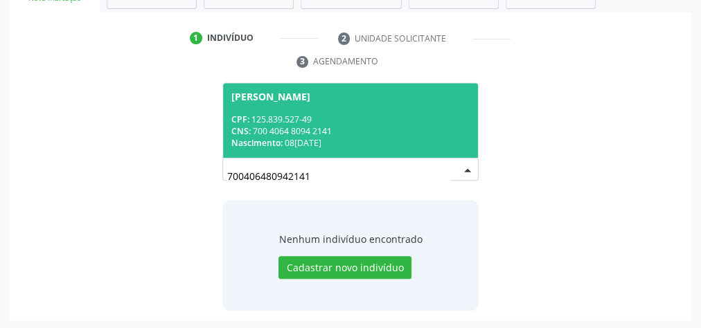
click at [428, 131] on div "CNS: 700 4064 8094 2141" at bounding box center [350, 131] width 238 height 12
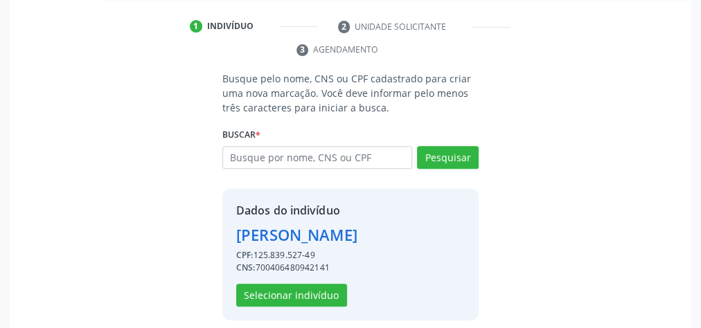
scroll to position [281, 0]
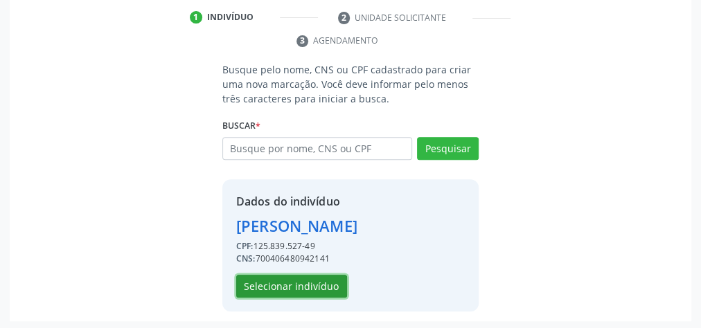
click at [290, 279] on button "Selecionar indivíduo" at bounding box center [291, 287] width 111 height 24
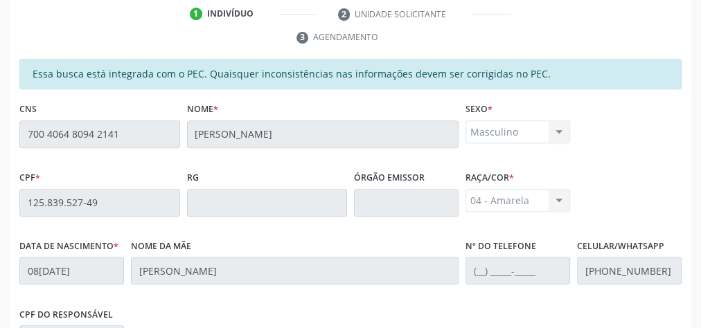
scroll to position [502, 0]
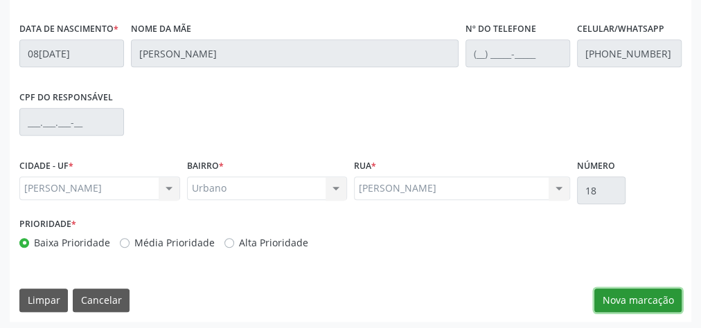
click at [642, 299] on button "Nova marcação" at bounding box center [638, 301] width 87 height 24
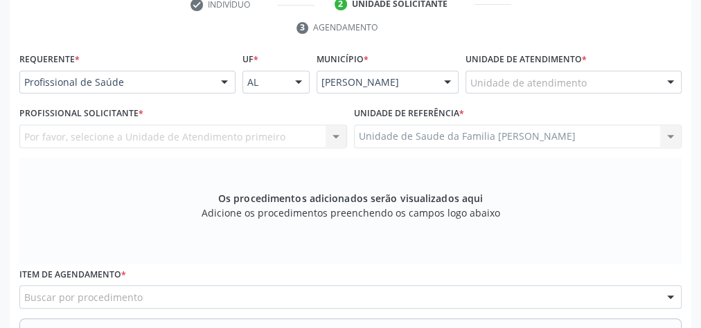
scroll to position [281, 0]
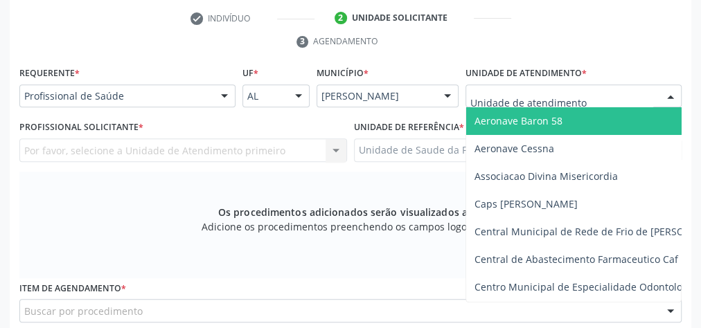
click at [591, 100] on div at bounding box center [574, 97] width 216 height 24
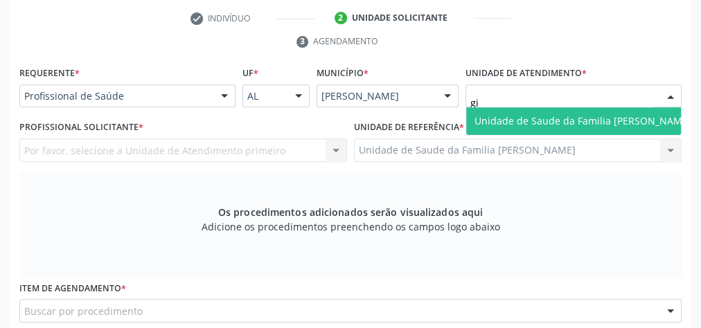
type input "gis"
click at [545, 115] on span "Unidade de Saude da Familia [PERSON_NAME]" at bounding box center [583, 120] width 217 height 13
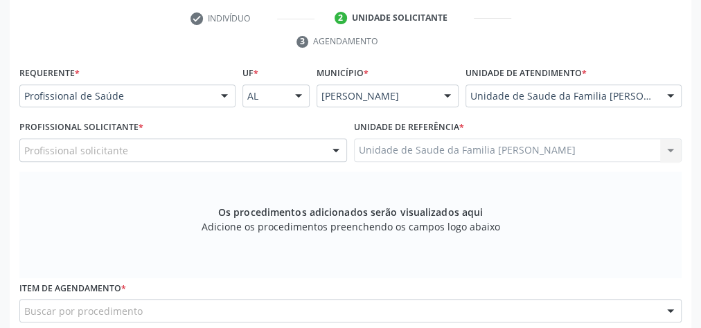
click at [337, 153] on div at bounding box center [336, 151] width 21 height 24
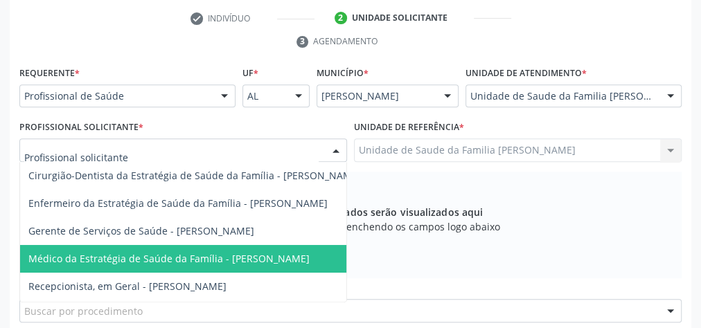
click at [258, 258] on span "Médico da Estratégia de Saúde da Família - [PERSON_NAME]" at bounding box center [168, 258] width 281 height 13
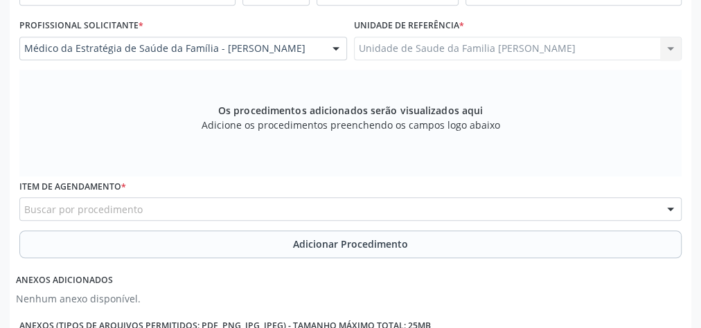
scroll to position [447, 0]
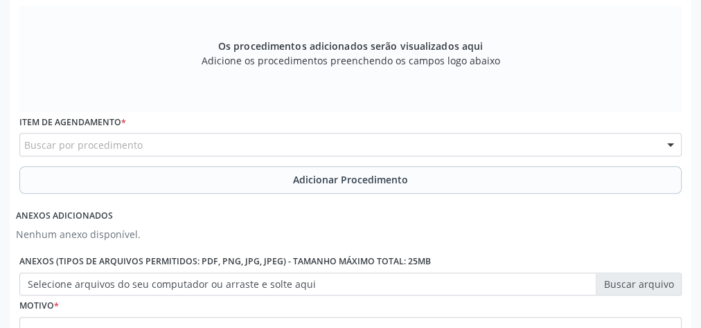
click at [286, 138] on div "Buscar por procedimento" at bounding box center [350, 145] width 662 height 24
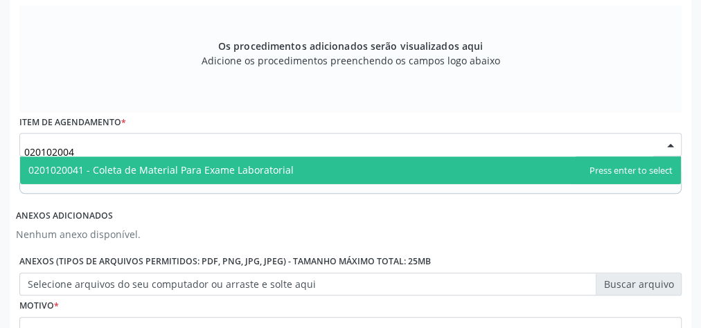
type input "0201020041"
click at [248, 168] on span "0201020041 - Coleta de Material Para Exame Laboratorial" at bounding box center [160, 170] width 265 height 13
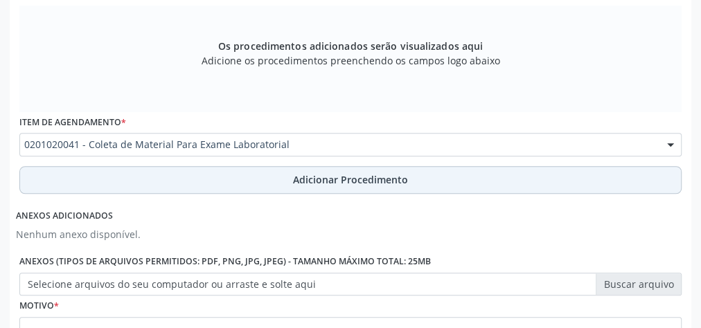
click at [398, 179] on span "Adicionar Procedimento" at bounding box center [350, 180] width 115 height 15
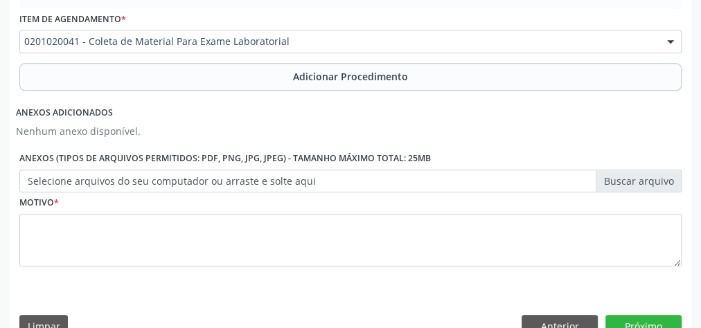
scroll to position [523, 0]
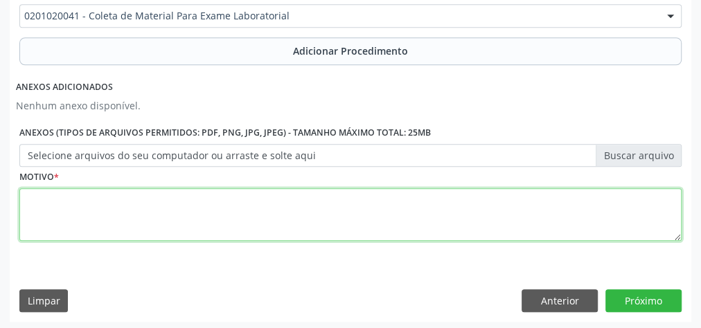
click at [361, 209] on textarea at bounding box center [350, 214] width 662 height 53
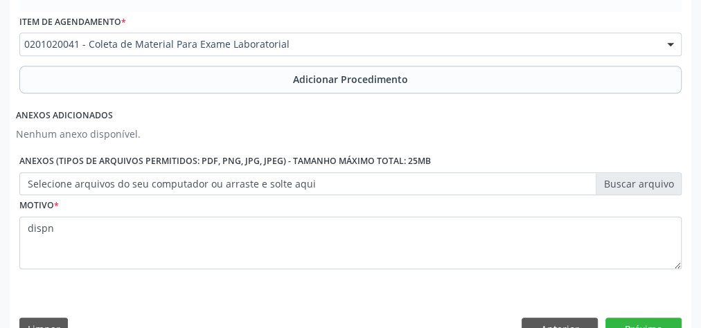
scroll to position [493, 0]
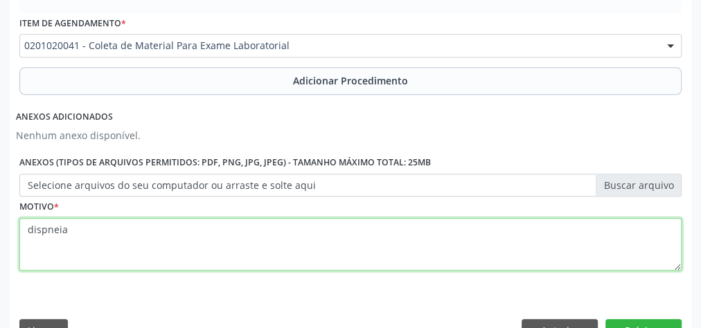
type textarea "dispneia"
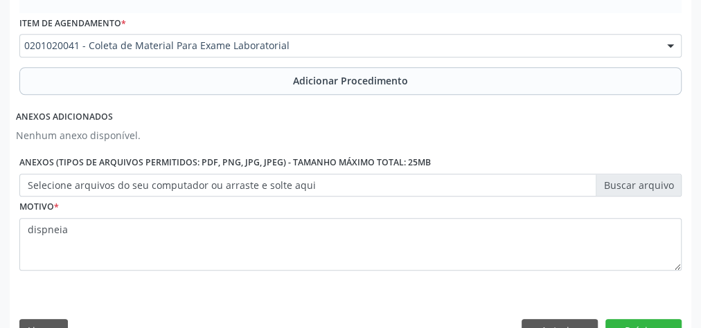
click at [620, 179] on label "Selecione arquivos do seu computador ou arraste e solte aqui" at bounding box center [350, 186] width 662 height 24
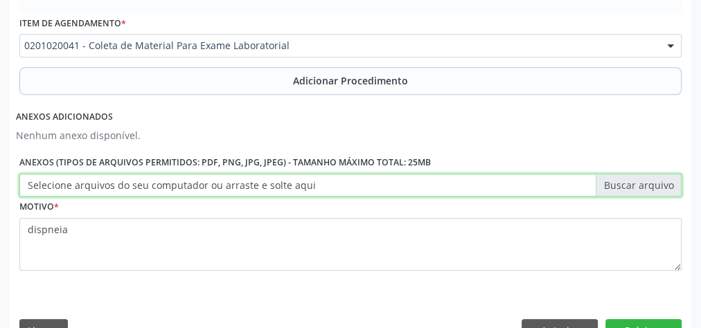
click at [620, 179] on input "Selecione arquivos do seu computador ou arraste e solte aqui" at bounding box center [350, 186] width 662 height 24
type input "C:\fakepath\radiog.jpeg"
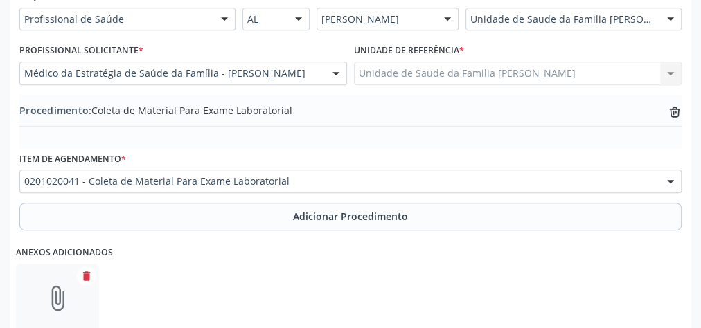
scroll to position [327, 0]
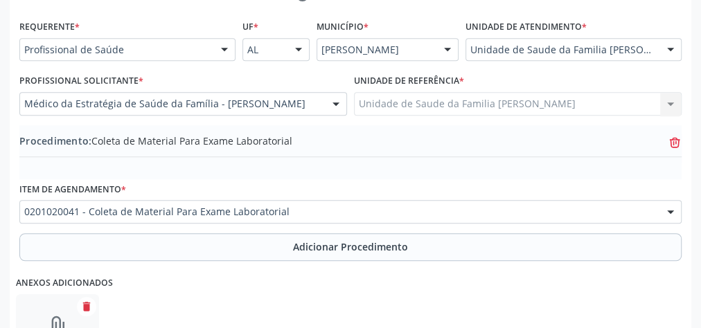
click at [678, 143] on icon at bounding box center [674, 143] width 9 height 9
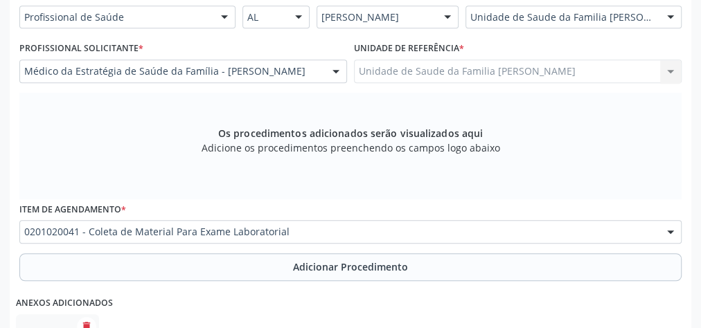
scroll to position [383, 0]
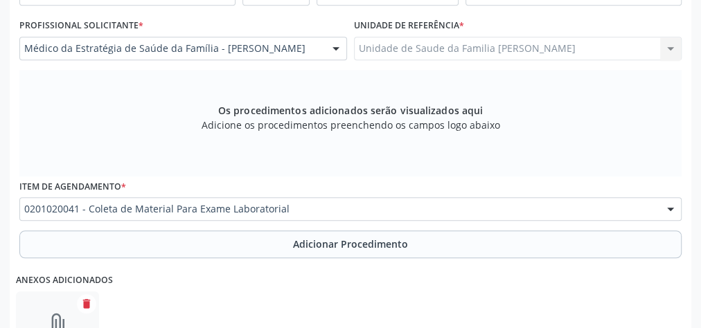
click at [423, 193] on div "Item de agendamento * 0201020041 - Coleta de Material Para Exame Laboratorial 0…" at bounding box center [350, 199] width 662 height 44
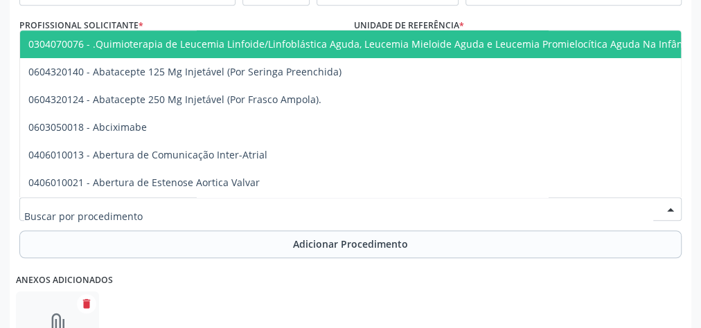
click at [425, 200] on div at bounding box center [350, 209] width 662 height 24
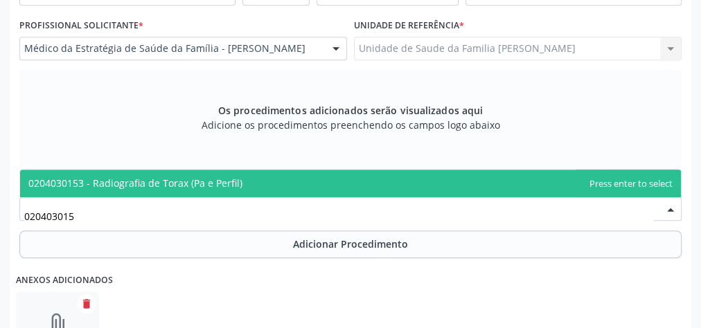
type input "0204030153"
click at [292, 182] on span "0204030153 - Radiografia de Torax (Pa e Perfil)" at bounding box center [350, 184] width 661 height 28
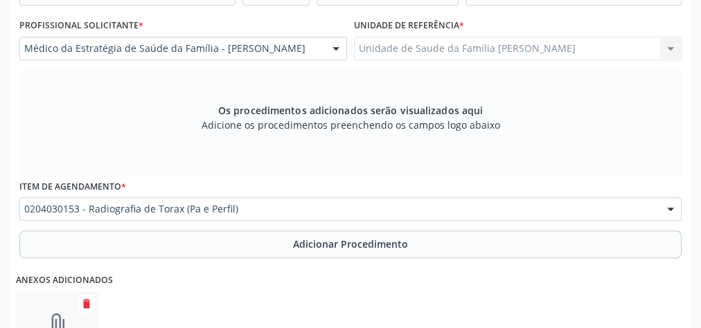
click at [324, 228] on div "Item de agendamento * 0204030153 - Radiografia de Torax (Pa e Perfil) 030407007…" at bounding box center [350, 204] width 669 height 54
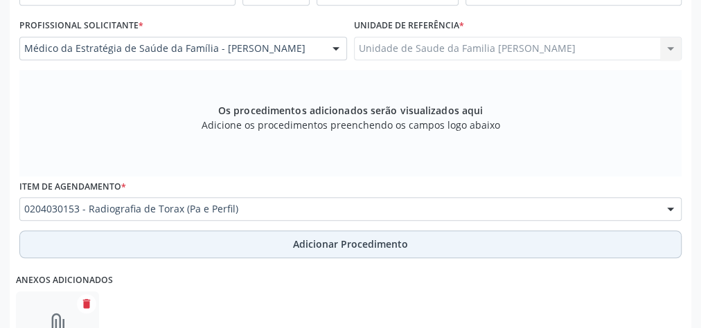
click at [326, 244] on span "Adicionar Procedimento" at bounding box center [350, 244] width 115 height 15
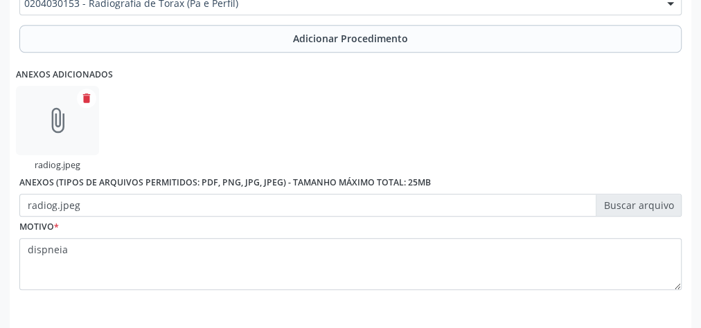
scroll to position [586, 0]
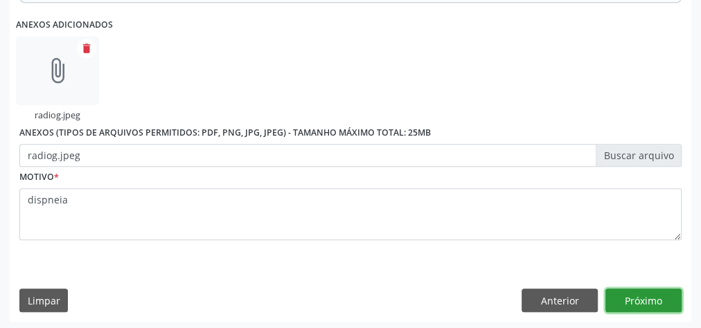
click at [644, 290] on button "Próximo" at bounding box center [644, 301] width 76 height 24
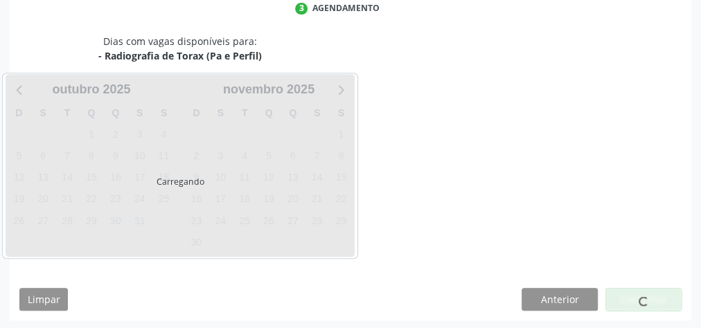
scroll to position [367, 0]
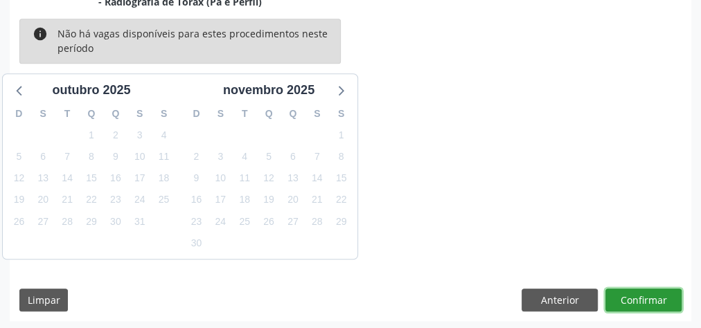
drag, startPoint x: 640, startPoint y: 294, endPoint x: 641, endPoint y: 316, distance: 22.2
click at [641, 316] on div "Dias com vagas disponíveis para: - Radiografia de Torax (Pa e Perfil) info Não …" at bounding box center [351, 151] width 682 height 342
click at [642, 302] on button "Confirmar" at bounding box center [644, 301] width 76 height 24
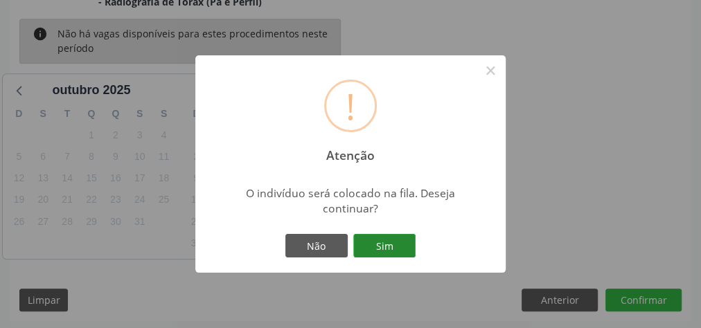
click at [385, 248] on button "Sim" at bounding box center [384, 246] width 62 height 24
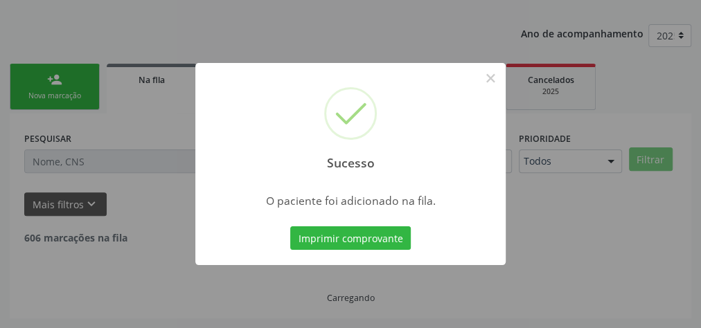
scroll to position [147, 0]
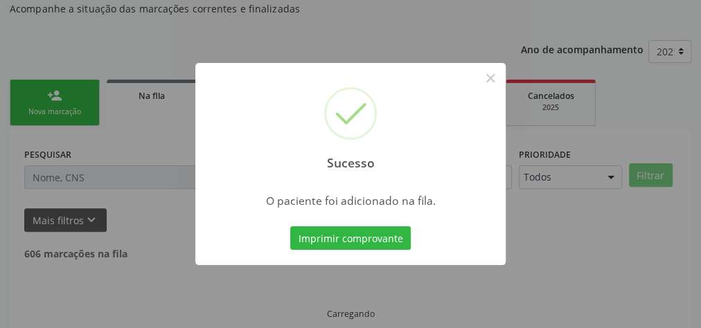
click at [290, 227] on button "Imprimir comprovante" at bounding box center [350, 239] width 121 height 24
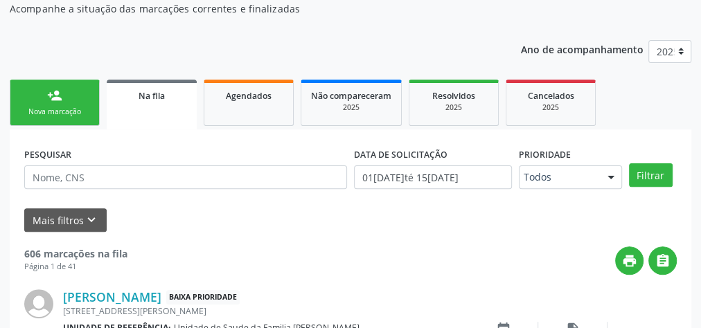
click at [90, 100] on link "person_add Nova marcação" at bounding box center [55, 103] width 90 height 46
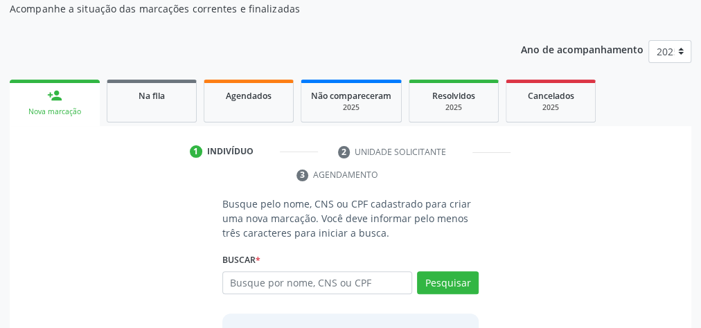
click at [397, 209] on p "Busque pelo nome, CNS ou CPF cadastrado para criar uma nova marcação. Você deve…" at bounding box center [350, 219] width 256 height 44
click at [436, 225] on p "Busque pelo nome, CNS ou CPF cadastrado para criar uma nova marcação. Você deve…" at bounding box center [350, 219] width 256 height 44
